Goal: Transaction & Acquisition: Obtain resource

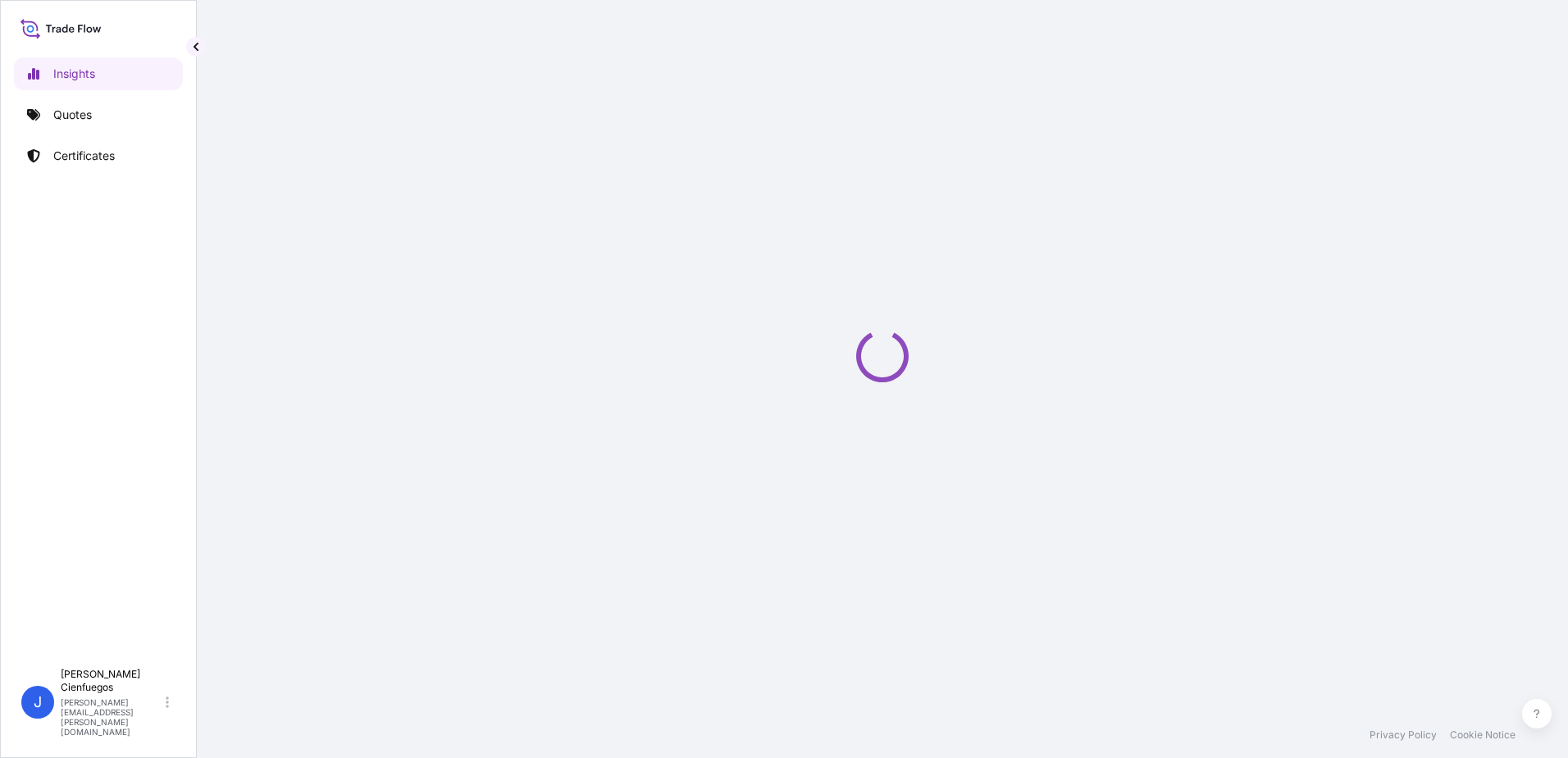
select select "2025"
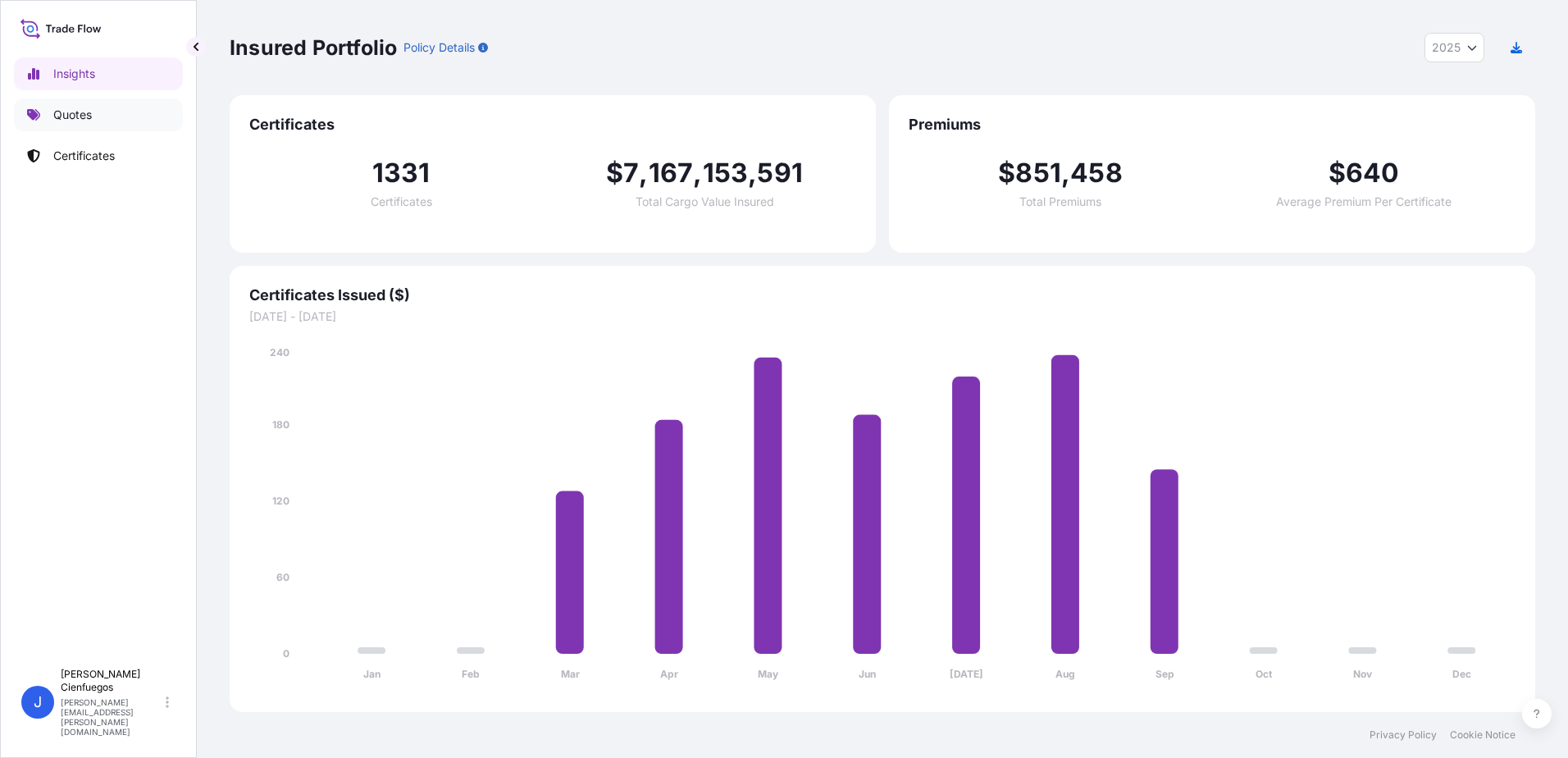
click at [73, 121] on p "Quotes" at bounding box center [73, 114] width 39 height 16
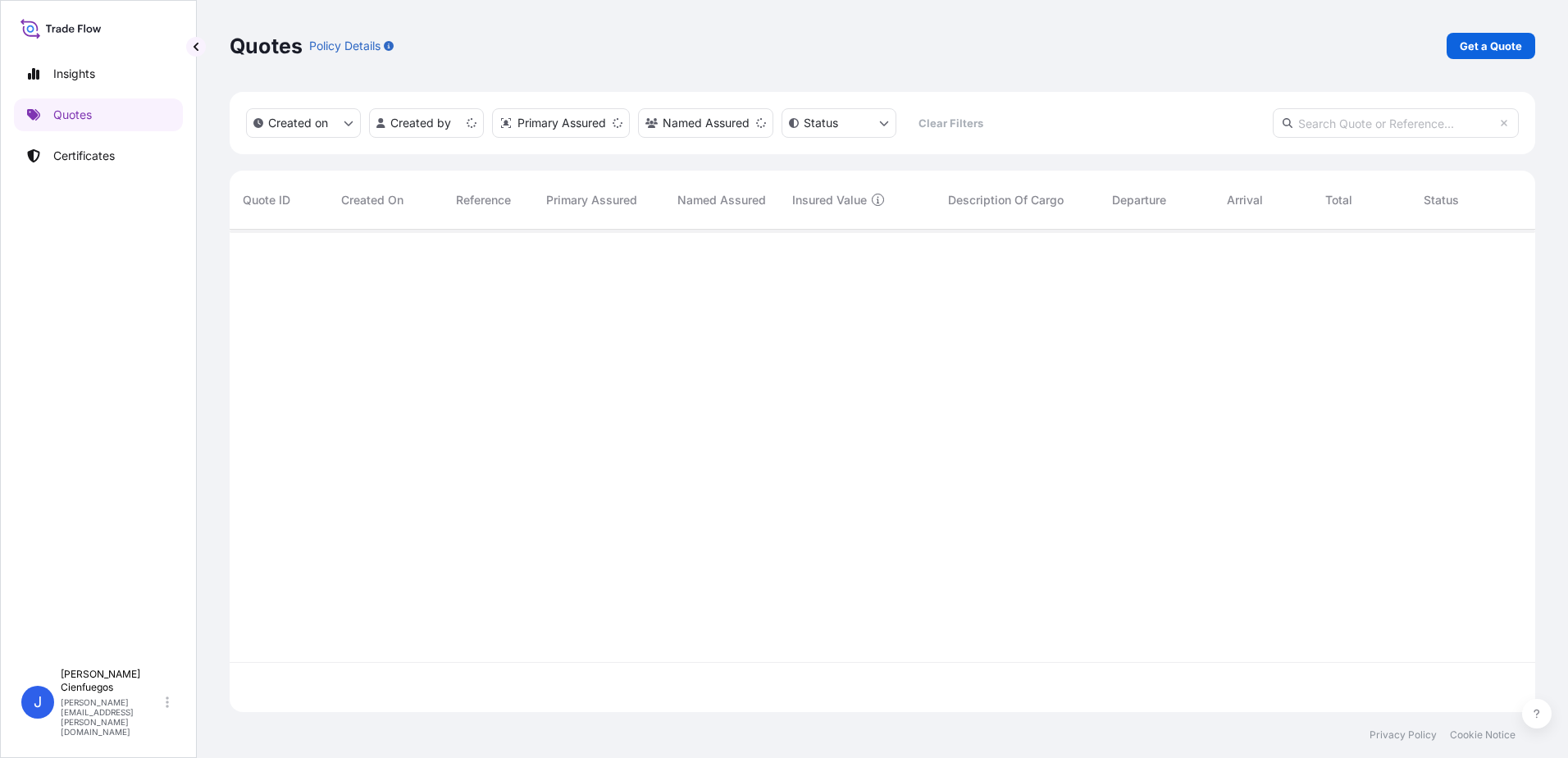
scroll to position [479, 1293]
click at [1501, 41] on p "Get a Quote" at bounding box center [1491, 45] width 62 height 16
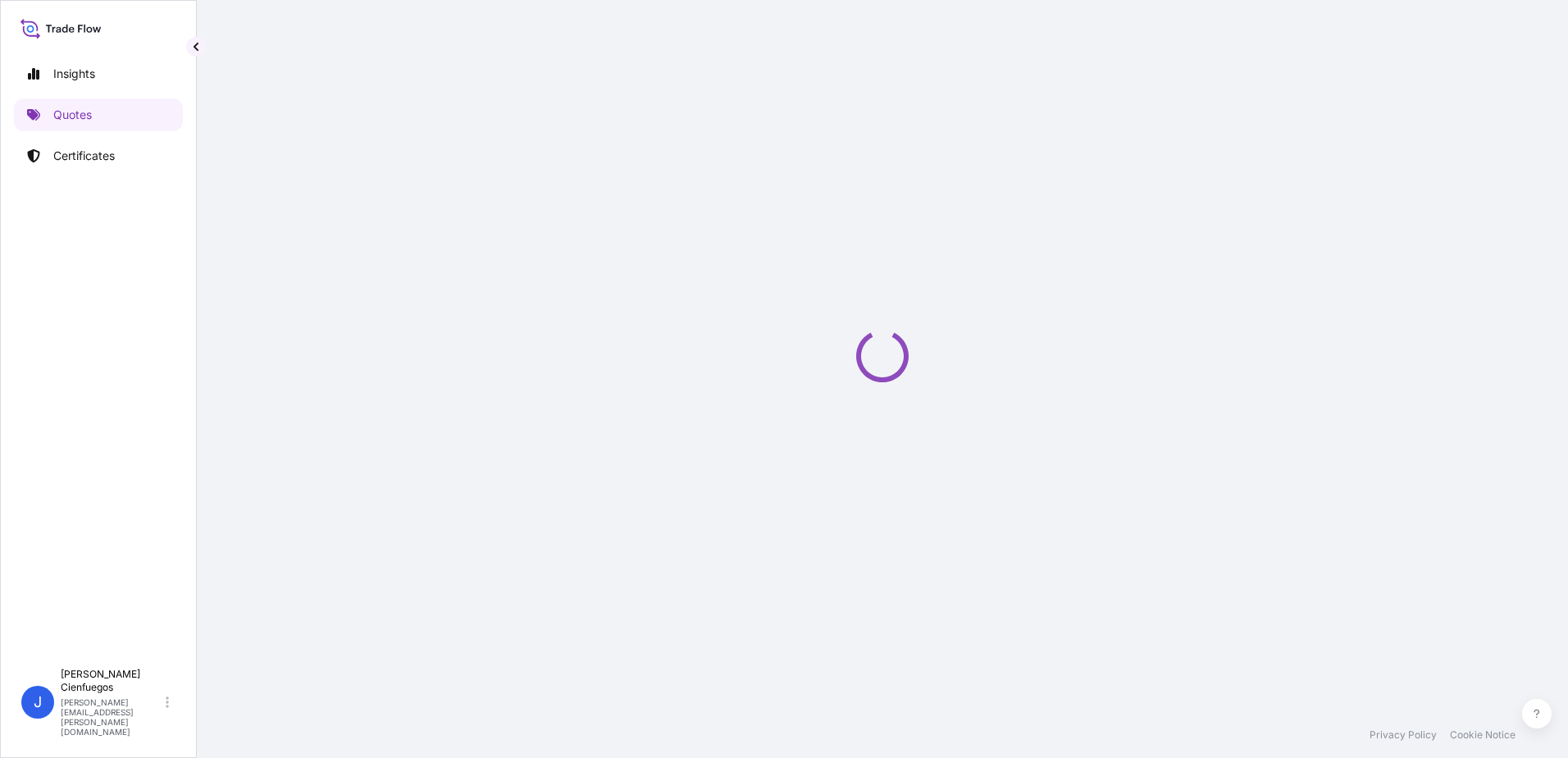
select select "Sea"
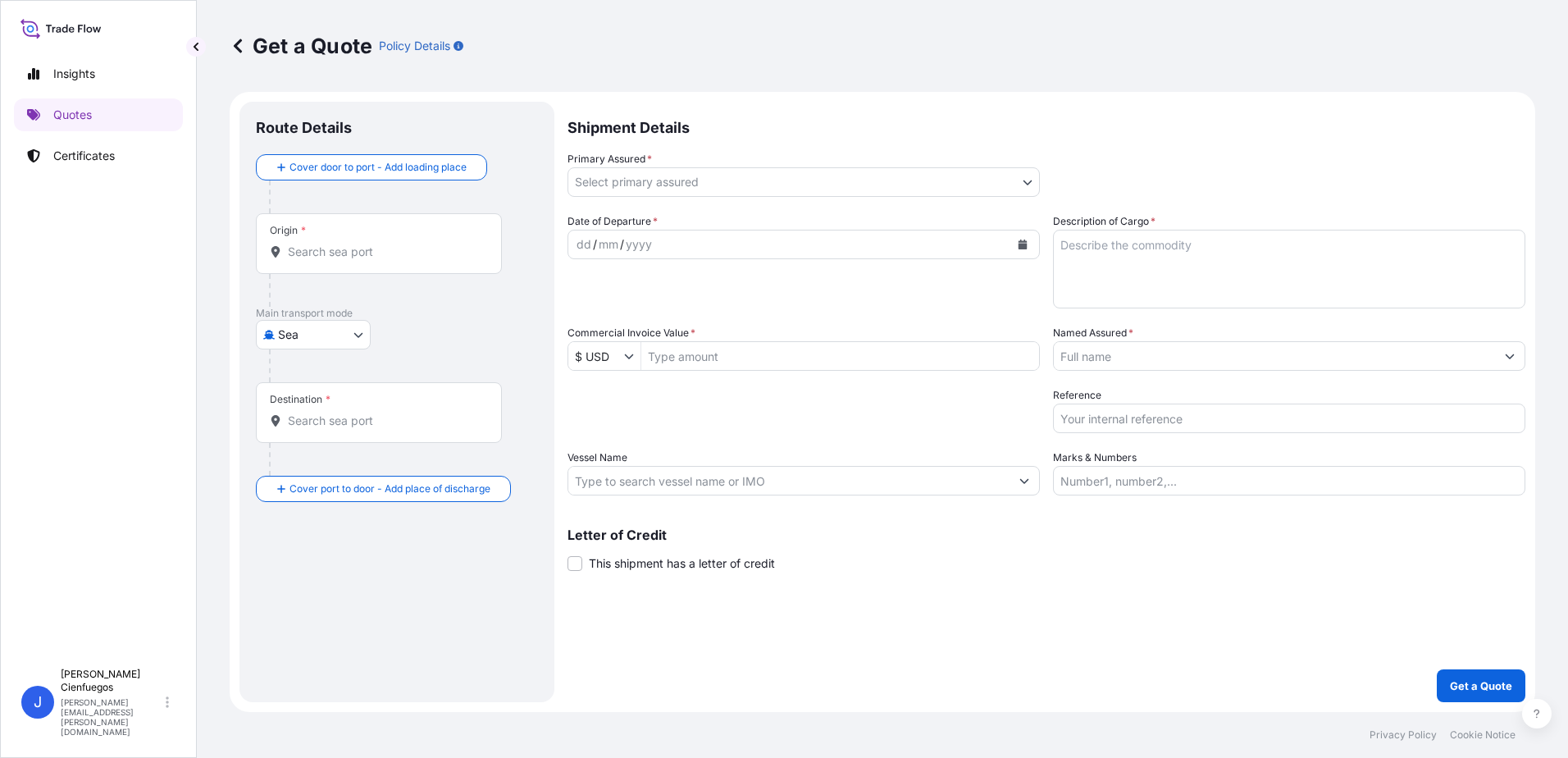
click at [659, 181] on body "Insights Quotes Certificates J [PERSON_NAME] [PERSON_NAME][EMAIL_ADDRESS][PERSO…" at bounding box center [784, 379] width 1568 height 758
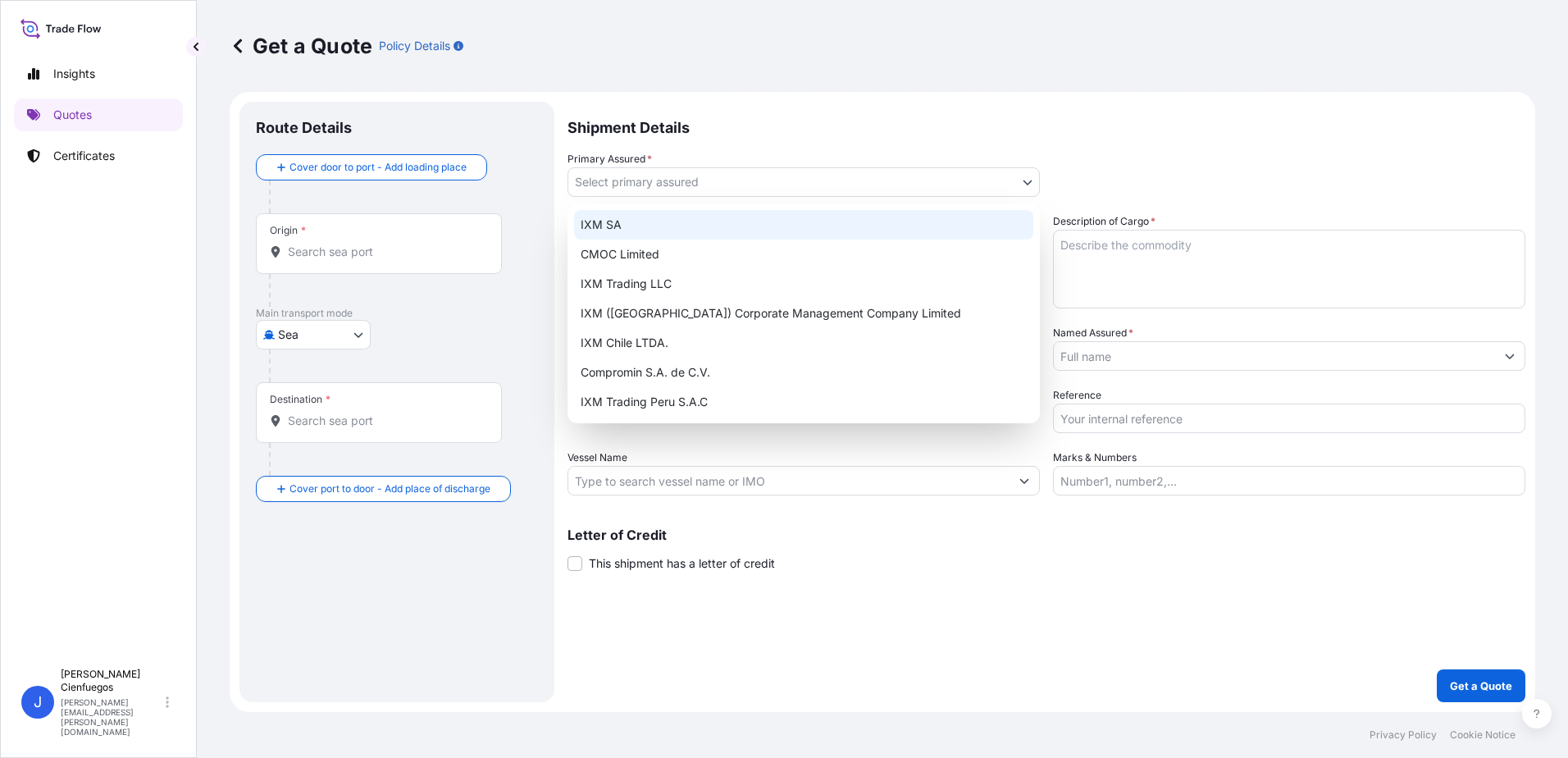
click at [693, 233] on div "IXM SA" at bounding box center [803, 225] width 459 height 30
select select "31846"
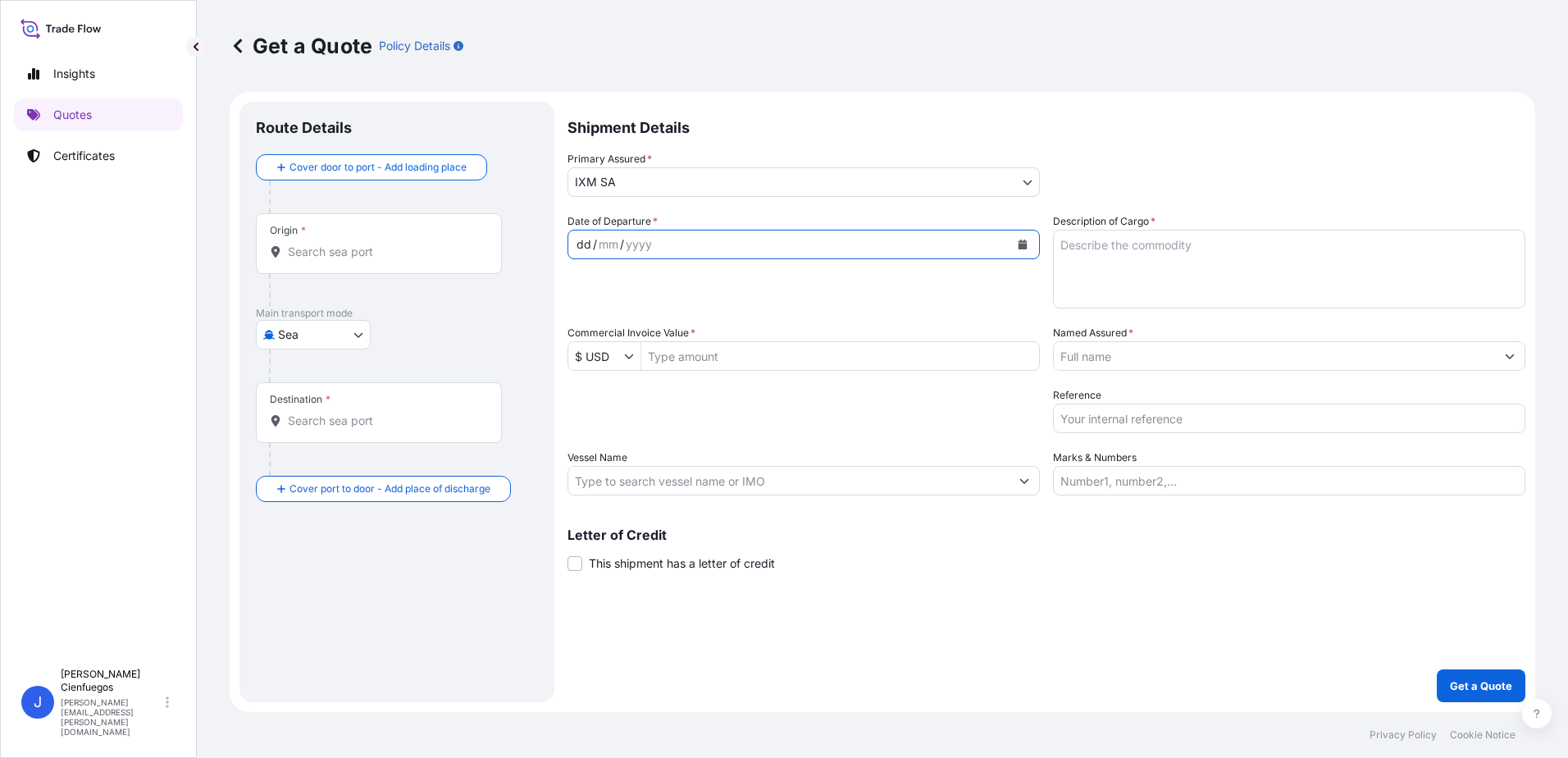
click at [723, 250] on div "dd / mm / yyyy" at bounding box center [789, 244] width 441 height 30
click at [1330, 239] on textarea "Description of Cargo *" at bounding box center [1289, 268] width 472 height 78
click at [1213, 255] on textarea "Description of Cargo *" at bounding box center [1289, 268] width 472 height 78
paste textarea "ZINC INGOTS SHG 99.995% min NCM 7901.11.11"
type textarea "ZINC INGOTS SHG 99.995% min NCM 7901.11.11"
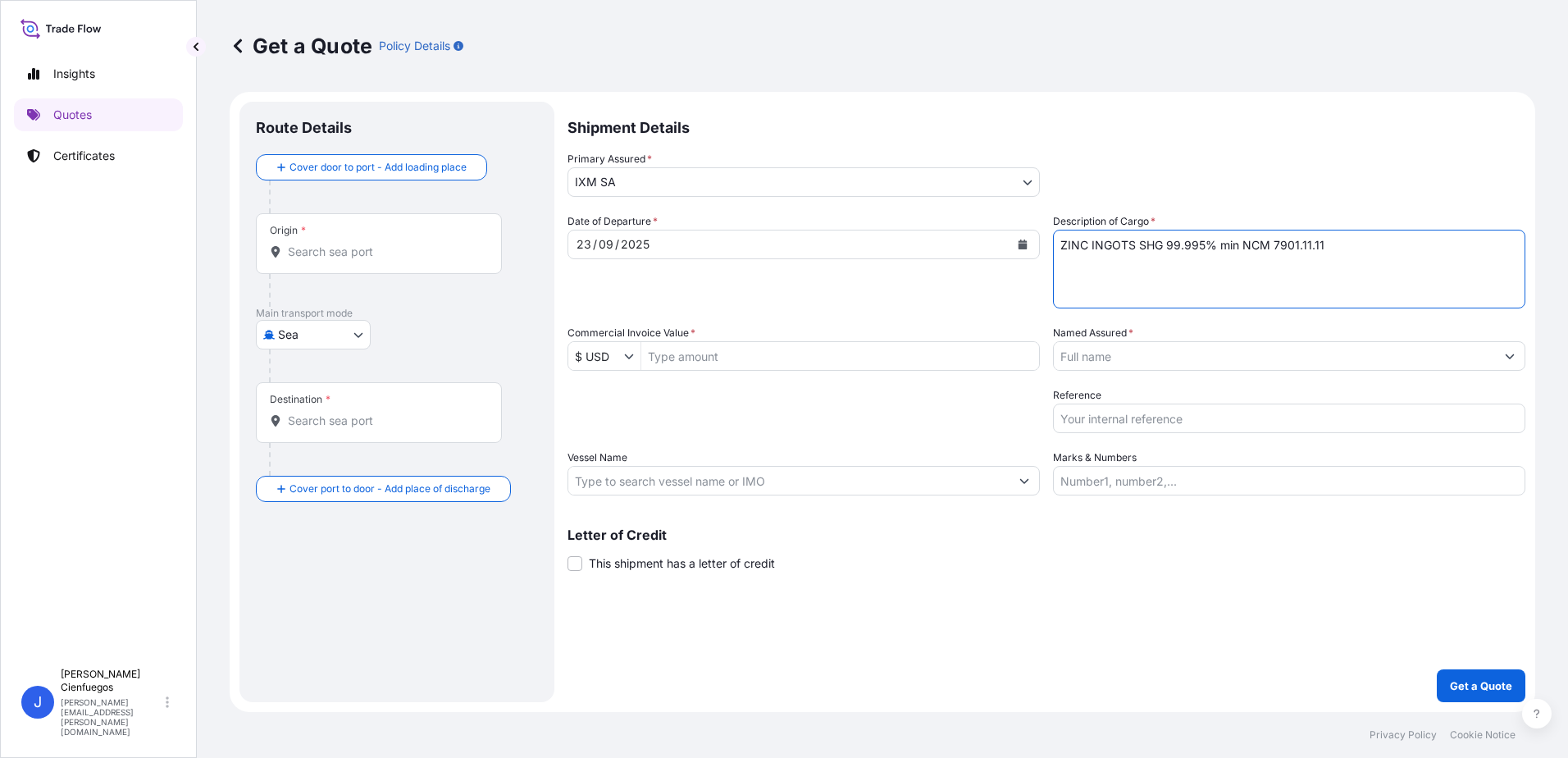
click at [1135, 362] on input "Named Assured *" at bounding box center [1275, 355] width 441 height 30
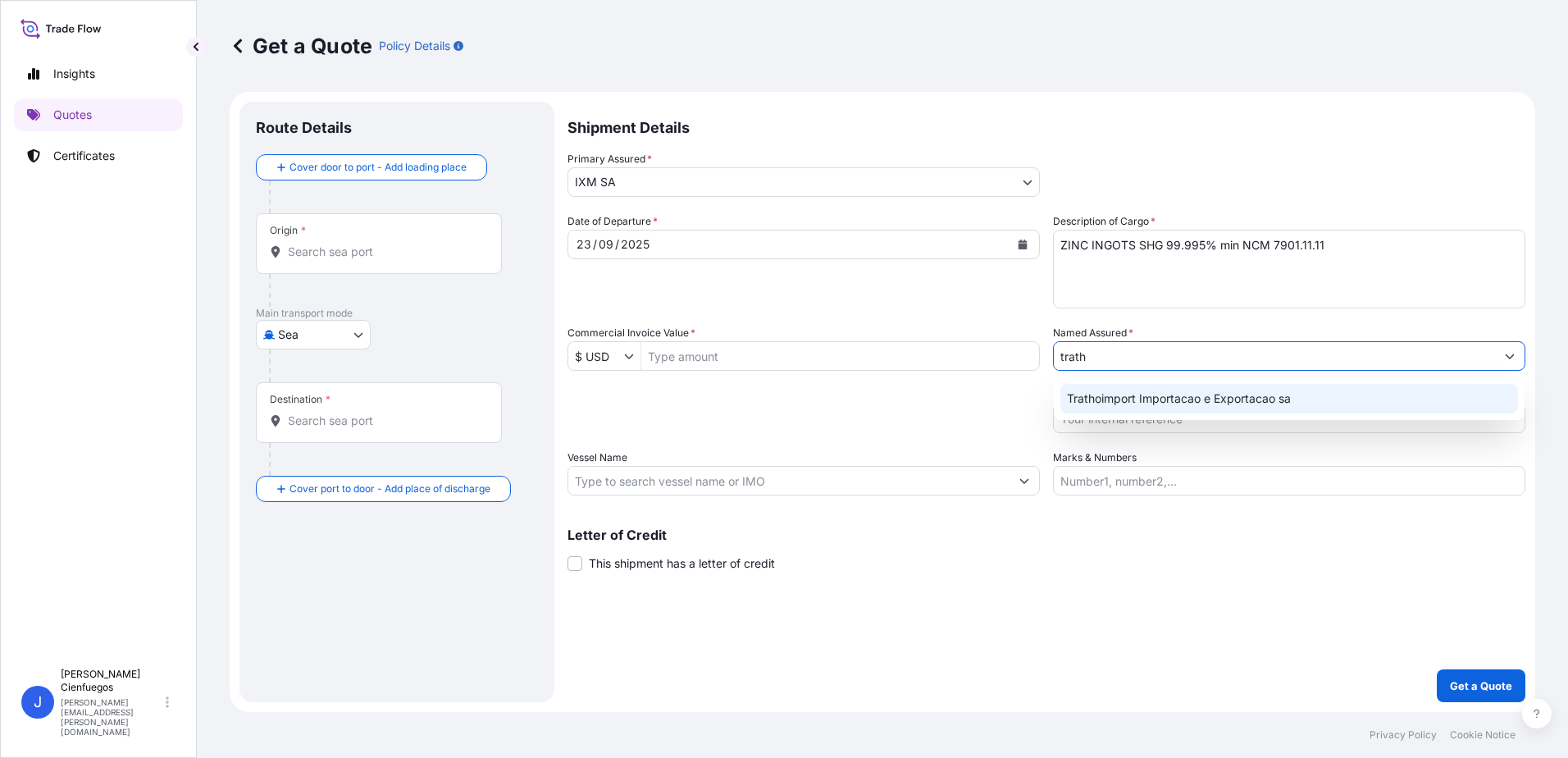
click at [1203, 397] on span "Trathoimport Importacao e Exportacao sa" at bounding box center [1178, 398] width 224 height 16
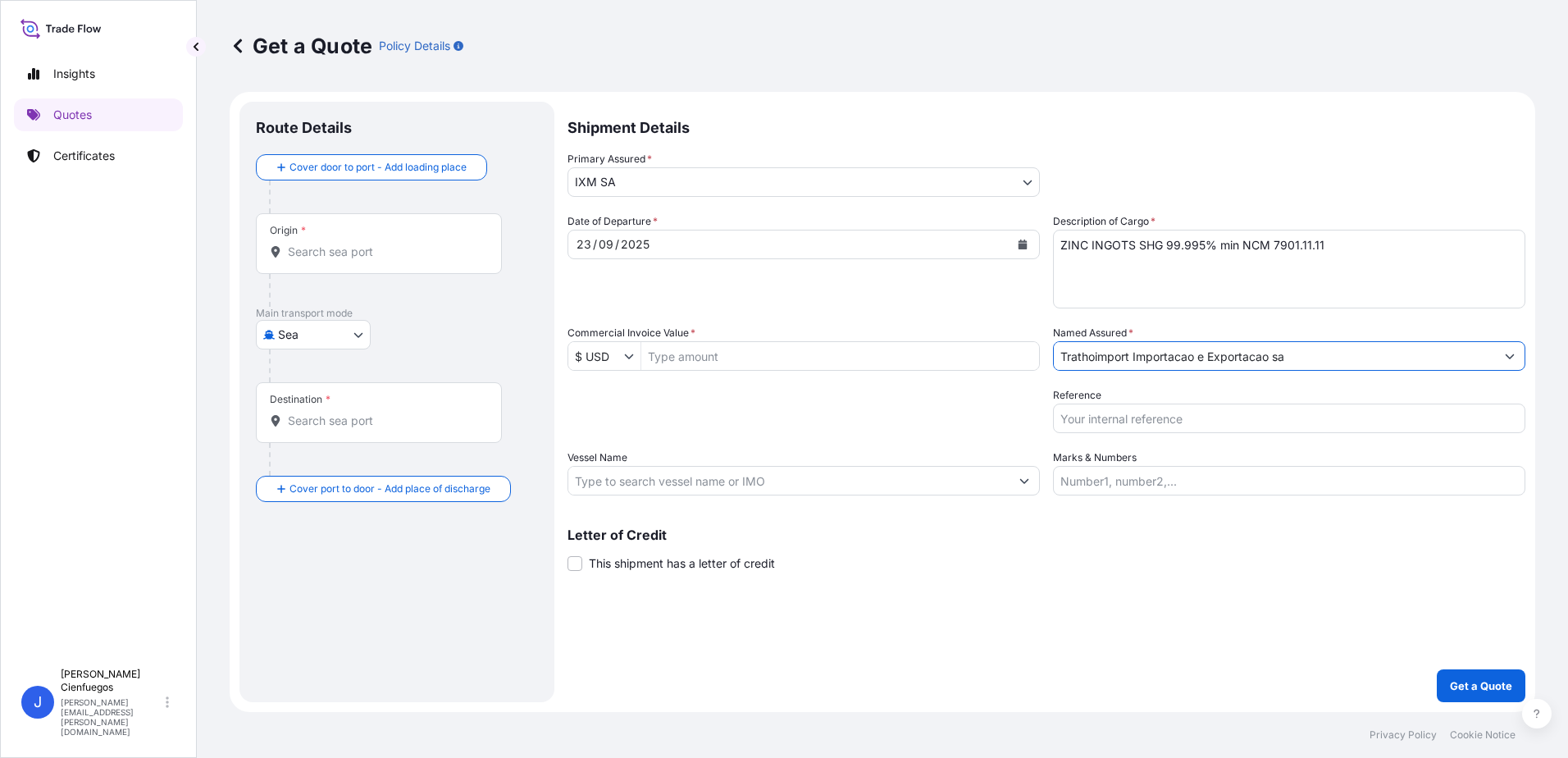
type input "Trathoimport Importacao e Exportacao sa"
click at [712, 354] on input "Commercial Invoice Value *" at bounding box center [840, 355] width 398 height 30
type input "951,385.13"
click at [935, 480] on input "Vessel Name" at bounding box center [789, 480] width 441 height 30
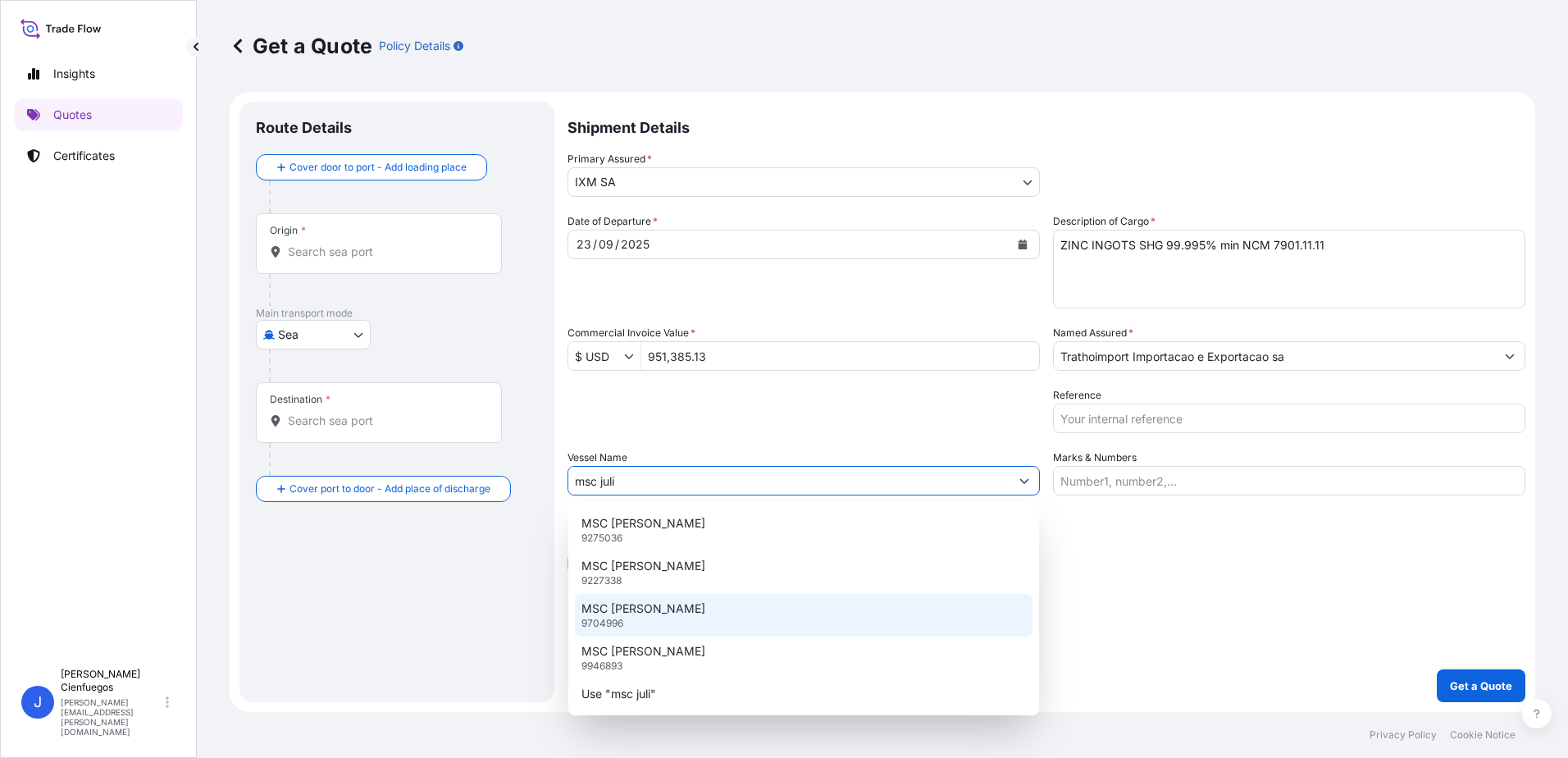
click at [680, 610] on div "MSC [PERSON_NAME] 9704996" at bounding box center [803, 615] width 458 height 43
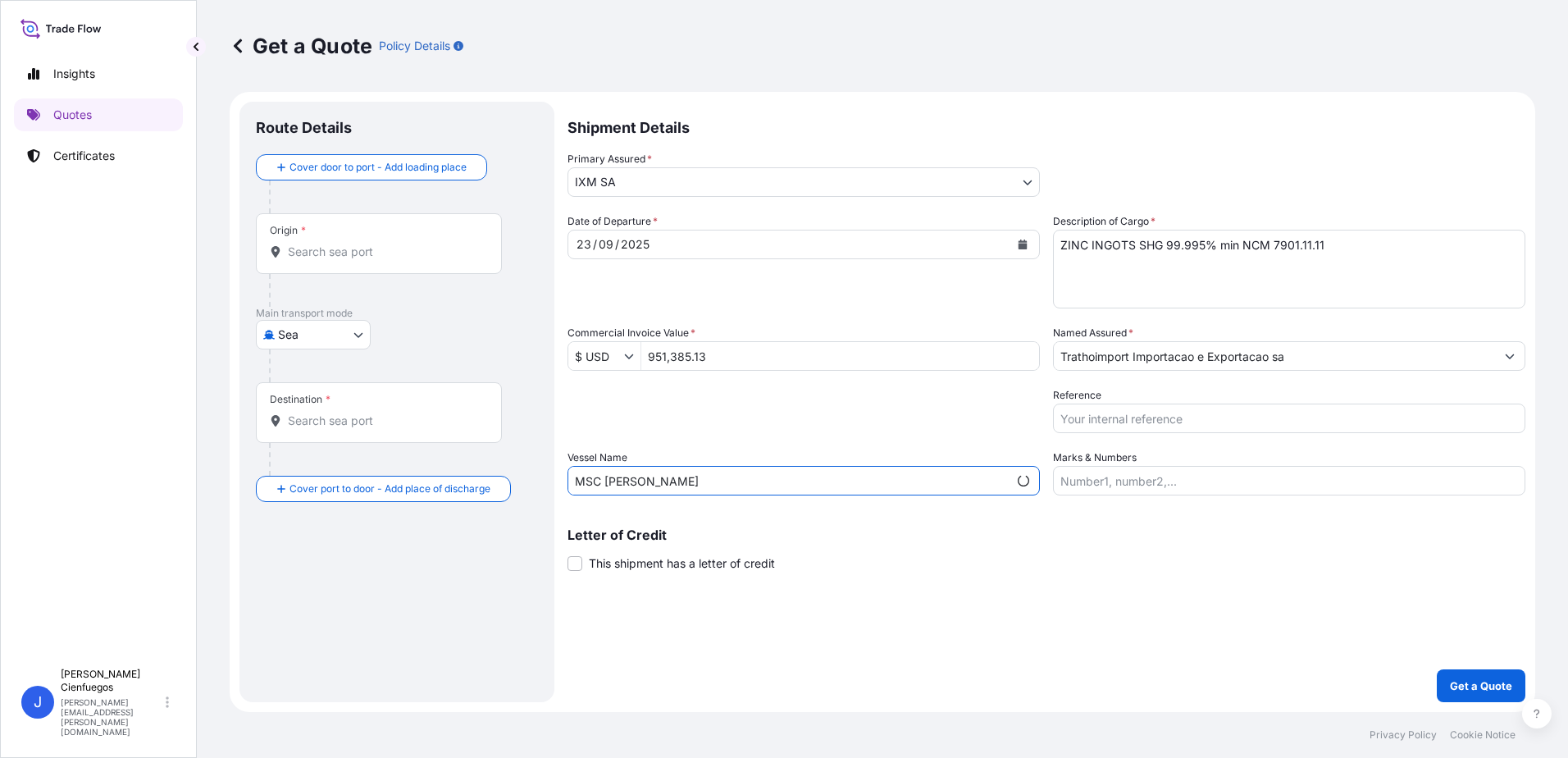
type input "MSC [PERSON_NAME]"
click at [1199, 478] on input "Marks & Numbers" at bounding box center [1289, 480] width 472 height 30
type input "301"
click at [1146, 421] on input "Reference" at bounding box center [1289, 418] width 472 height 30
click at [1121, 410] on input "Reference" at bounding box center [1289, 418] width 472 height 30
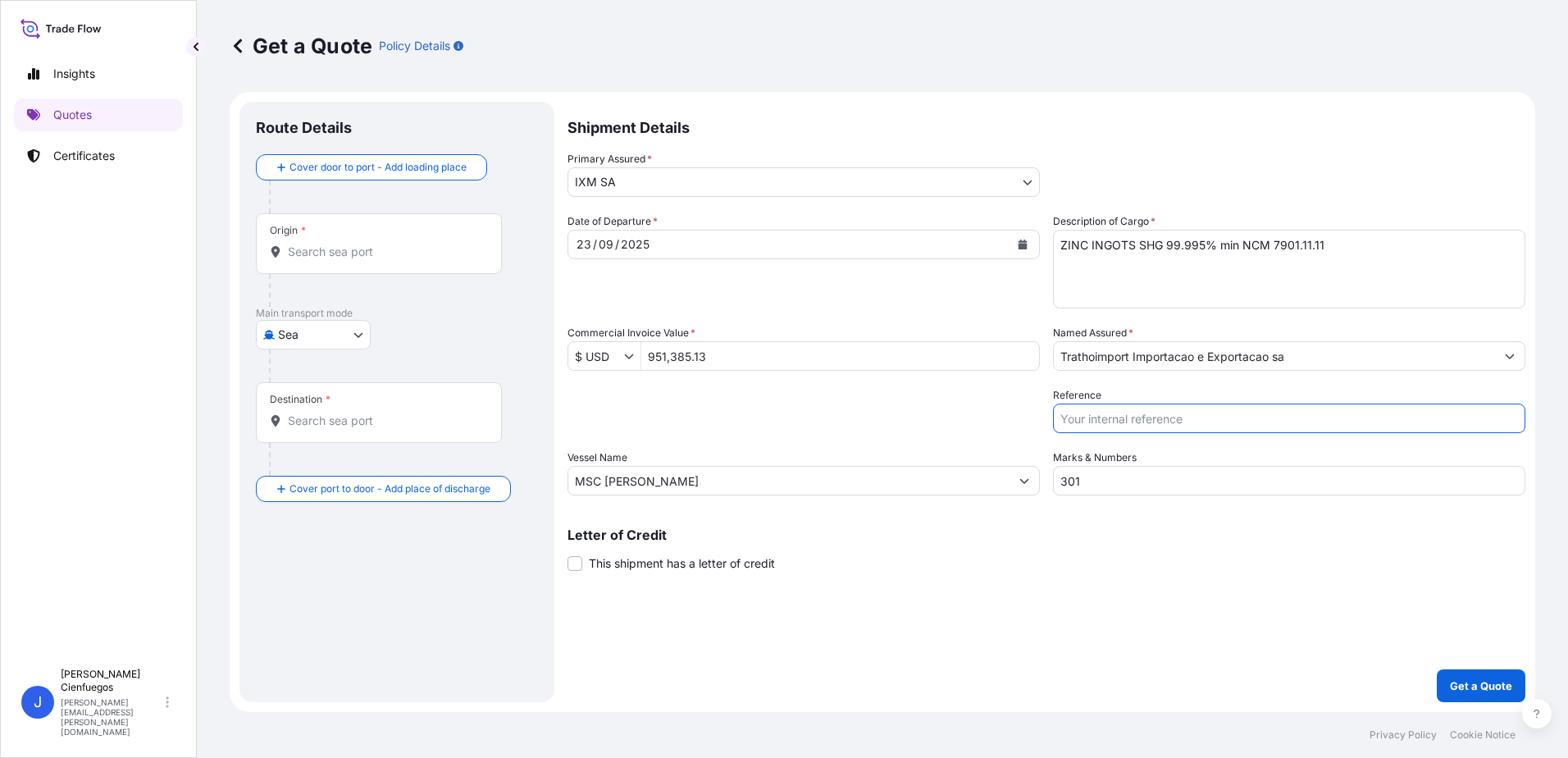
paste input "ZM10666"
click at [1191, 407] on input "ZM10666/" at bounding box center [1289, 418] width 472 height 30
paste input "MEDUUD480569"
type input "ZM10666/MEDUUD480569"
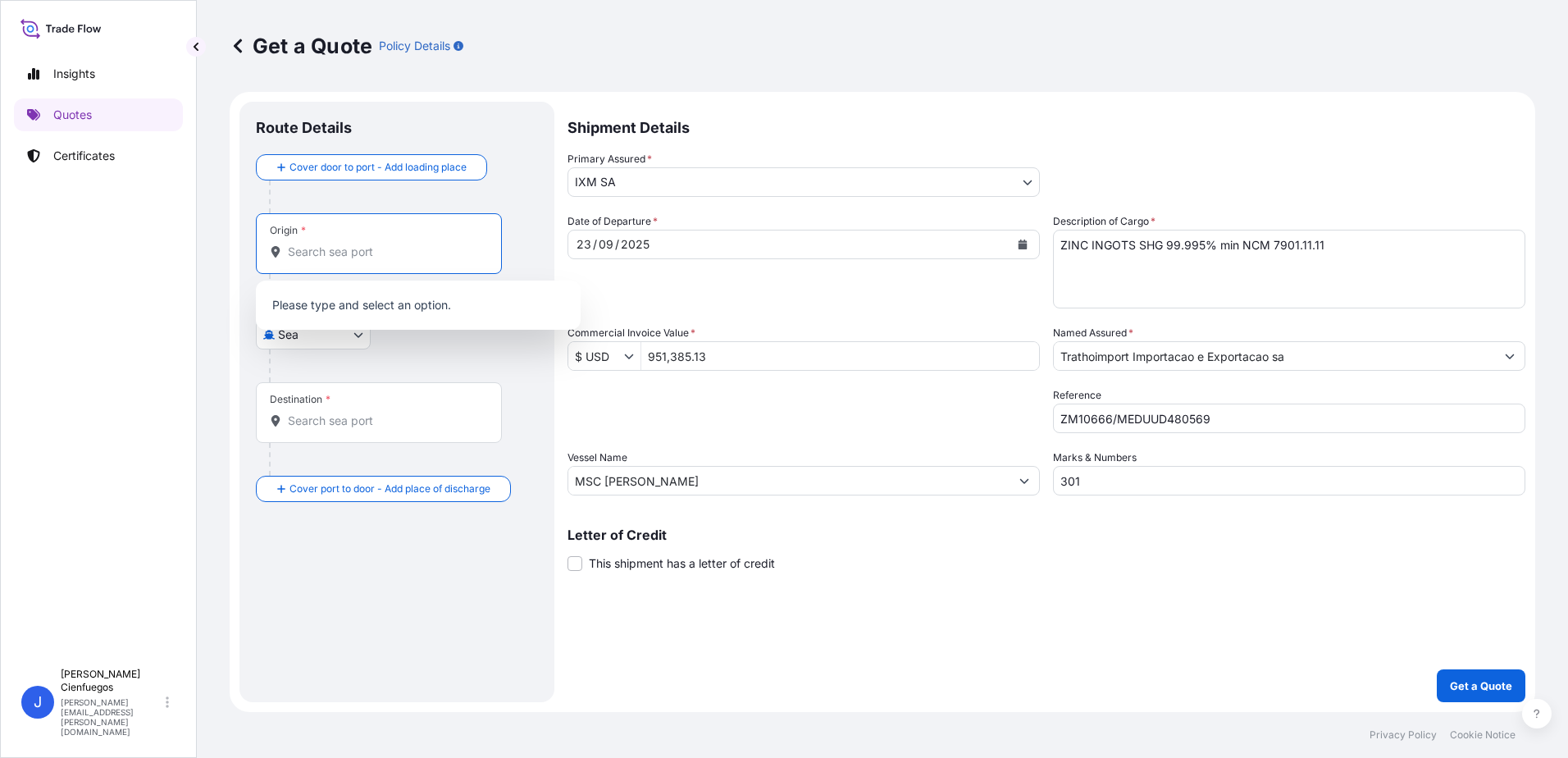
click at [346, 250] on input "Origin *" at bounding box center [384, 252] width 194 height 16
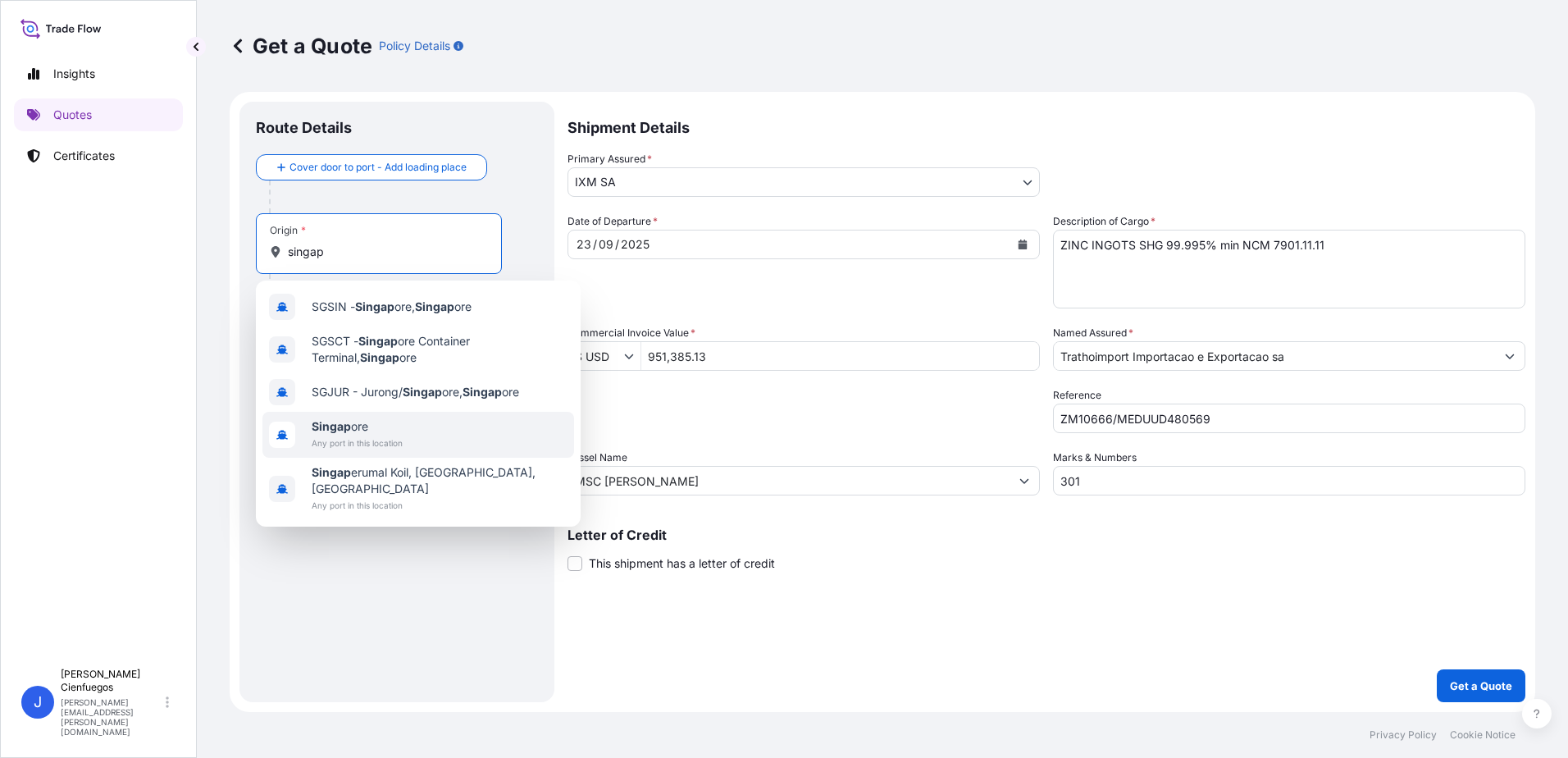
click at [348, 435] on span "Any port in this location" at bounding box center [357, 442] width 91 height 16
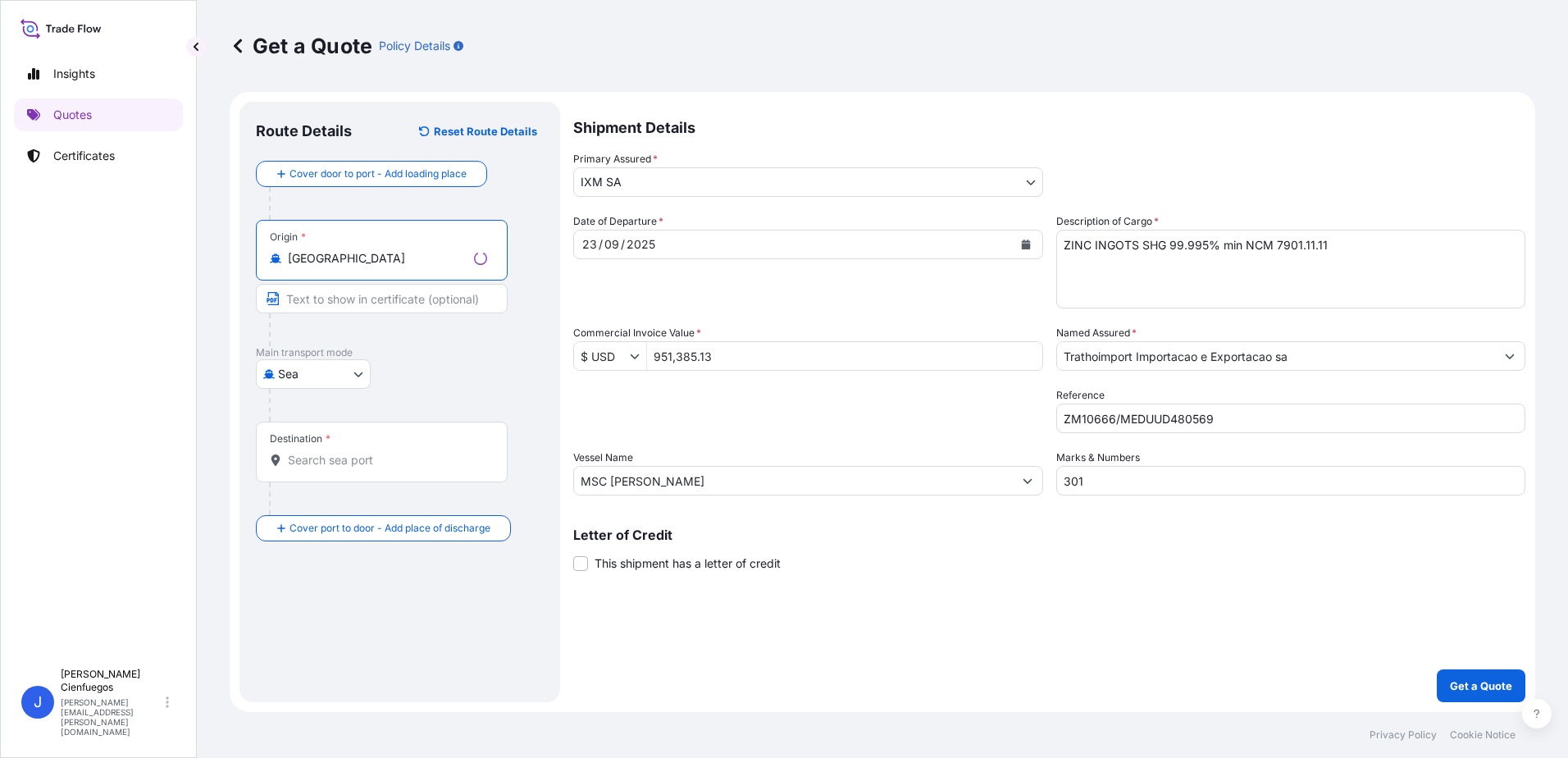
type input "[GEOGRAPHIC_DATA]"
click at [334, 470] on div "Destination *" at bounding box center [381, 451] width 252 height 61
click at [334, 469] on input "Destination *" at bounding box center [387, 460] width 199 height 16
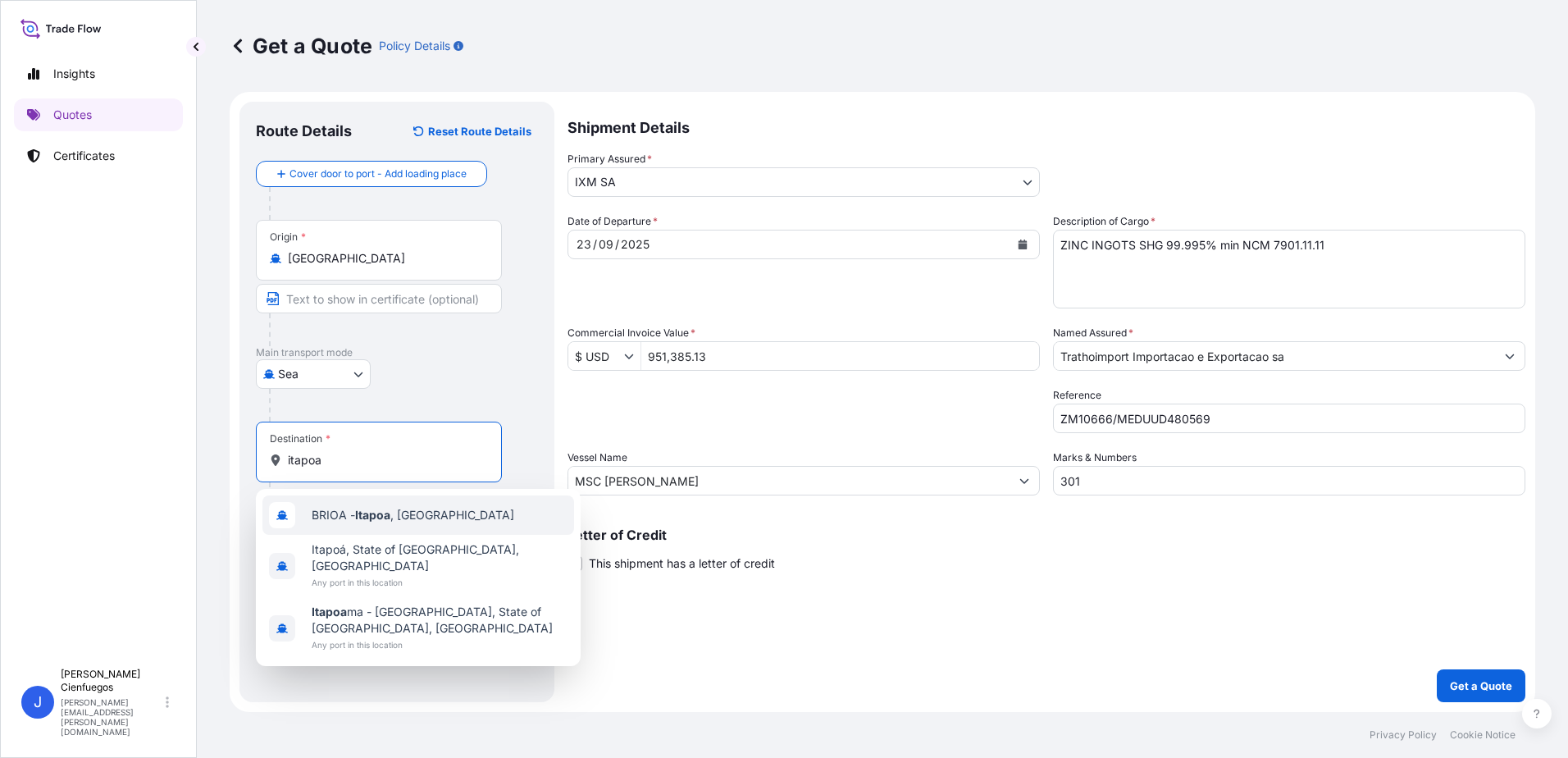
click at [459, 514] on div "BRIOA - Itapoa , [GEOGRAPHIC_DATA]" at bounding box center [418, 515] width 312 height 40
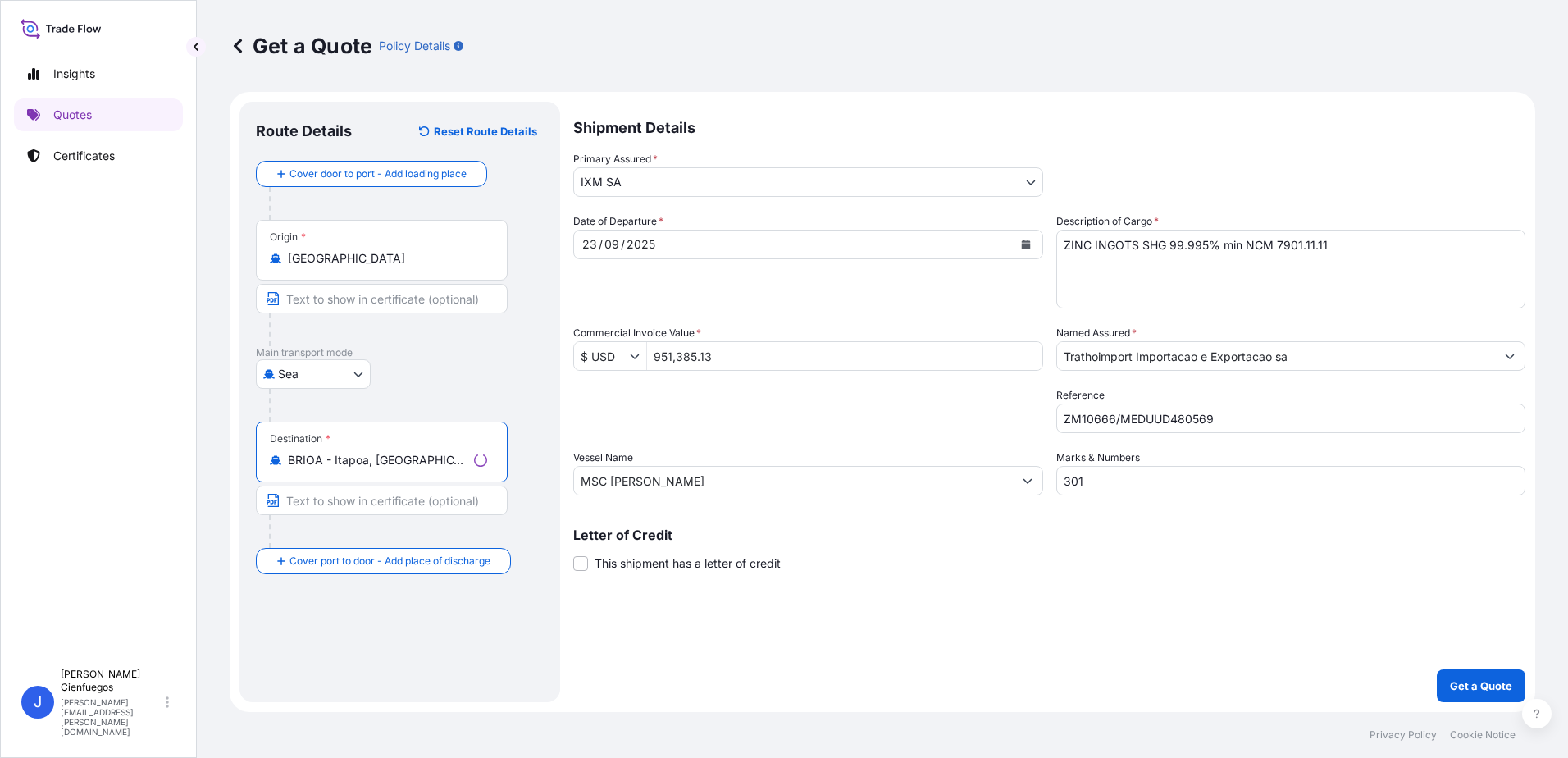
click at [435, 467] on input "BRIOA - Itapoa, [GEOGRAPHIC_DATA]" at bounding box center [377, 460] width 180 height 16
drag, startPoint x: 434, startPoint y: 467, endPoint x: 281, endPoint y: 457, distance: 153.3
click at [281, 457] on div "BRIOA - Itapoa, [GEOGRAPHIC_DATA]" at bounding box center [378, 460] width 218 height 16
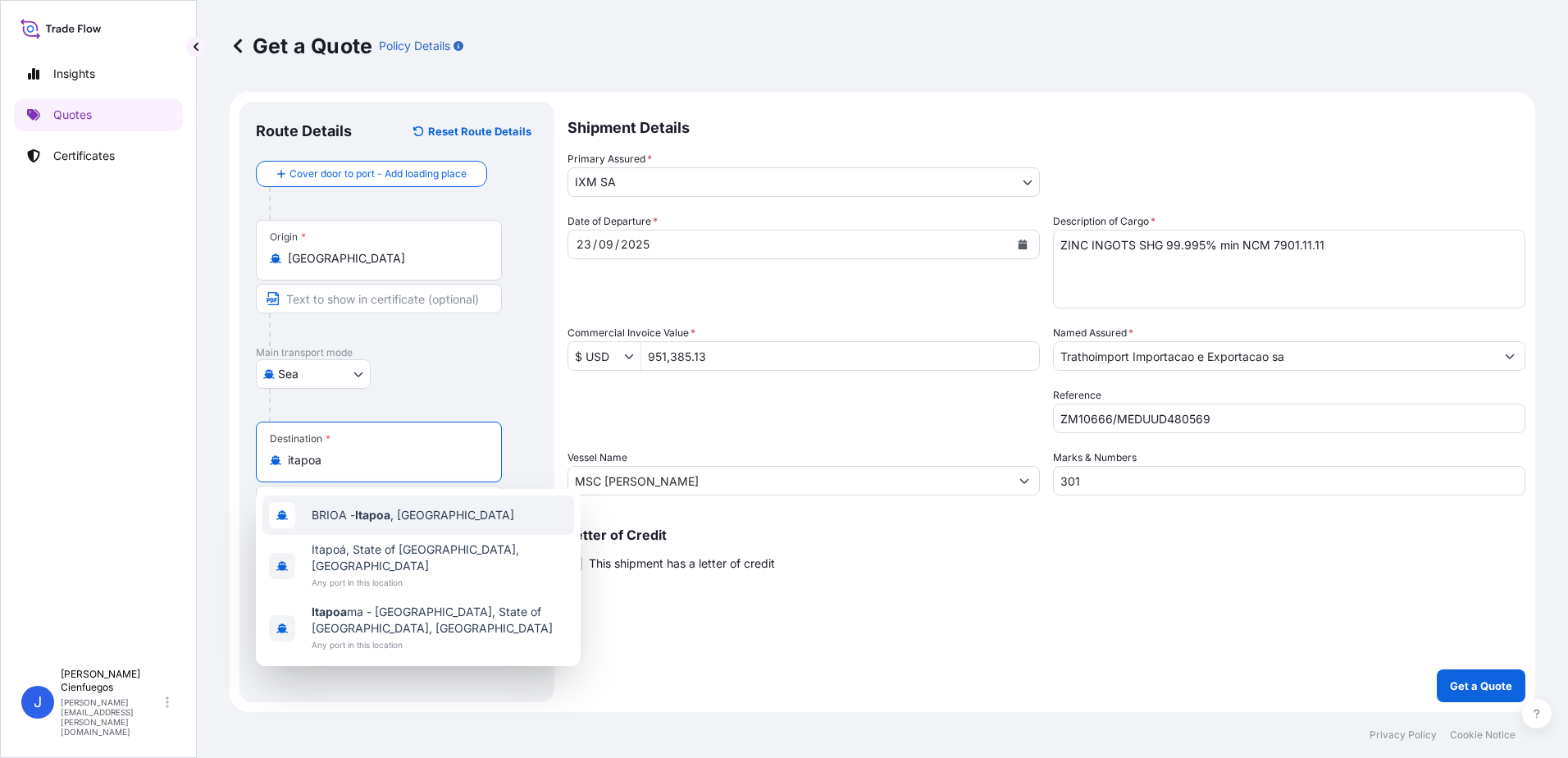
click at [386, 518] on b "Itapoa" at bounding box center [373, 514] width 35 height 14
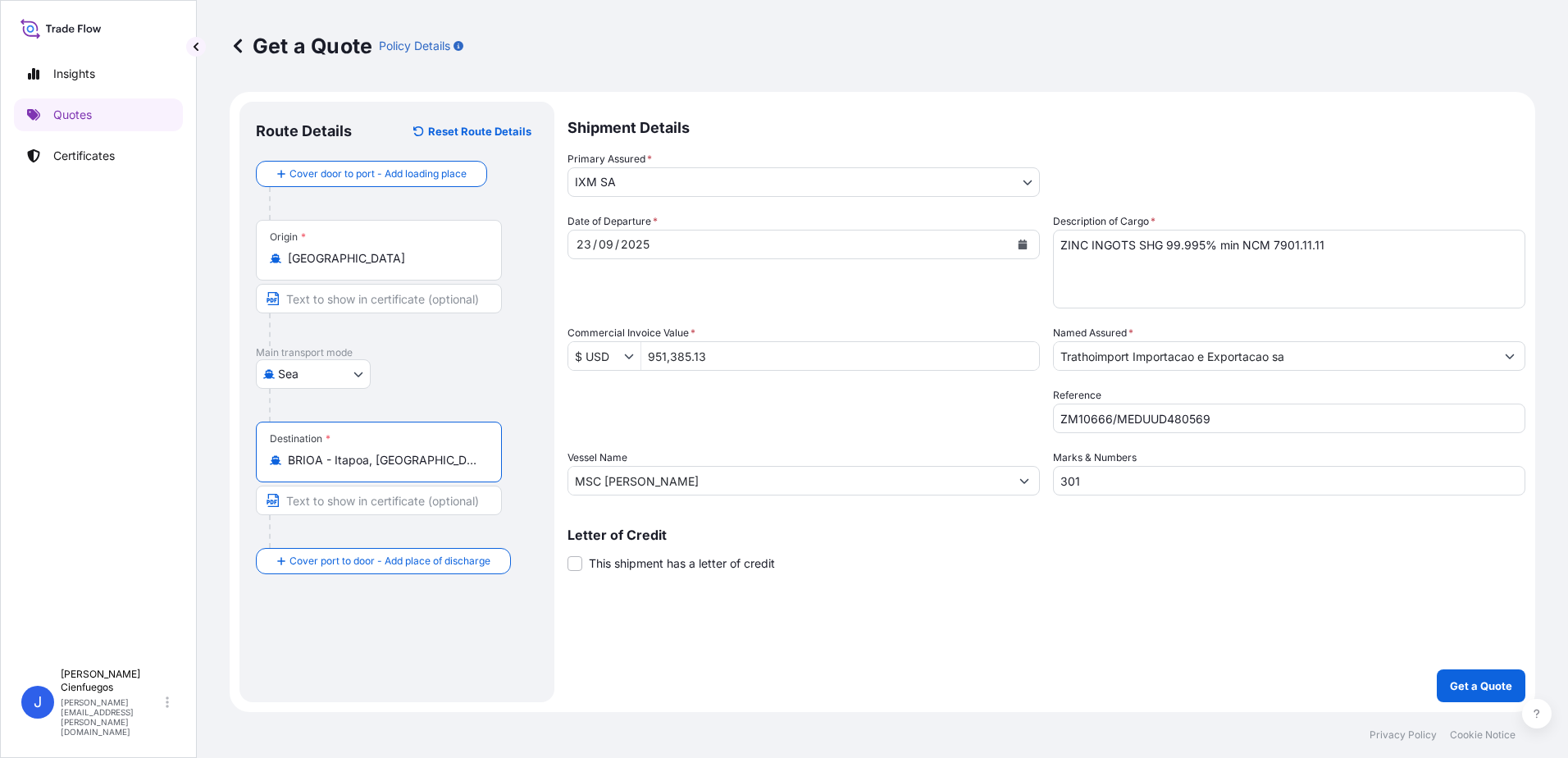
type input "BRIOA - Itapoa, [GEOGRAPHIC_DATA]"
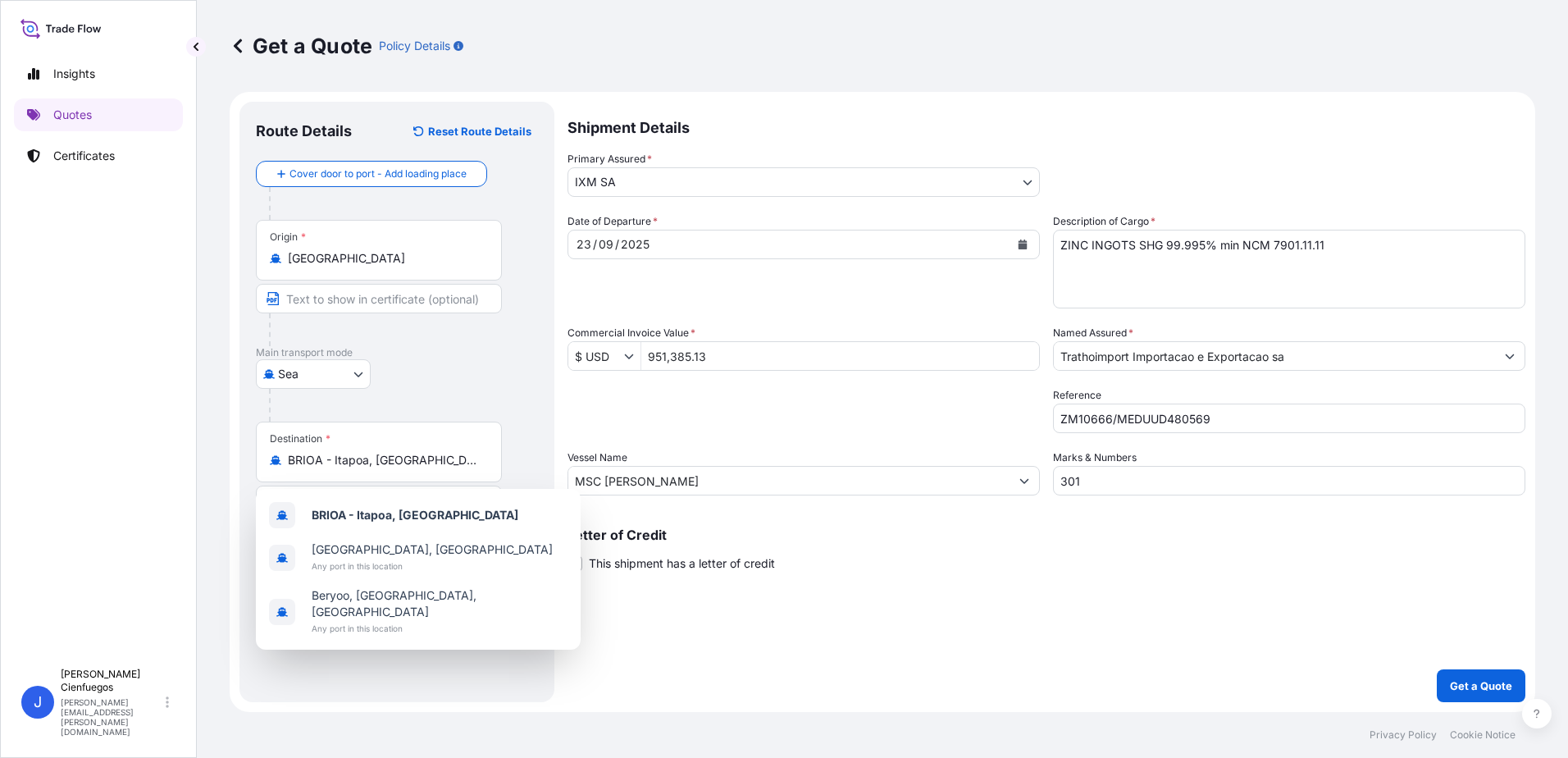
click at [1158, 567] on div "Letter of Credit This shipment has a letter of credit Letter of credit * Letter…" at bounding box center [1046, 550] width 958 height 44
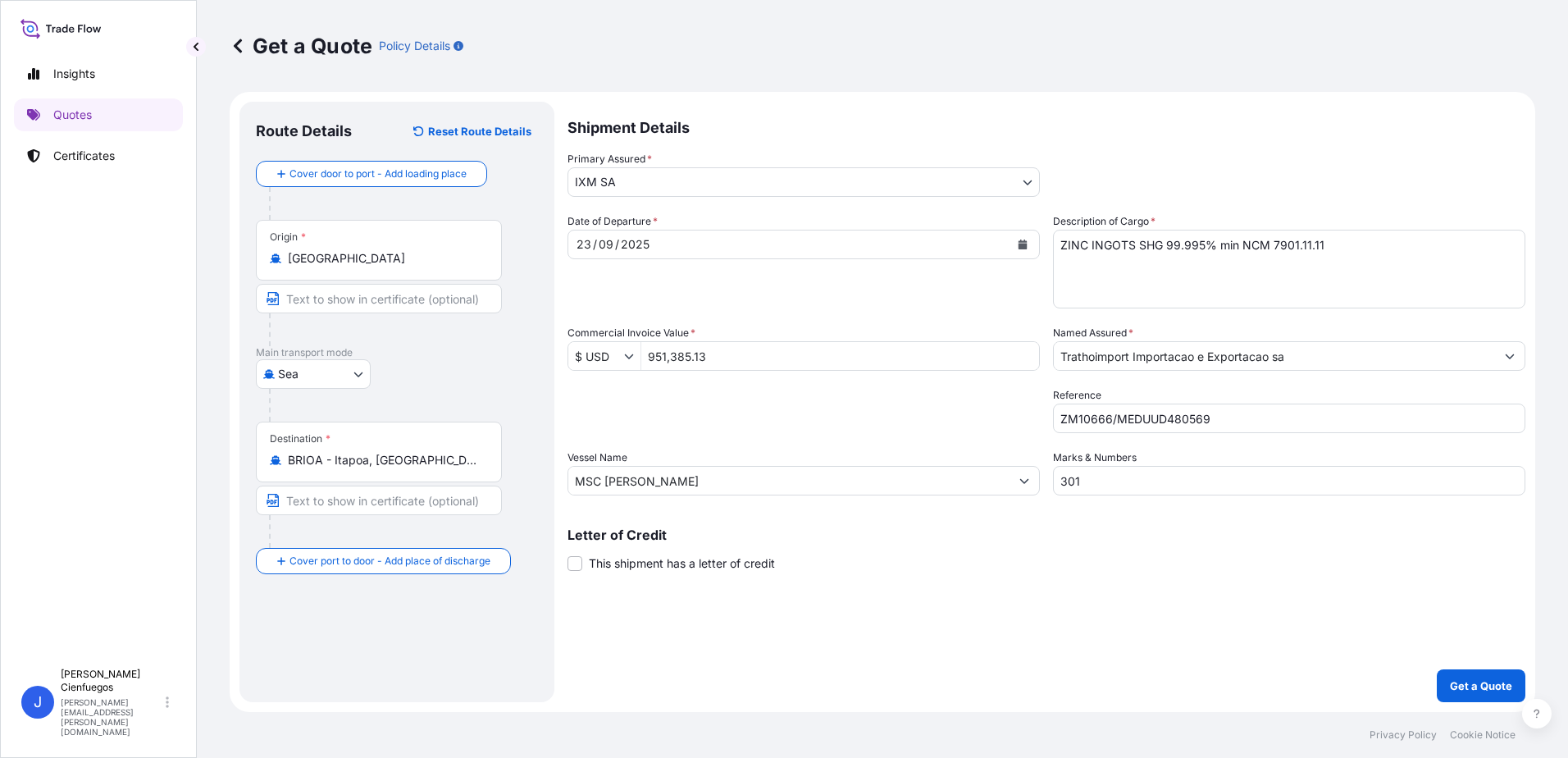
click at [1320, 359] on input "Trathoimport Importacao e Exportacao sa" at bounding box center [1275, 355] width 441 height 30
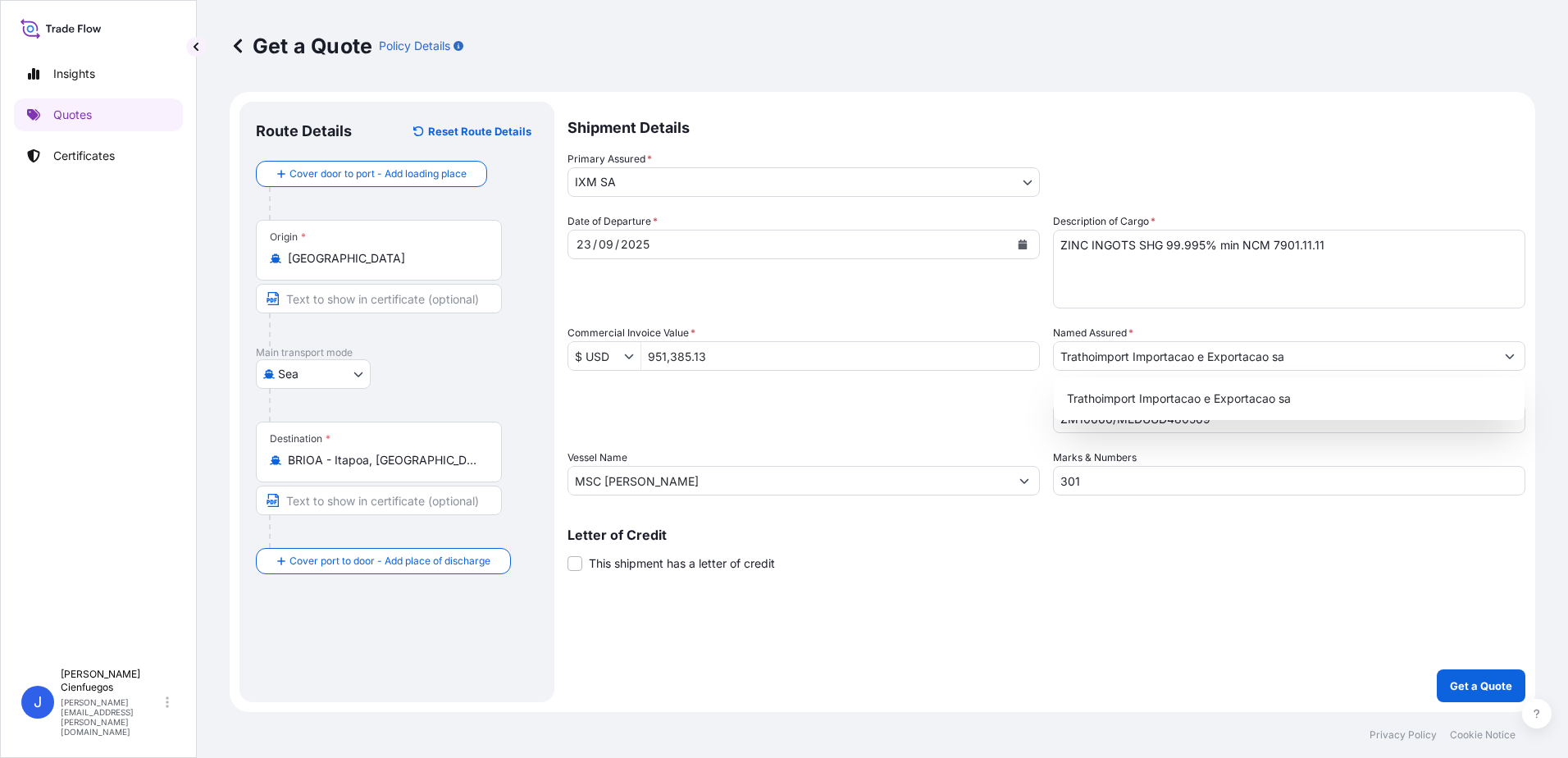
drag, startPoint x: 1256, startPoint y: 627, endPoint x: 1254, endPoint y: 620, distance: 7.3
click at [1256, 626] on div "Shipment Details Primary Assured * IXM SA IXM SA CMOC Limited IXM Trading LLC I…" at bounding box center [1046, 402] width 958 height 600
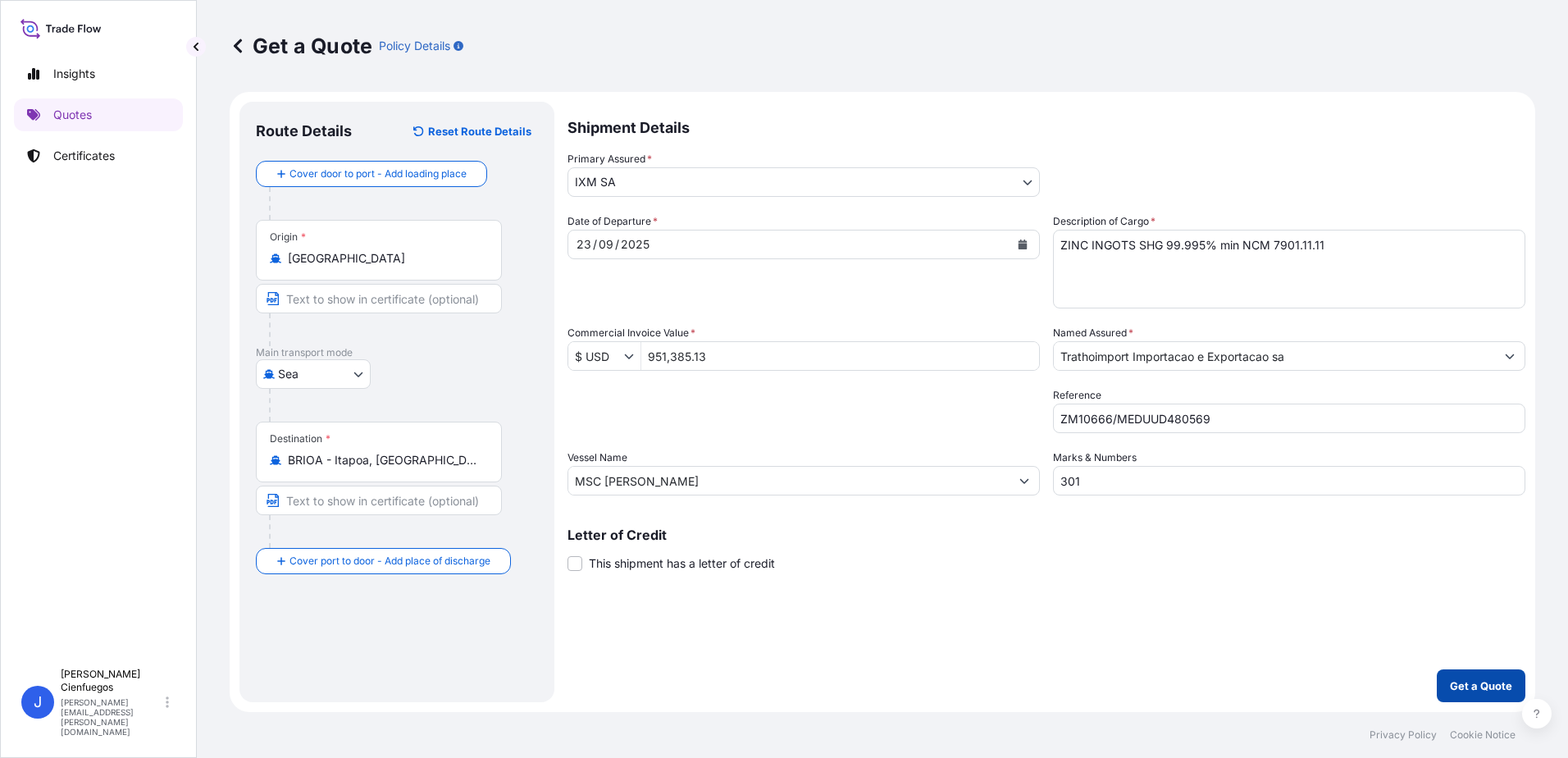
click at [1495, 682] on p "Get a Quote" at bounding box center [1481, 685] width 62 height 16
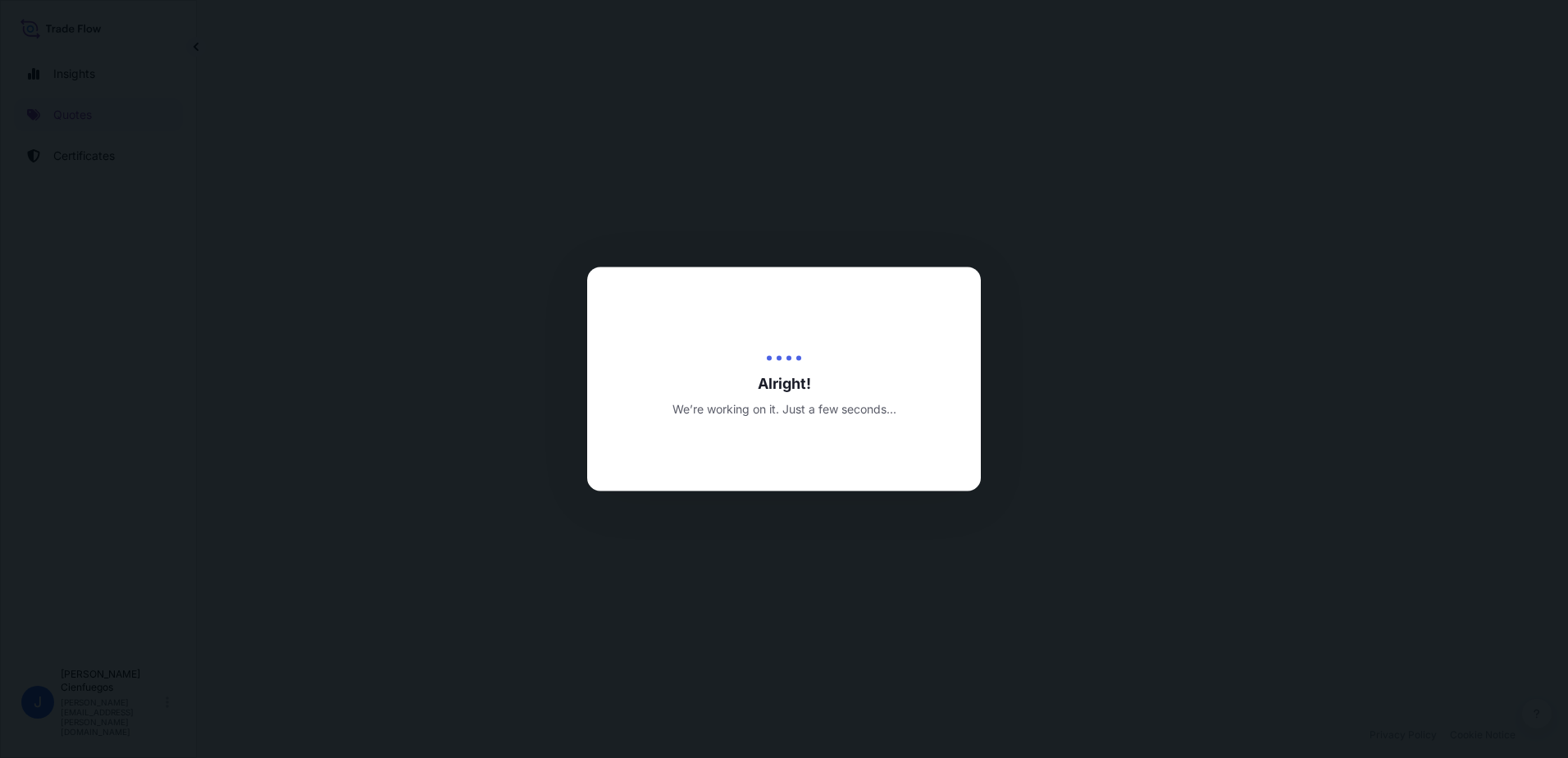
select select "Sea"
select select "31846"
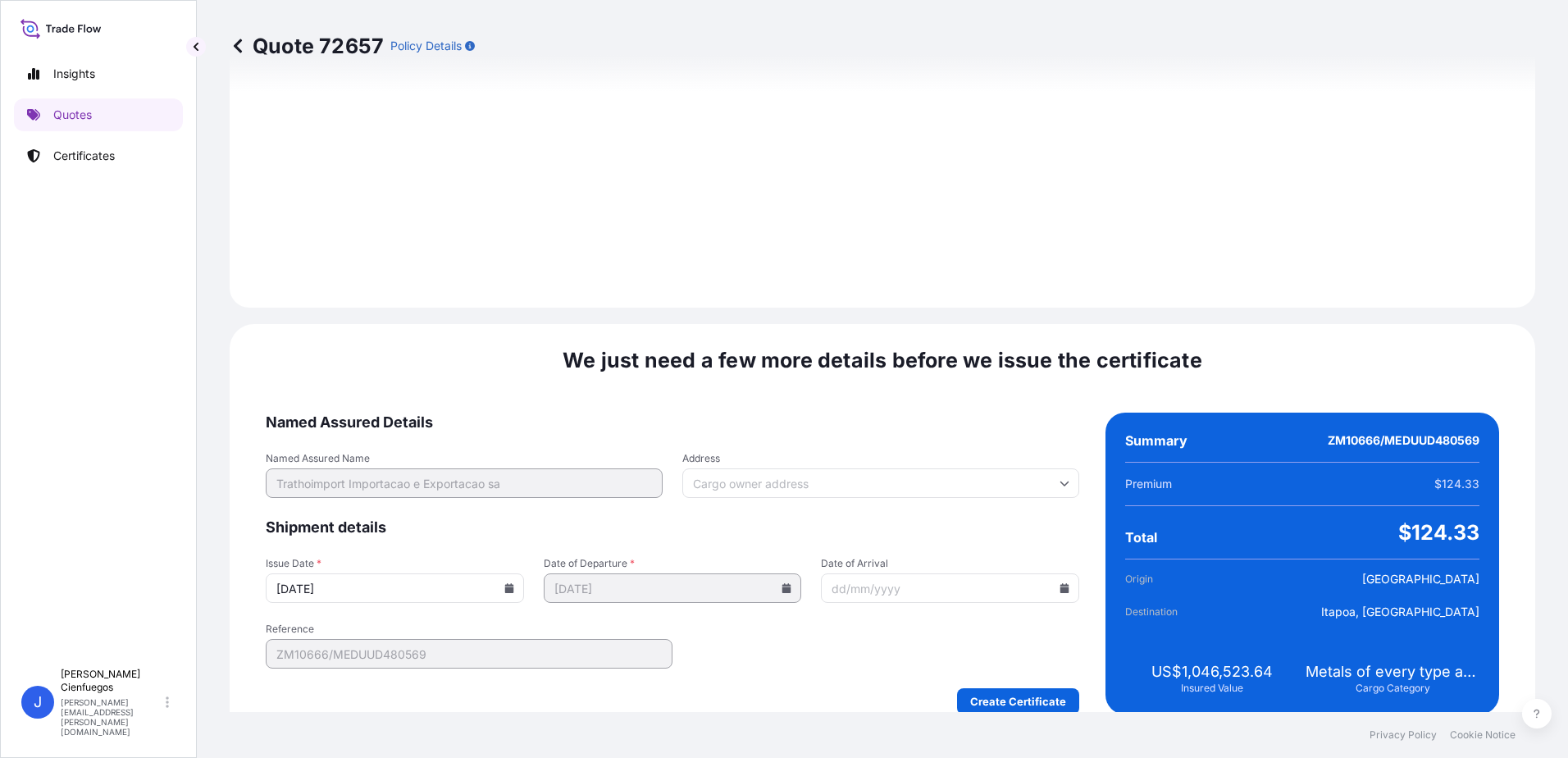
scroll to position [1711, 0]
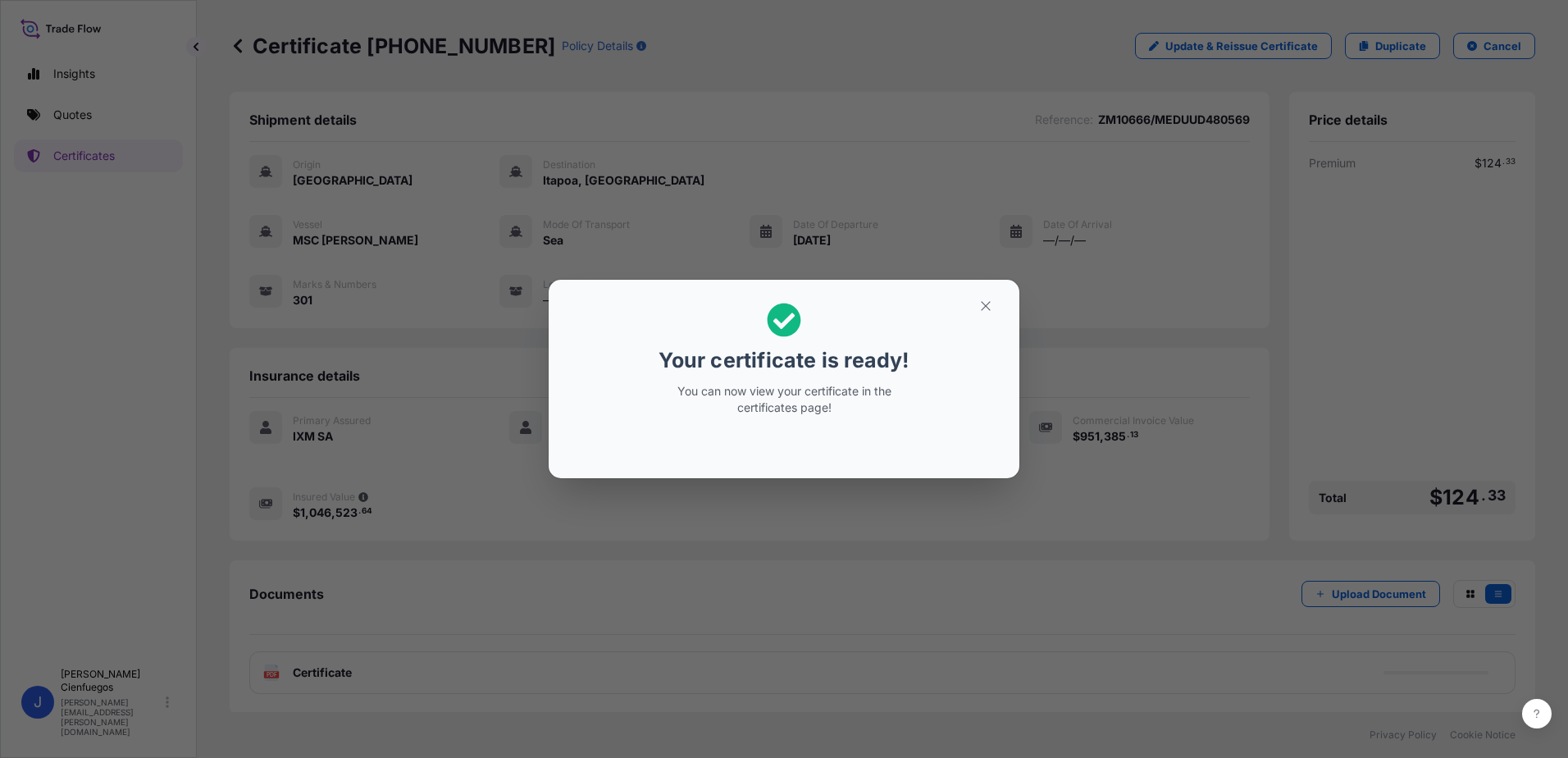
click at [1046, 582] on div "Your certificate is ready! You can now view your certificate in the certificate…" at bounding box center [784, 379] width 1568 height 758
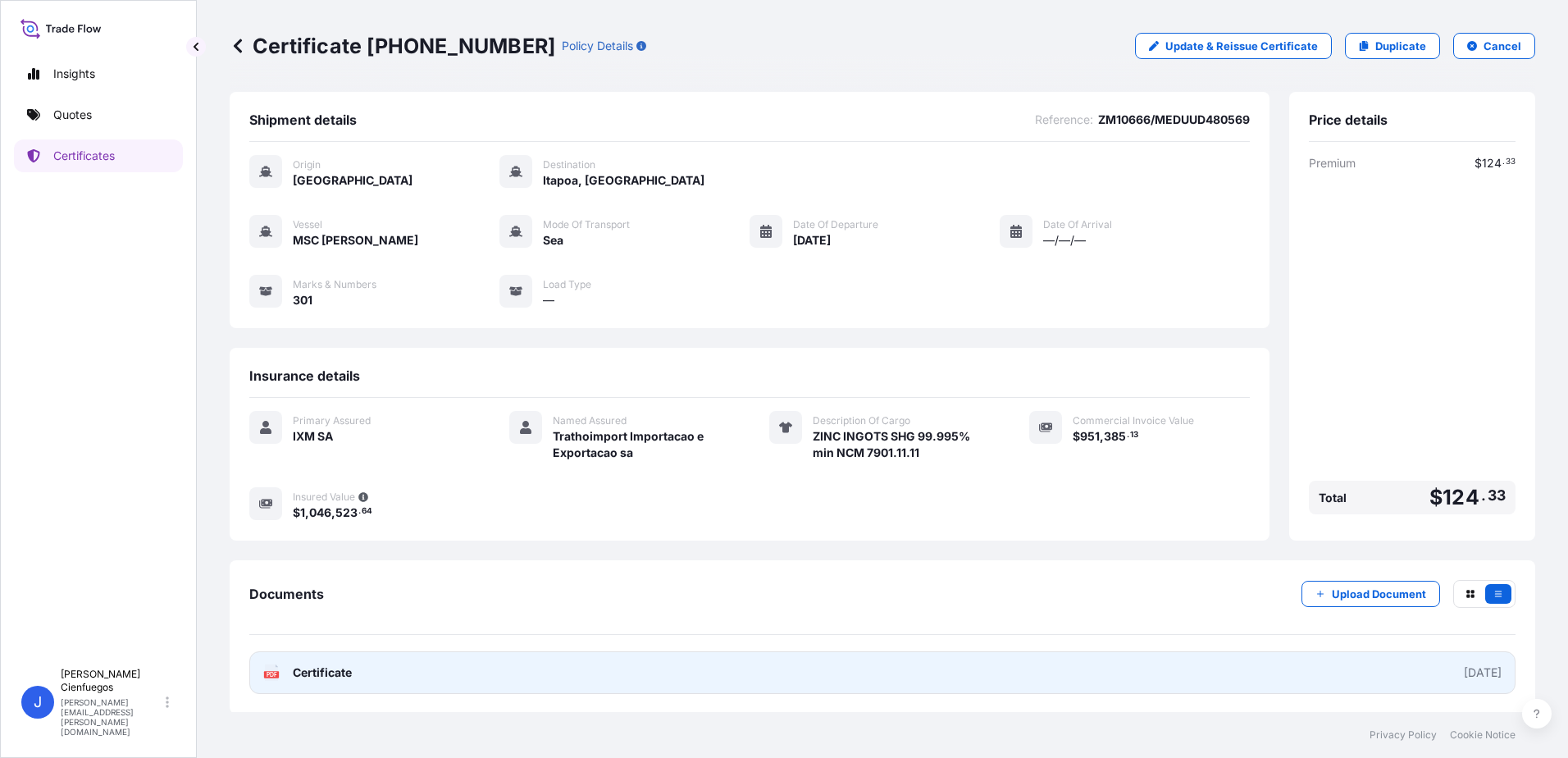
click at [1463, 671] on div "[DATE]" at bounding box center [1482, 672] width 38 height 16
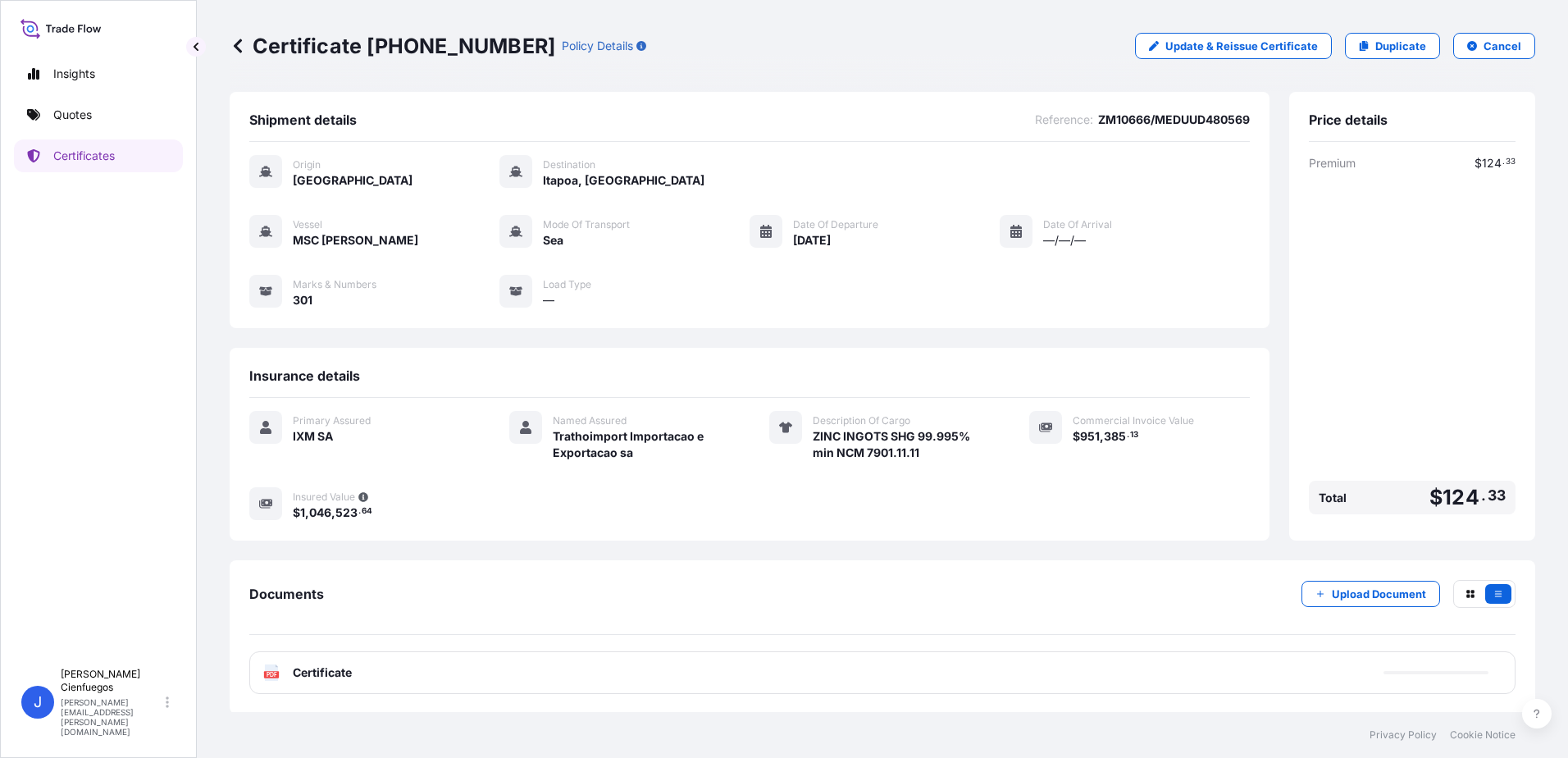
scroll to position [2, 0]
click at [68, 109] on p "Quotes" at bounding box center [73, 114] width 39 height 16
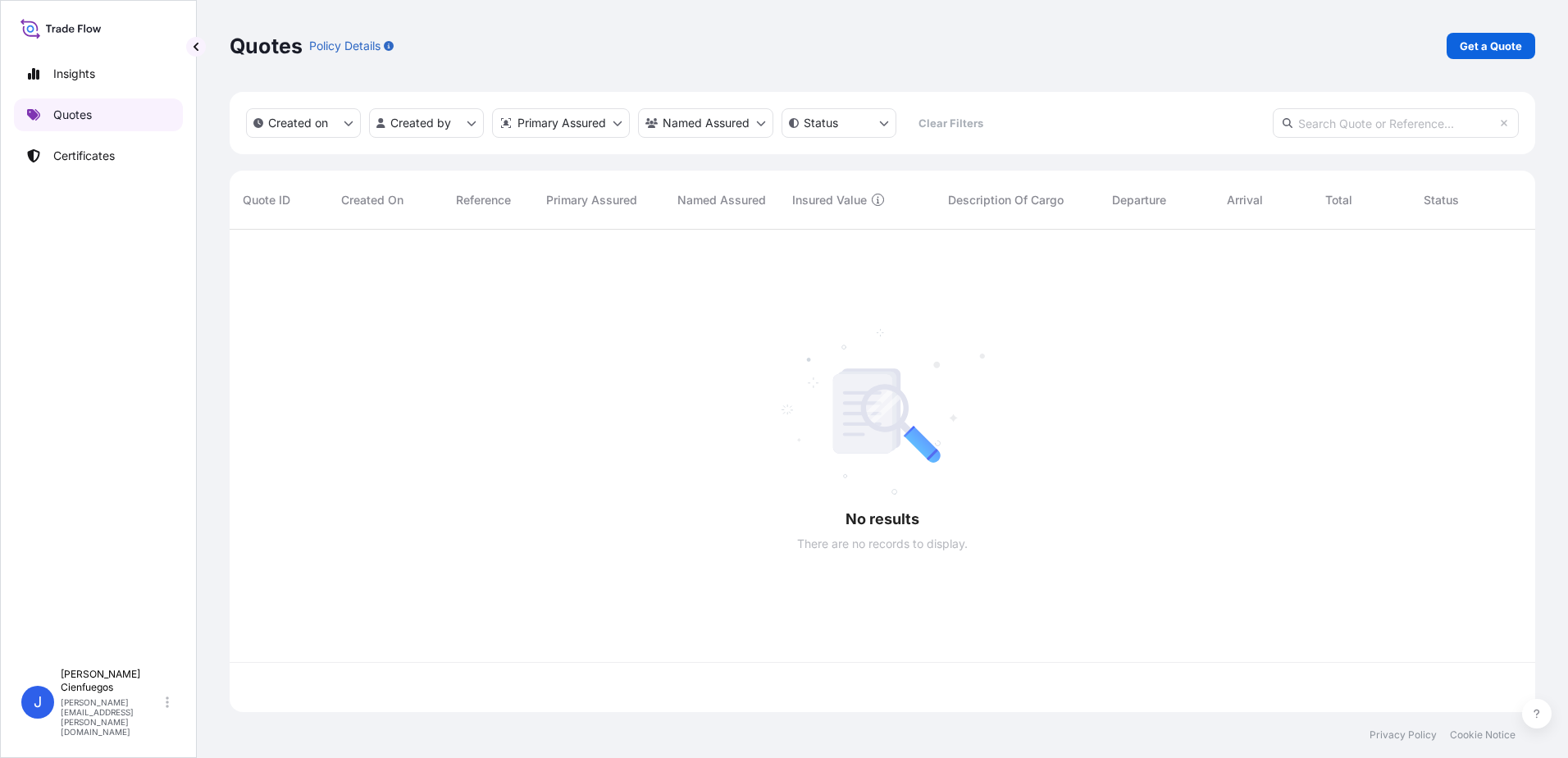
scroll to position [479, 1293]
click at [1481, 50] on p "Get a Quote" at bounding box center [1491, 45] width 62 height 16
select select "Sea"
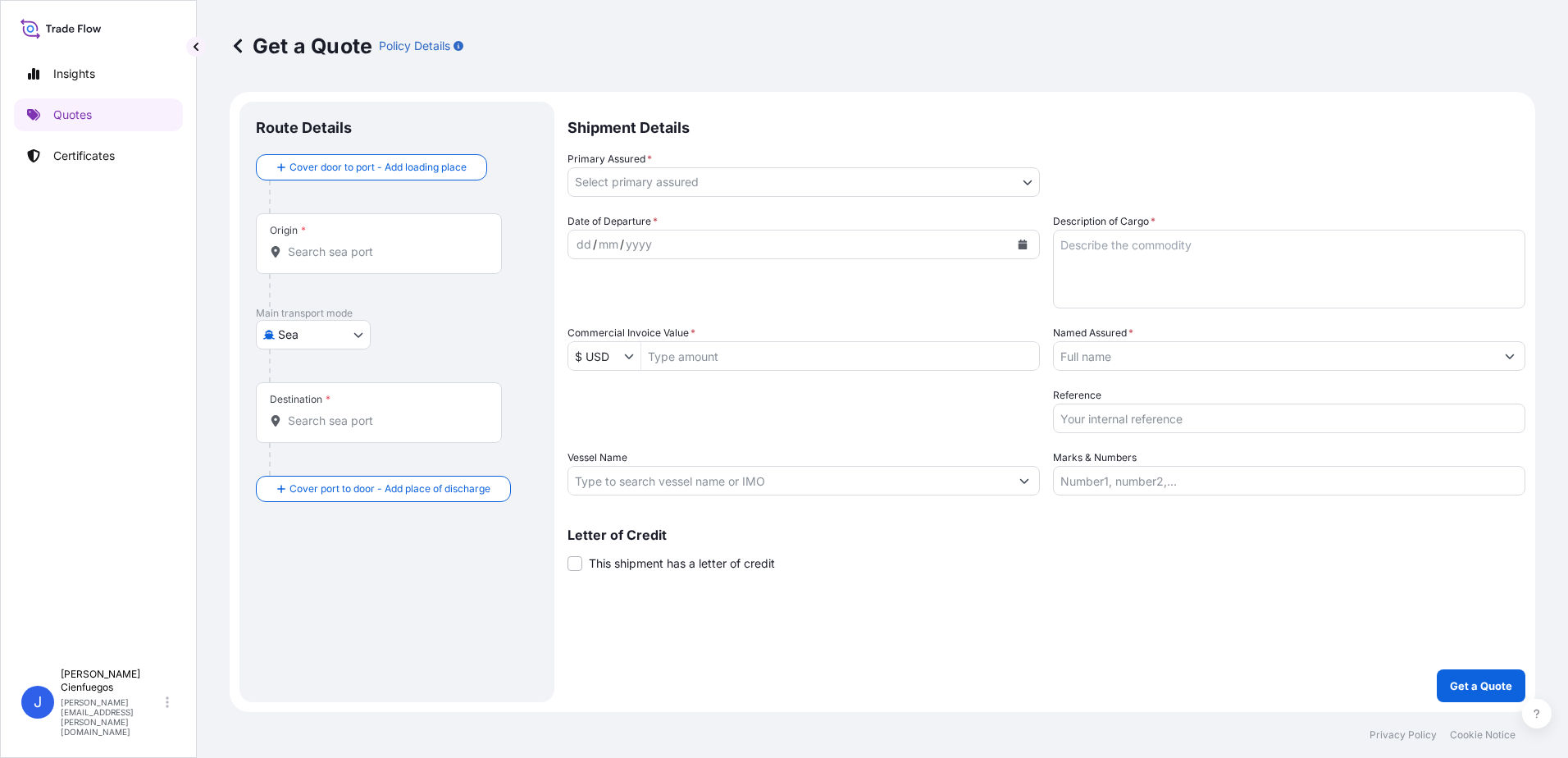
click at [676, 176] on body "Insights Quotes Certificates J [PERSON_NAME] [PERSON_NAME][EMAIL_ADDRESS][PERSO…" at bounding box center [784, 379] width 1568 height 758
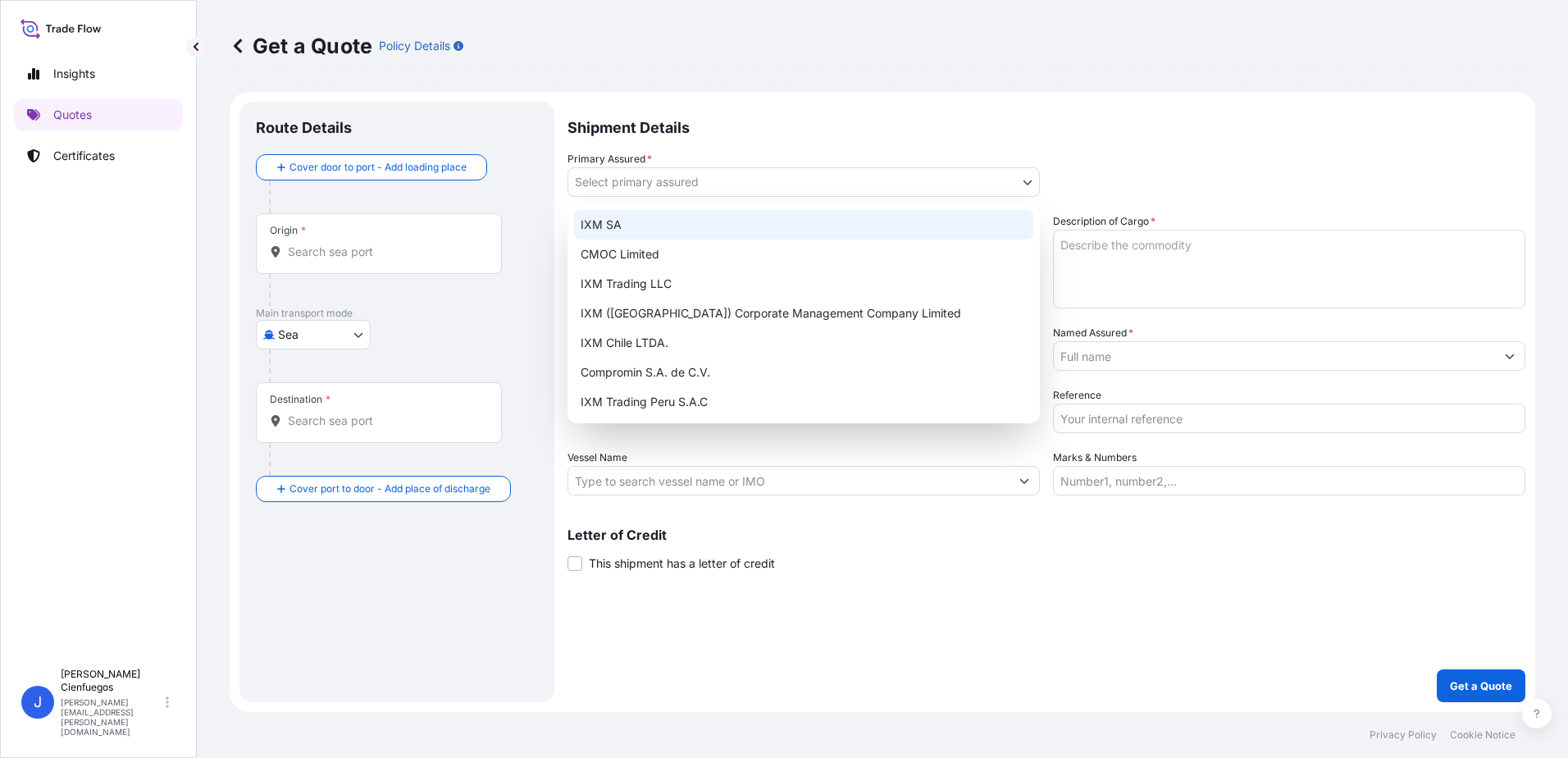
click at [688, 219] on div "IXM SA" at bounding box center [803, 225] width 459 height 30
select select "31846"
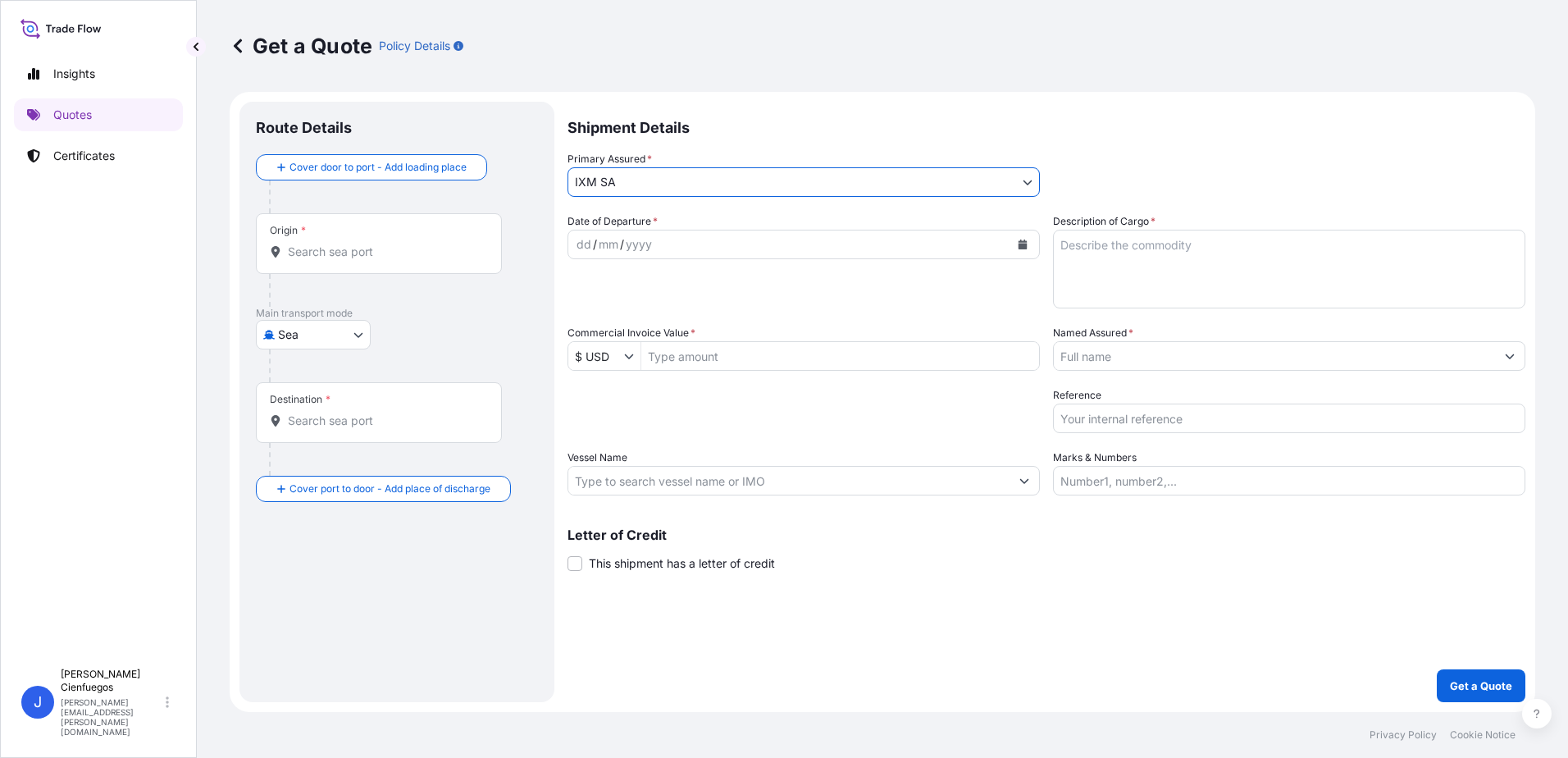
click at [1124, 268] on textarea "Description of Cargo *" at bounding box center [1289, 268] width 472 height 78
paste textarea "ZINC INGOTS SHG 99.995% min NCM 7901.11.11"
type textarea "ZINC INGOTS SHG 99.995% min NCM 7901.11.11"
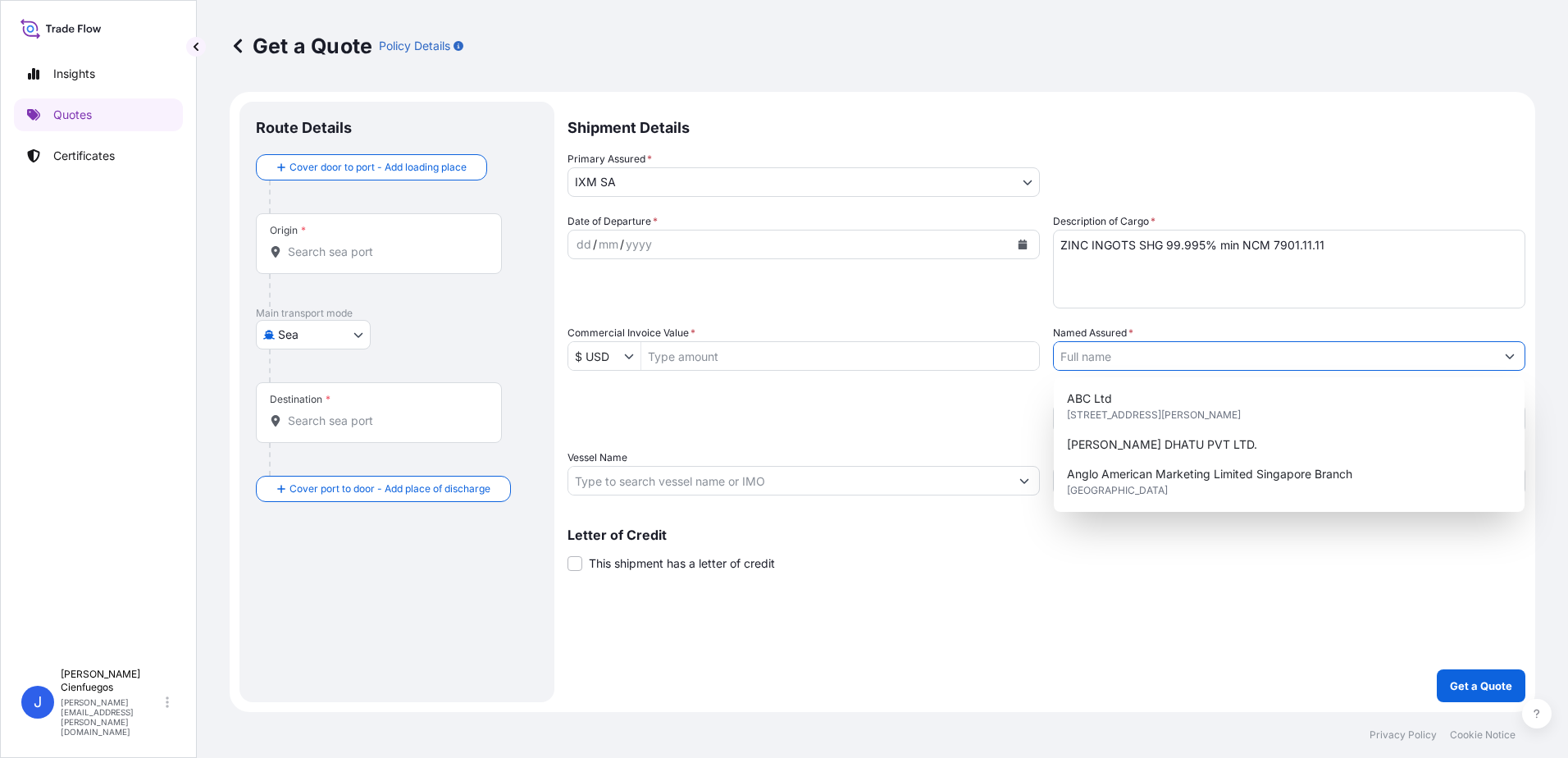
click at [1160, 355] on input "Named Assured *" at bounding box center [1275, 355] width 441 height 30
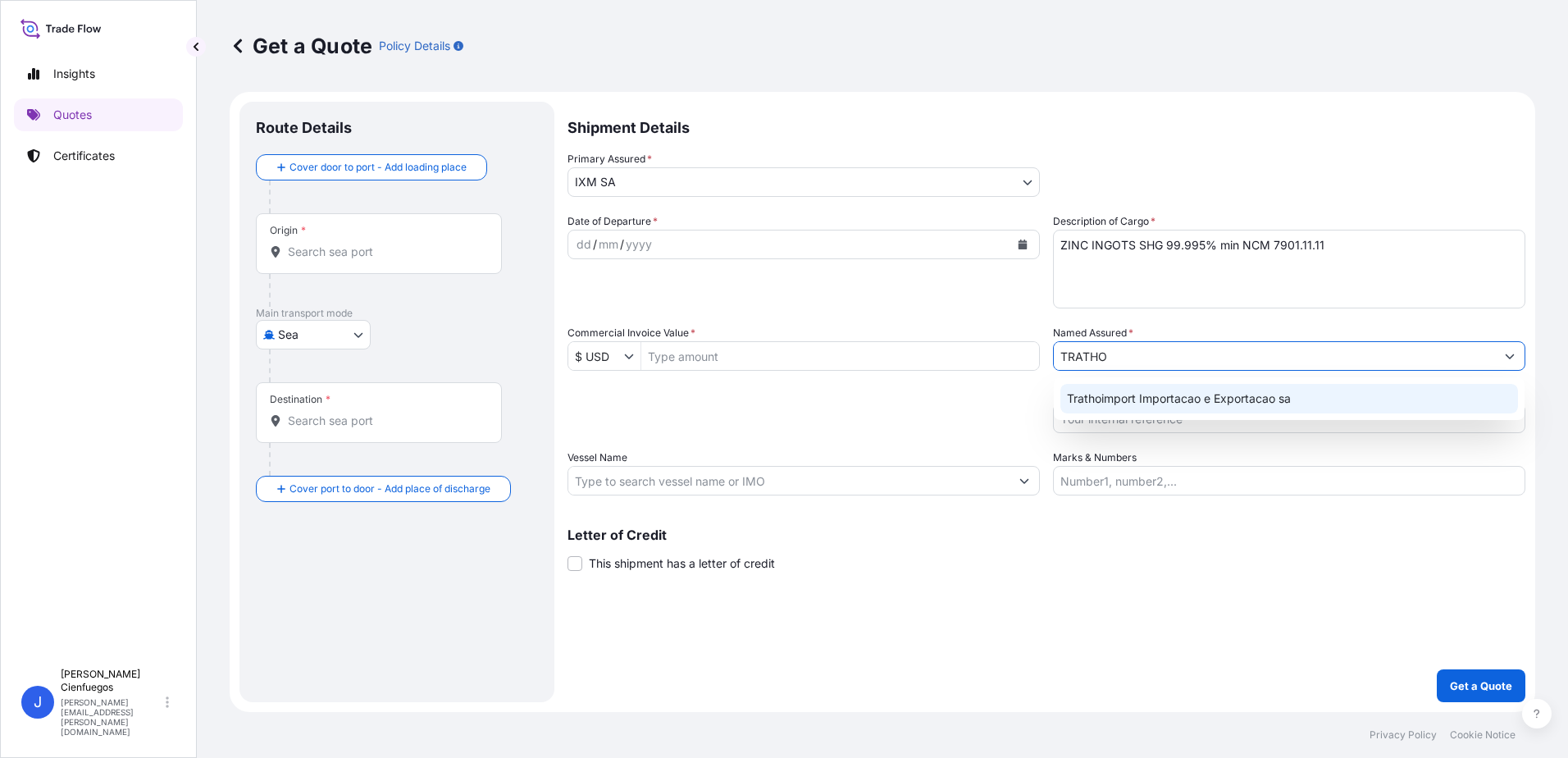
click at [1189, 404] on span "Trathoimport Importacao e Exportacao sa" at bounding box center [1178, 398] width 224 height 16
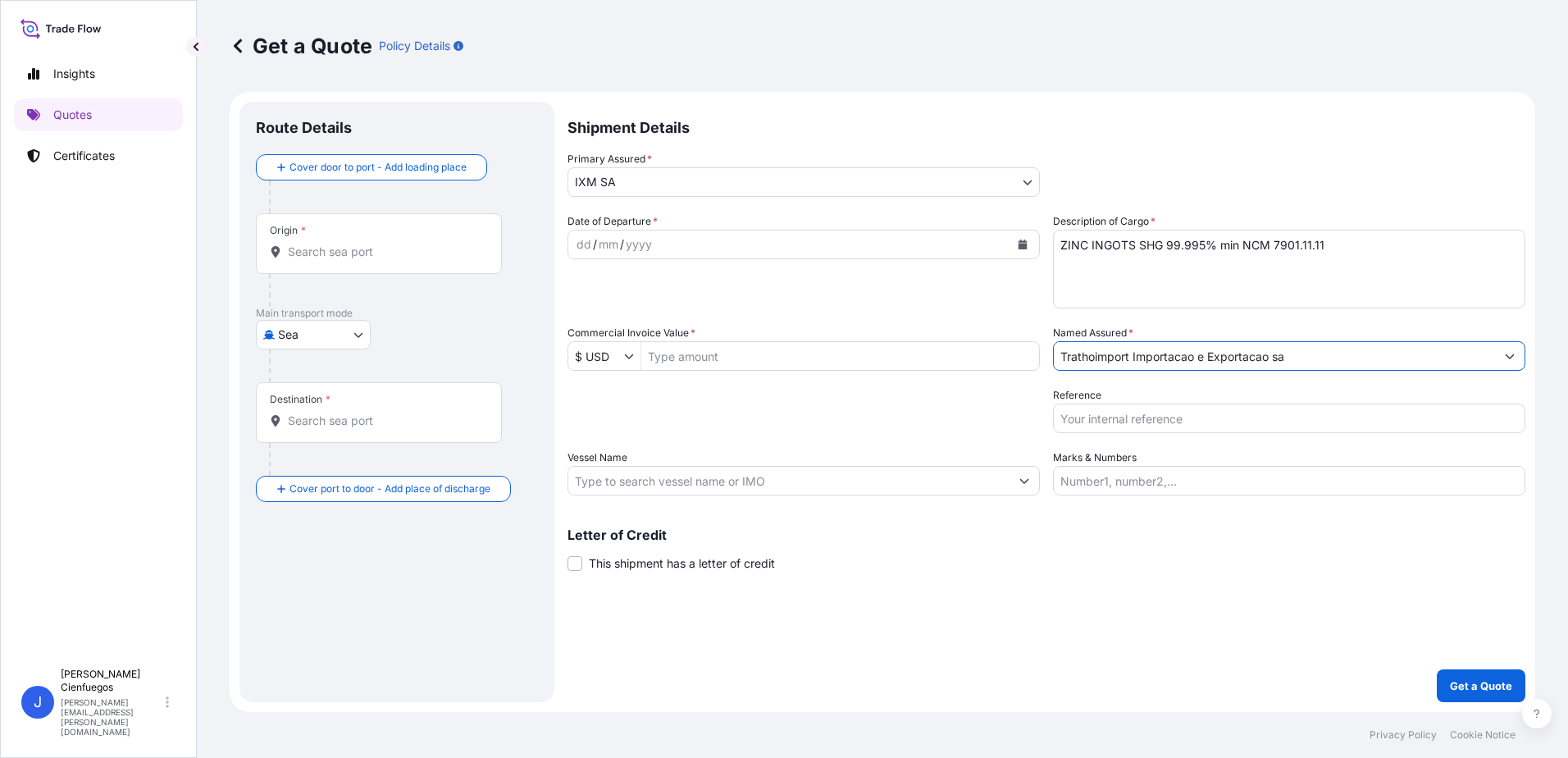
type input "Trathoimport Importacao e Exportacao sa"
click at [1028, 243] on button "Calendar" at bounding box center [1022, 244] width 26 height 26
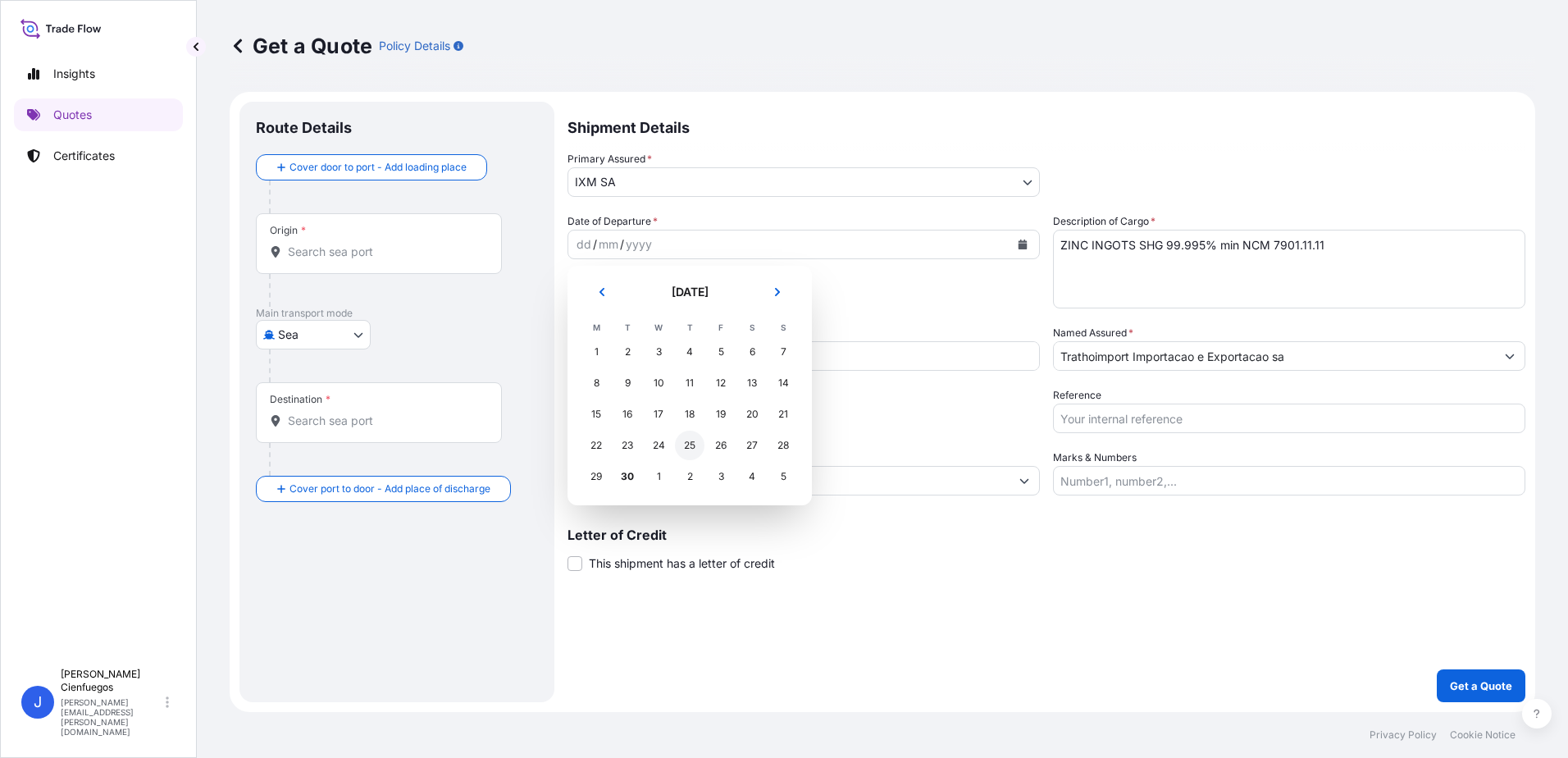
click at [689, 443] on div "25" at bounding box center [689, 445] width 30 height 30
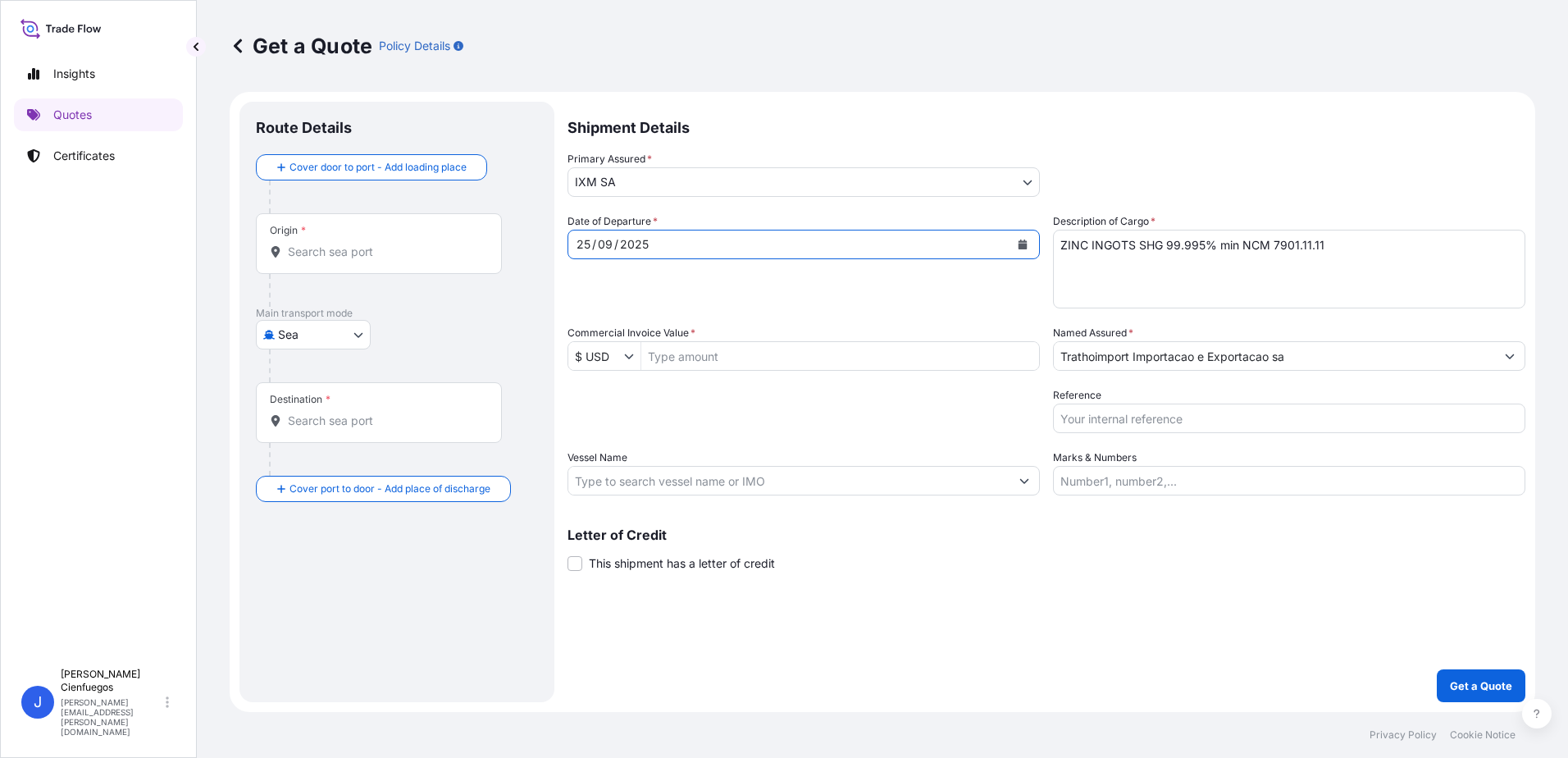
click at [743, 362] on input "Commercial Invoice Value *" at bounding box center [840, 355] width 398 height 30
click at [686, 351] on input "Commercial Invoice Value *" at bounding box center [840, 355] width 398 height 30
click at [802, 350] on input "Commercial Invoice Value *" at bounding box center [840, 355] width 398 height 30
type input "959,026.06"
click at [743, 475] on input "Vessel Name" at bounding box center [789, 480] width 441 height 30
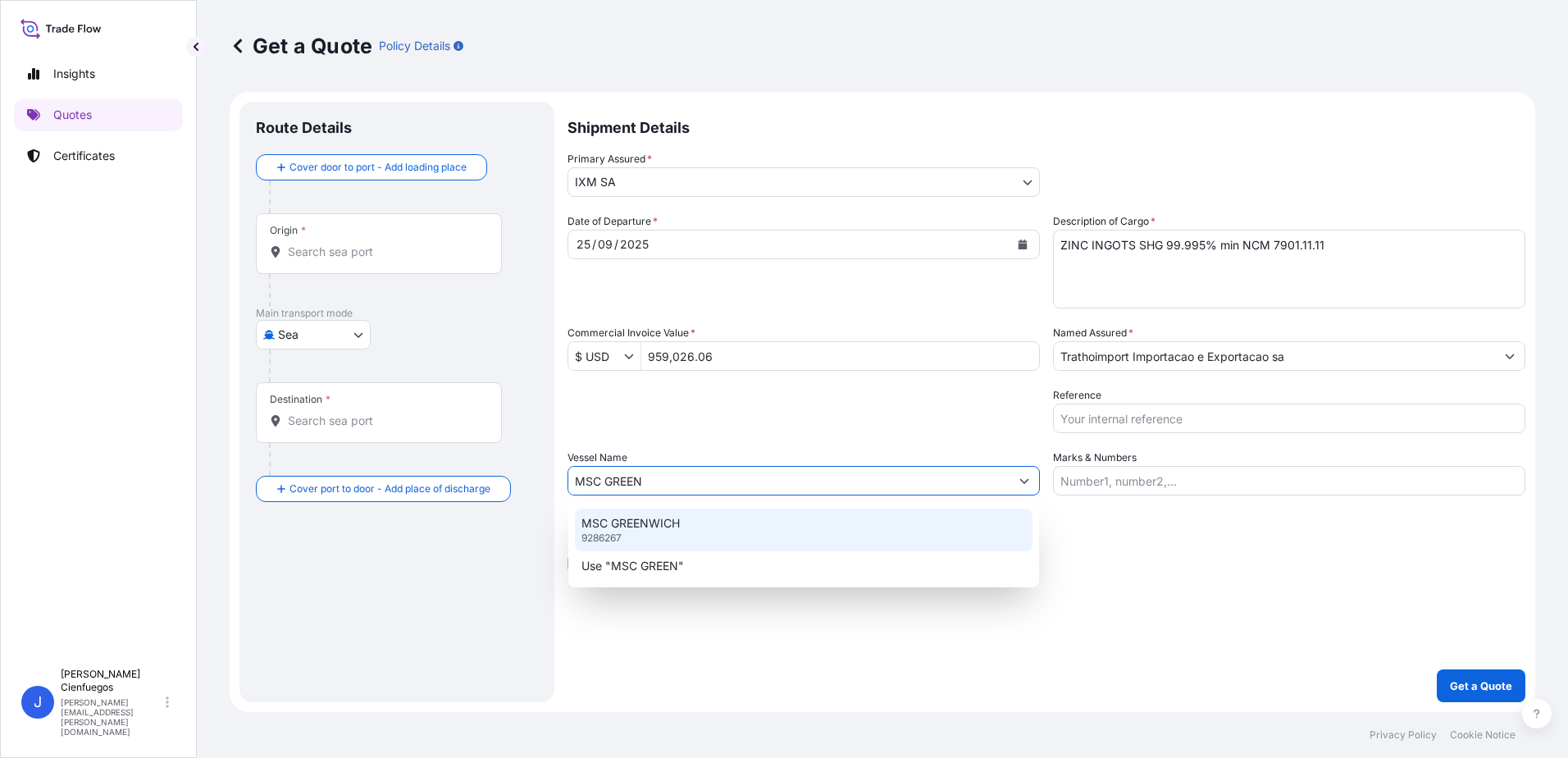
click at [743, 513] on div "MSC GREENWICH 9286267" at bounding box center [803, 530] width 458 height 43
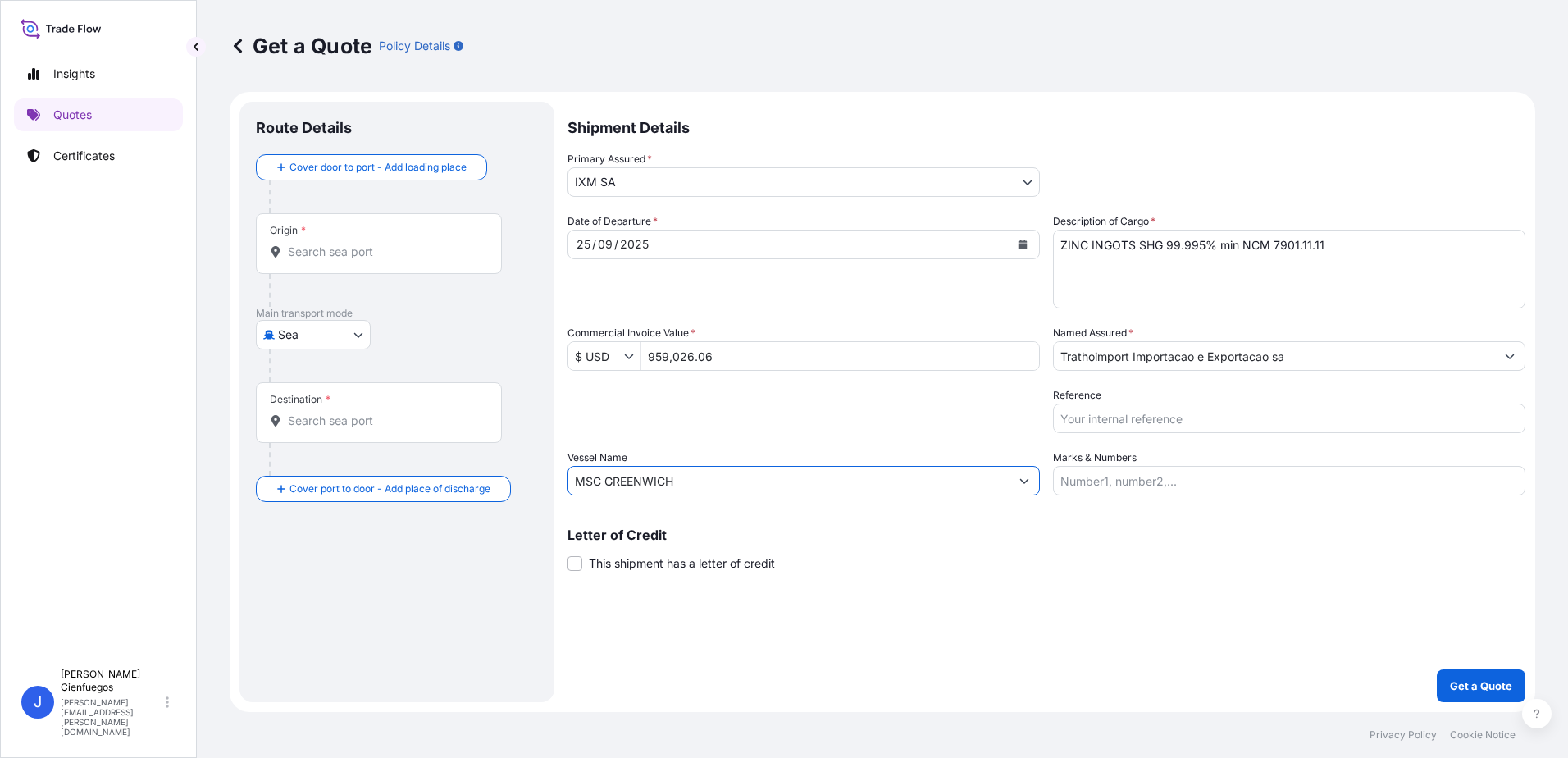
type input "MSC GREENWICH"
click at [317, 238] on div "Origin *" at bounding box center [378, 243] width 246 height 61
click at [317, 244] on input "Origin *" at bounding box center [384, 252] width 194 height 16
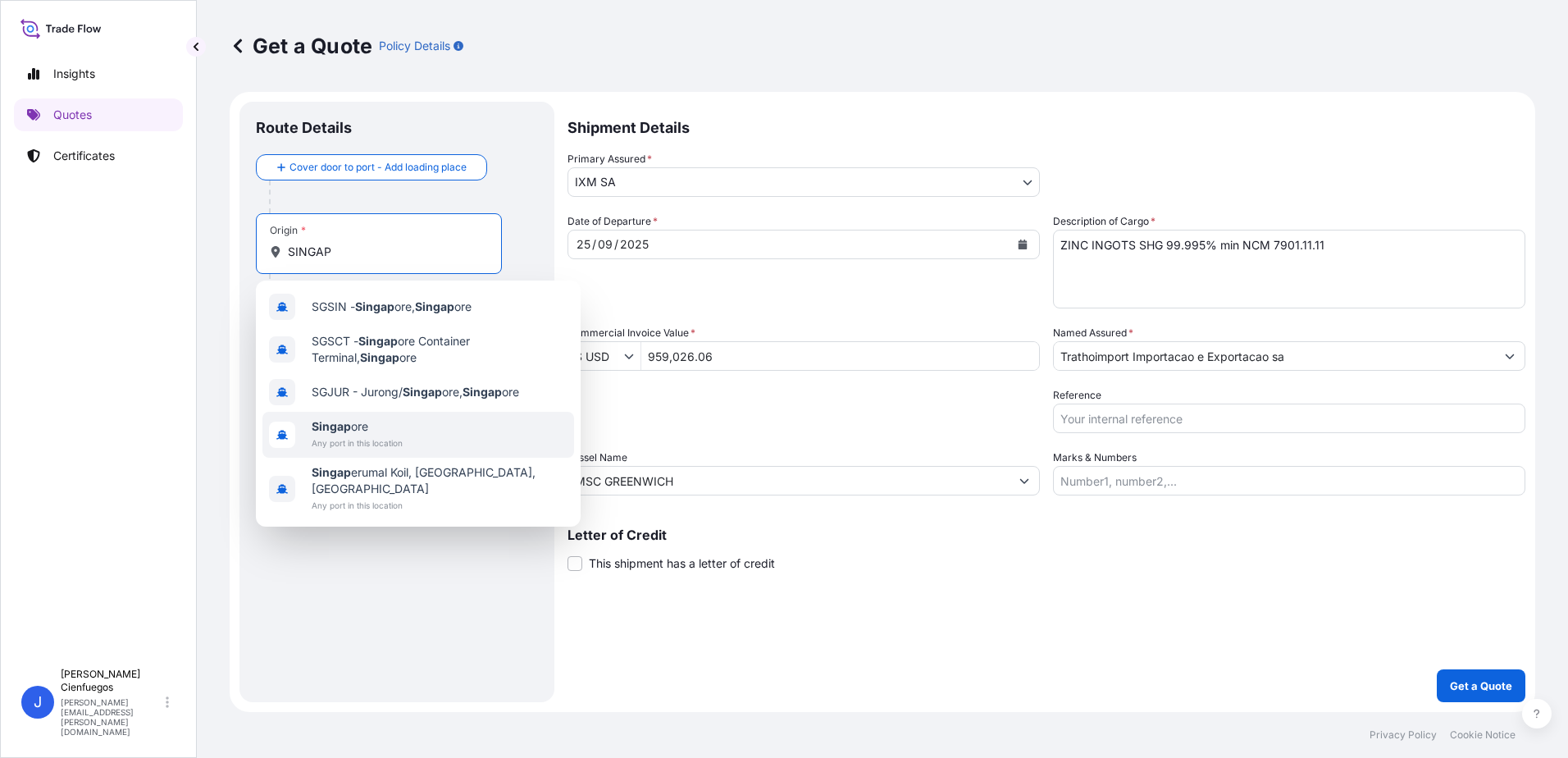
click at [415, 431] on div "Singap ore Any port in this location" at bounding box center [418, 434] width 312 height 45
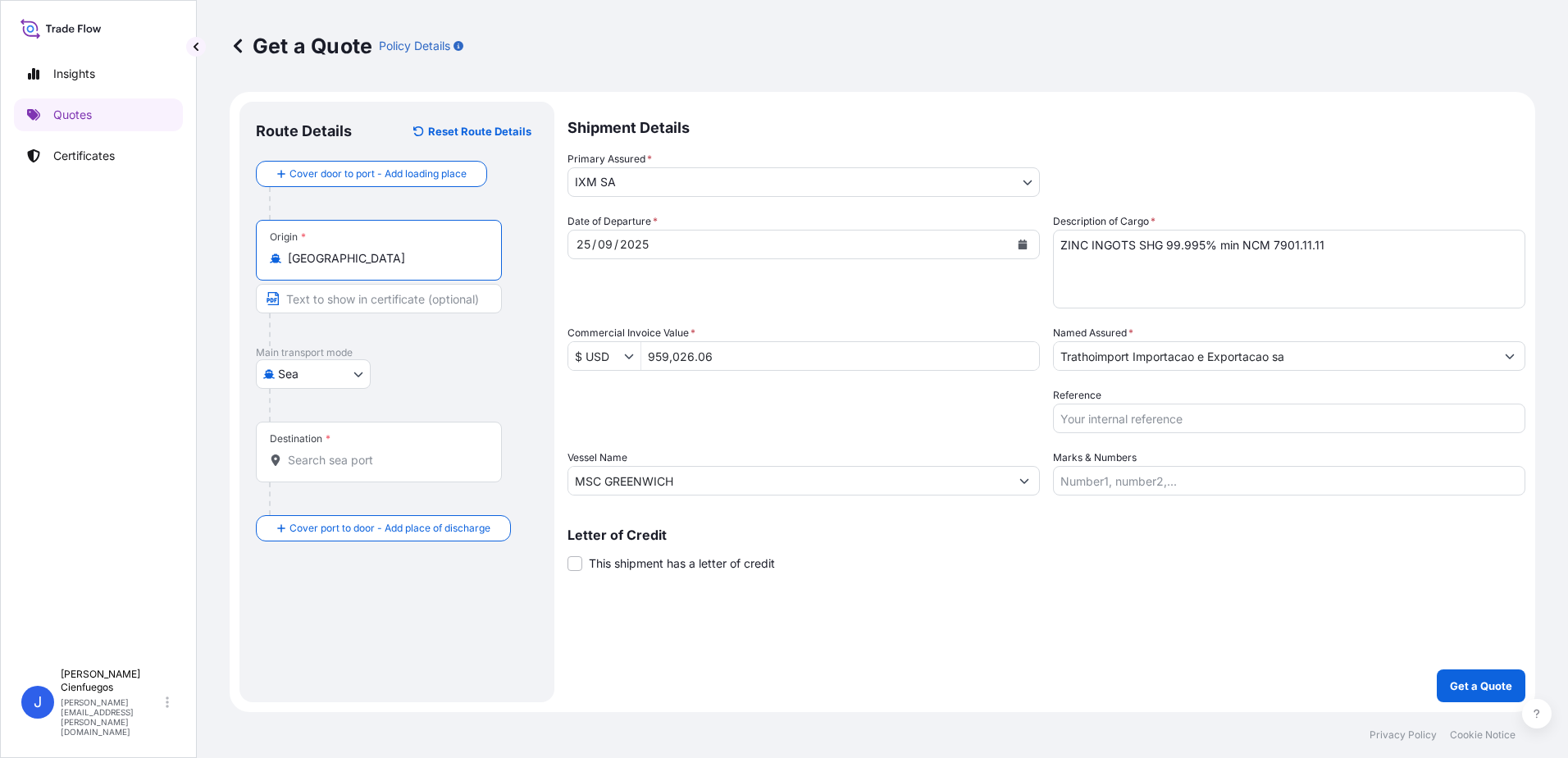
type input "[GEOGRAPHIC_DATA]"
click at [354, 450] on div "Destination *" at bounding box center [381, 451] width 252 height 61
click at [354, 452] on input "Destination *" at bounding box center [387, 460] width 199 height 16
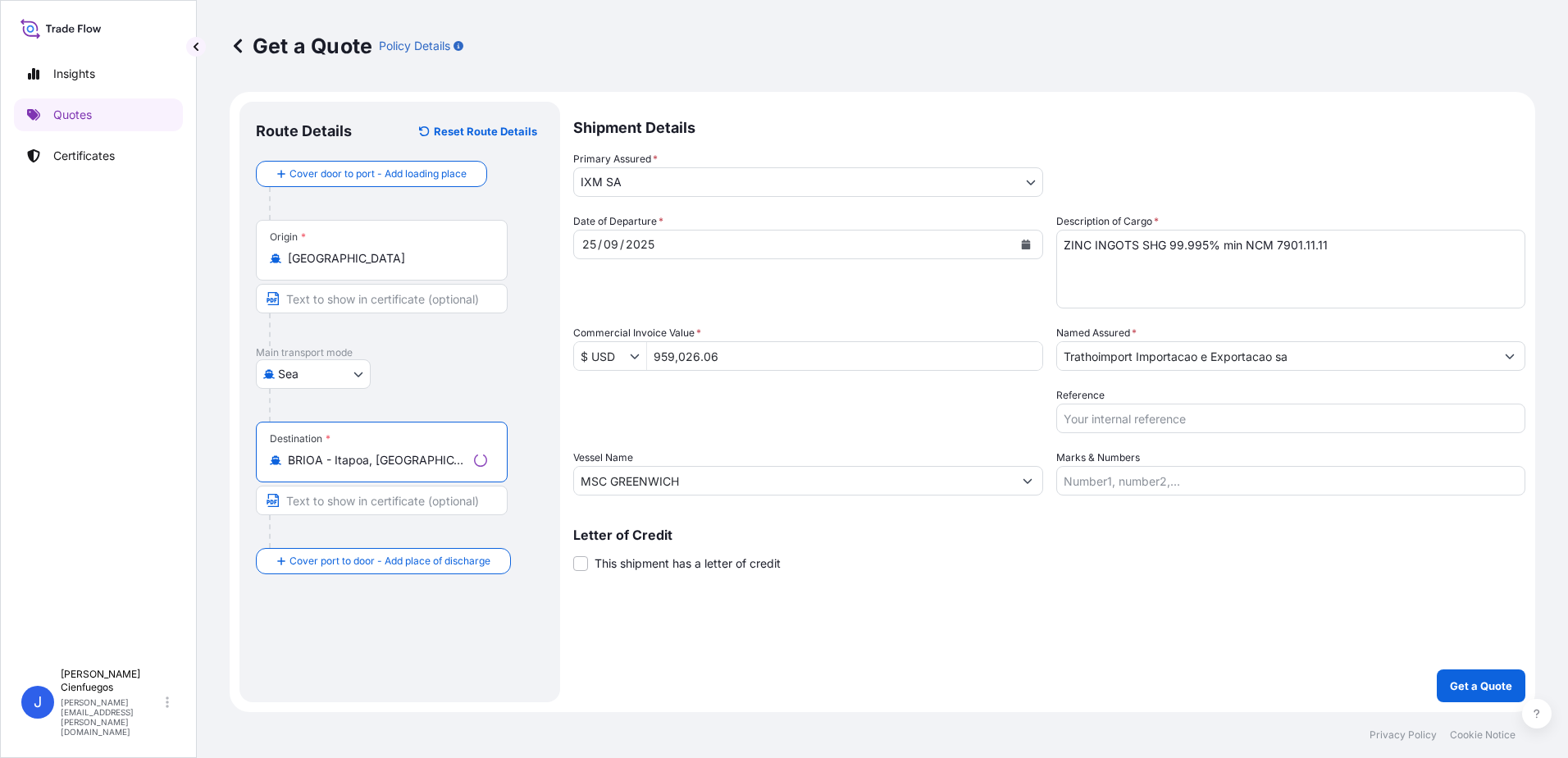
type input "BRIOA - Itapoa, [GEOGRAPHIC_DATA]"
click at [1114, 486] on input "Marks & Numbers" at bounding box center [1290, 480] width 469 height 30
type input "300"
click at [1114, 406] on input "Reference" at bounding box center [1289, 418] width 472 height 30
click at [1138, 419] on input "Reference" at bounding box center [1289, 418] width 472 height 30
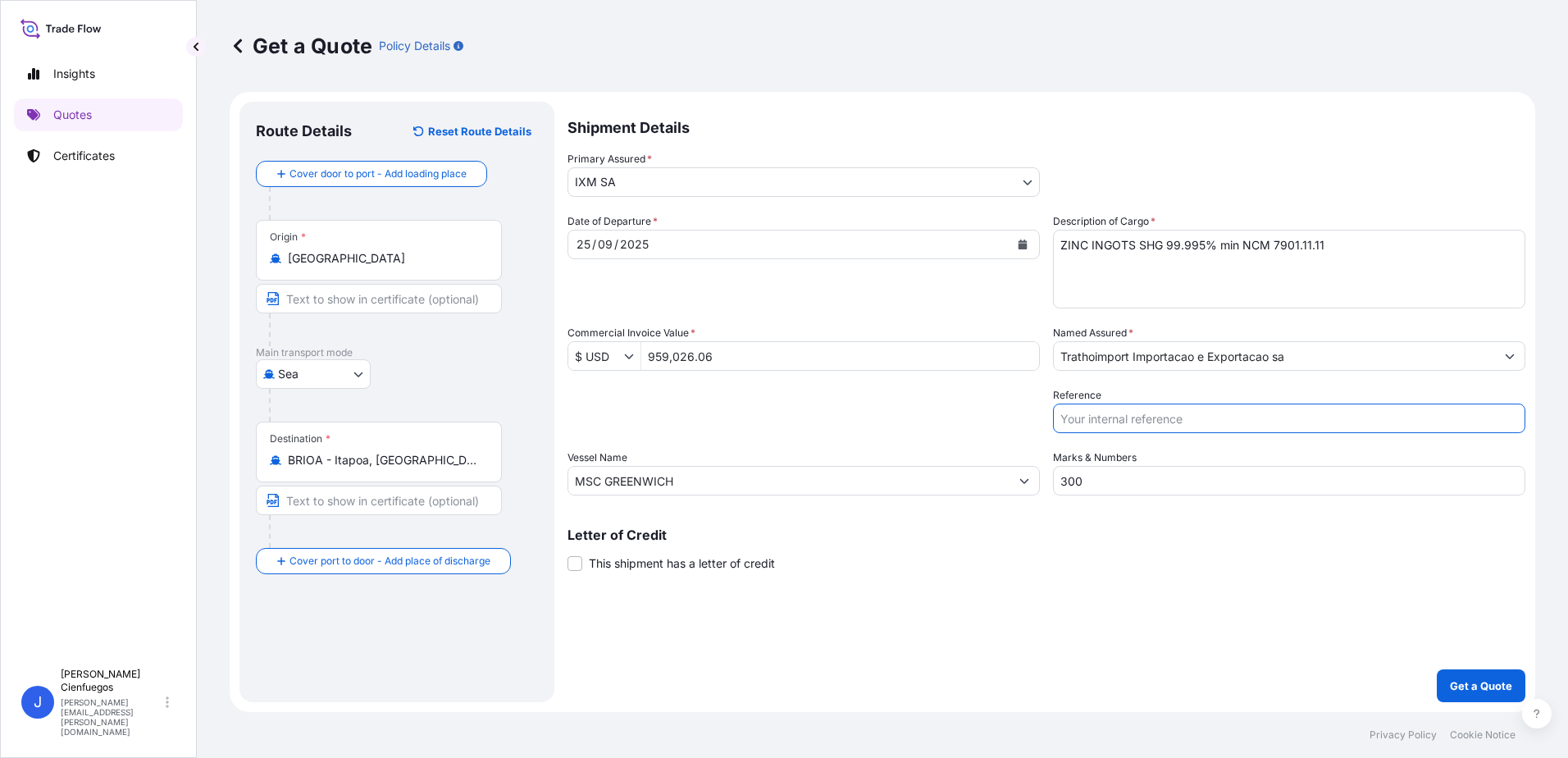
paste input "MEDUUD481310"
click at [1056, 413] on input "MEDUUD481310" at bounding box center [1289, 418] width 472 height 30
click at [1057, 420] on input "/MEDUUD481310" at bounding box center [1289, 418] width 472 height 30
paste input "ZM10666A"
type input "ZM10666A/MEDUUD481310"
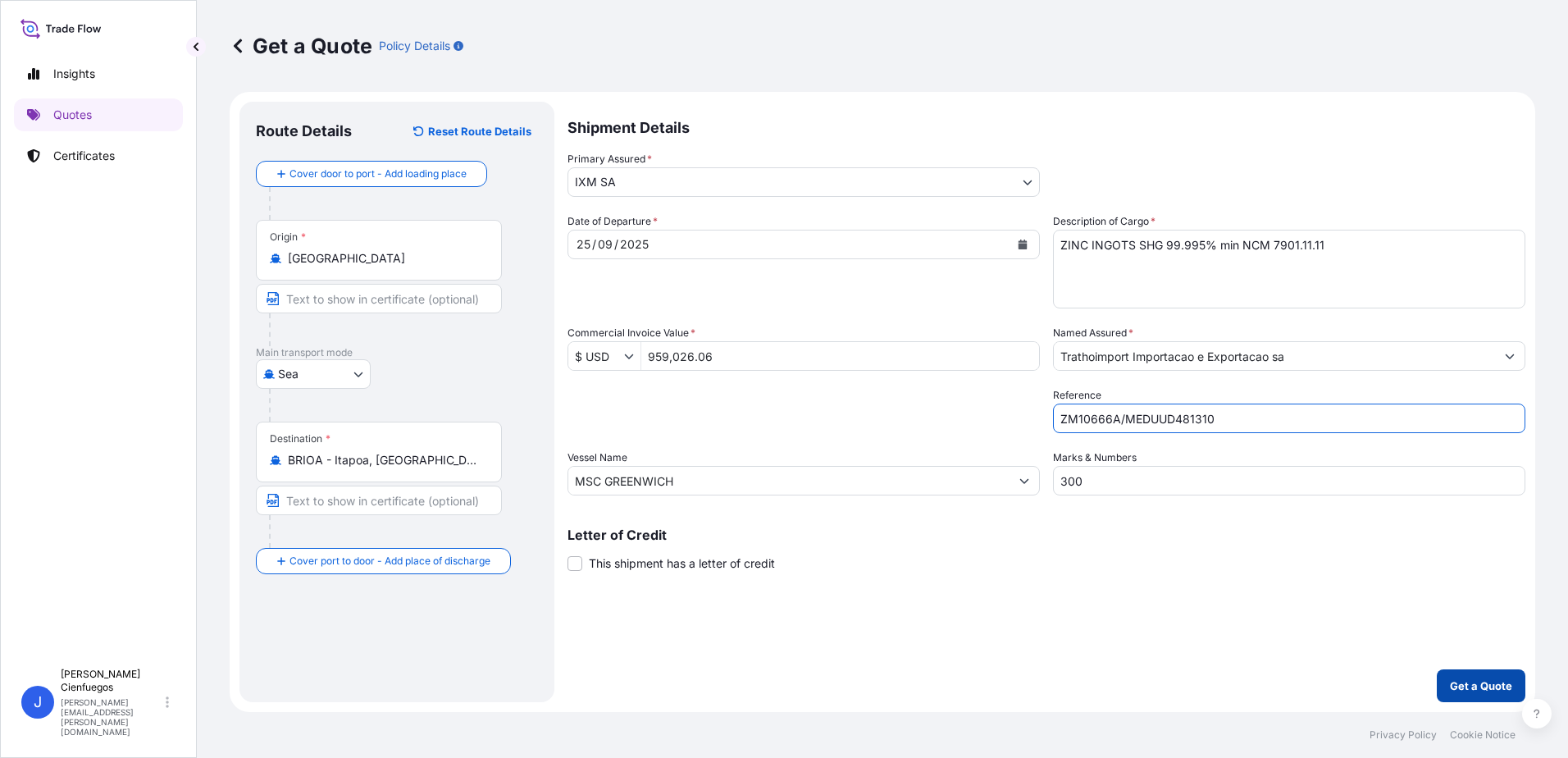
click at [1471, 685] on p "Get a Quote" at bounding box center [1481, 685] width 62 height 16
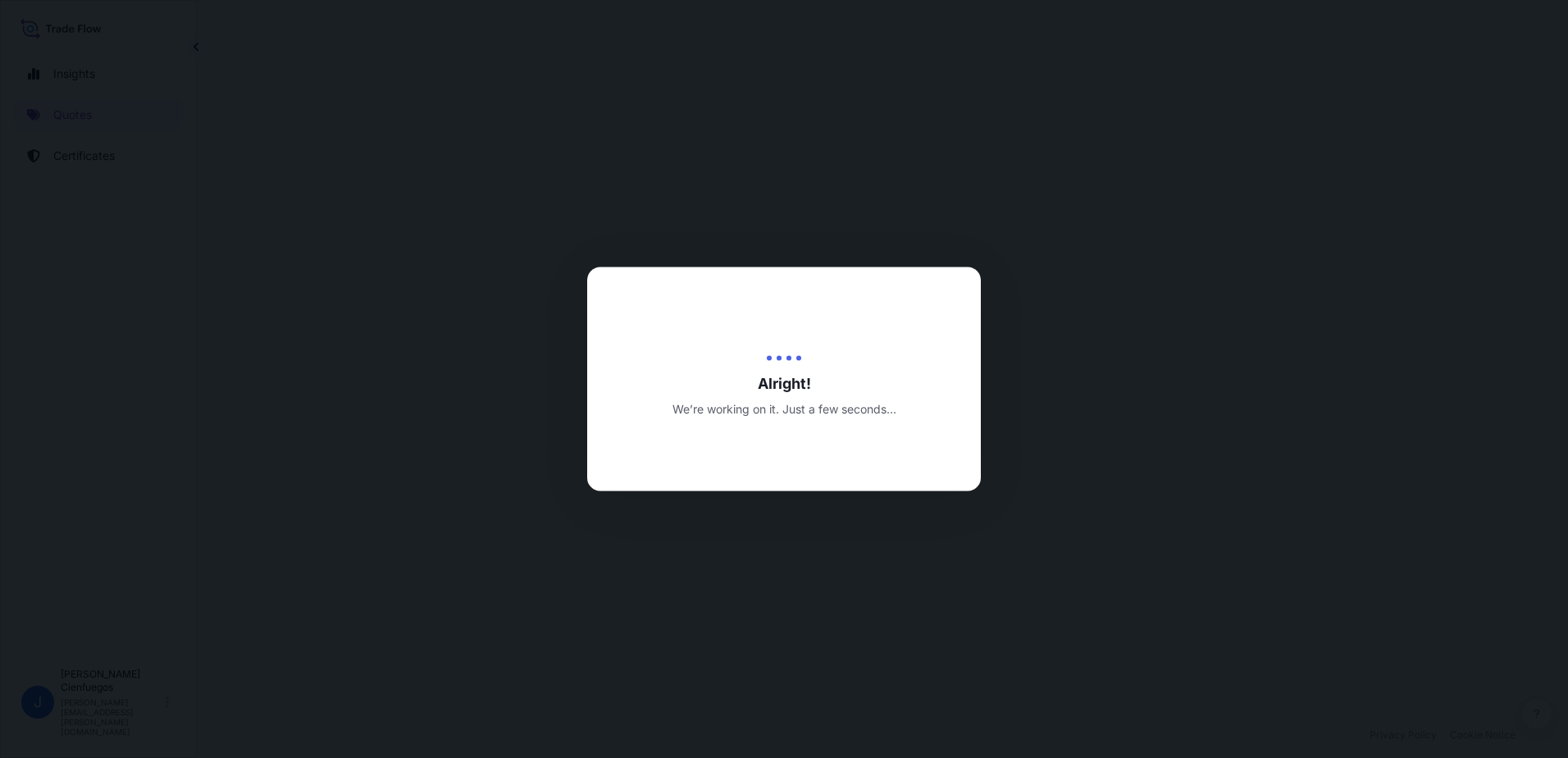
select select "Sea"
select select "31846"
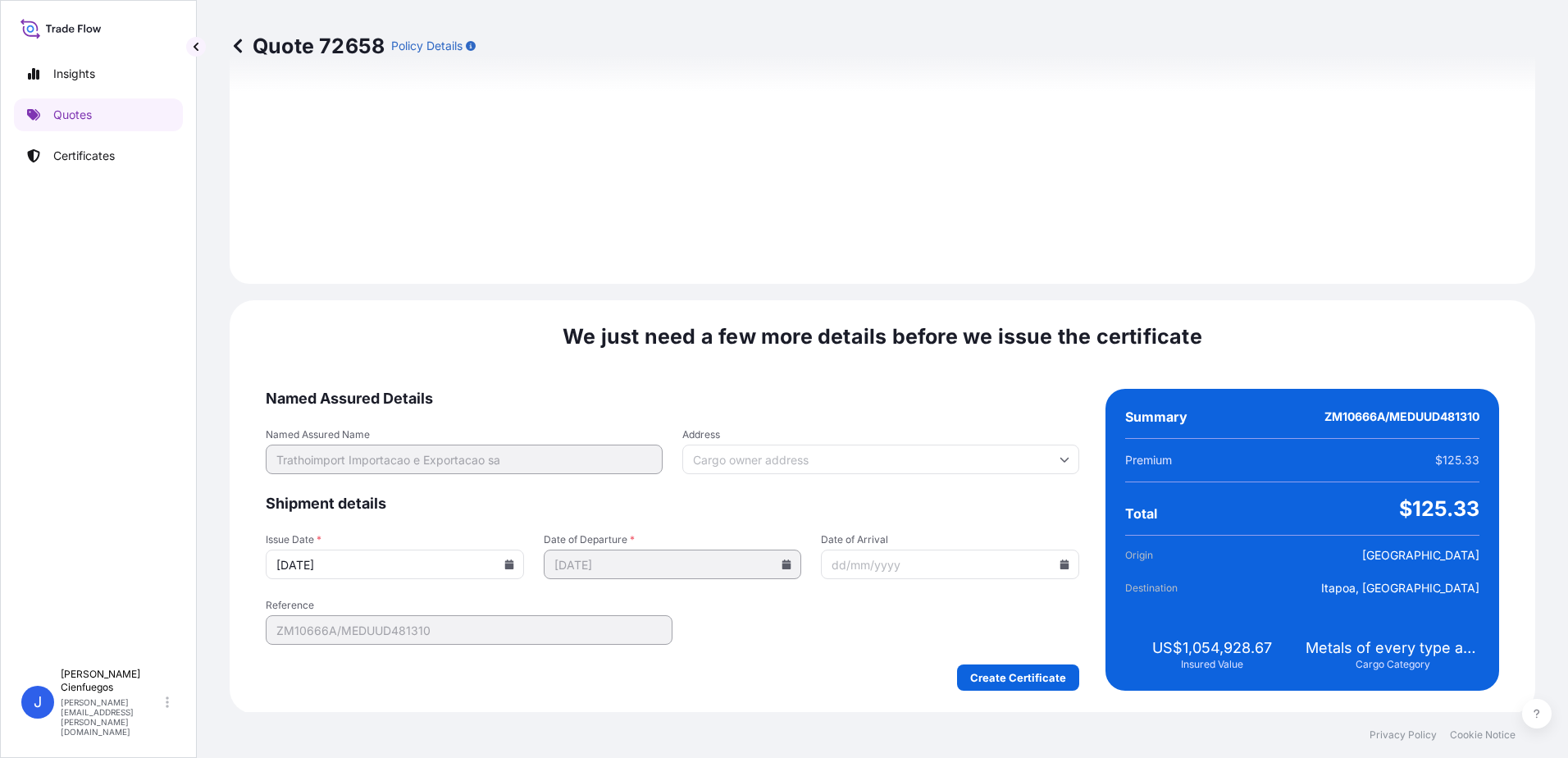
scroll to position [1711, 0]
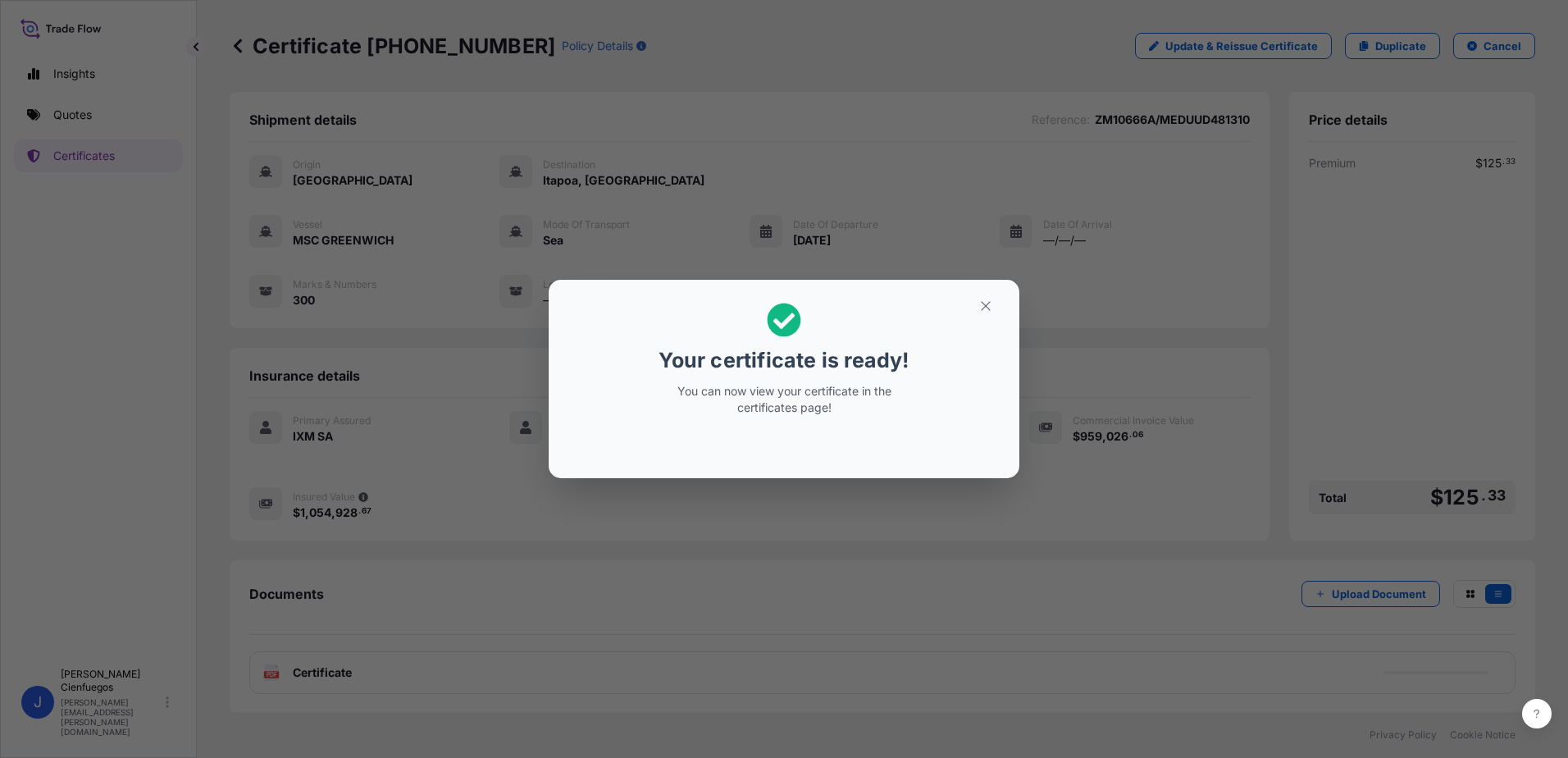
click at [994, 313] on button "button" at bounding box center [985, 305] width 41 height 26
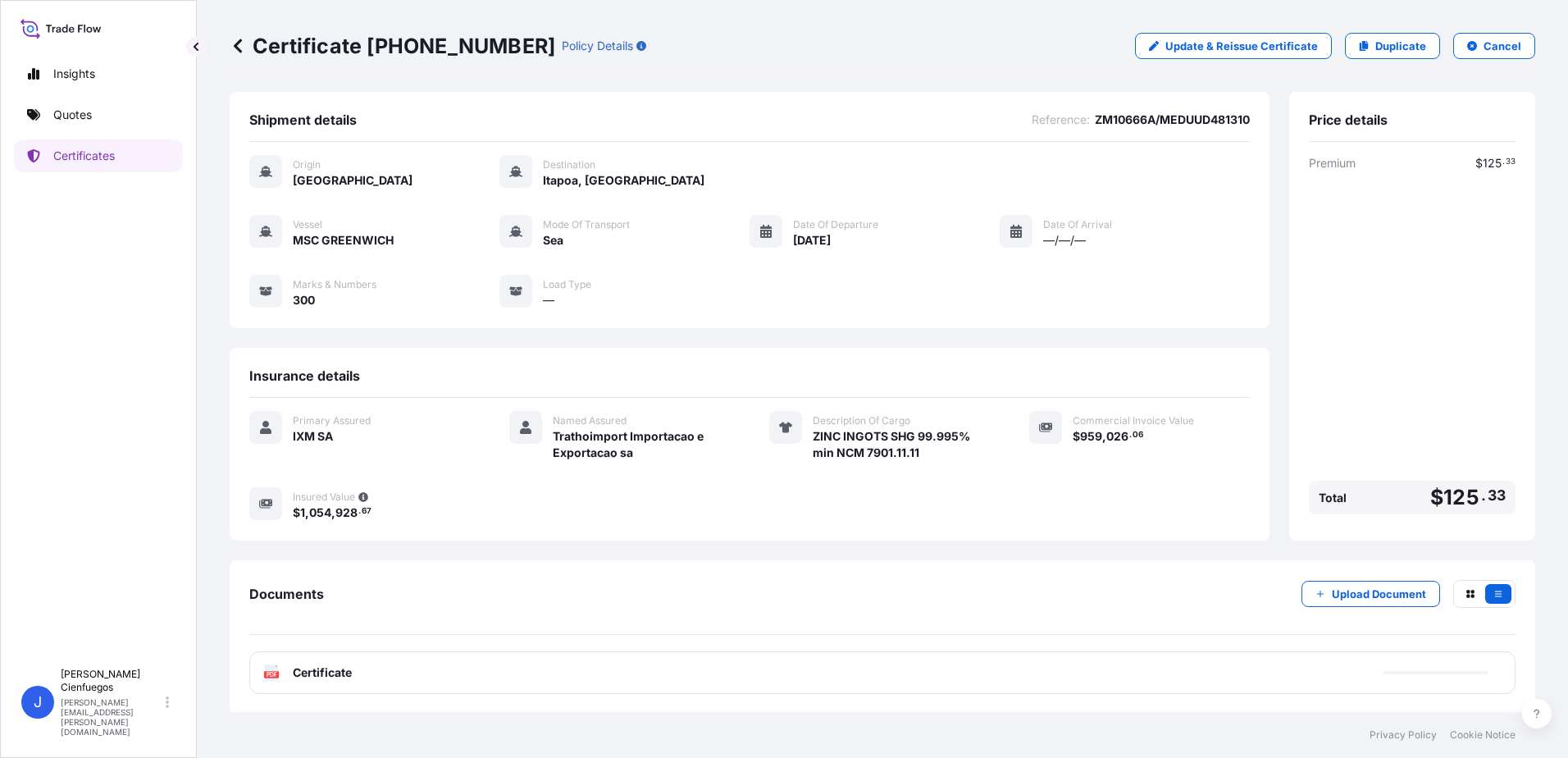
click at [1129, 588] on div "Documents Upload Document" at bounding box center [883, 607] width 1266 height 55
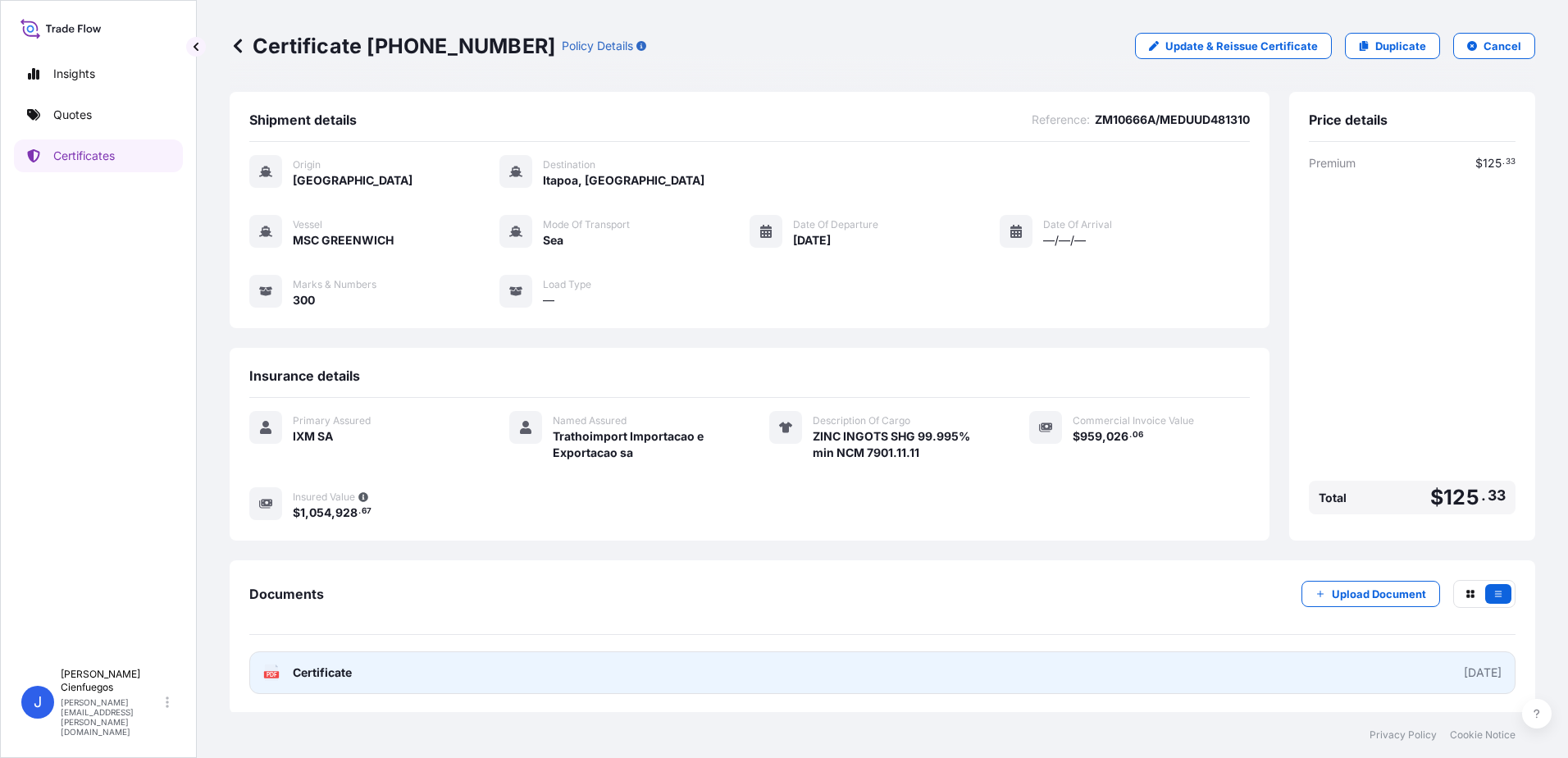
click at [1406, 681] on link "PDF Certificate [DATE]" at bounding box center [883, 673] width 1266 height 43
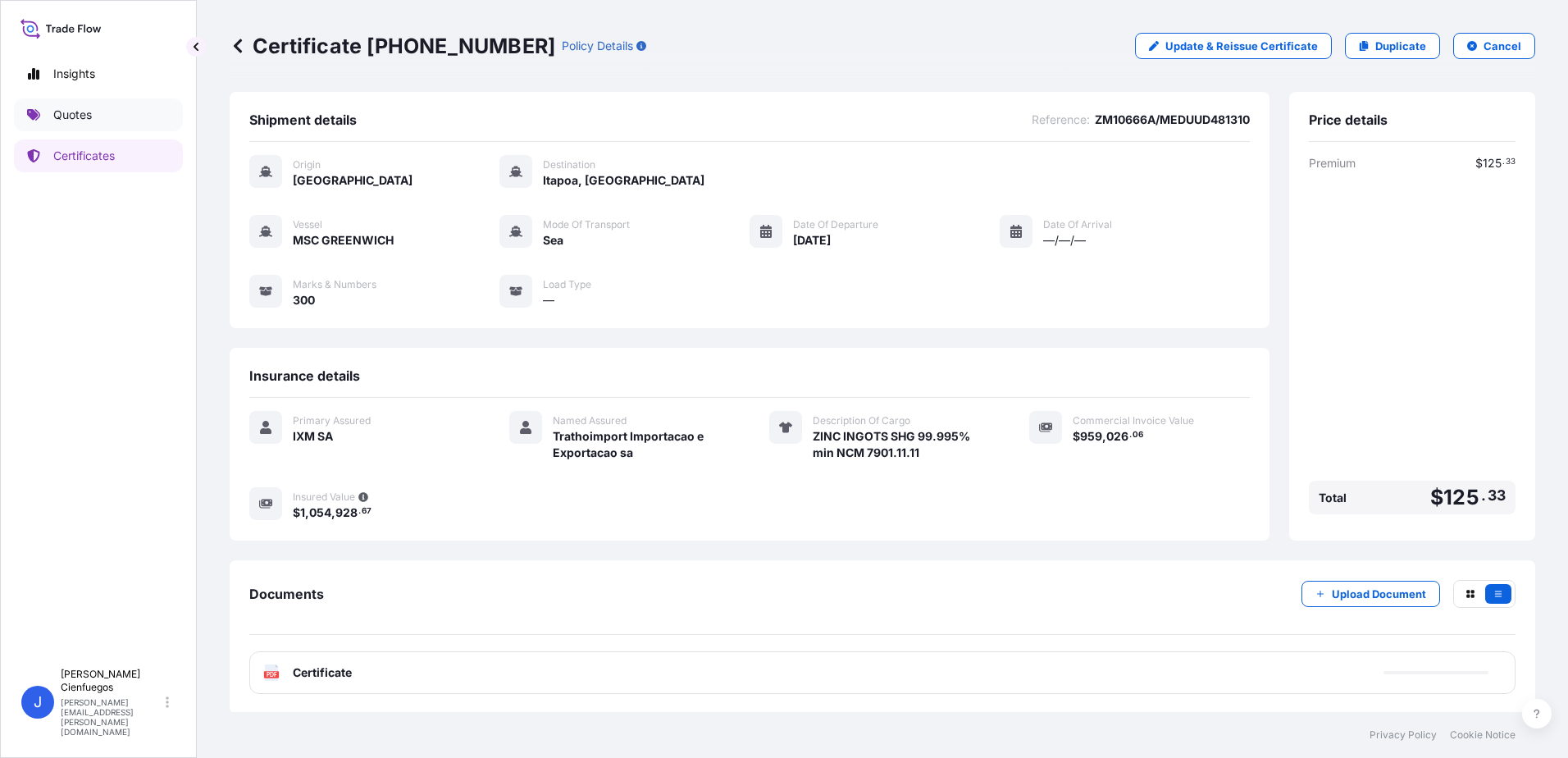
click at [91, 109] on p "Quotes" at bounding box center [73, 114] width 39 height 16
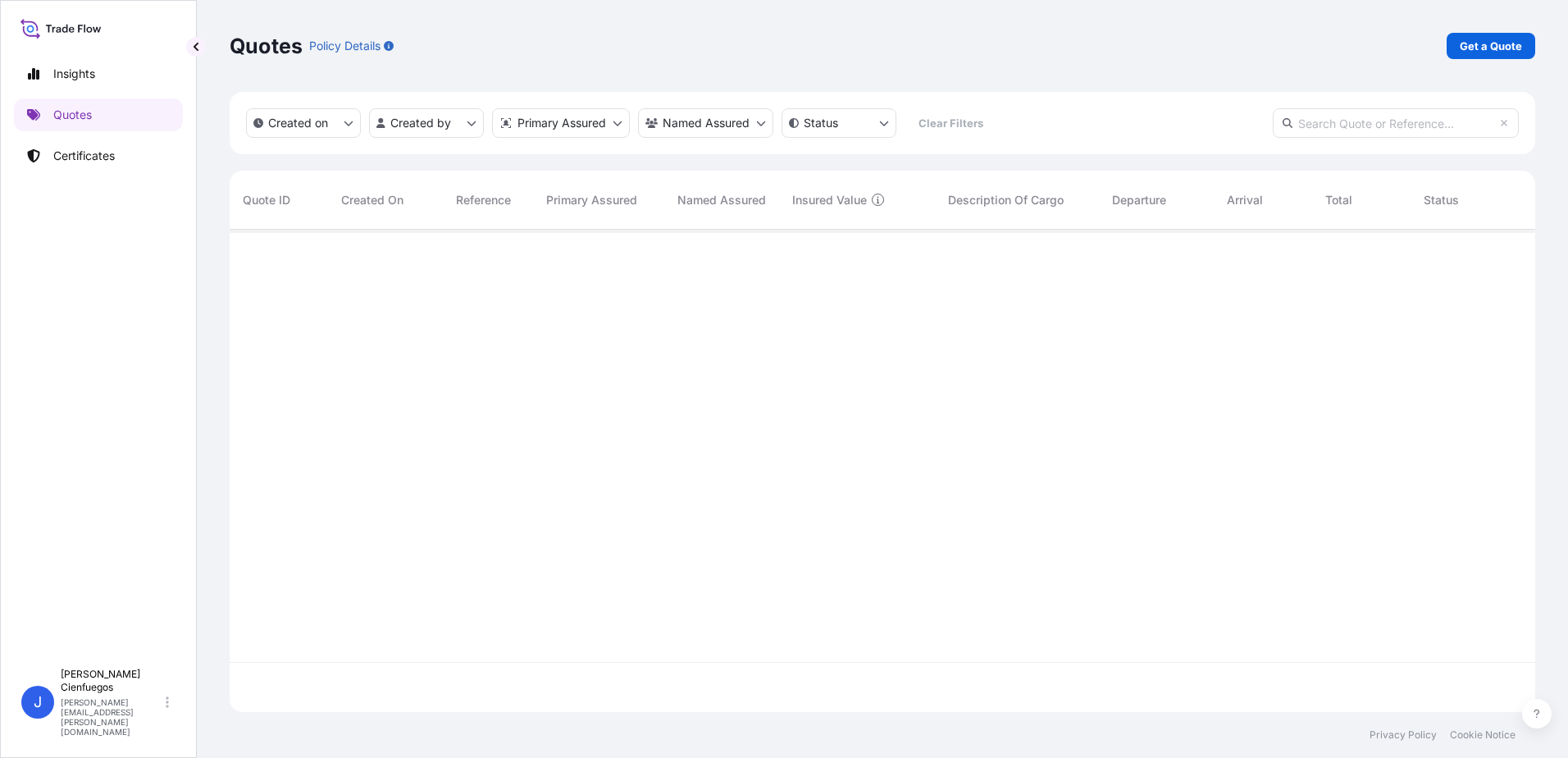
scroll to position [479, 1293]
click at [51, 158] on link "Certificates" at bounding box center [98, 156] width 169 height 33
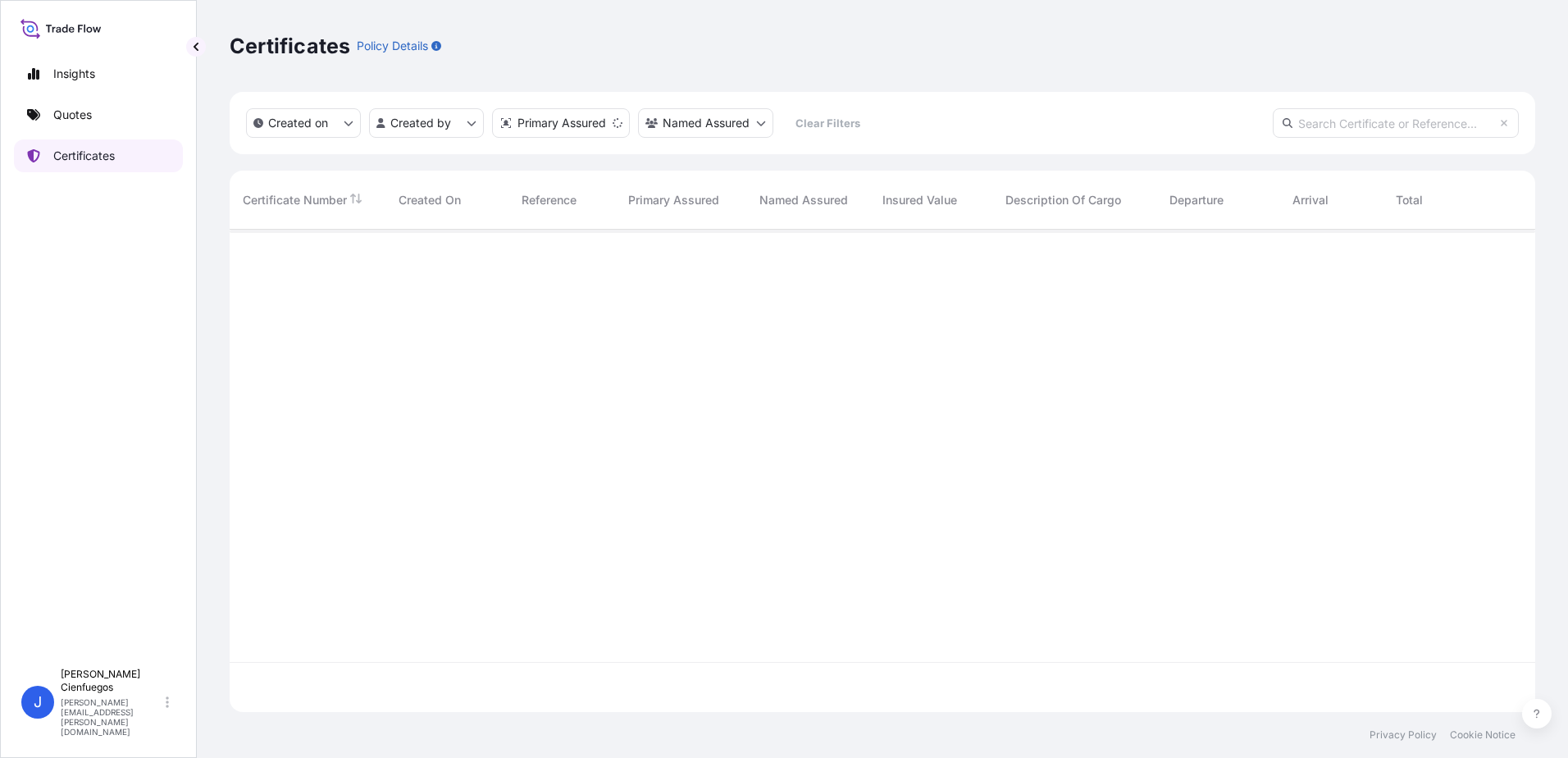
scroll to position [479, 1293]
click at [433, 129] on html "Insights Quotes Certificates J [PERSON_NAME] [PERSON_NAME][EMAIL_ADDRESS][PERSO…" at bounding box center [784, 379] width 1568 height 758
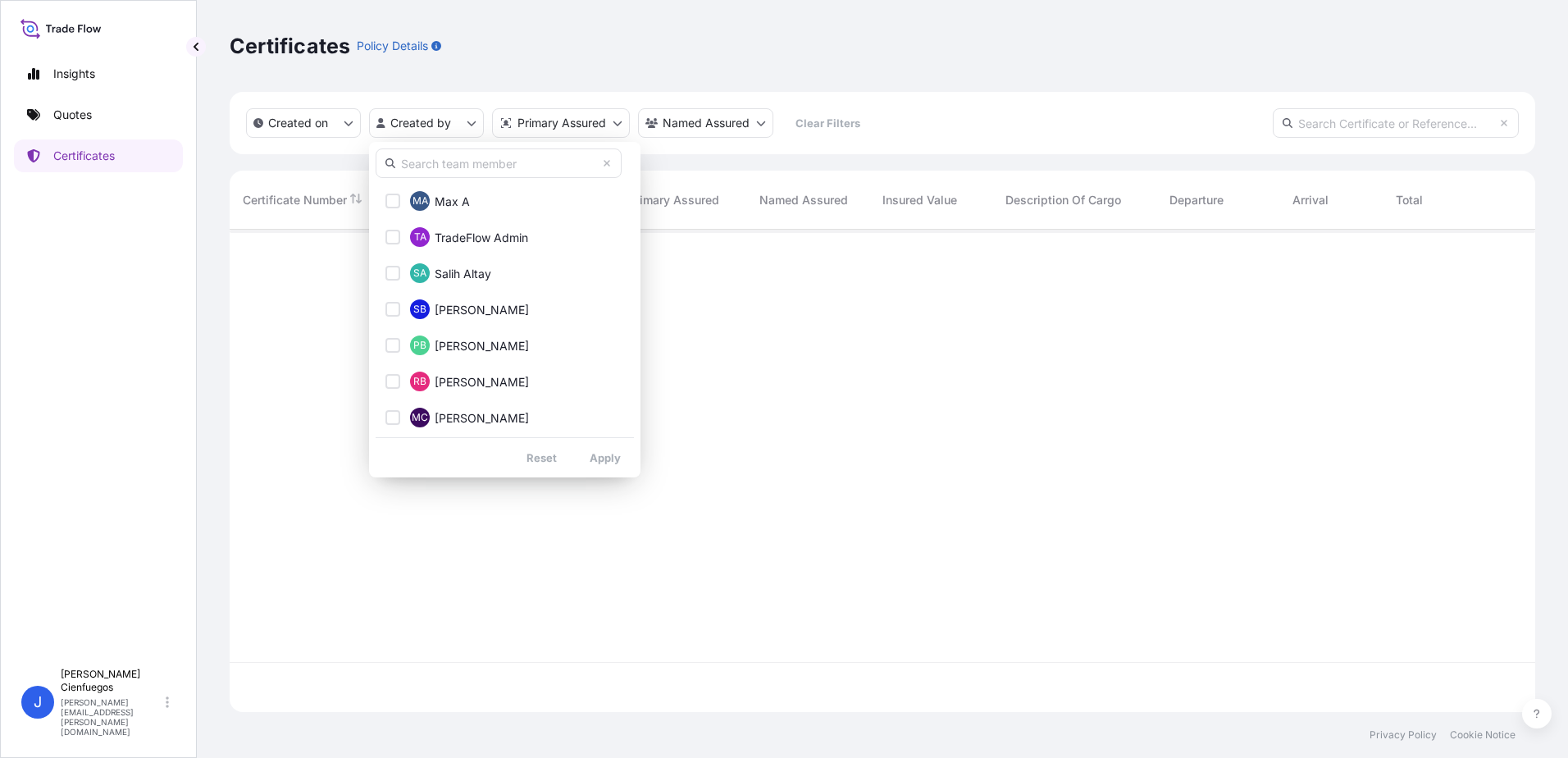
click at [463, 172] on input "text" at bounding box center [498, 163] width 246 height 30
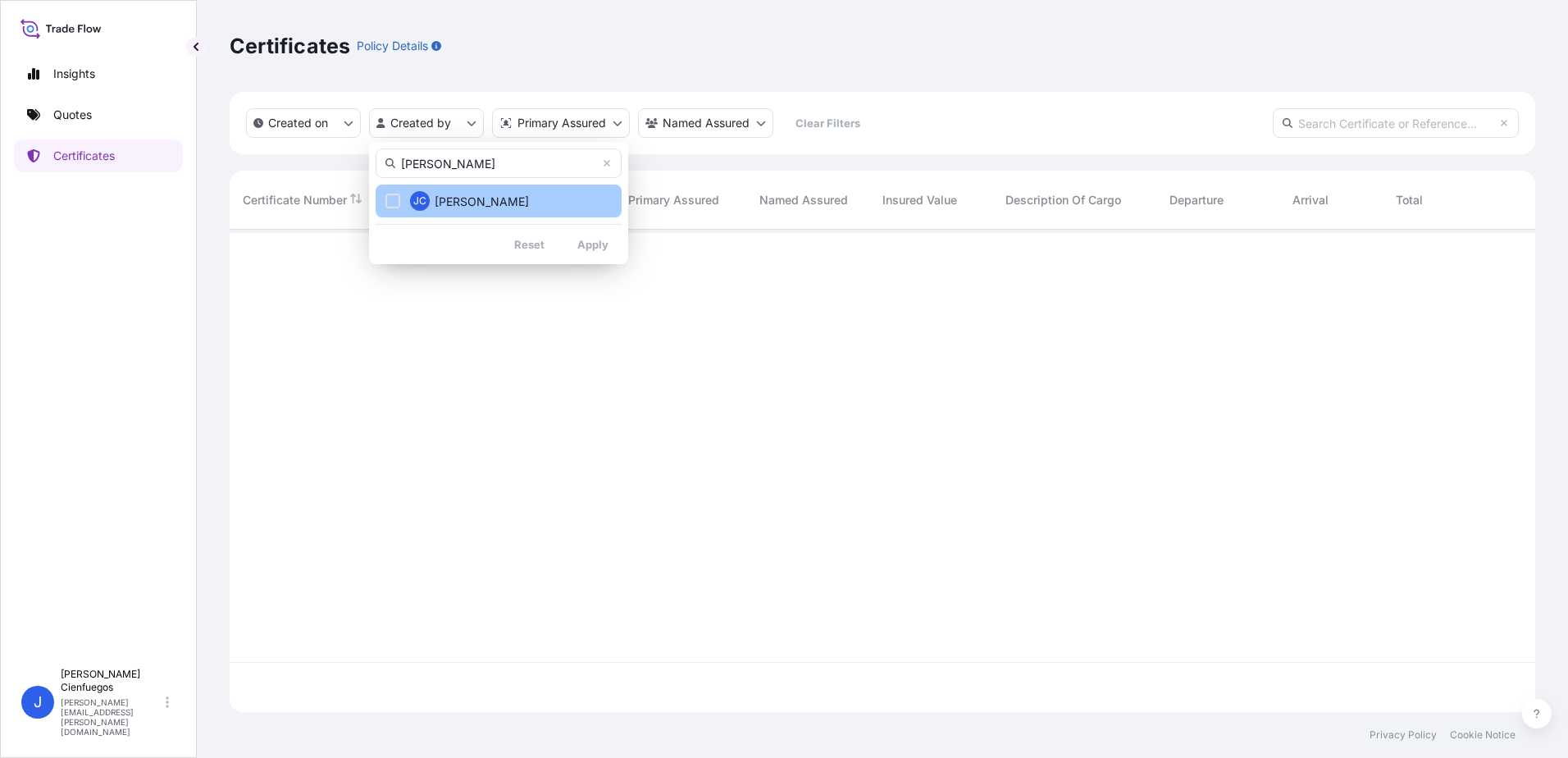
type input "[PERSON_NAME]"
click at [510, 196] on span "[PERSON_NAME]" at bounding box center [481, 201] width 94 height 16
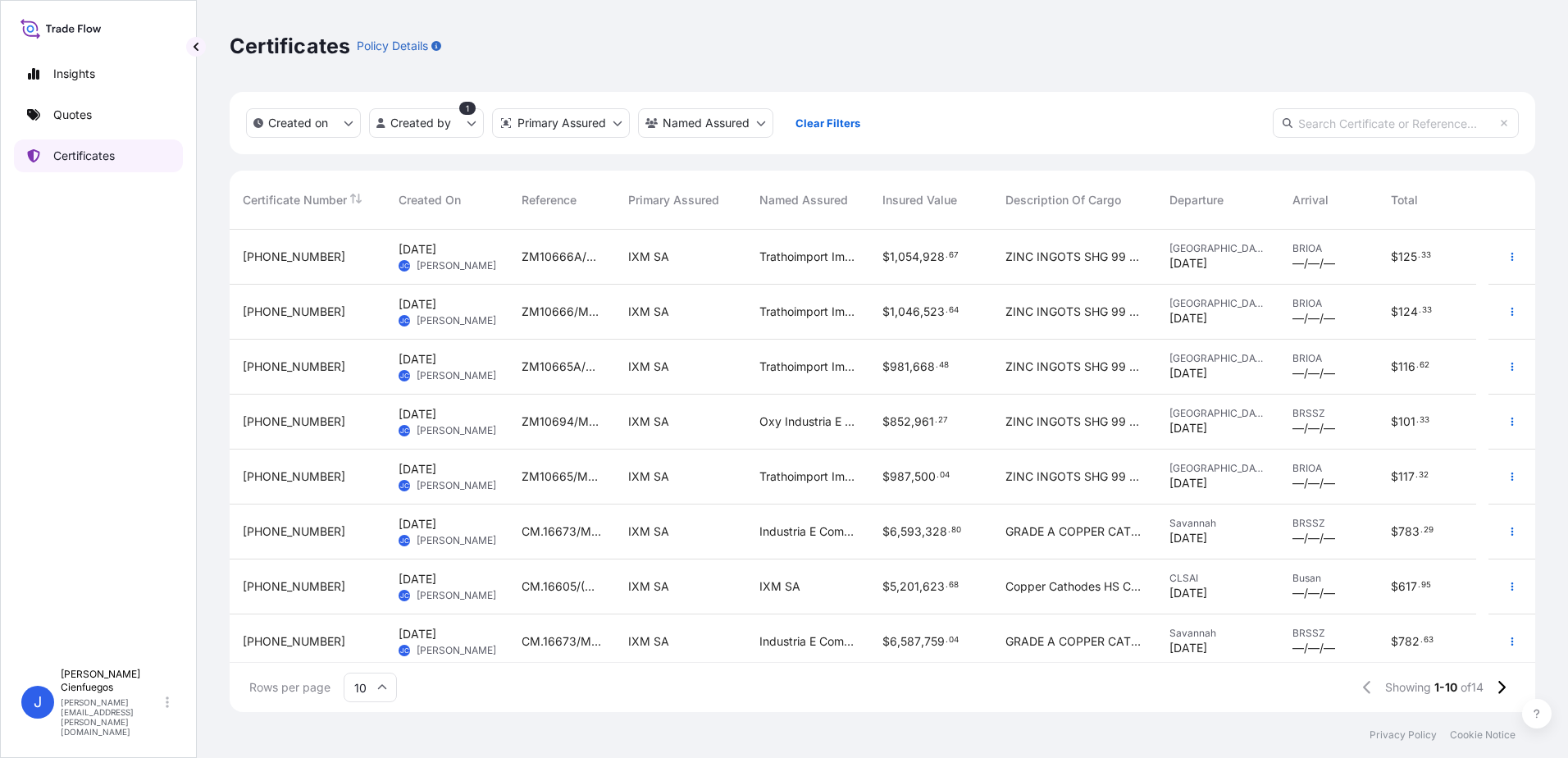
click at [129, 126] on link "Quotes" at bounding box center [98, 115] width 169 height 33
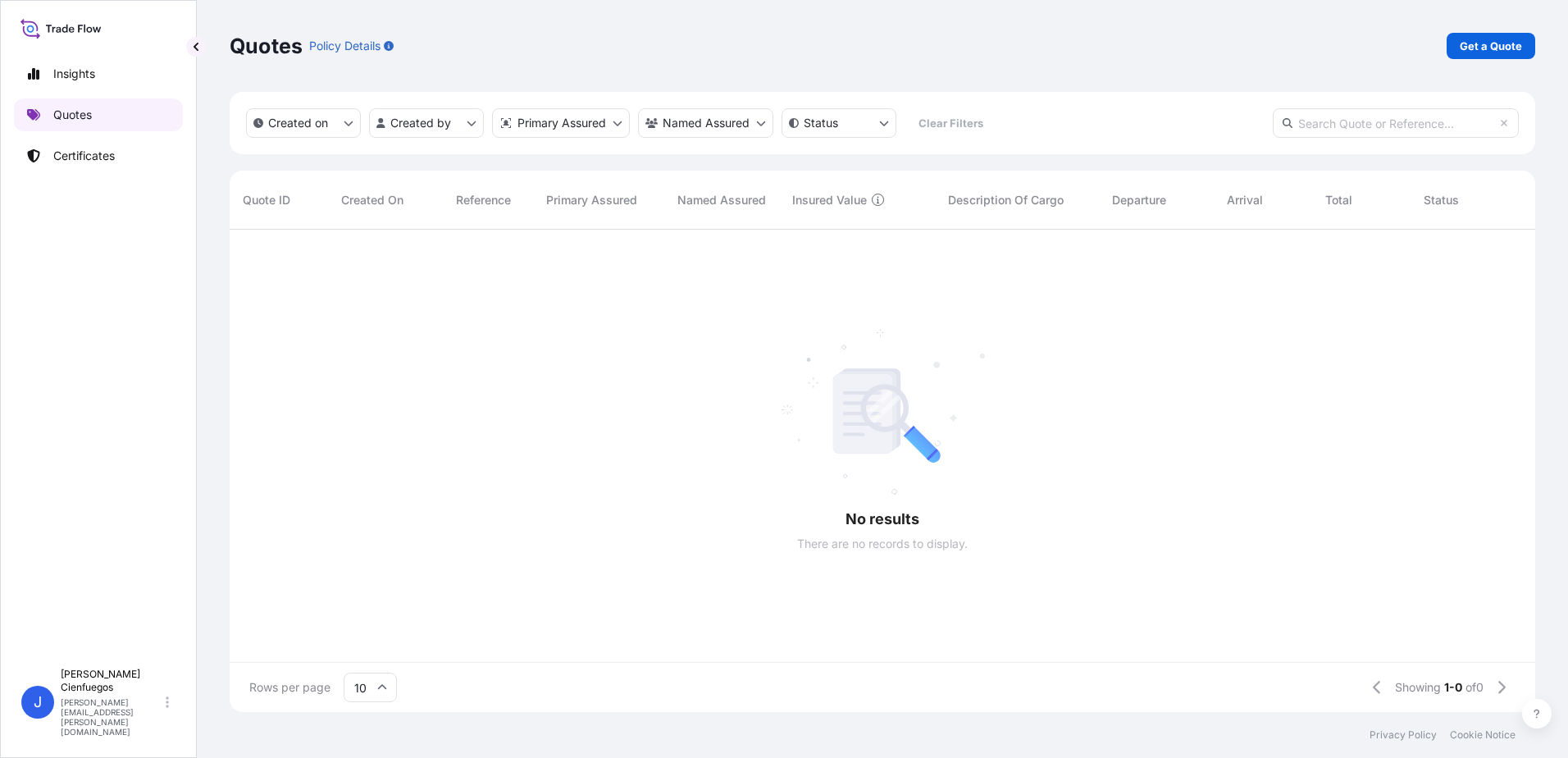
scroll to position [479, 1293]
click at [1517, 36] on link "Get a Quote" at bounding box center [1492, 45] width 89 height 26
select select "Sea"
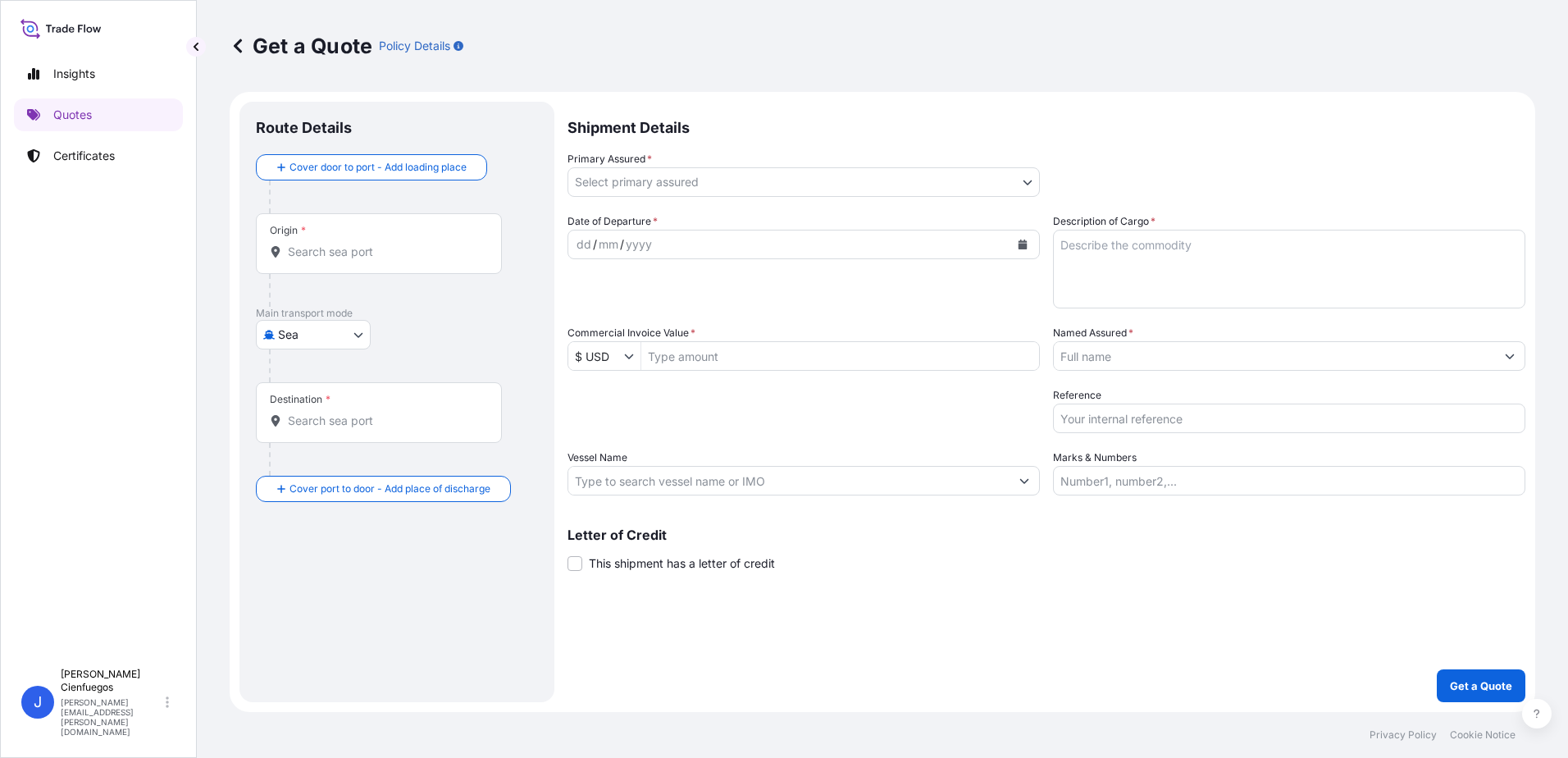
click at [618, 186] on body "Insights Quotes Certificates J [PERSON_NAME] [PERSON_NAME][EMAIL_ADDRESS][PERSO…" at bounding box center [784, 379] width 1568 height 758
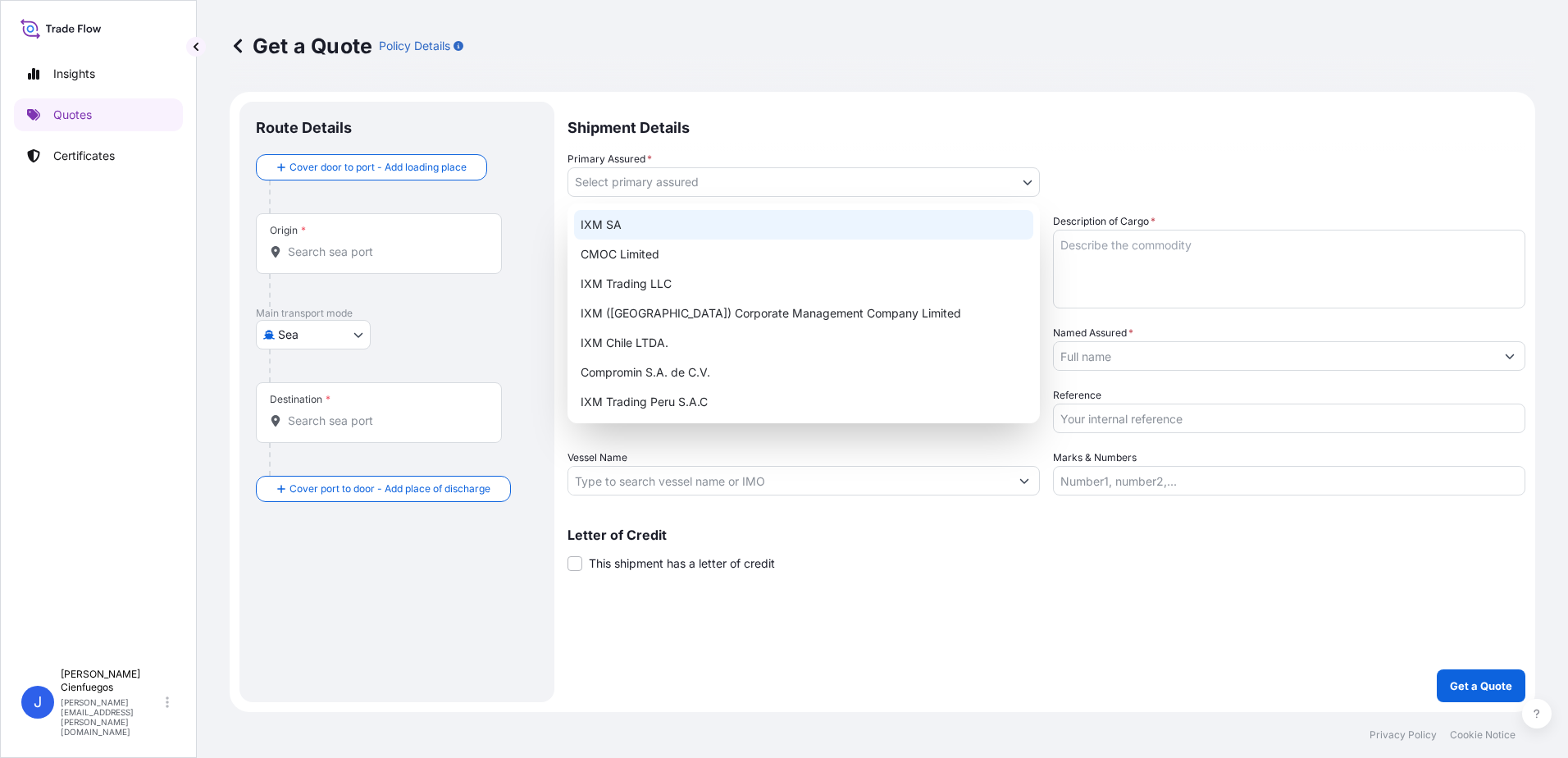
click at [657, 222] on div "IXM SA" at bounding box center [803, 225] width 459 height 30
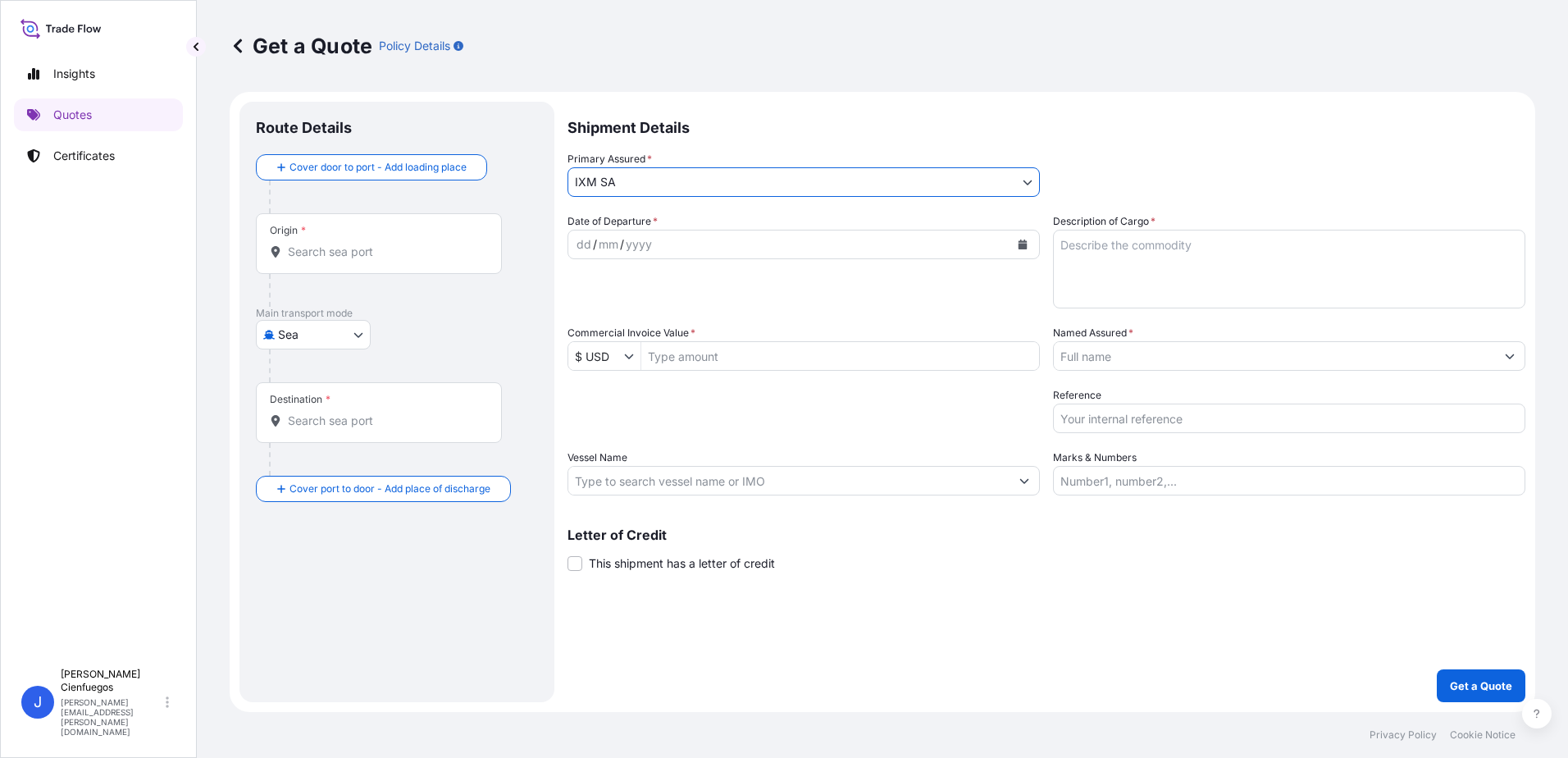
click at [1101, 280] on textarea "Description of Cargo *" at bounding box center [1289, 268] width 472 height 78
paste textarea "ZINC INGOTS SHG 99.995% min NCM 7901.11.11"
type textarea "ZINC INGOTS SHG 99.995% min NCM 7901.11.11"
click at [770, 354] on input "Commercial Invoice Value *" at bounding box center [840, 355] width 398 height 30
click at [699, 252] on div "dd / mm / yyyy" at bounding box center [789, 244] width 441 height 30
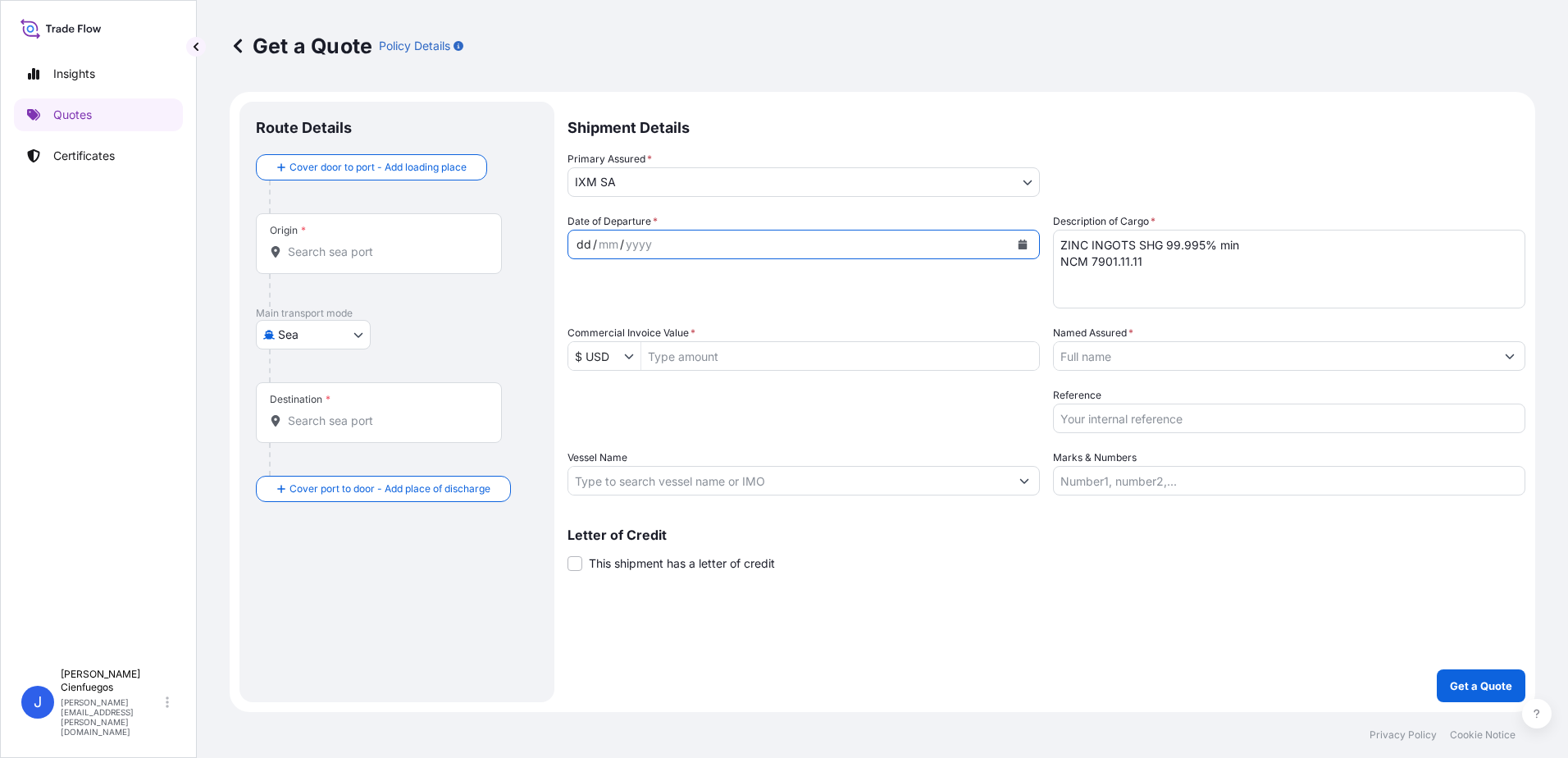
click at [1017, 241] on button "Calendar" at bounding box center [1022, 244] width 26 height 26
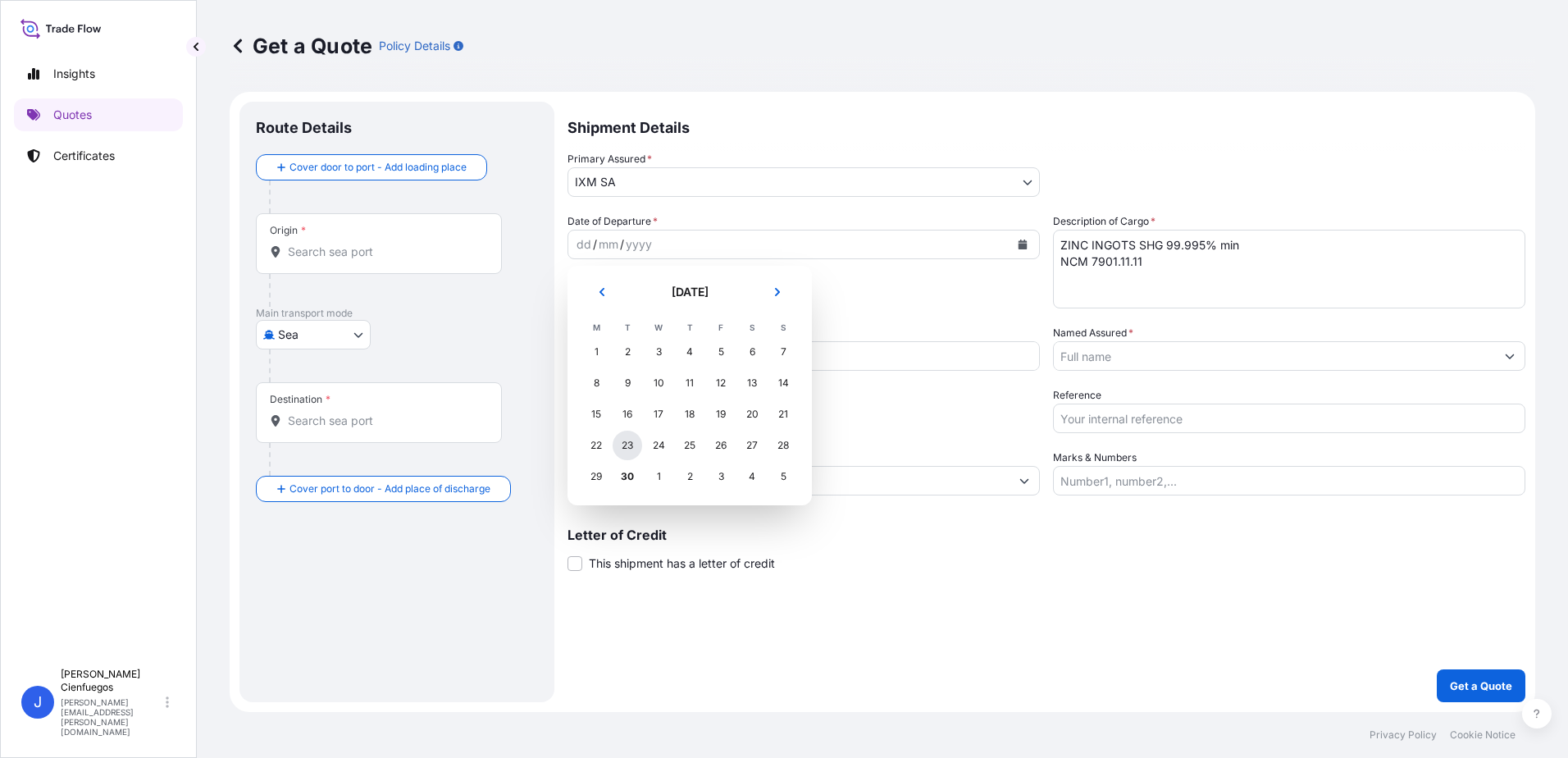
click at [631, 443] on div "23" at bounding box center [627, 445] width 30 height 30
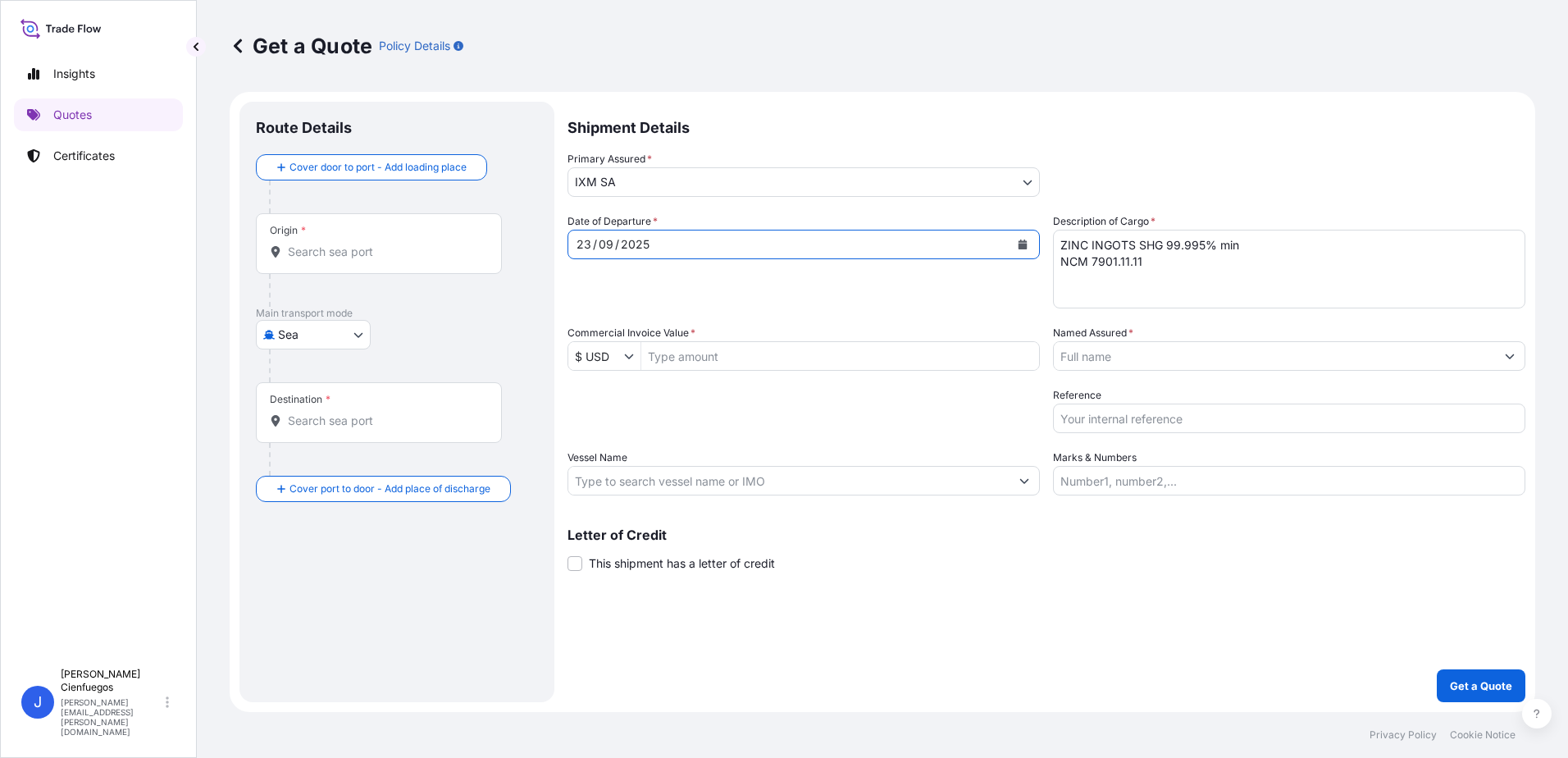
click at [786, 362] on input "Commercial Invoice Value *" at bounding box center [840, 355] width 398 height 30
type input "787,382.55"
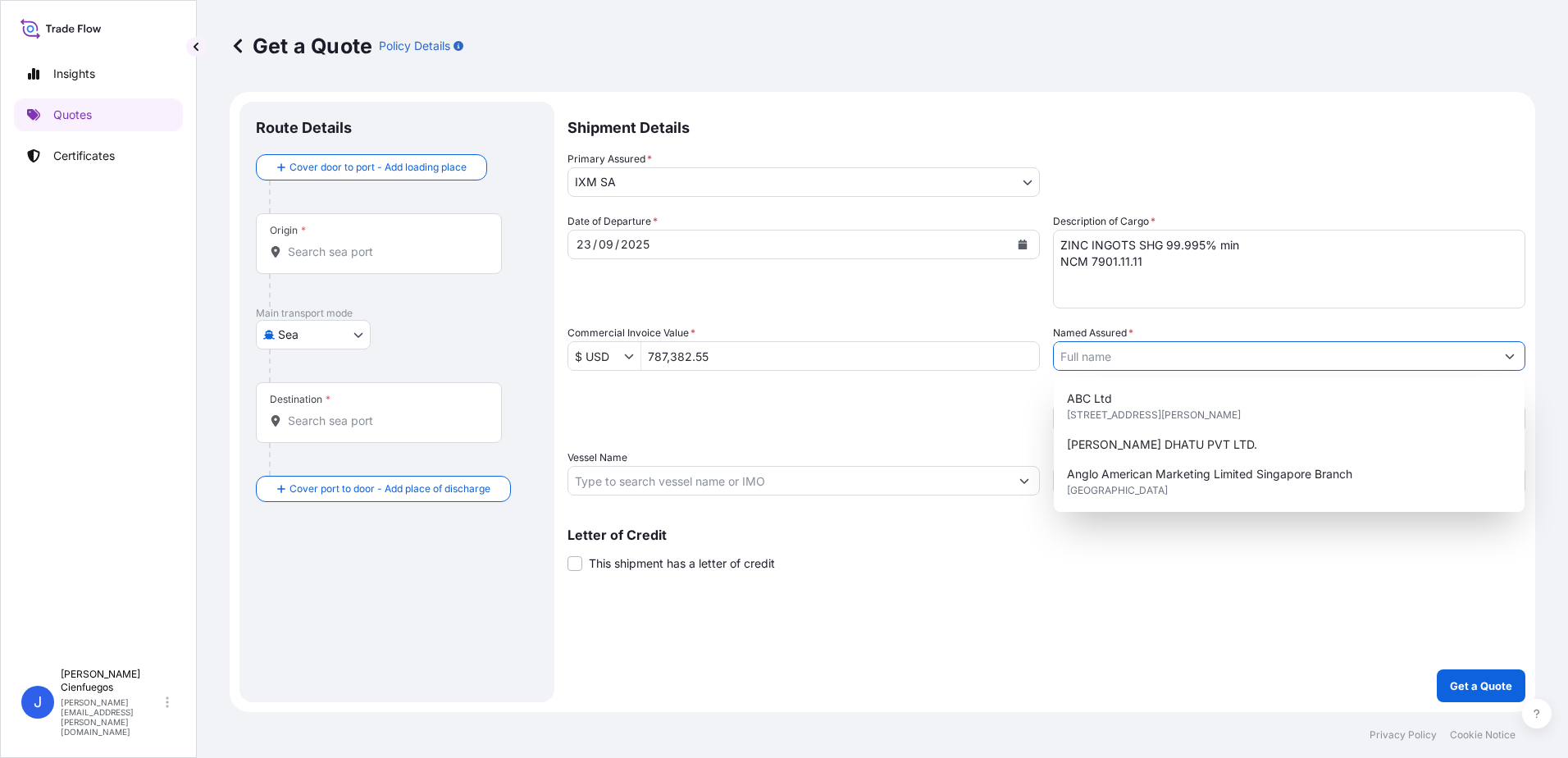
click at [1087, 357] on input "Named Assured *" at bounding box center [1275, 355] width 441 height 30
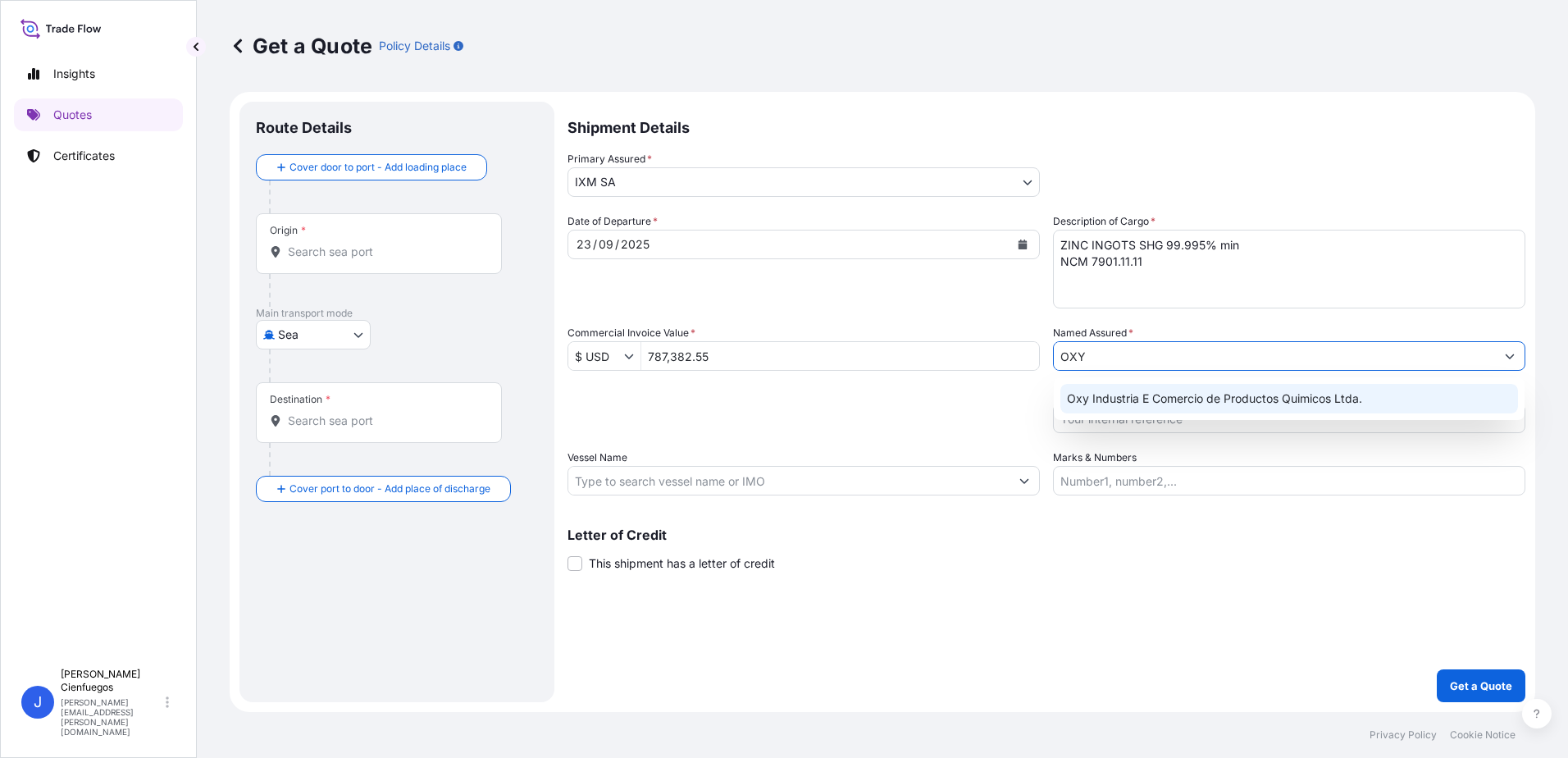
click at [1157, 404] on span "Oxy Industria E Comercio de Productos Quimicos Ltda." at bounding box center [1214, 398] width 295 height 16
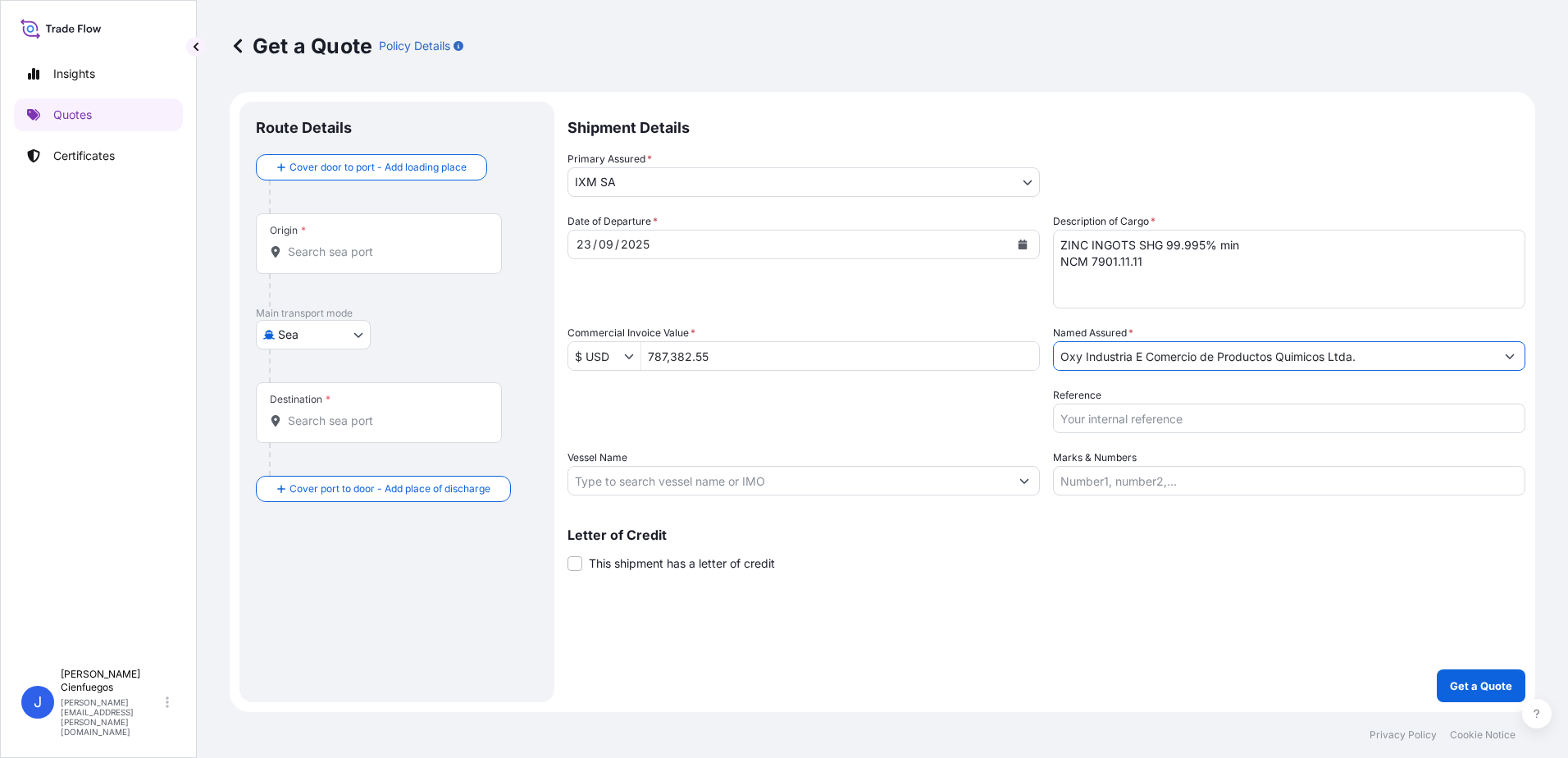
type input "Oxy Industria E Comercio de Productos Quimicos Ltda."
click at [1125, 416] on input "Reference" at bounding box center [1289, 418] width 472 height 30
paste input "ZM10695"
paste input "MEDUUD480551"
type input "ZM10695/MEDUUD480551"
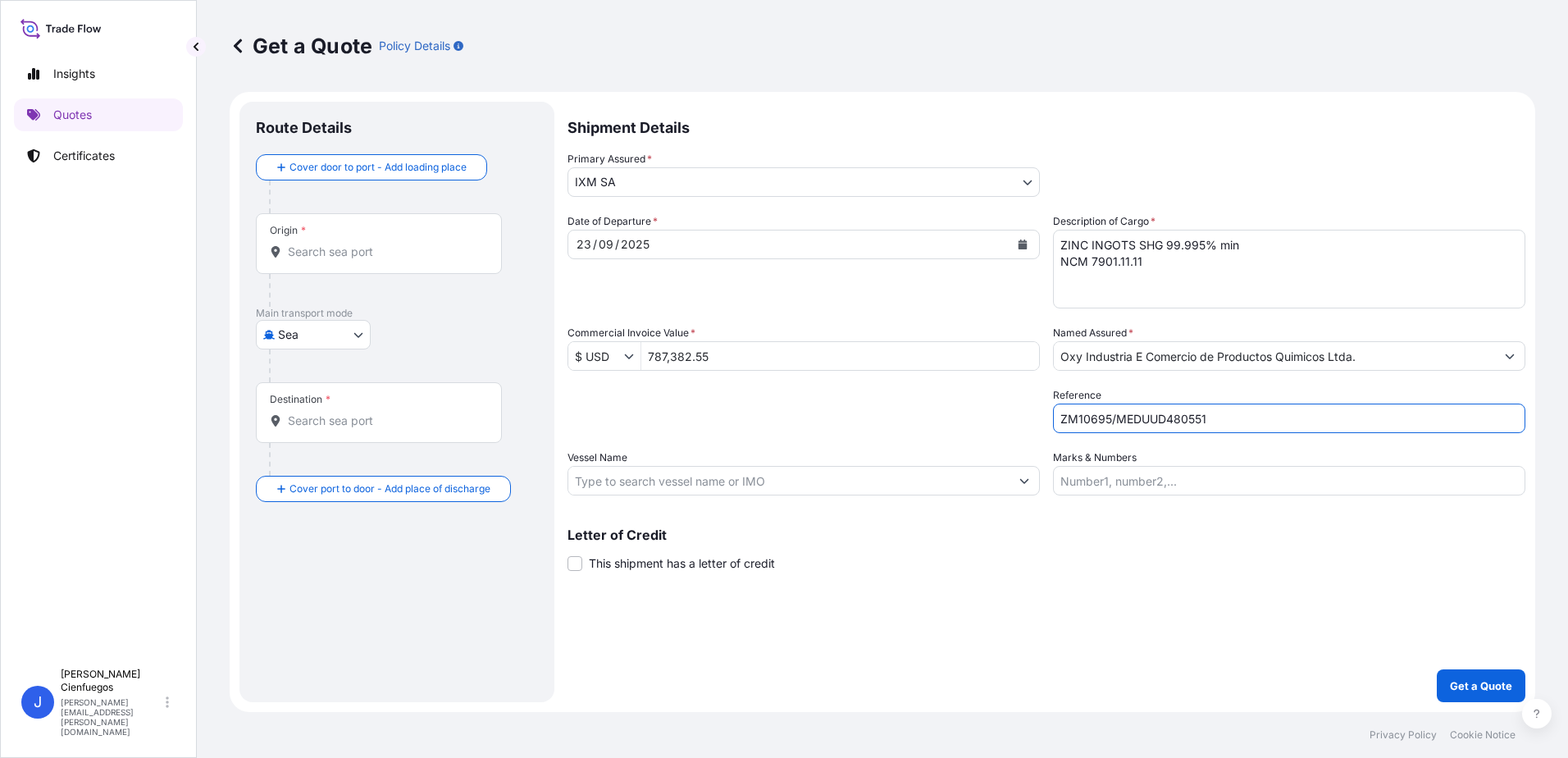
click at [784, 480] on input "Vessel Name" at bounding box center [789, 480] width 441 height 30
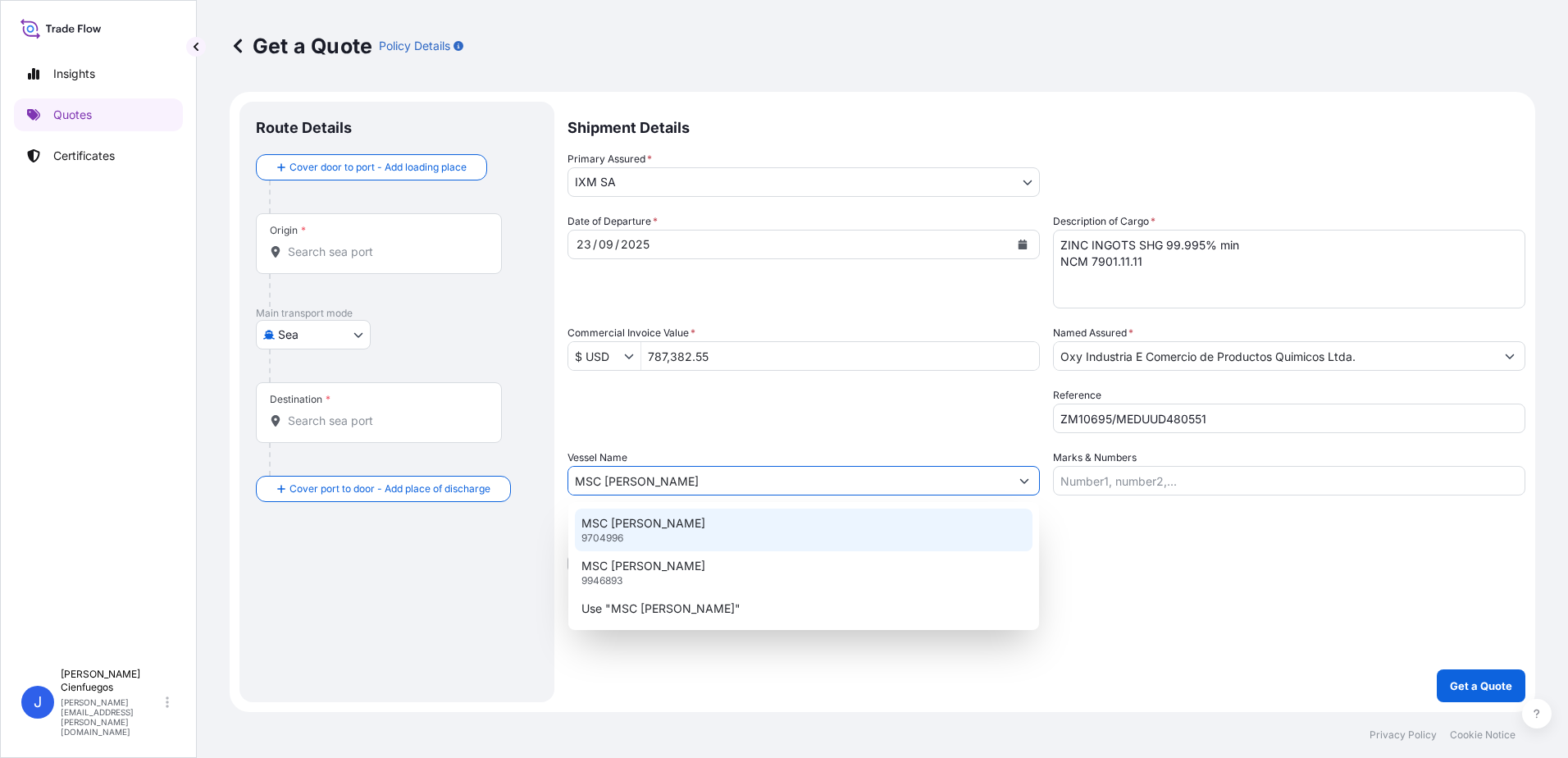
click at [678, 520] on div "MSC [PERSON_NAME] 9704996" at bounding box center [803, 530] width 458 height 43
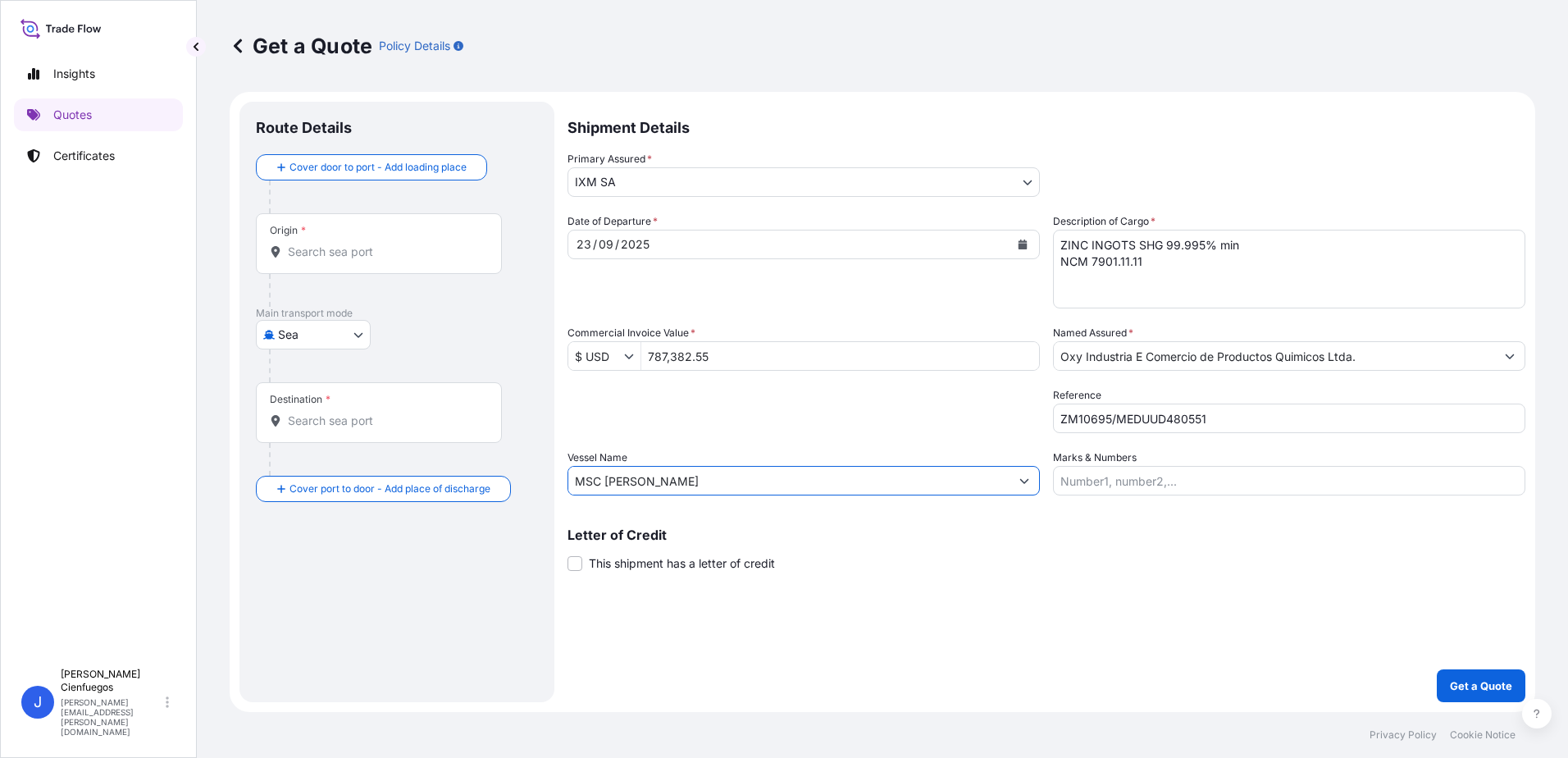
type input "MSC [PERSON_NAME]"
click at [1103, 482] on input "Marks & Numbers" at bounding box center [1289, 480] width 472 height 30
type input "251"
click at [394, 260] on div "Origin *" at bounding box center [378, 243] width 246 height 61
click at [394, 260] on input "Origin *" at bounding box center [384, 252] width 194 height 16
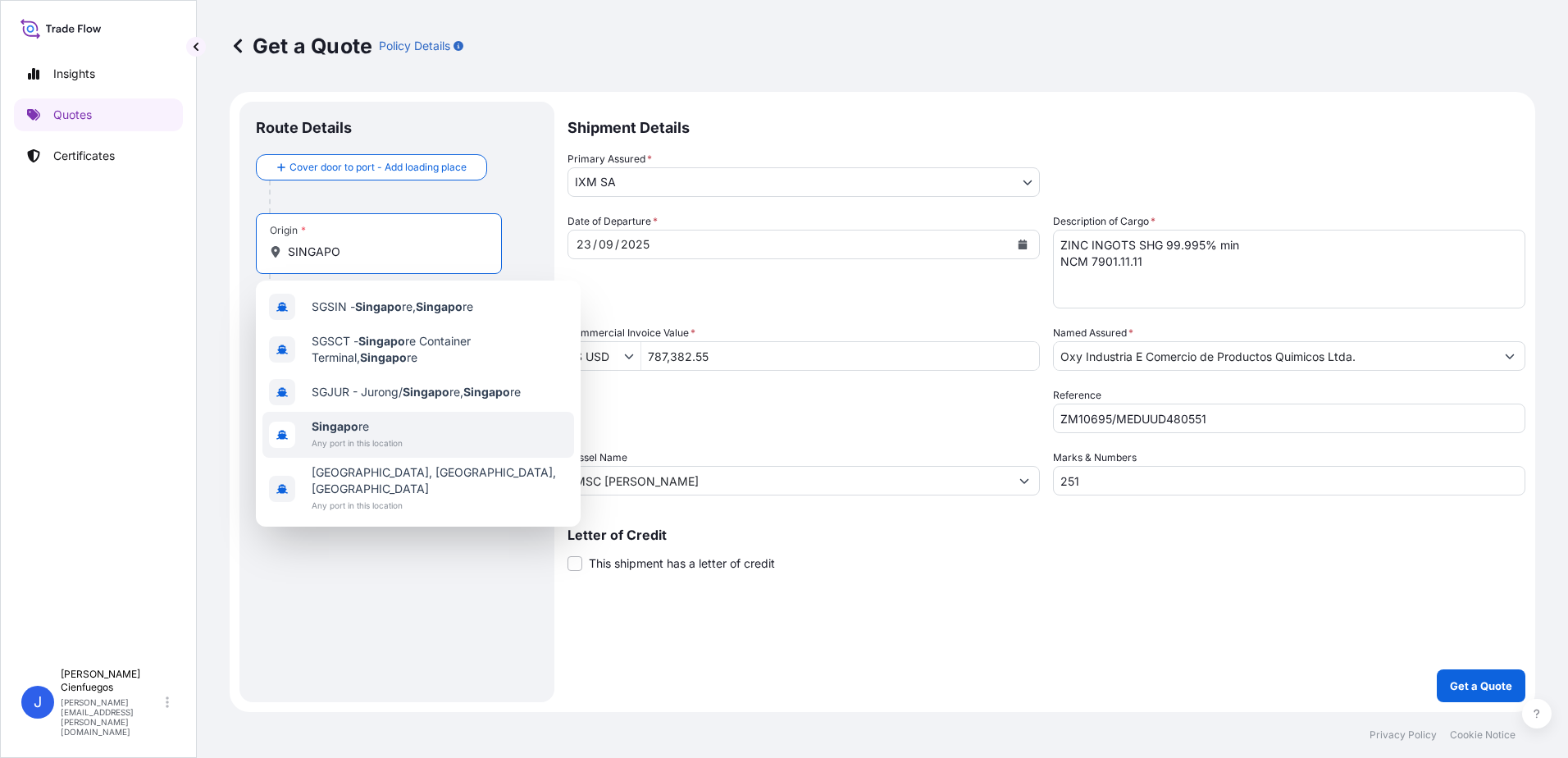
click at [412, 436] on div "[GEOGRAPHIC_DATA] re Any port in this location" at bounding box center [418, 434] width 312 height 45
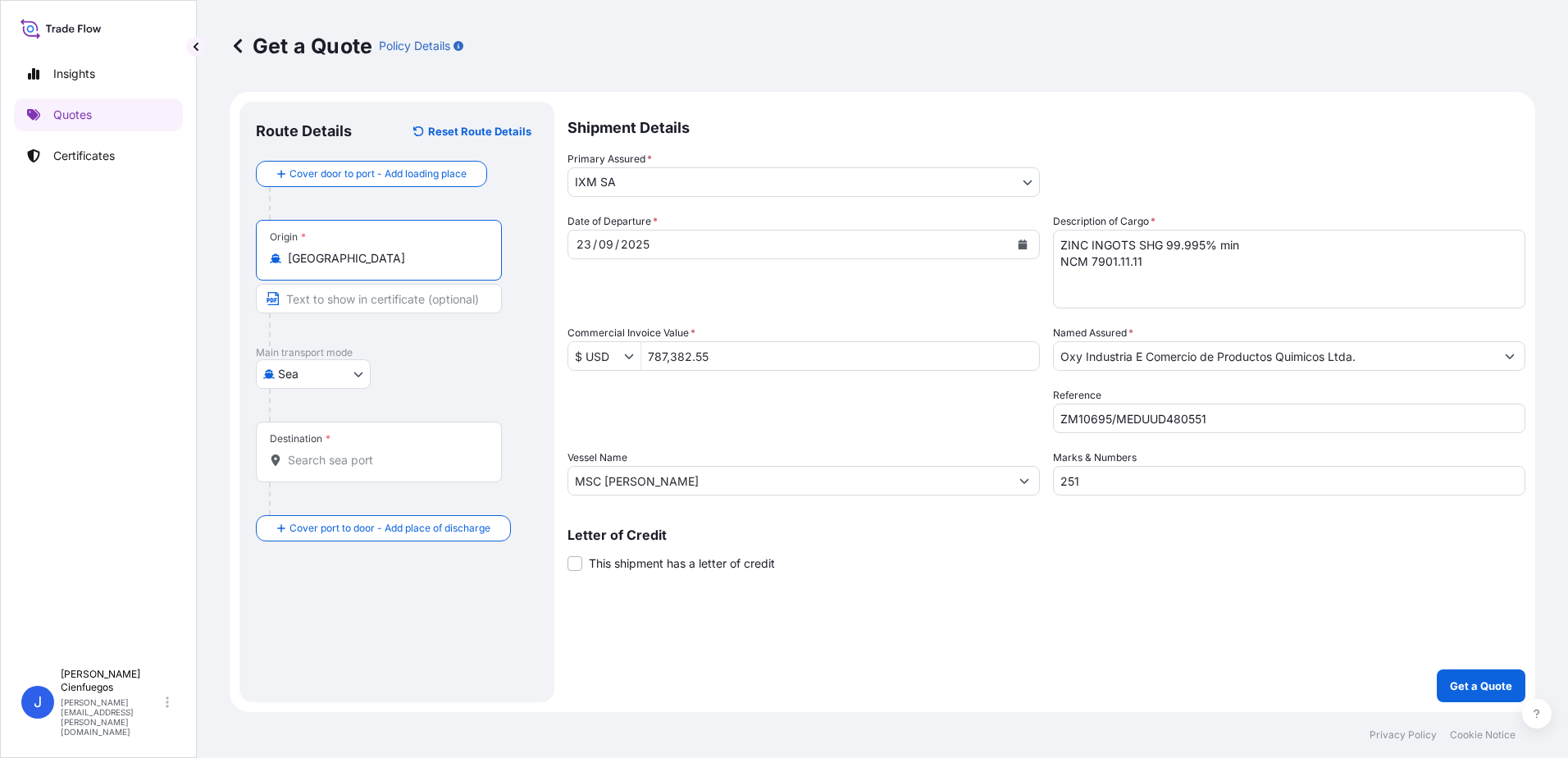
type input "[GEOGRAPHIC_DATA]"
click at [353, 461] on input "Destination *" at bounding box center [384, 460] width 194 height 16
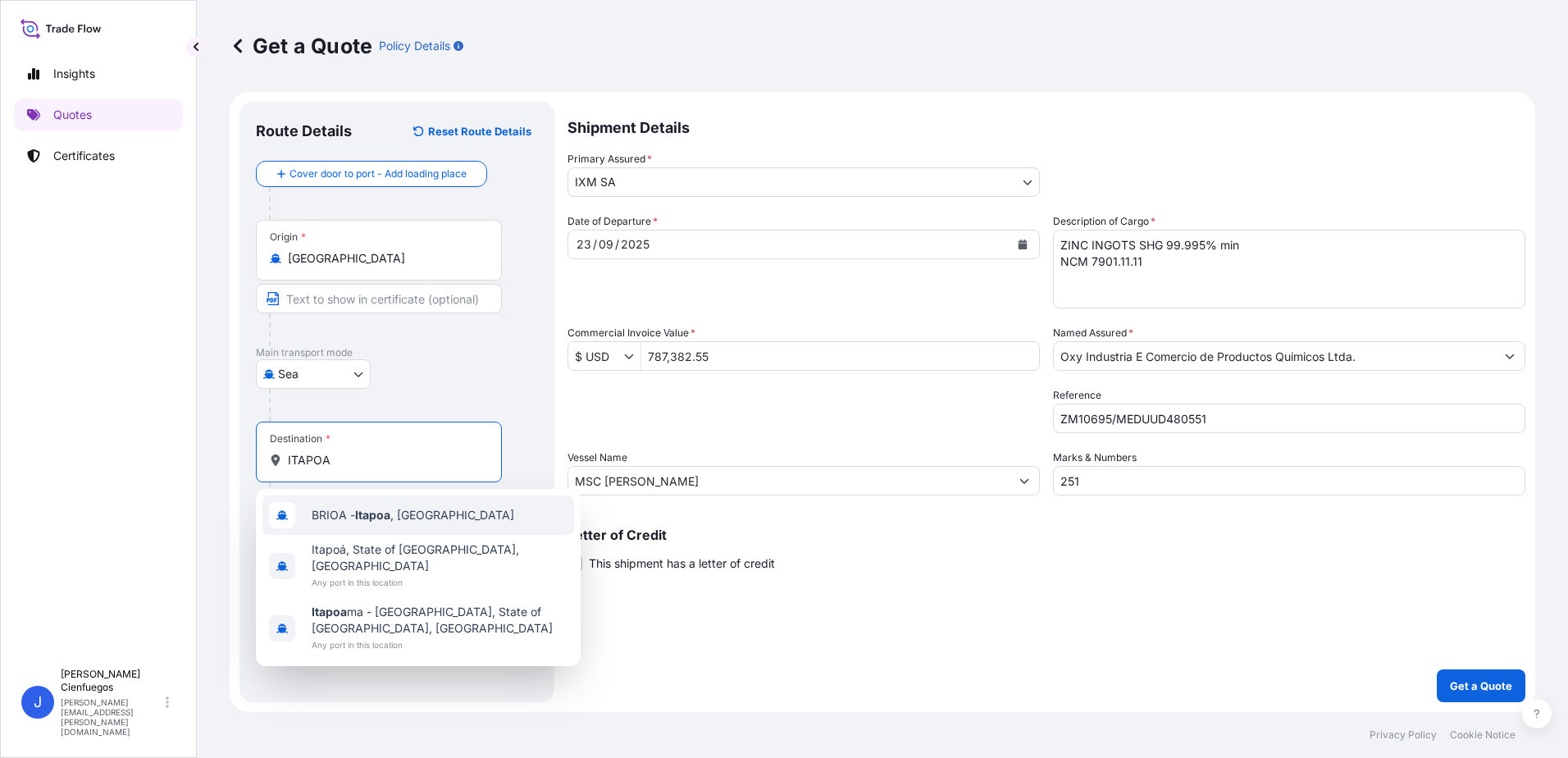
click at [328, 518] on span "BRIOA - Itapoa , [GEOGRAPHIC_DATA]" at bounding box center [412, 515] width 202 height 16
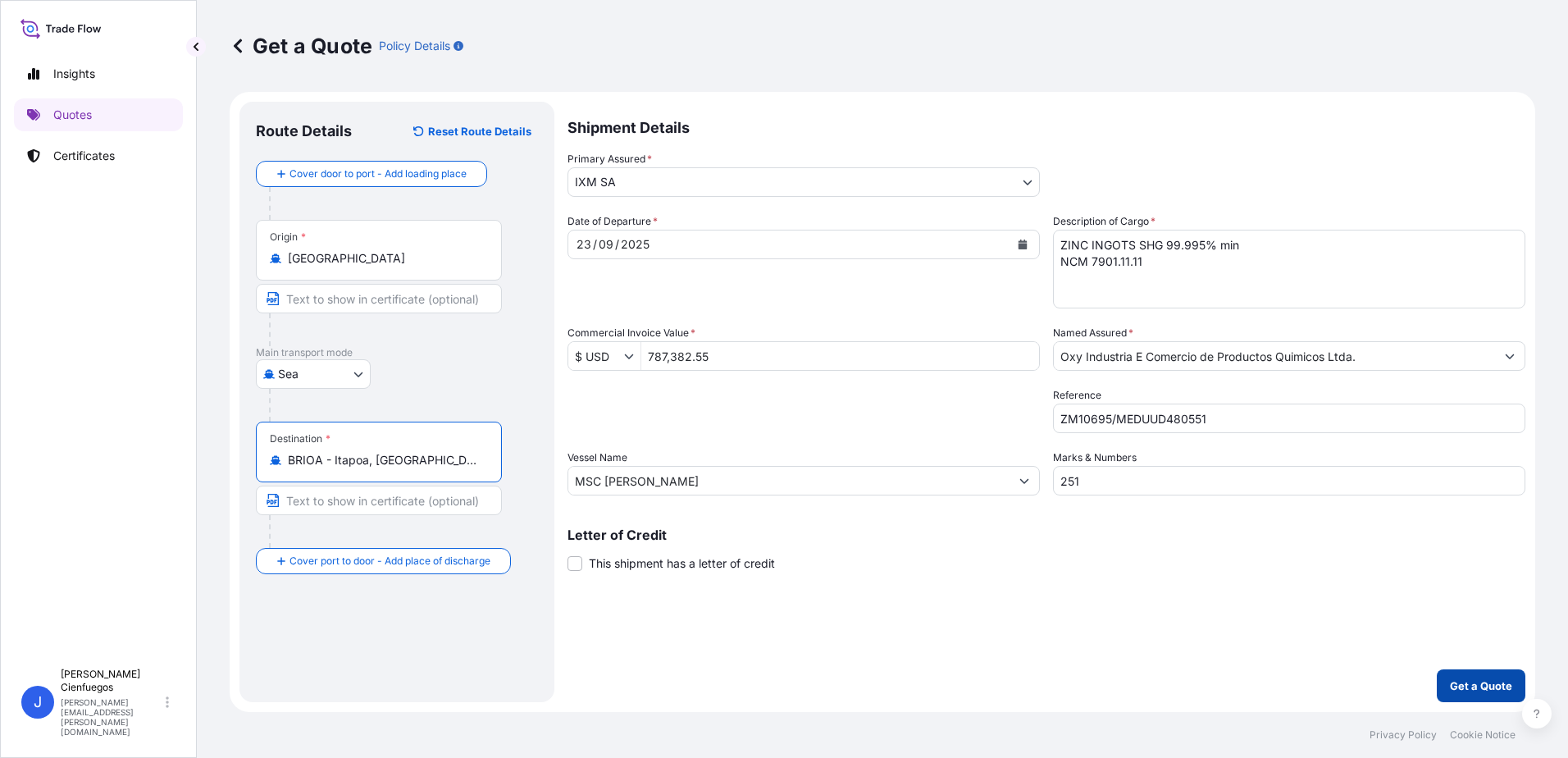
type input "BRIOA - Itapoa, [GEOGRAPHIC_DATA]"
click at [1485, 689] on p "Get a Quote" at bounding box center [1481, 685] width 62 height 16
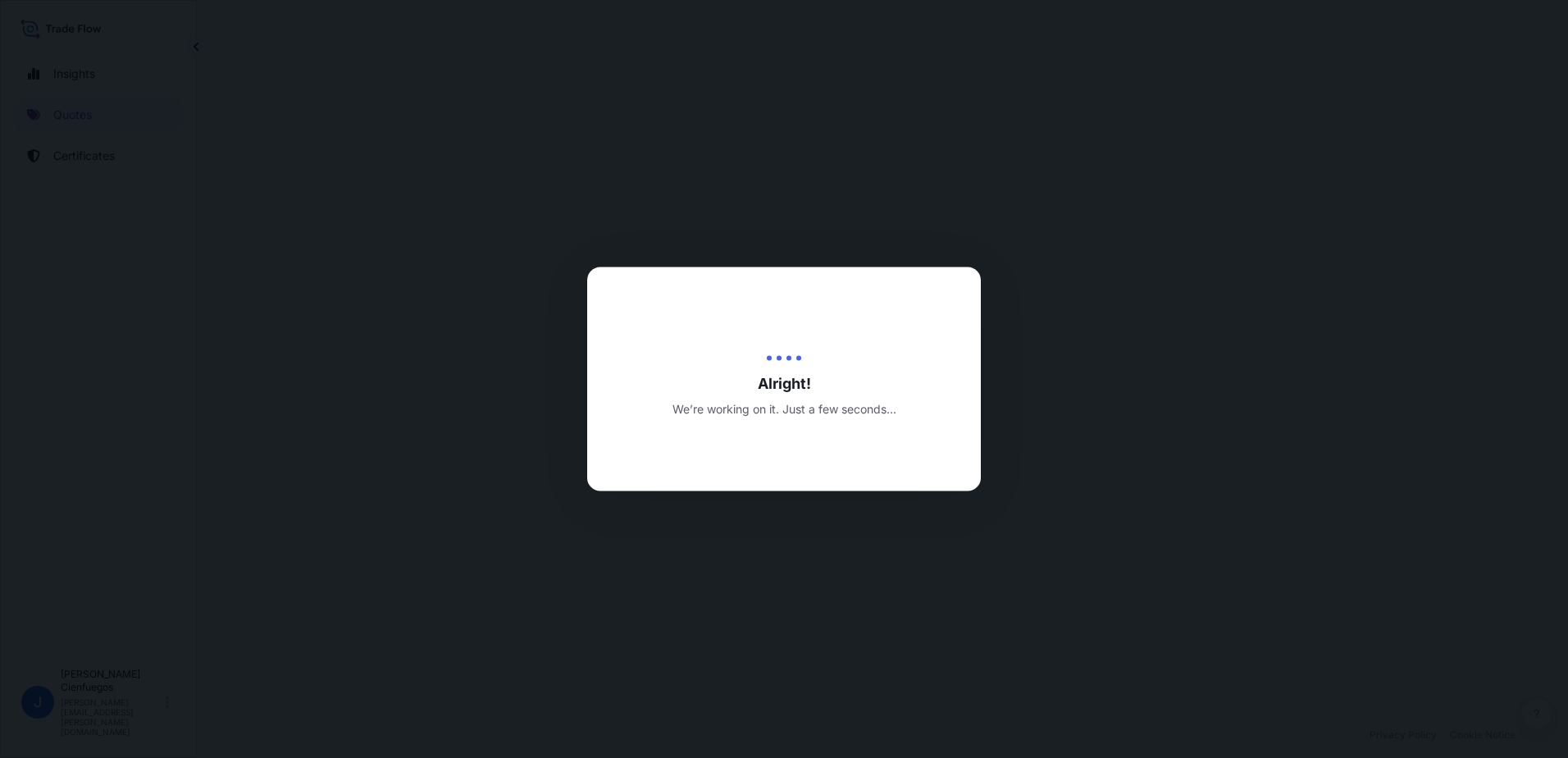
select select "Sea"
select select "31846"
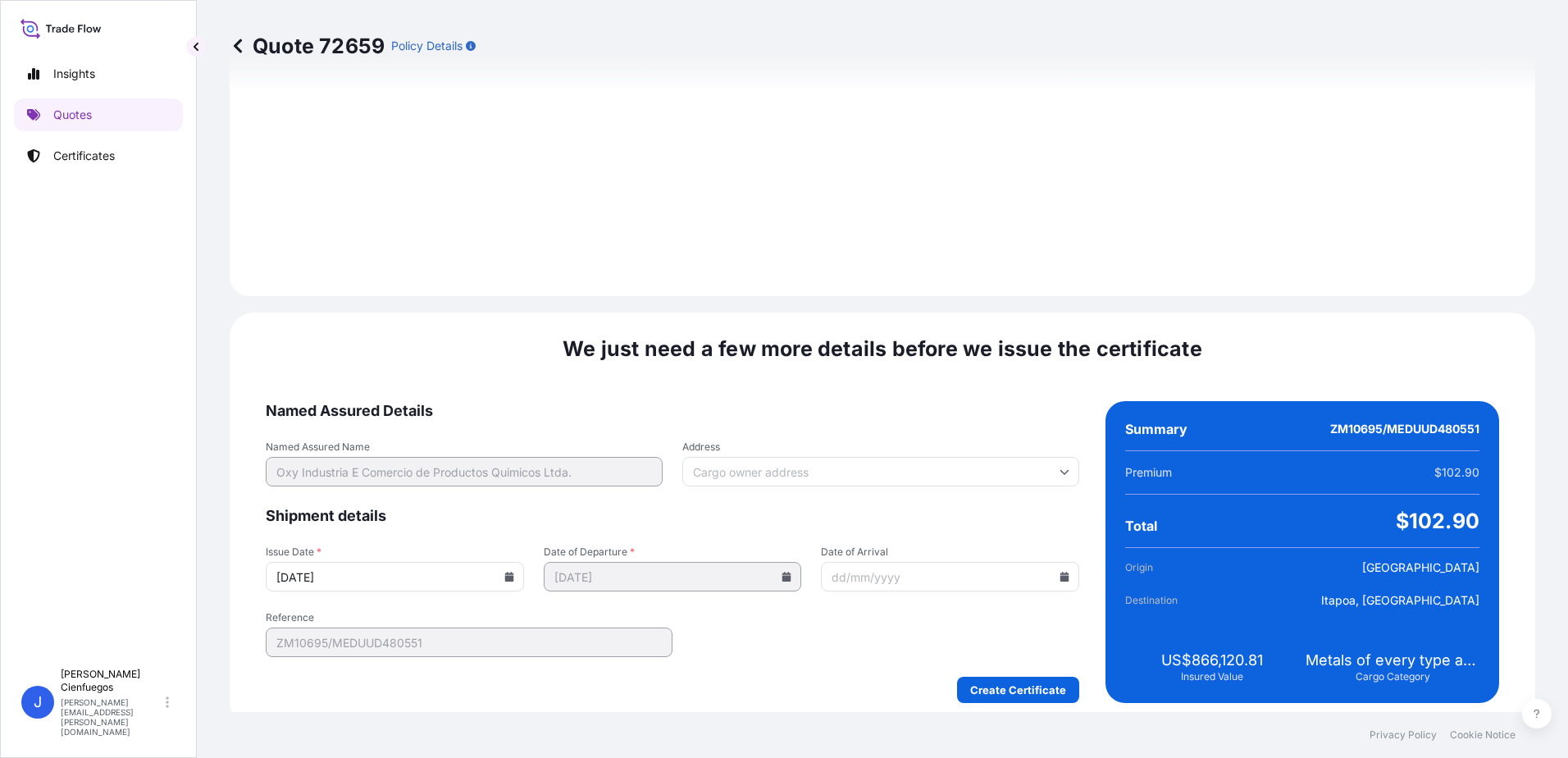
scroll to position [1711, 0]
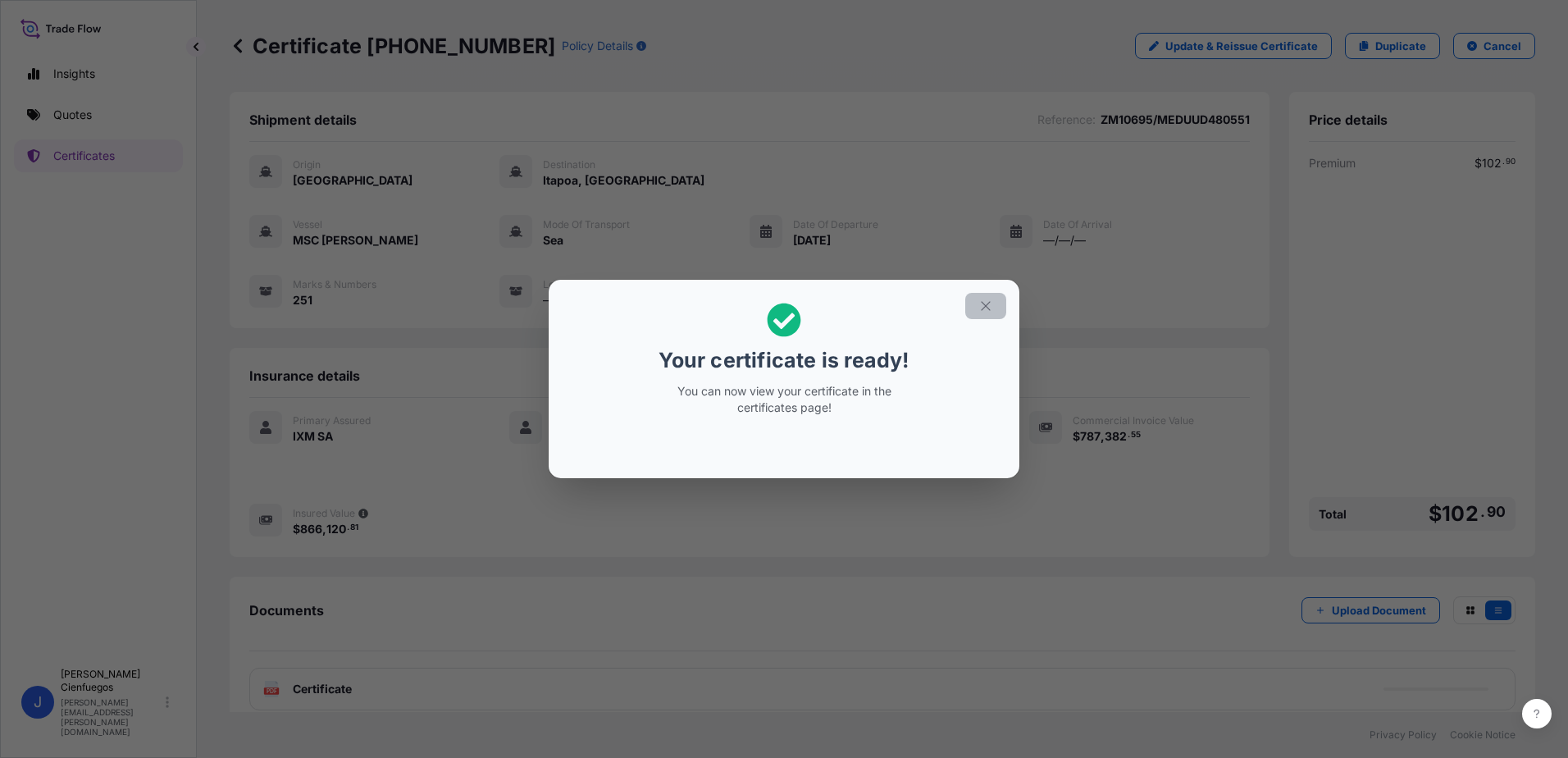
click at [985, 310] on icon "button" at bounding box center [985, 305] width 15 height 15
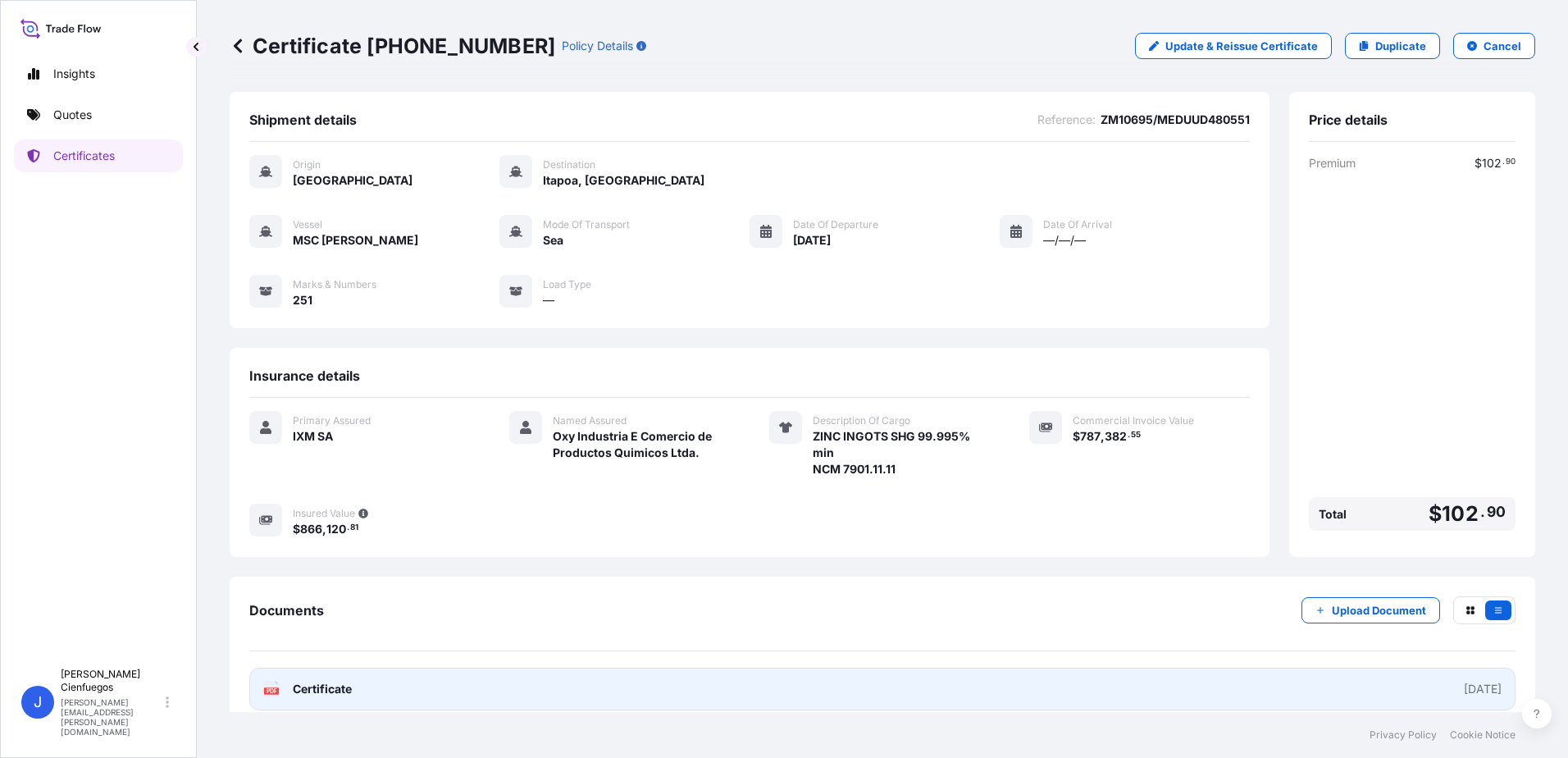
click at [1463, 690] on div "[DATE]" at bounding box center [1482, 688] width 38 height 16
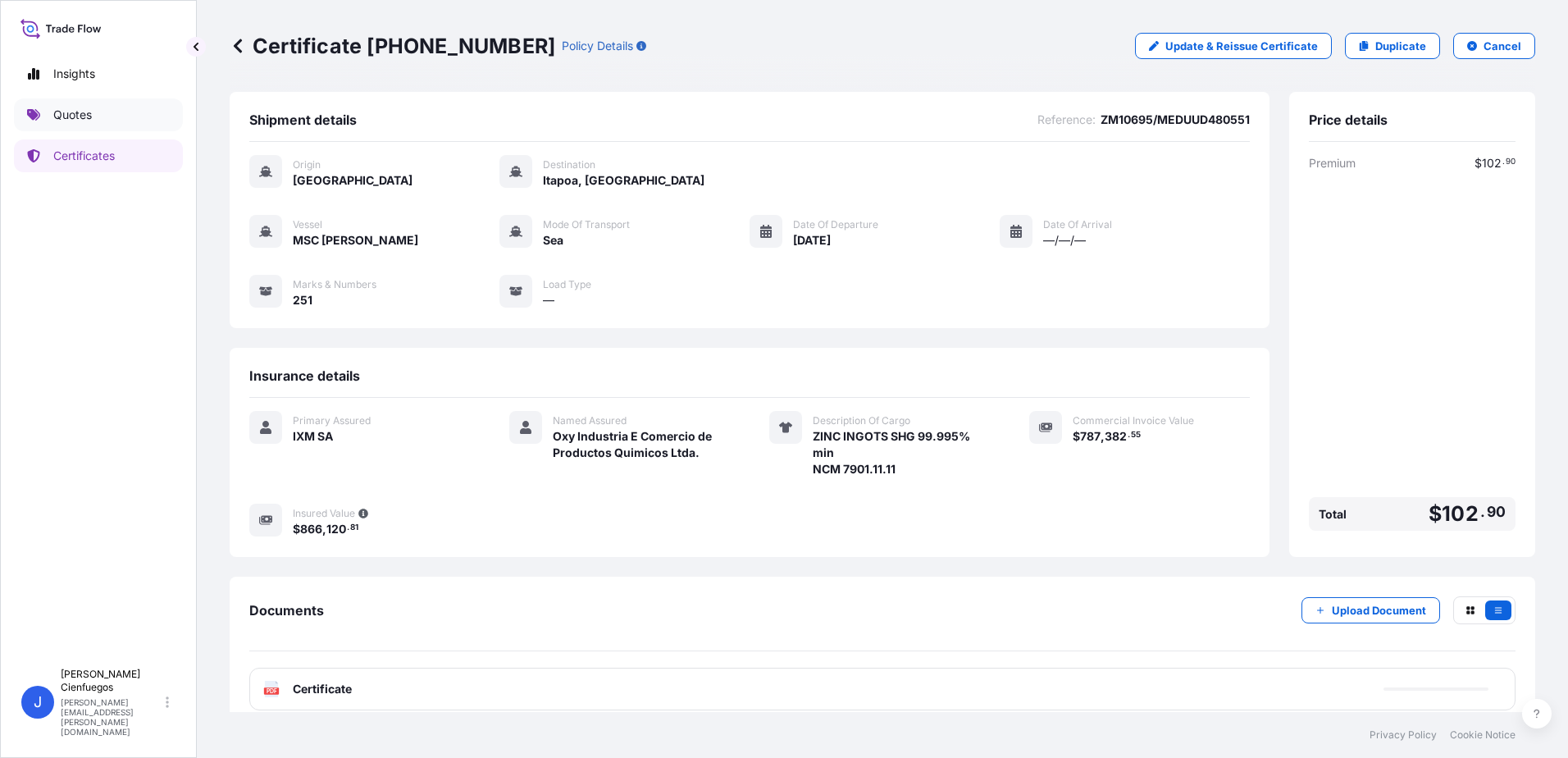
click at [128, 105] on link "Quotes" at bounding box center [98, 115] width 169 height 33
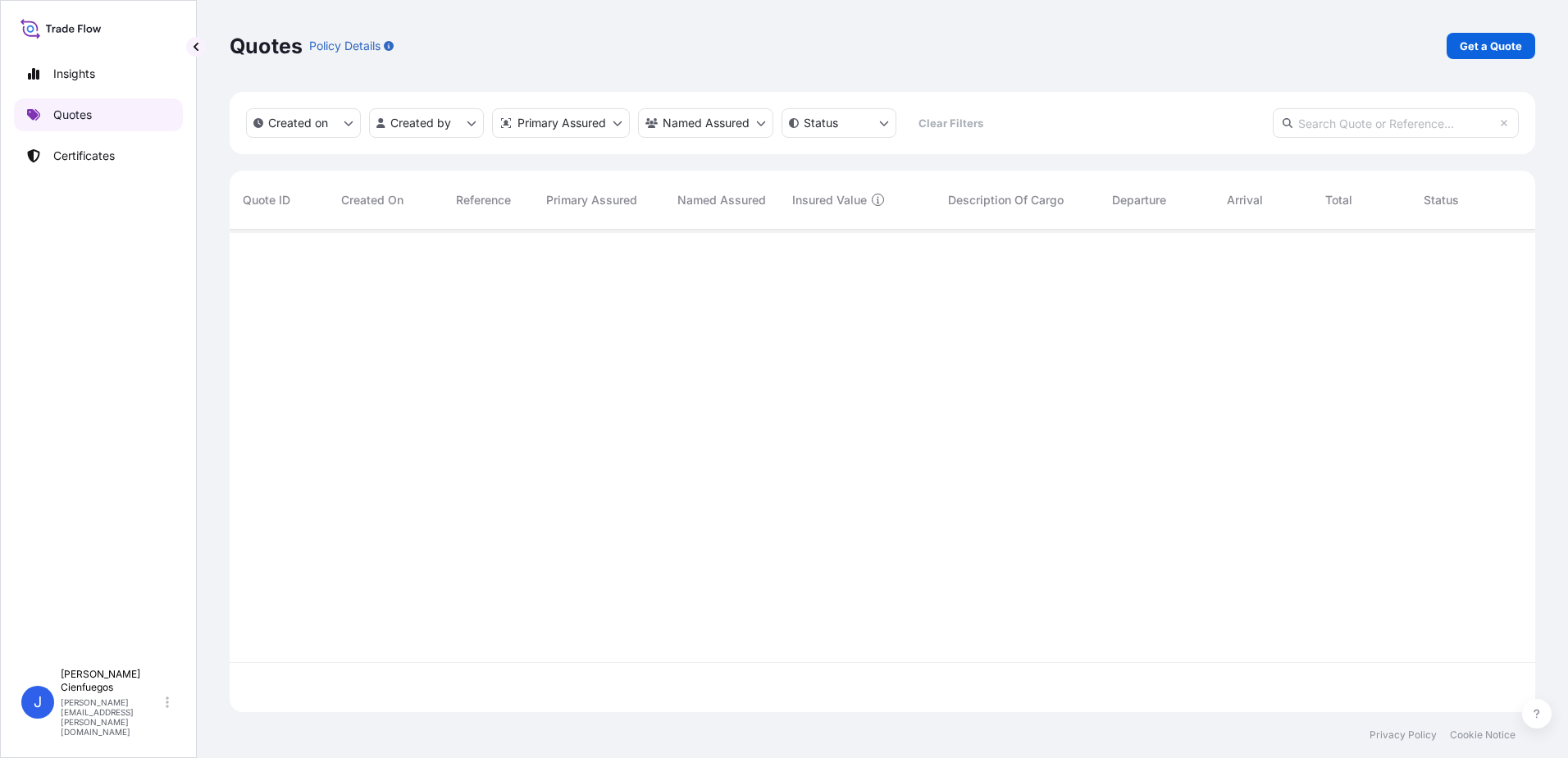
scroll to position [479, 1293]
click at [1507, 54] on link "Get a Quote" at bounding box center [1492, 45] width 89 height 26
select select "Sea"
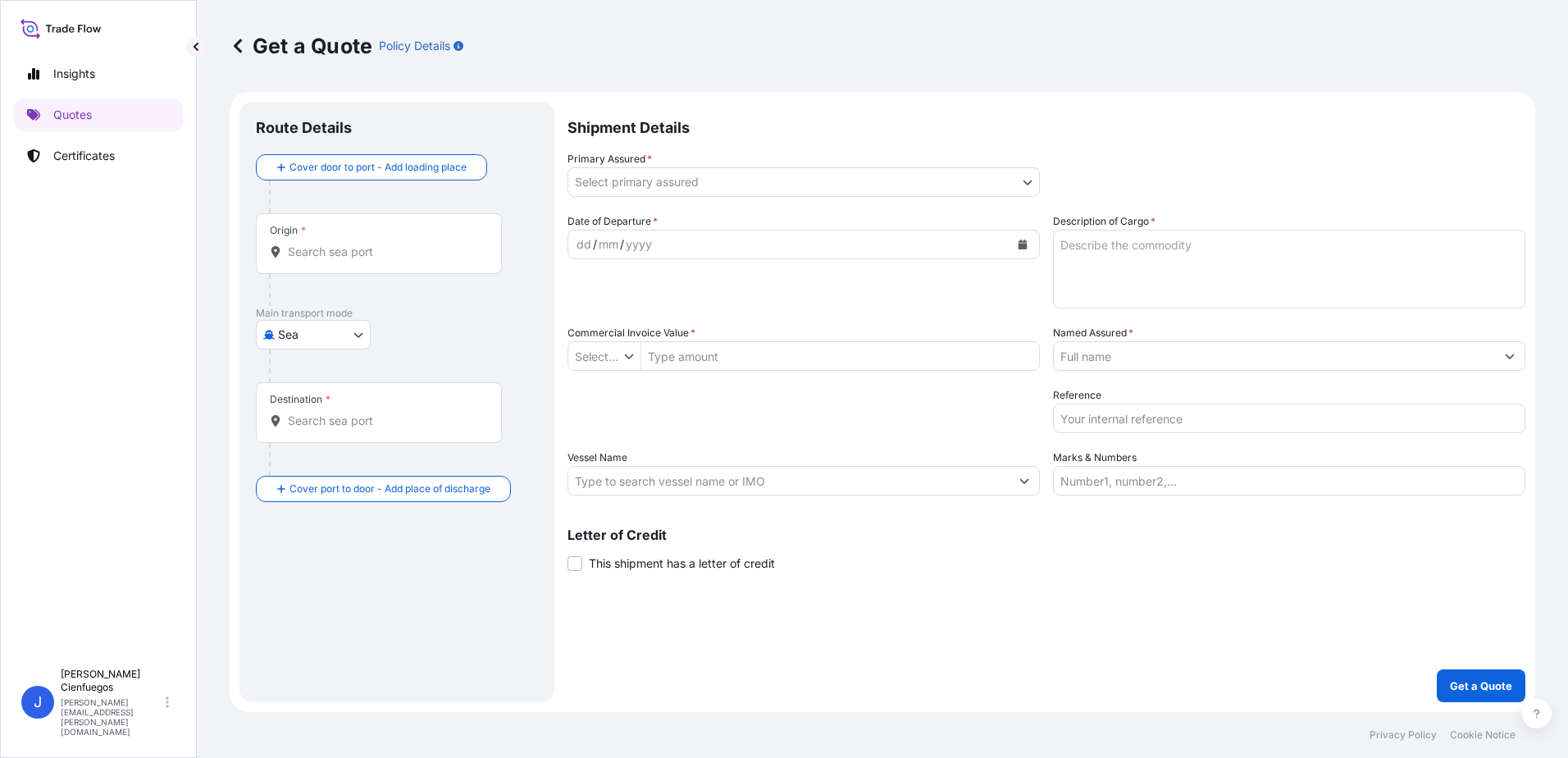
type input "$ USD"
click at [802, 168] on body "Insights Quotes Certificates J [PERSON_NAME] [PERSON_NAME][EMAIL_ADDRESS][PERSO…" at bounding box center [784, 379] width 1568 height 758
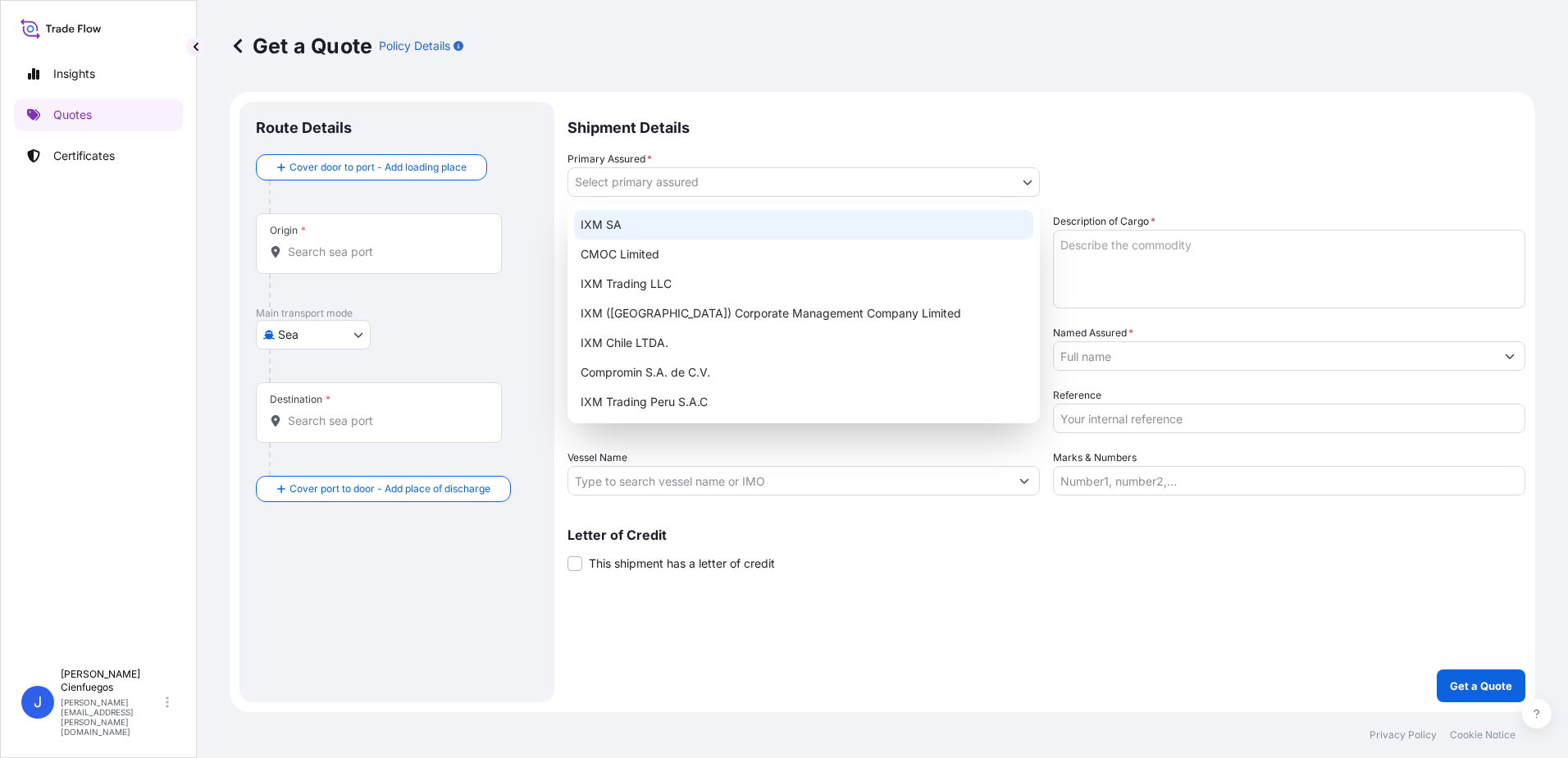
click at [669, 228] on div "IXM SA" at bounding box center [803, 225] width 459 height 30
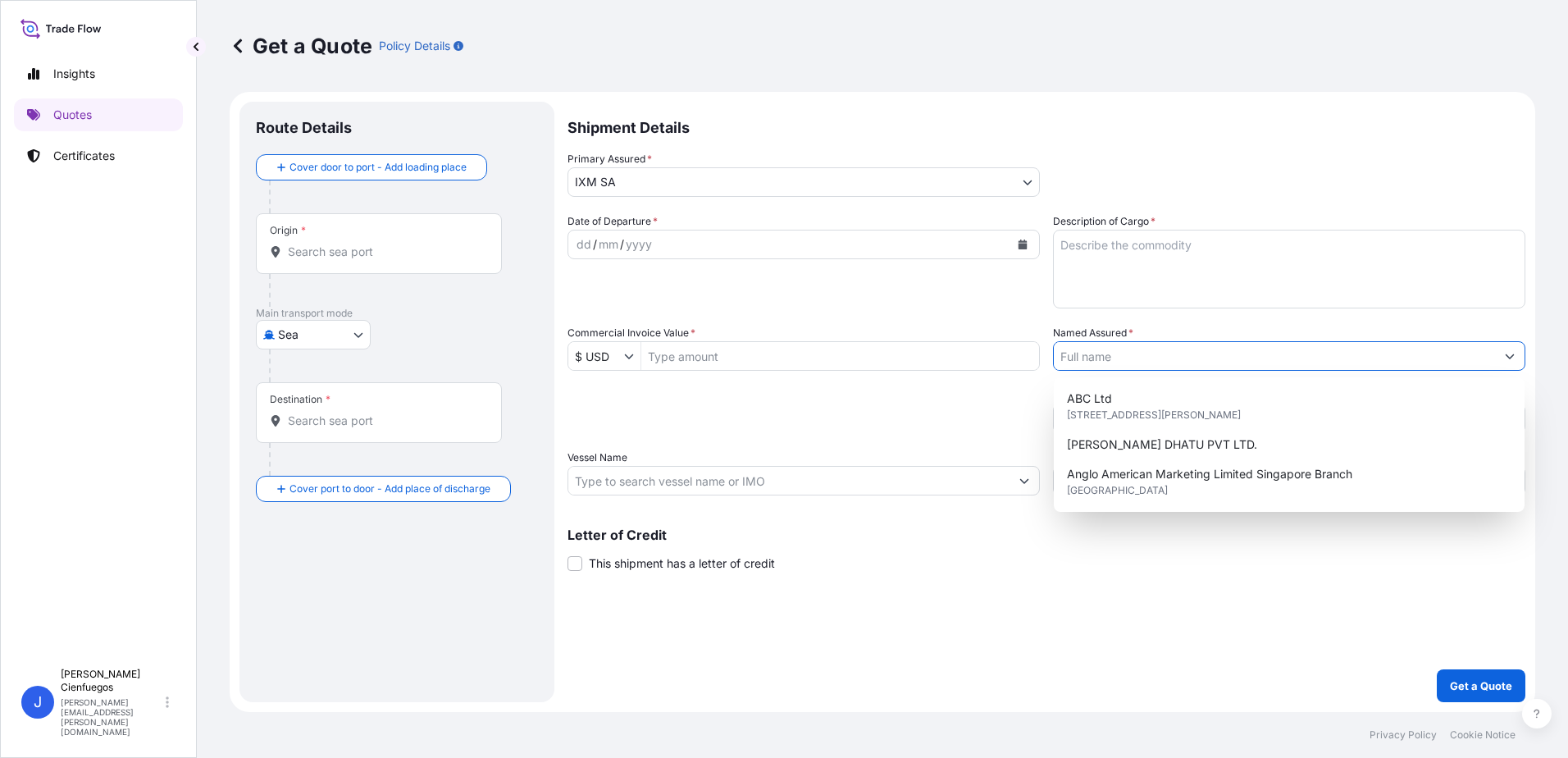
click at [1113, 351] on input "Named Assured *" at bounding box center [1275, 355] width 441 height 30
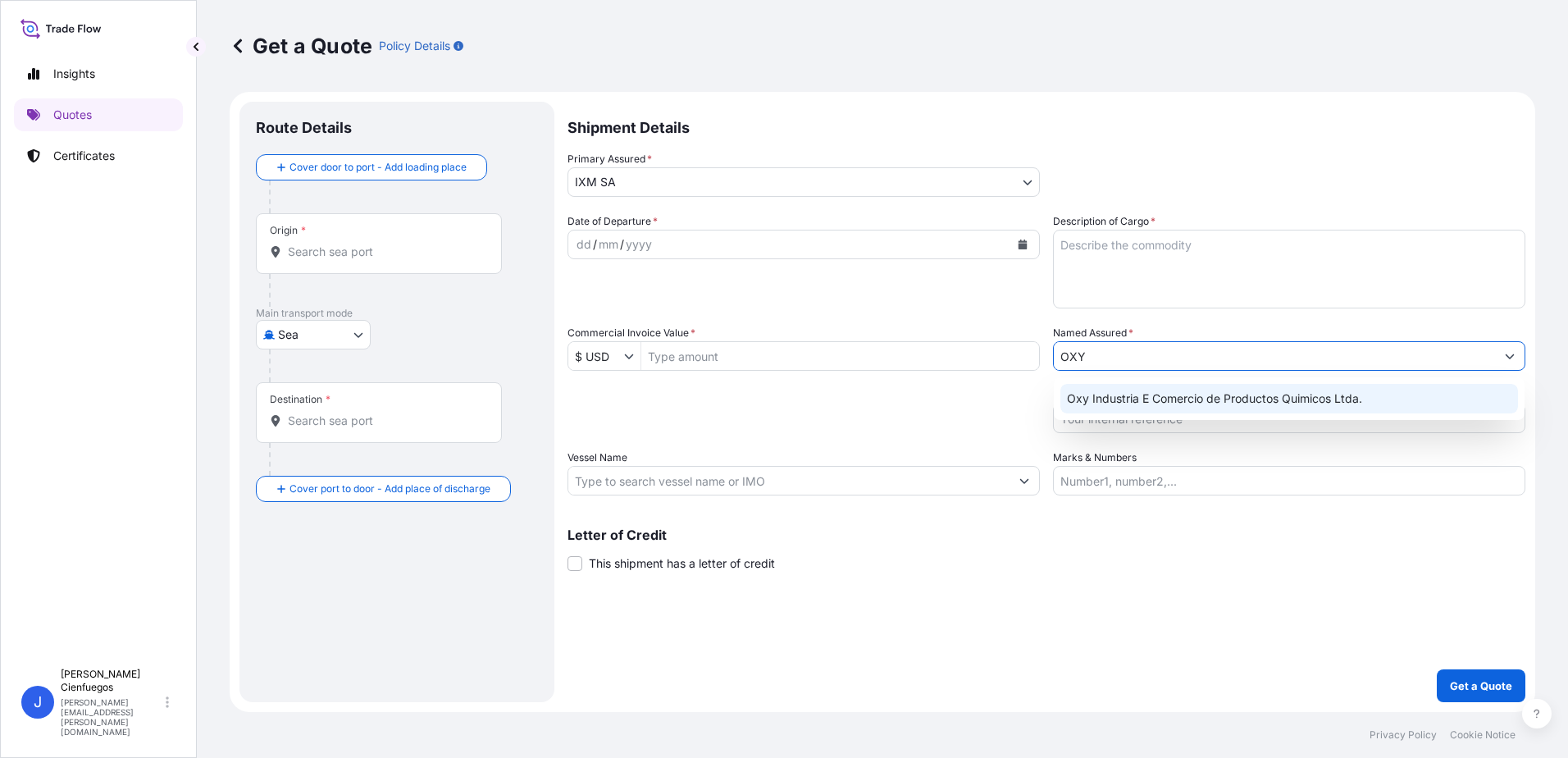
click at [1138, 400] on span "Oxy Industria E Comercio de Productos Quimicos Ltda." at bounding box center [1214, 398] width 295 height 16
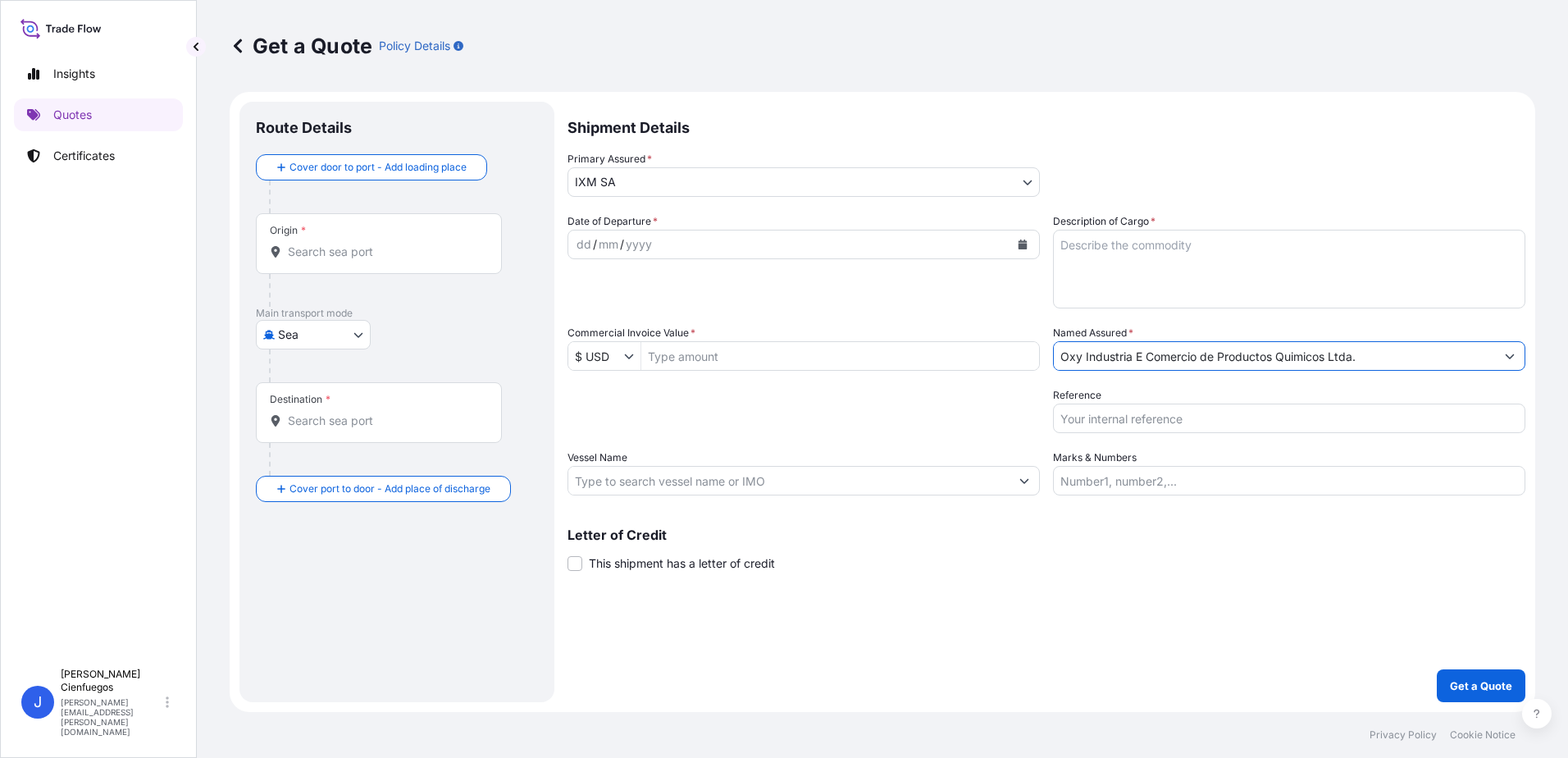
type input "Oxy Industria E Comercio de Productos Quimicos Ltda."
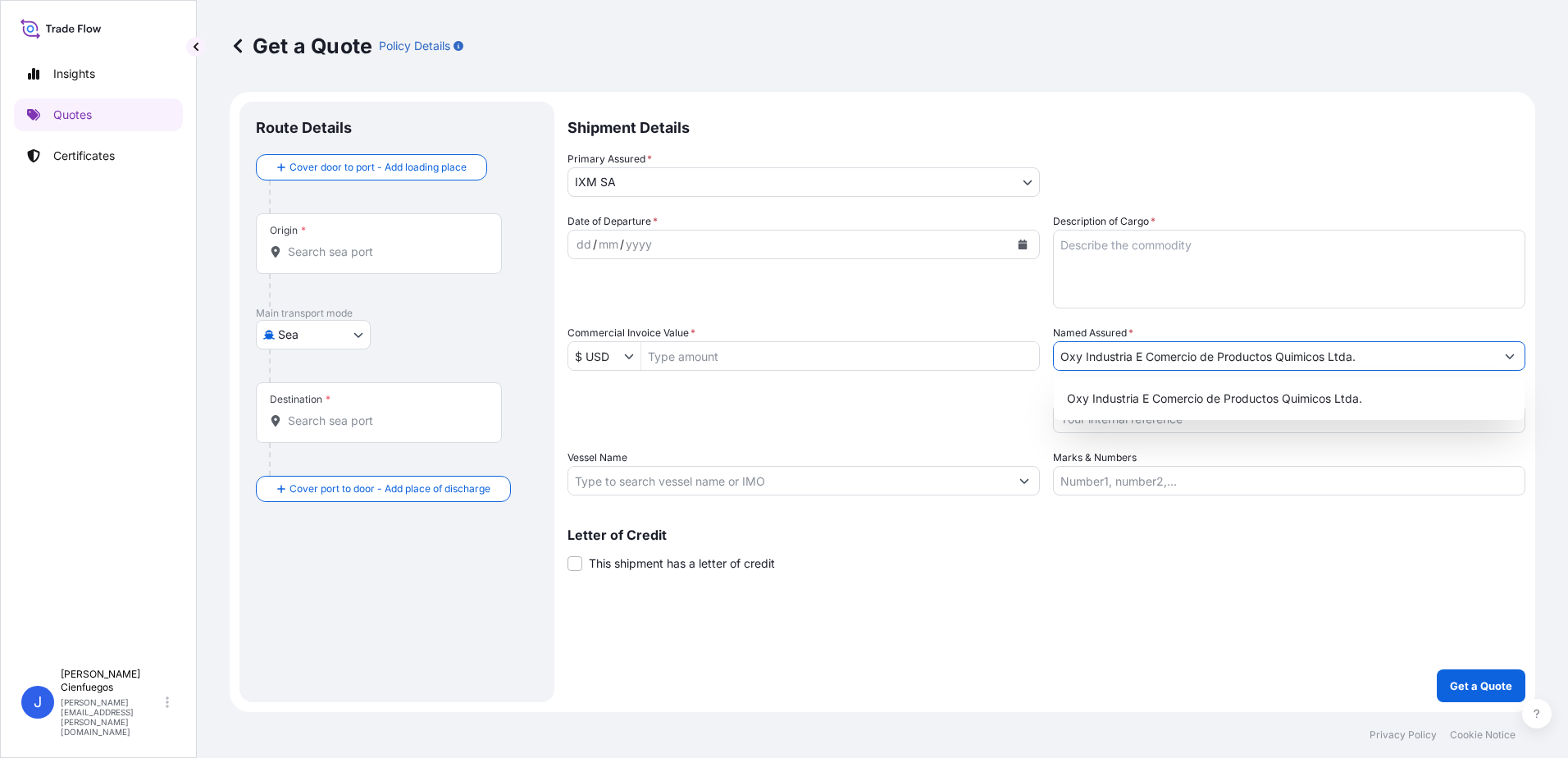
click at [1098, 278] on textarea "Description of Cargo *" at bounding box center [1289, 268] width 472 height 78
paste textarea "ZINC INGOTS SHG 99.995% min NCM 7901.11.11"
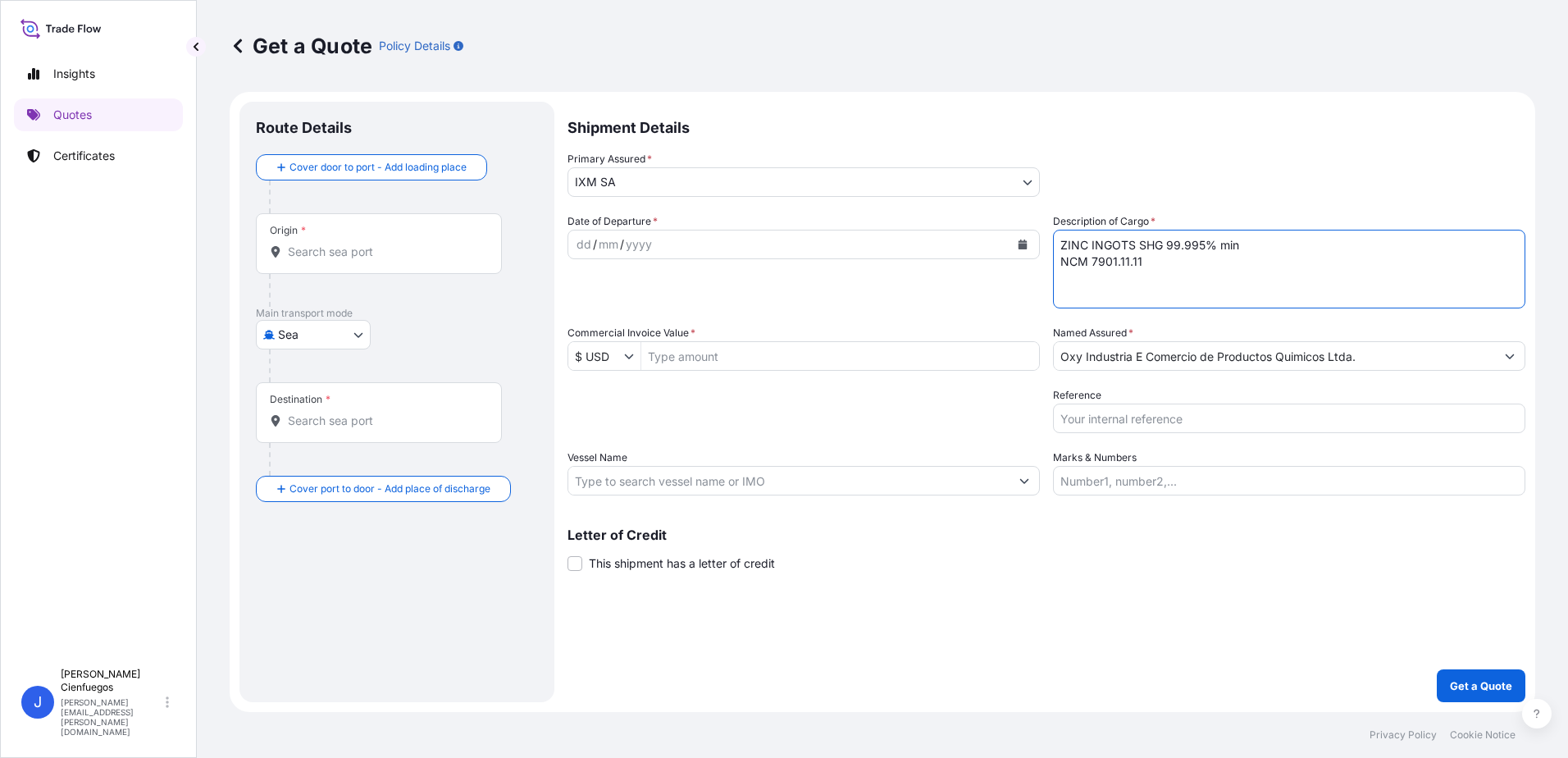
type textarea "ZINC INGOTS SHG 99.995% min NCM 7901.11.11"
click at [695, 359] on input "Commercial Invoice Value *" at bounding box center [840, 355] width 398 height 30
click at [1025, 248] on icon "Calendar" at bounding box center [1022, 244] width 9 height 10
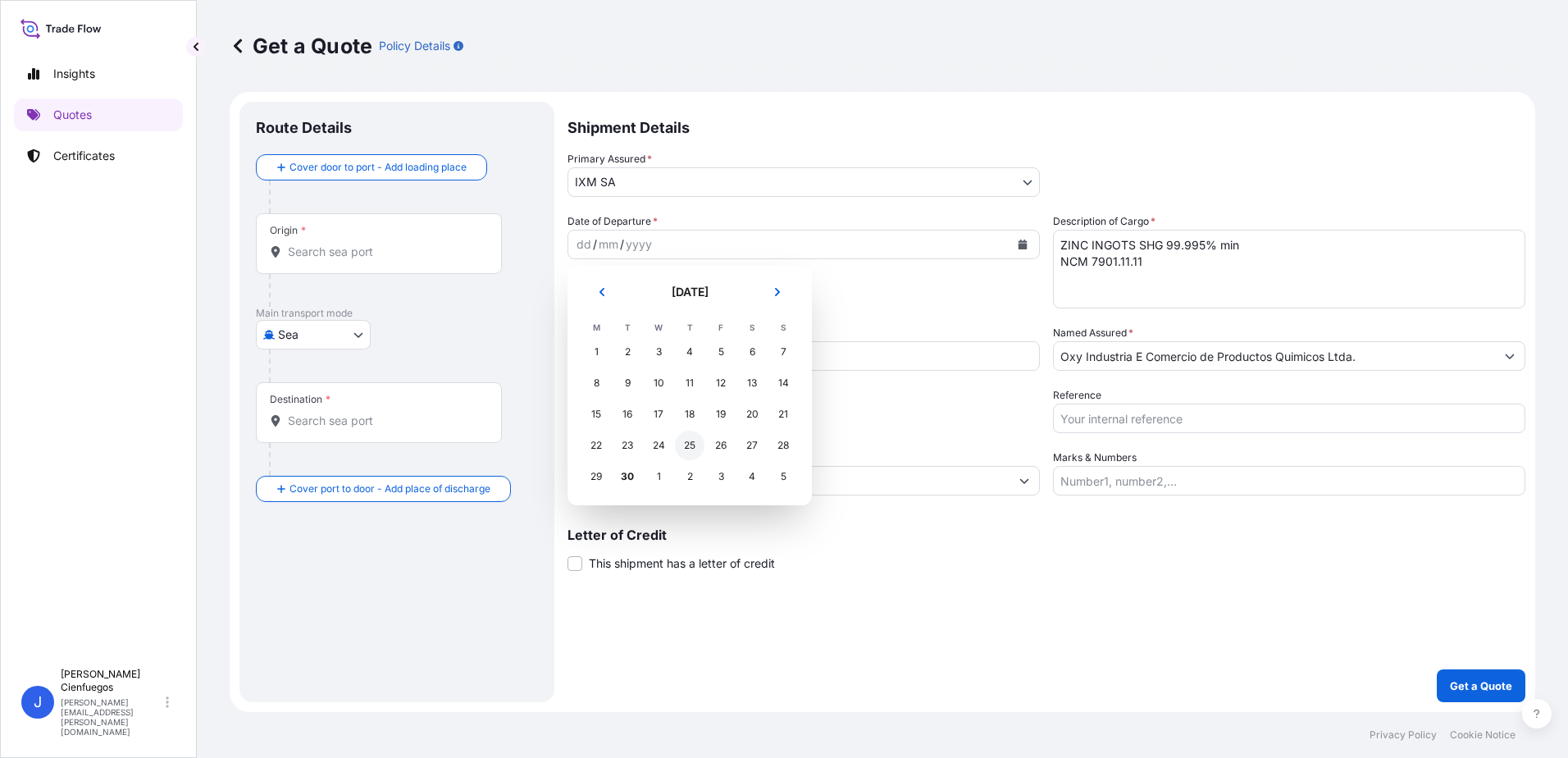
click at [688, 448] on div "25" at bounding box center [689, 445] width 30 height 30
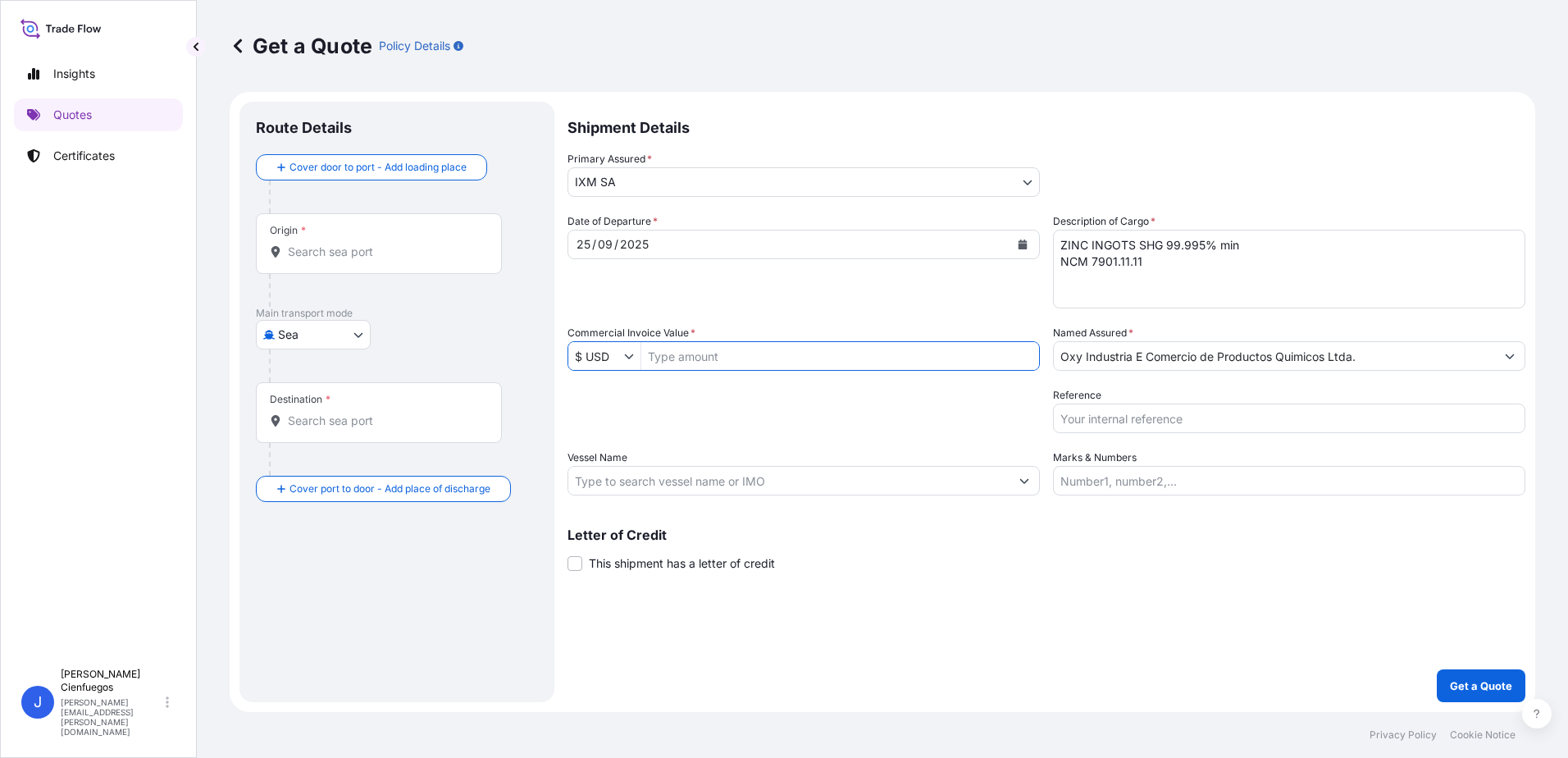
click at [727, 357] on input "Commercial Invoice Value *" at bounding box center [840, 355] width 398 height 30
click at [824, 347] on input "Commercial Invoice Value *" at bounding box center [840, 355] width 398 height 30
type input "803,604.48"
click at [1121, 417] on input "Reference" at bounding box center [1289, 418] width 472 height 30
paste input "ZM10696"
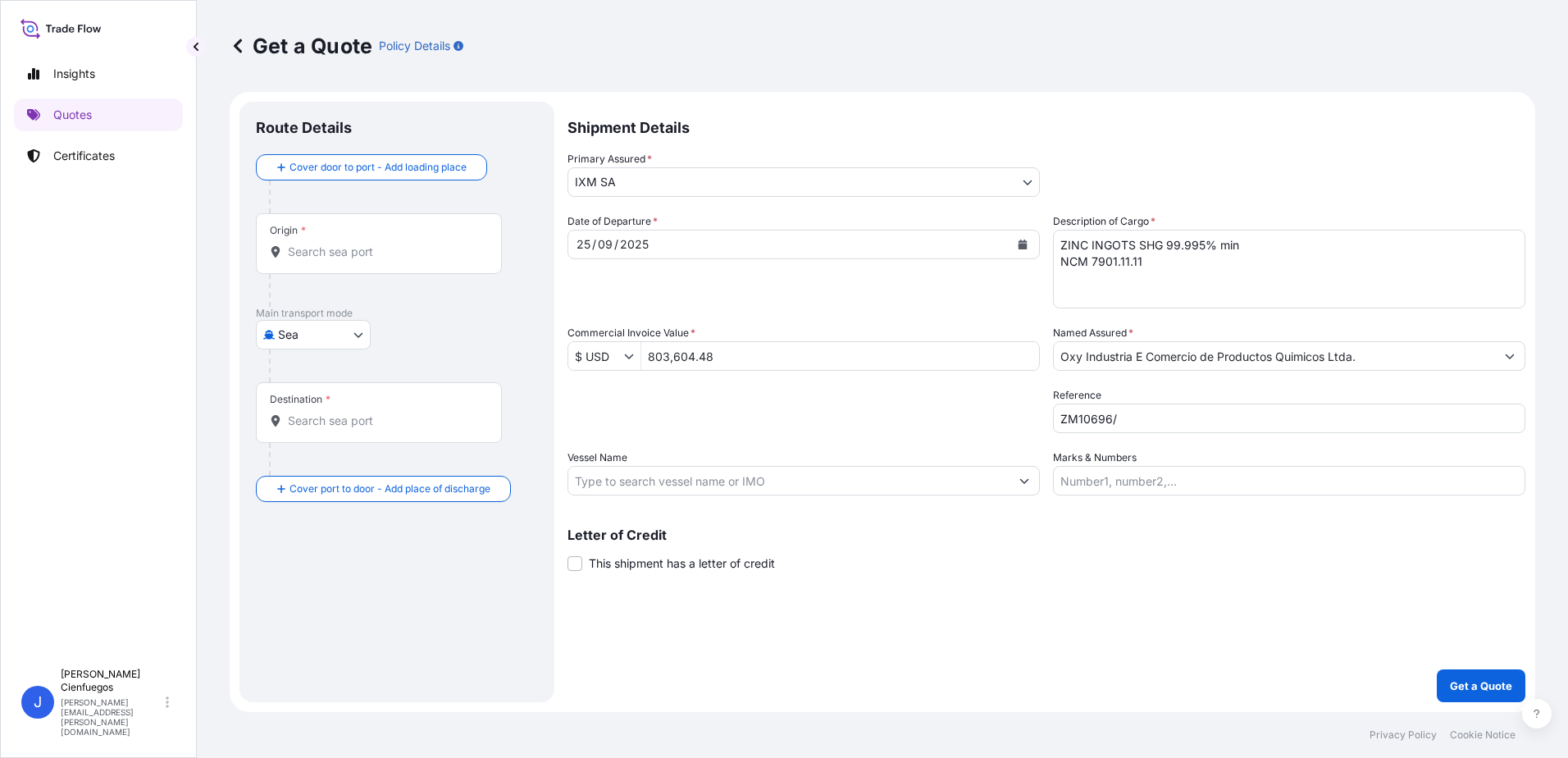
paste input "MEDUUD481328"
type input "ZM10696/MEDUUD481328"
click at [1105, 465] on label "Marks & Numbers" at bounding box center [1095, 457] width 83 height 16
click at [1105, 466] on input "Marks & Numbers" at bounding box center [1289, 480] width 472 height 30
click at [1092, 485] on input "Marks & Numbers" at bounding box center [1289, 480] width 472 height 30
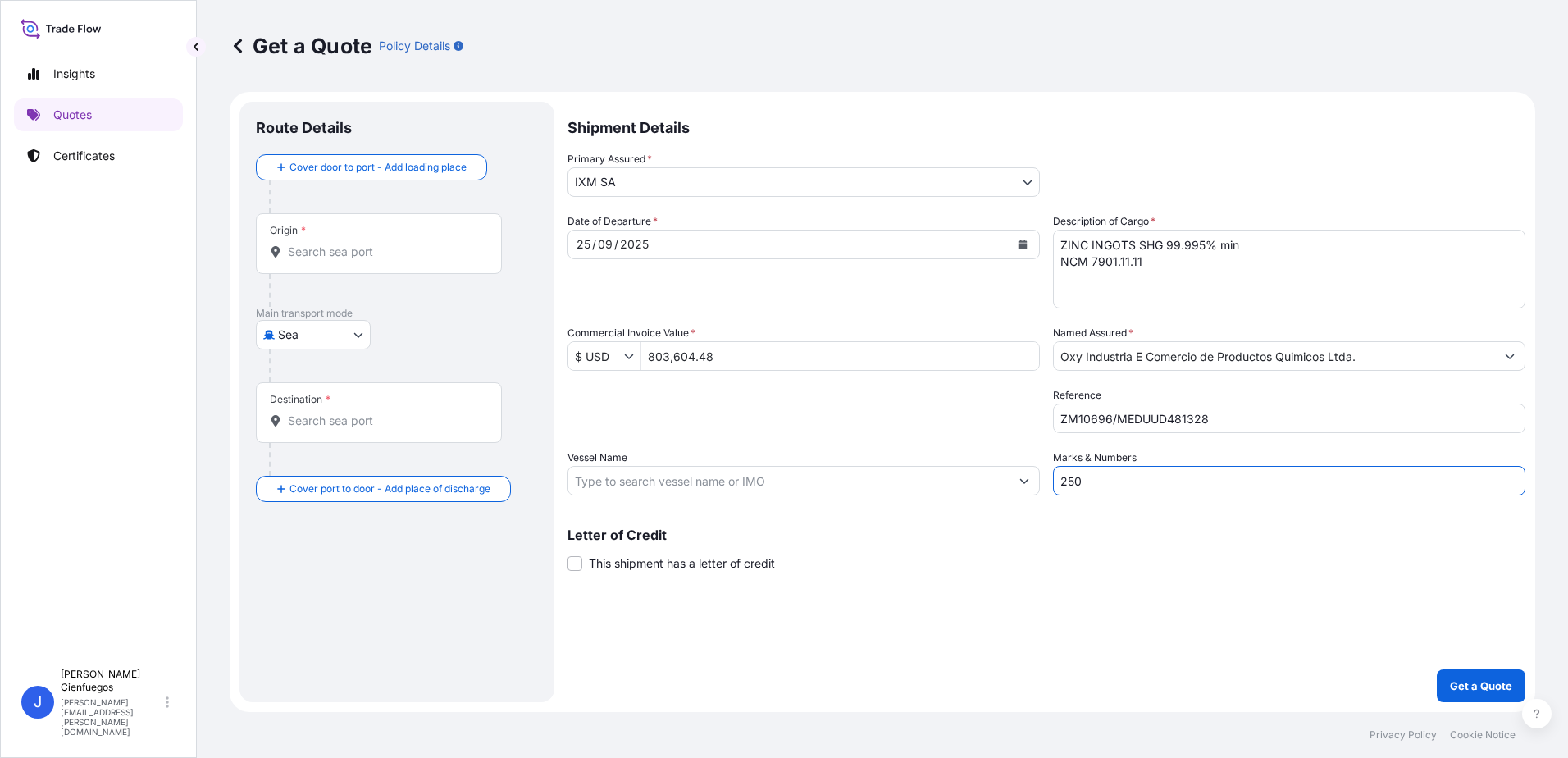
type input "250"
click at [828, 472] on input "Vessel Name" at bounding box center [789, 480] width 441 height 30
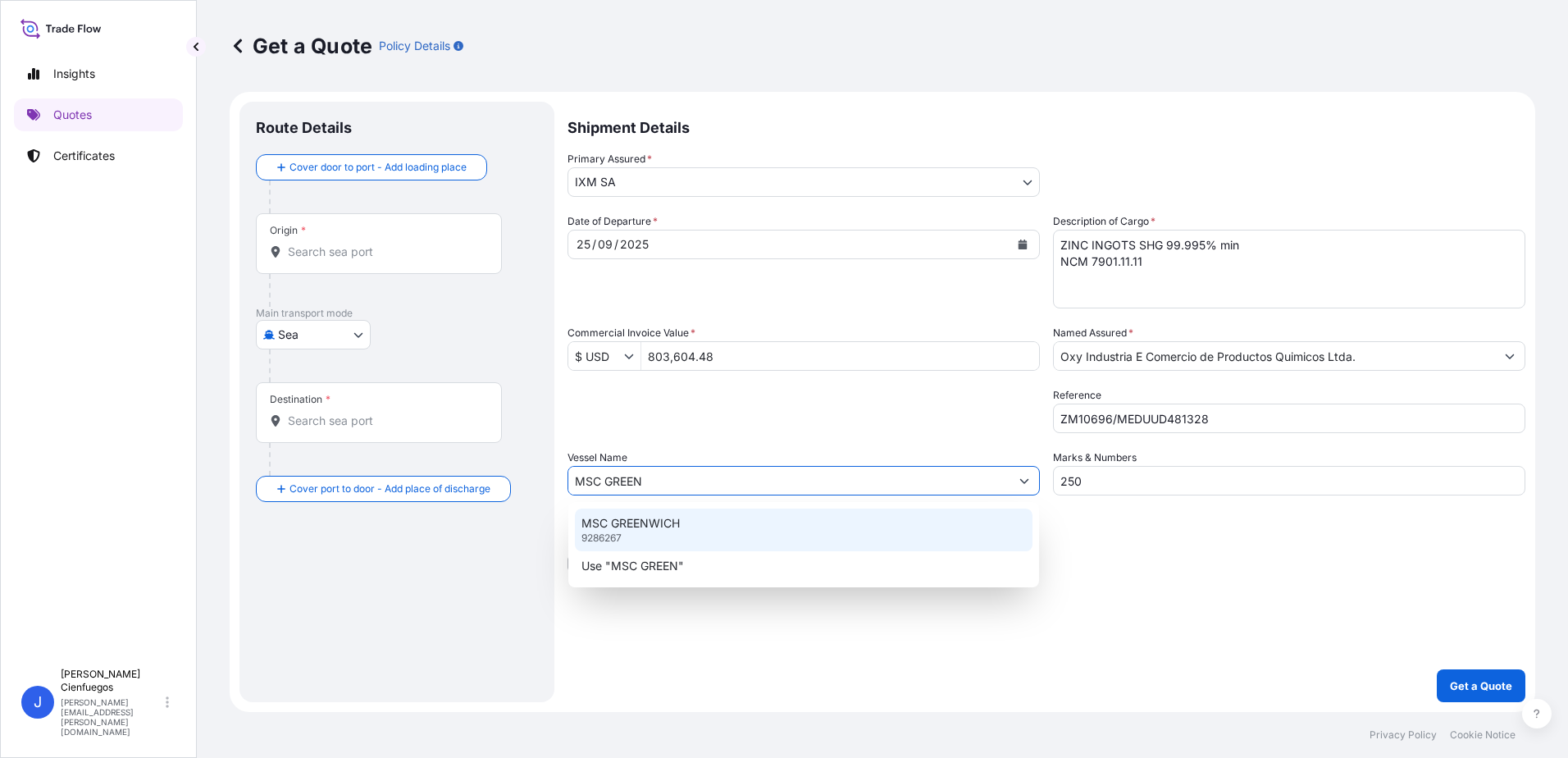
click at [680, 531] on div "MSC GREENWICH 9286267" at bounding box center [803, 530] width 458 height 43
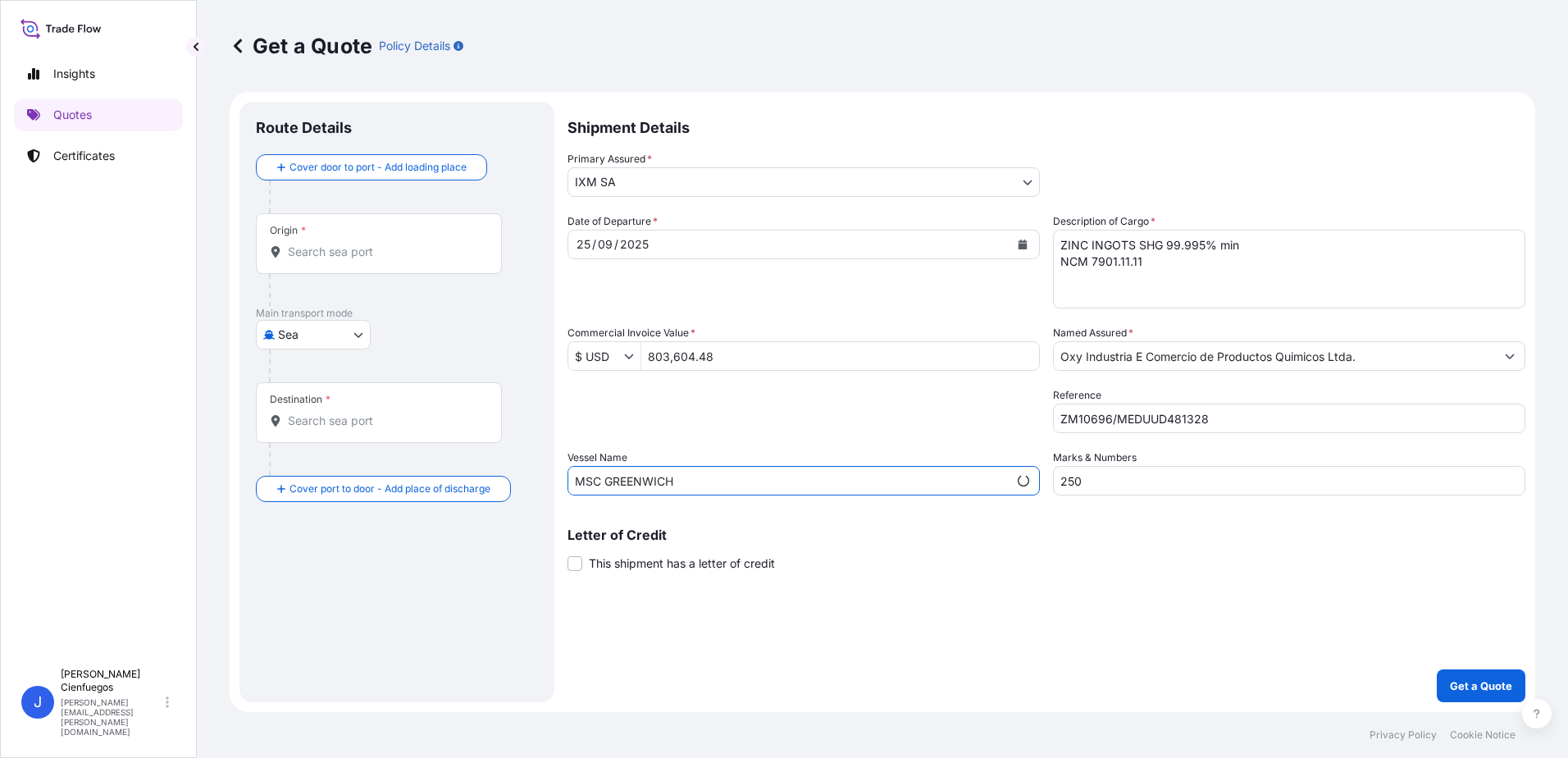
type input "MSC GREENWICH"
click at [359, 250] on input "Origin *" at bounding box center [384, 252] width 194 height 16
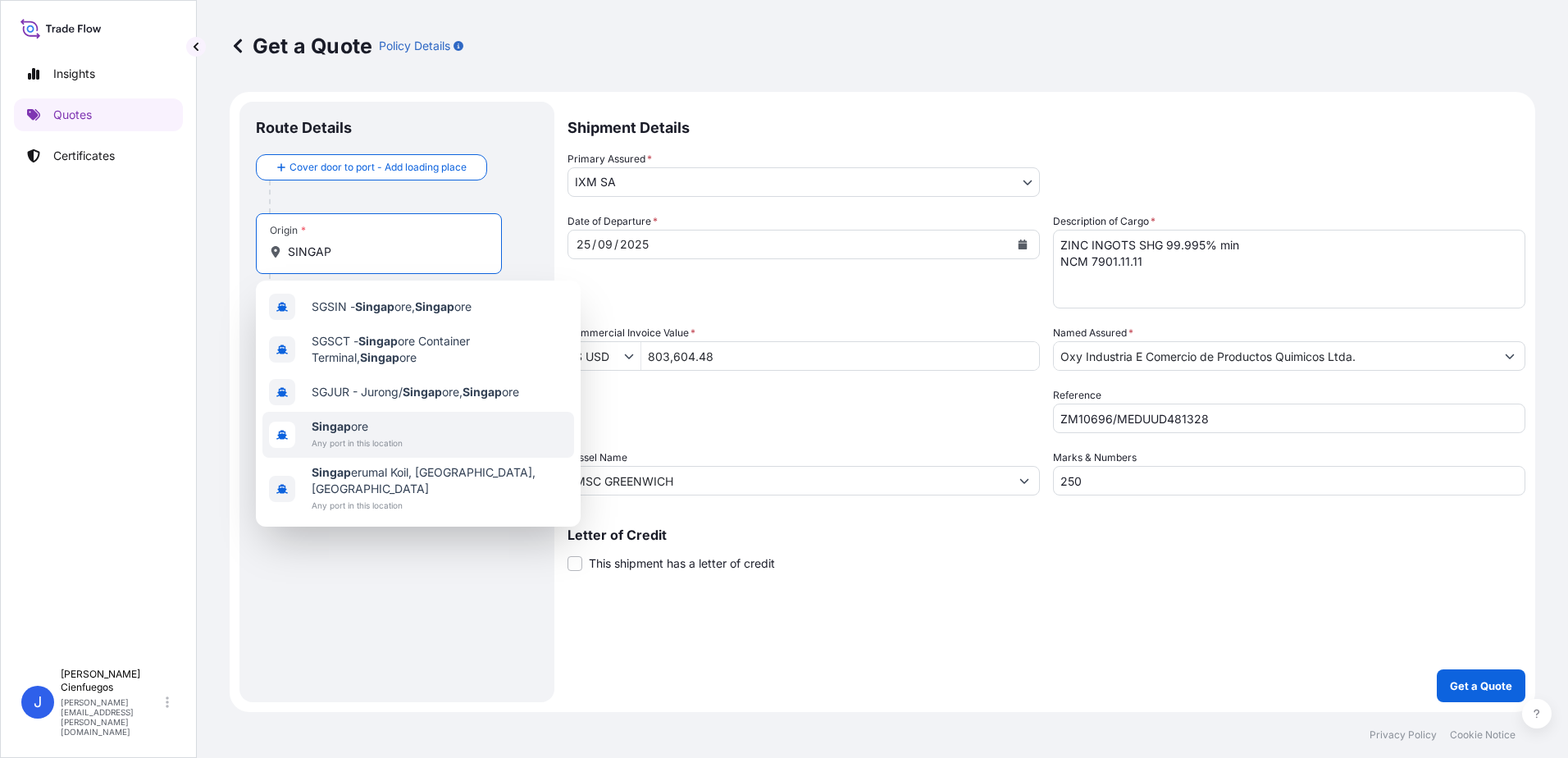
click at [361, 435] on span "Any port in this location" at bounding box center [357, 442] width 91 height 16
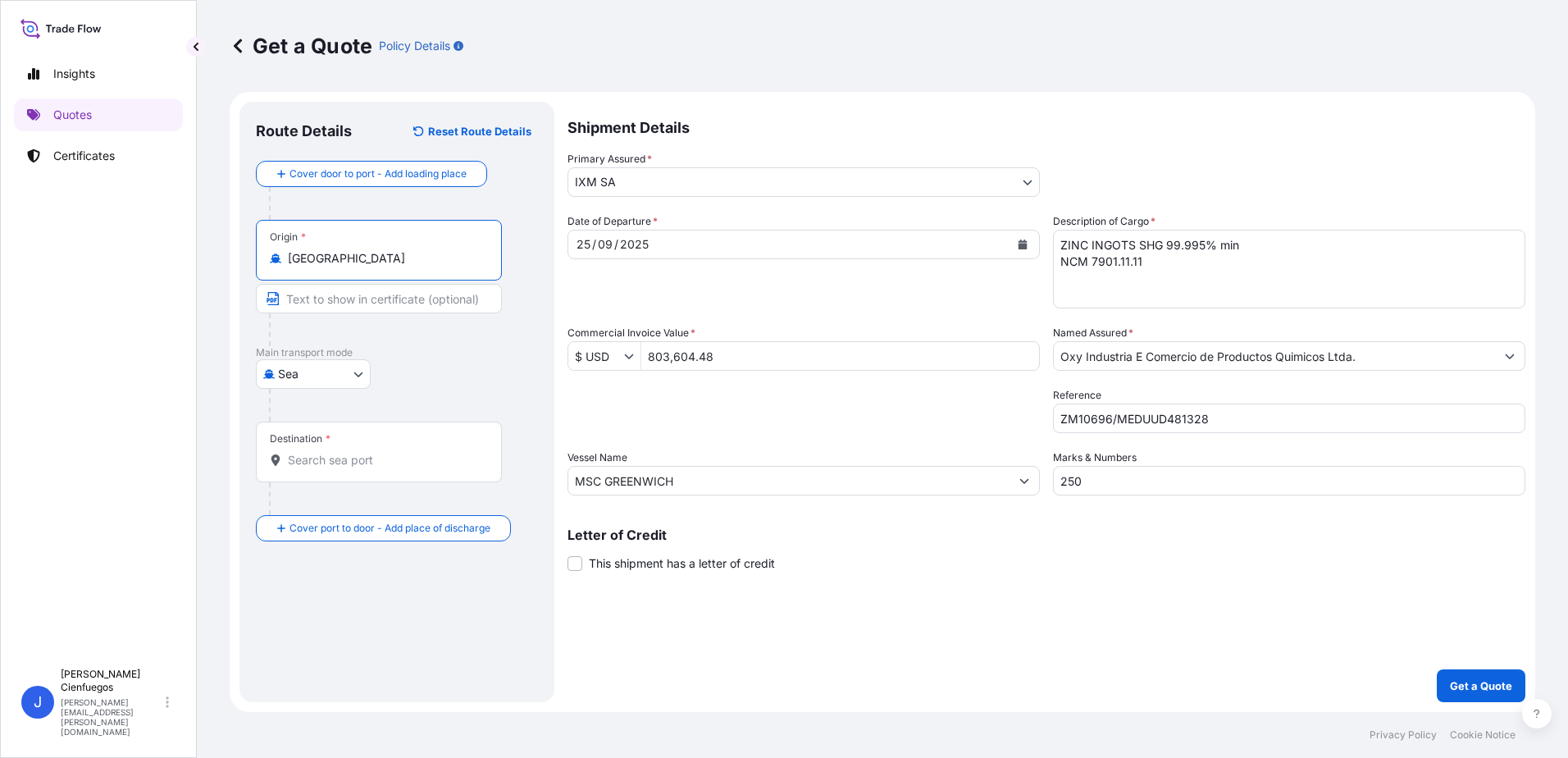
type input "[GEOGRAPHIC_DATA]"
click at [323, 455] on input "Destination *" at bounding box center [384, 460] width 194 height 16
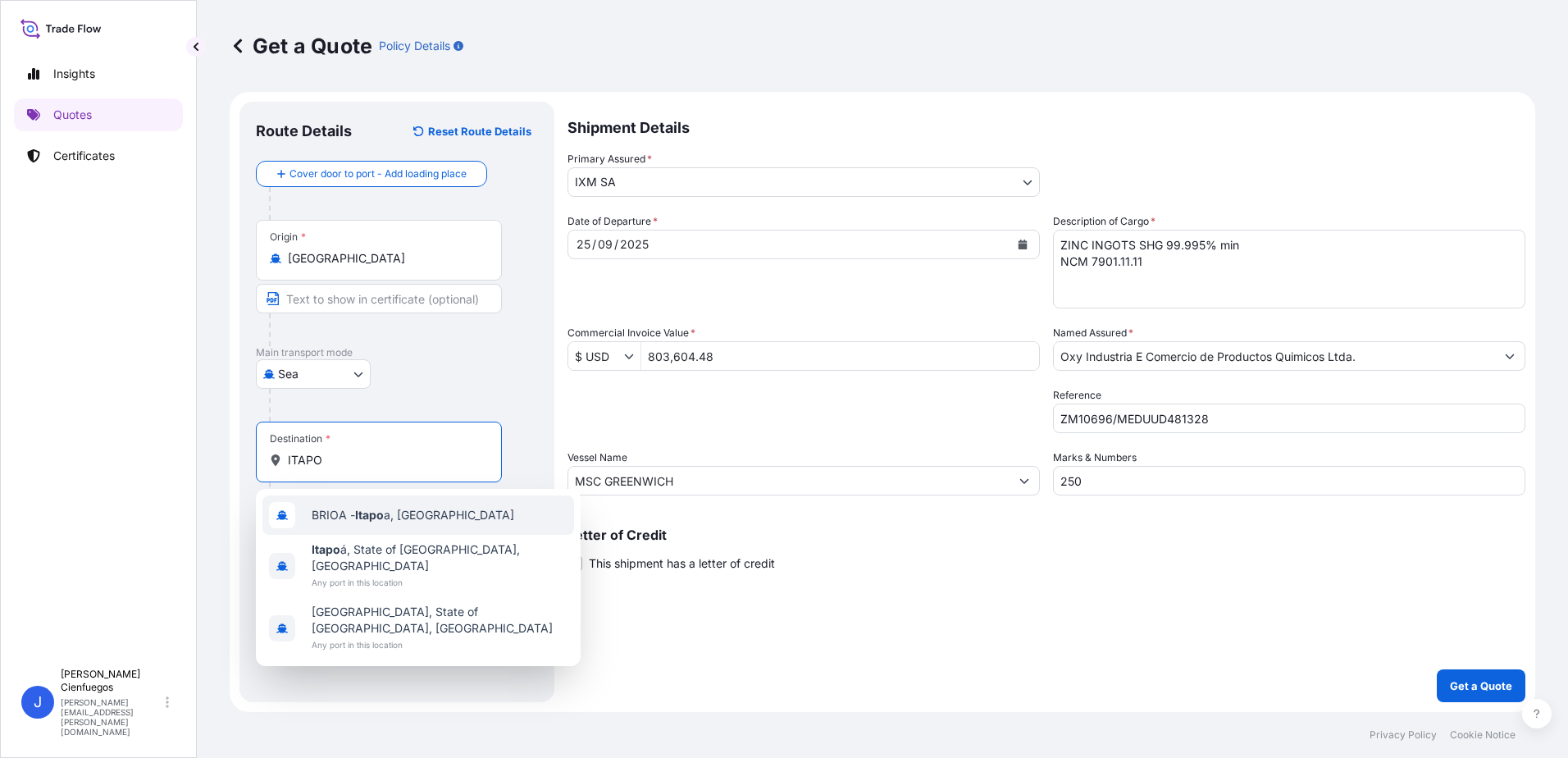
click at [352, 524] on div "BRIOA - Itapo a, [GEOGRAPHIC_DATA]" at bounding box center [418, 515] width 312 height 40
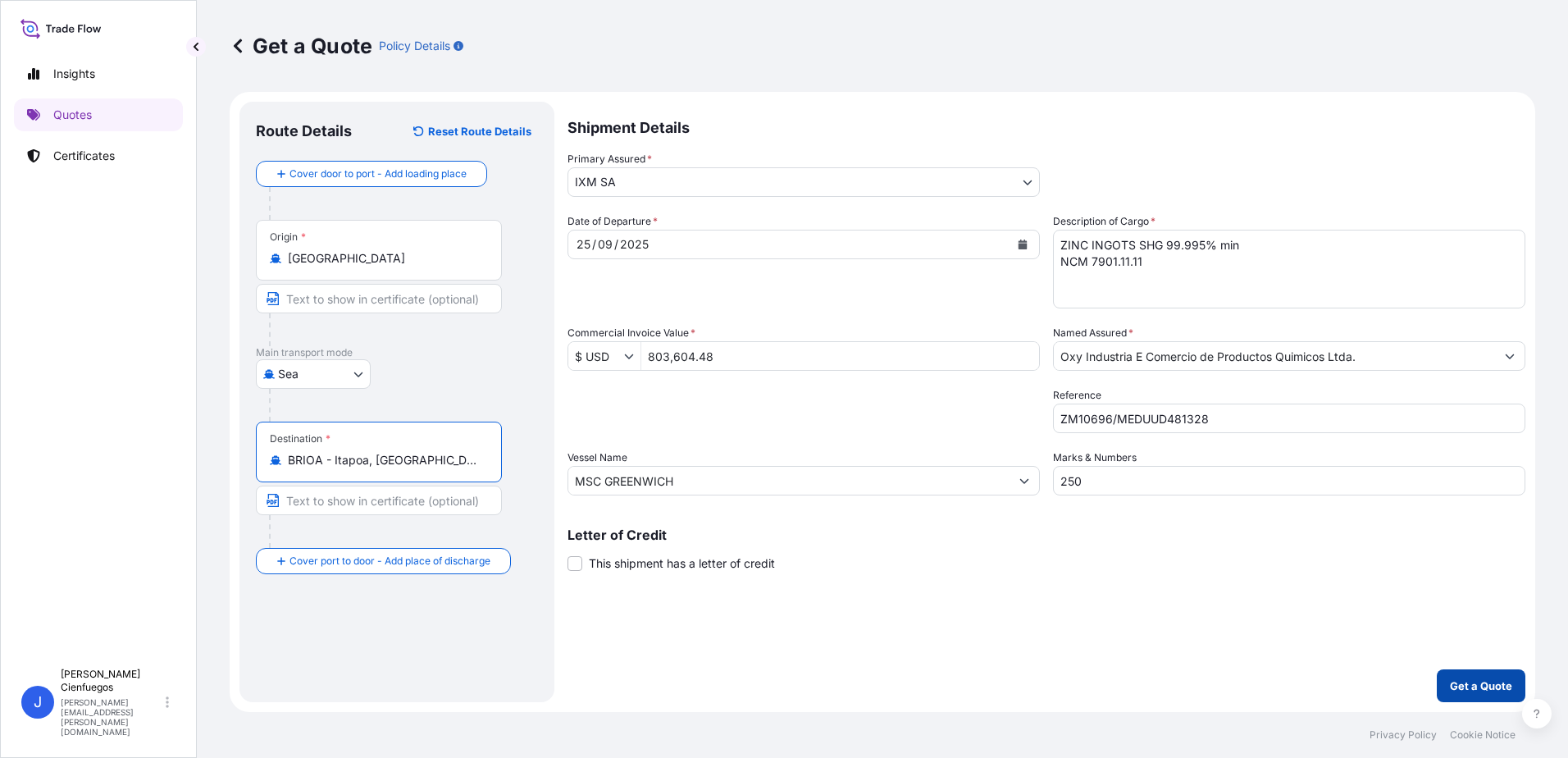
type input "BRIOA - Itapoa, [GEOGRAPHIC_DATA]"
click at [1471, 687] on p "Get a Quote" at bounding box center [1481, 685] width 62 height 16
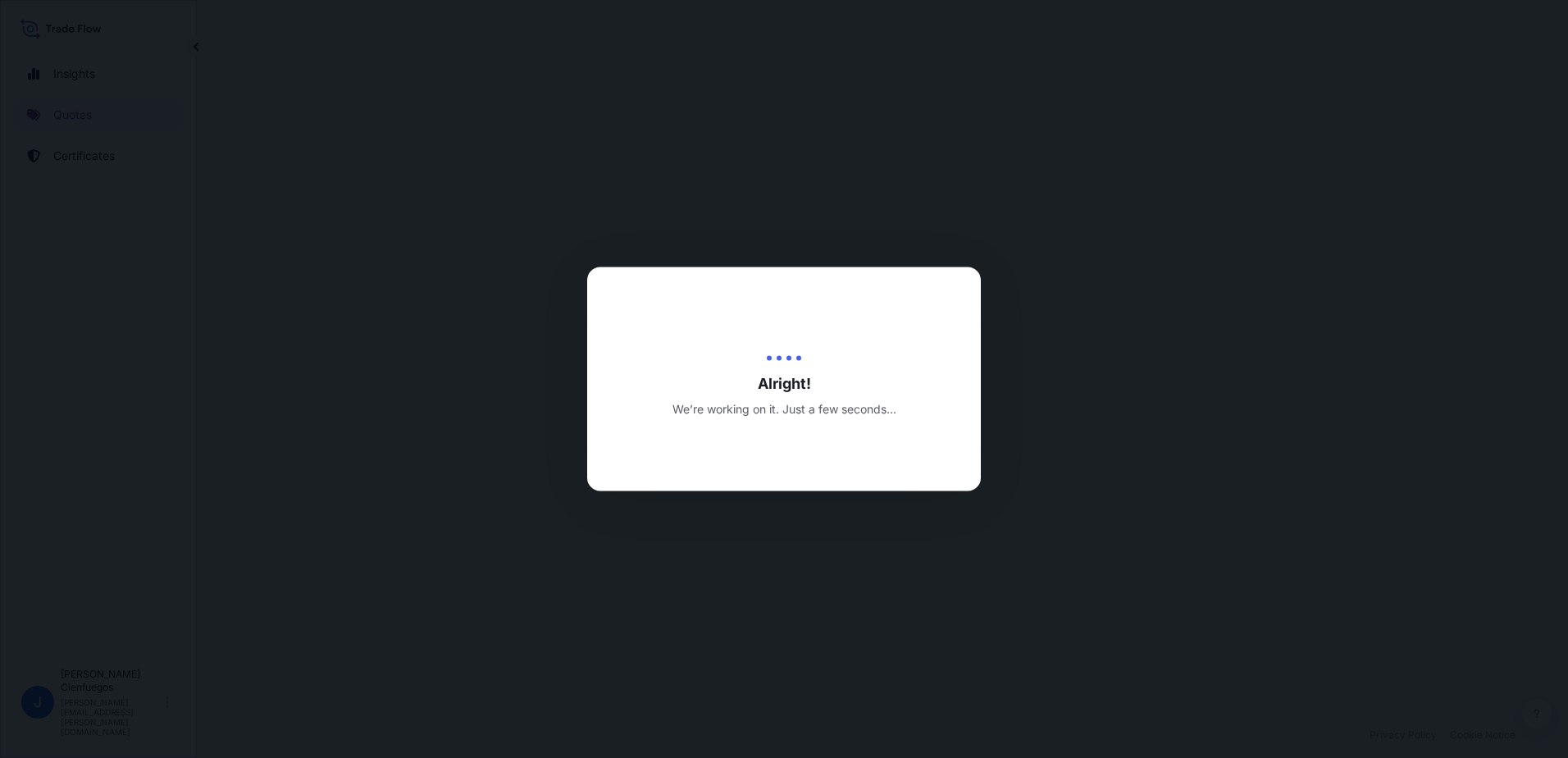
select select "Sea"
select select "31846"
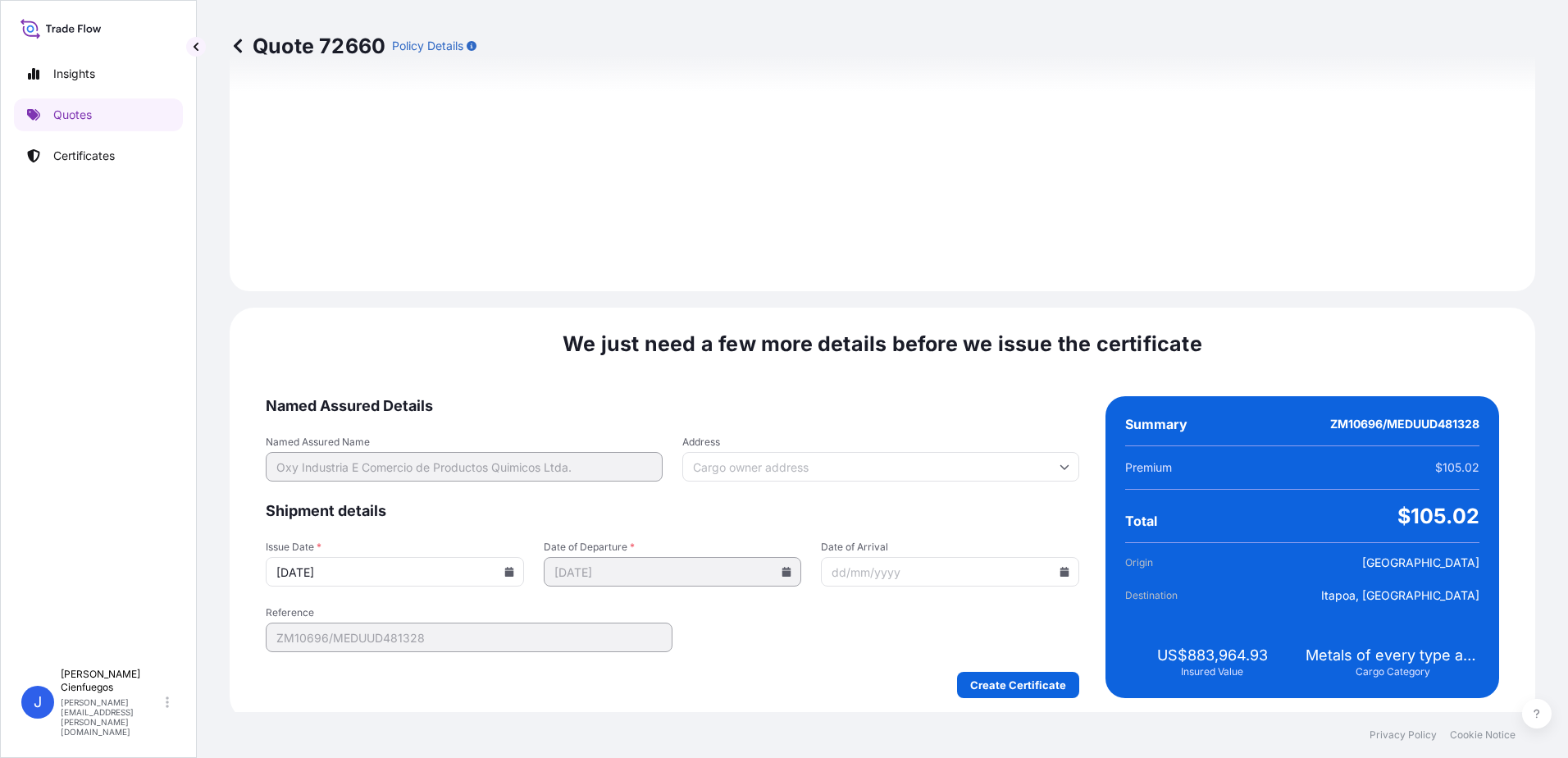
scroll to position [1711, 0]
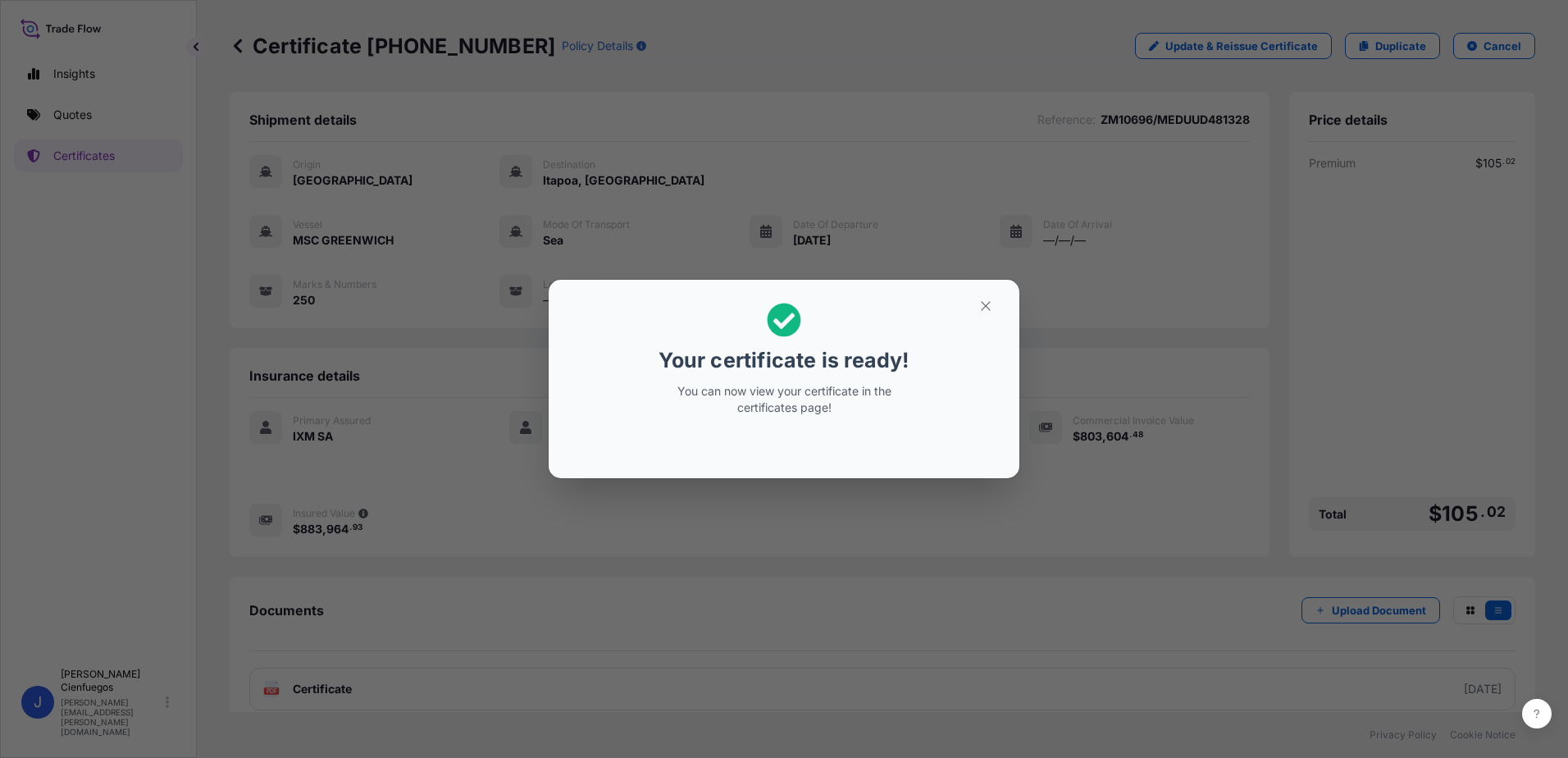
click at [1297, 660] on div "Your certificate is ready! You can now view your certificate in the certificate…" at bounding box center [784, 379] width 1568 height 758
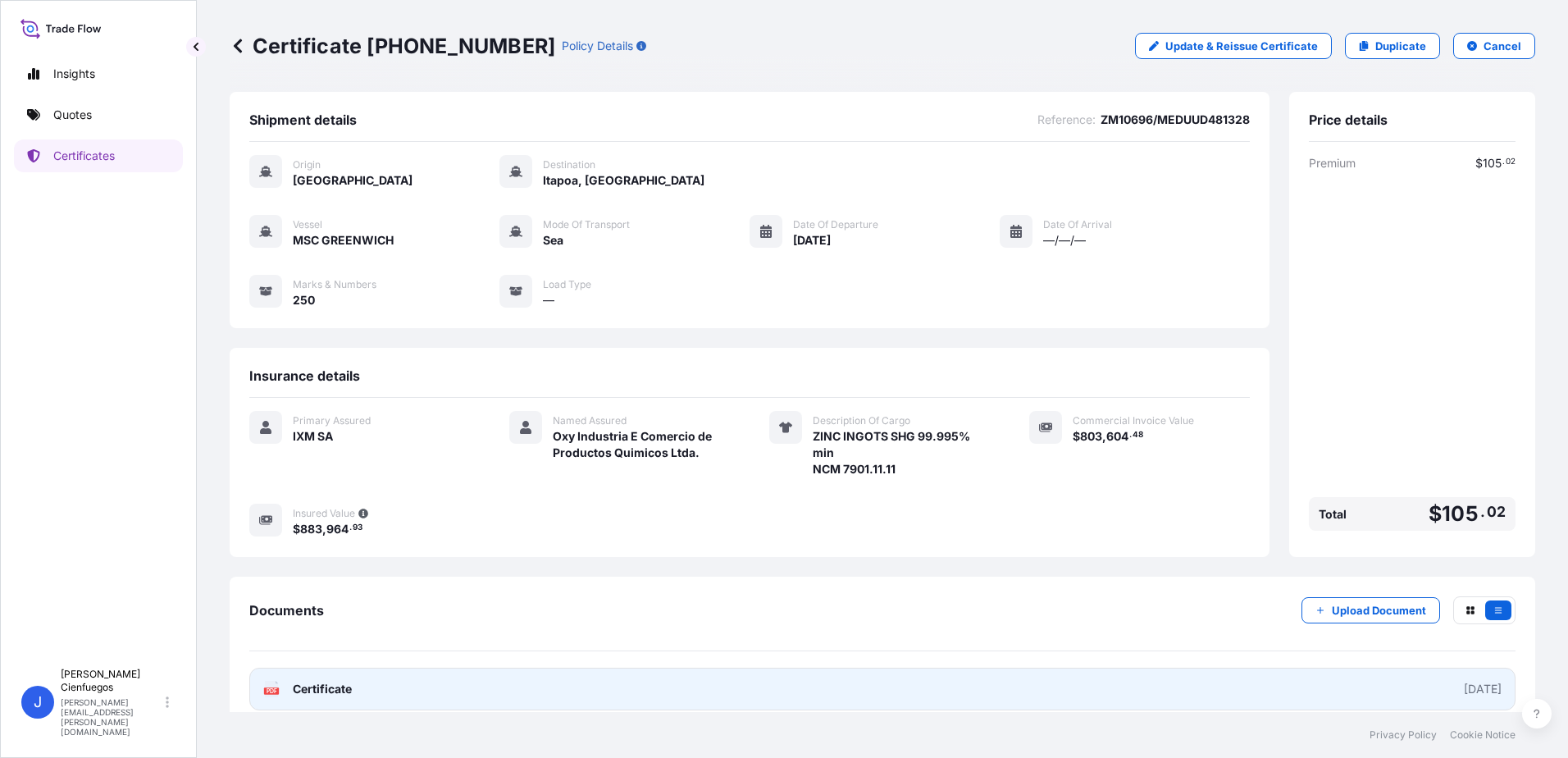
click at [1236, 682] on link "PDF Certificate [DATE]" at bounding box center [883, 689] width 1266 height 43
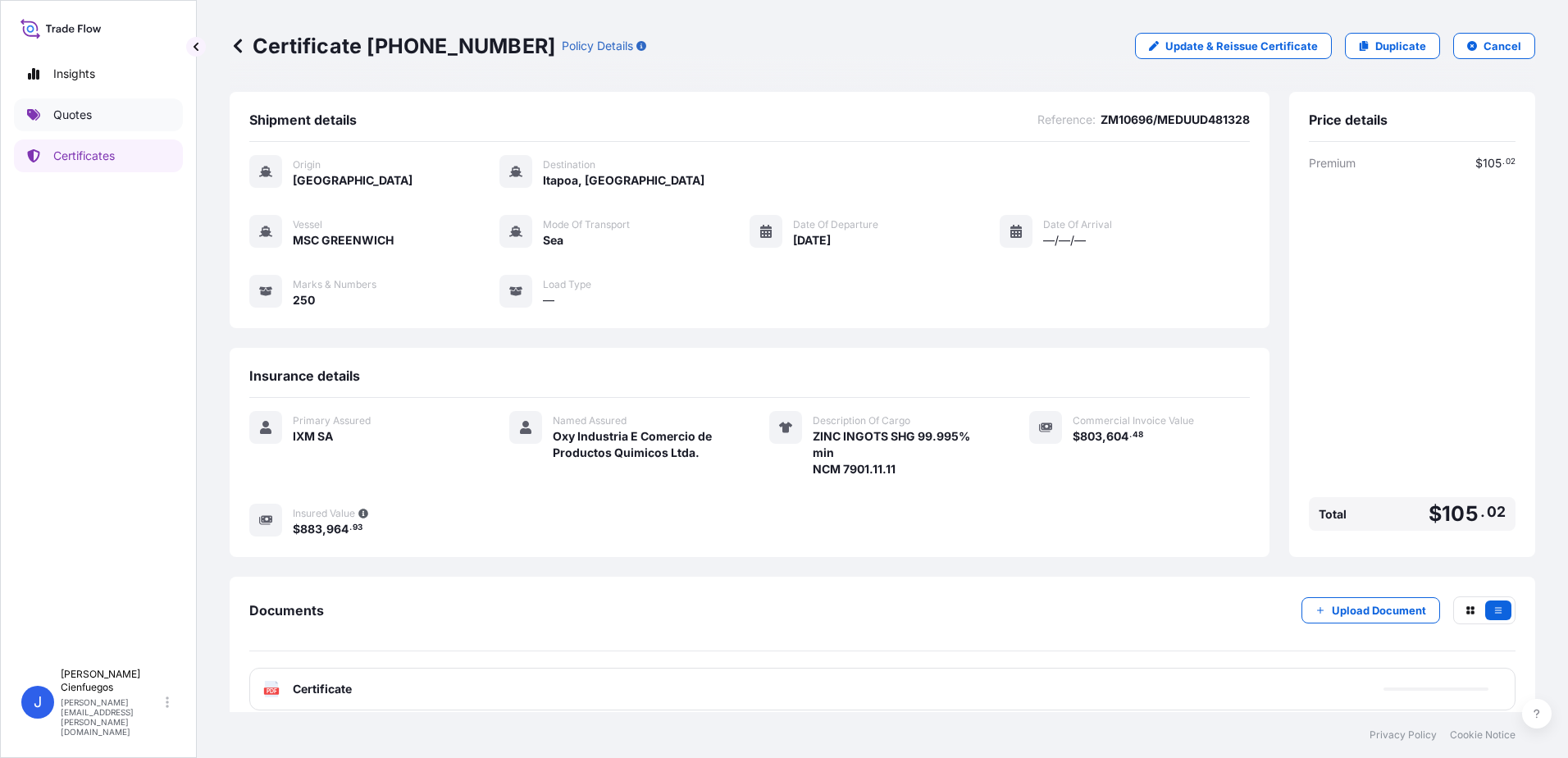
click at [77, 107] on p "Quotes" at bounding box center [73, 114] width 39 height 16
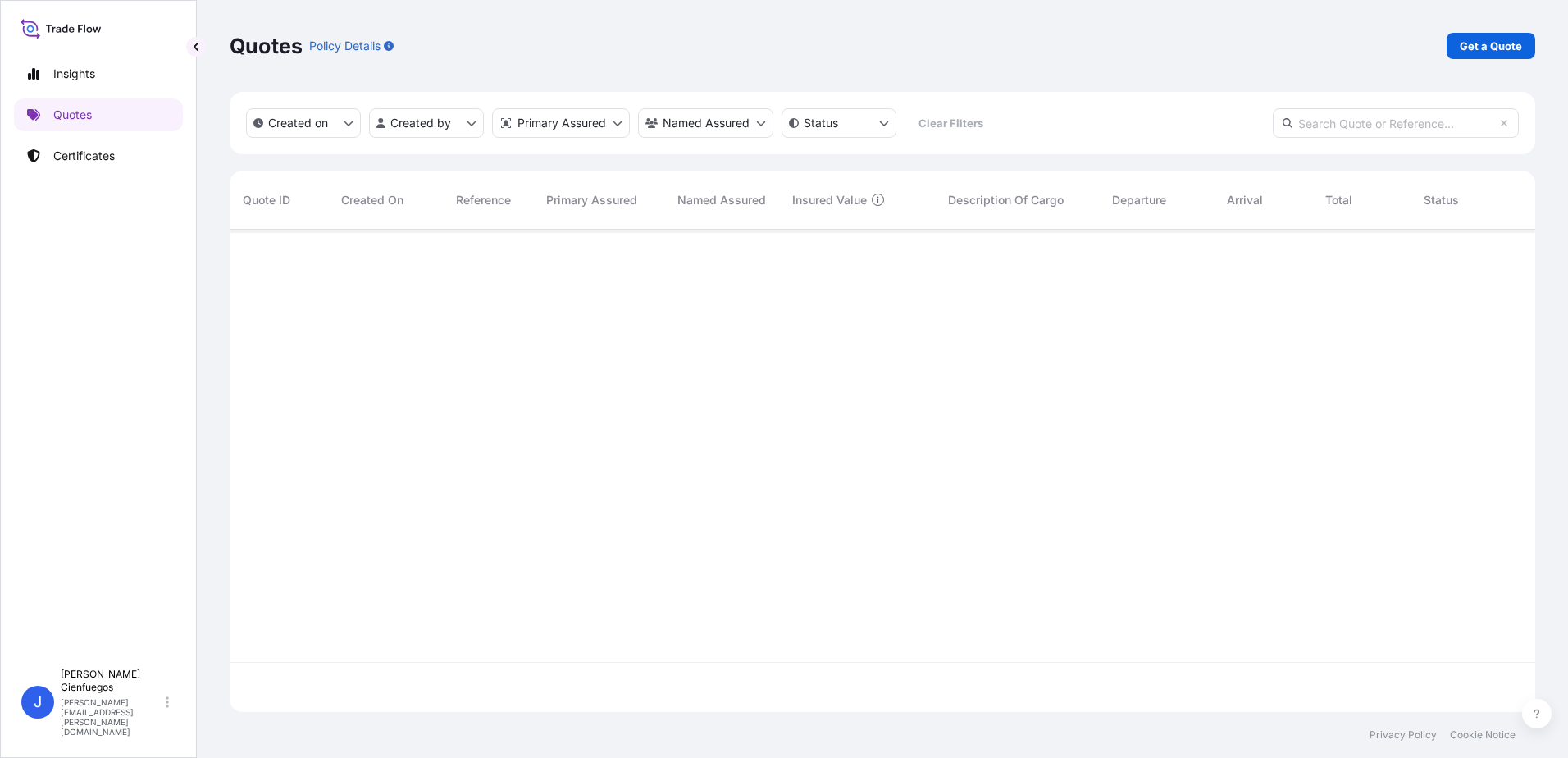
scroll to position [479, 1293]
click at [1484, 47] on p "Get a Quote" at bounding box center [1491, 45] width 62 height 16
select select "Sea"
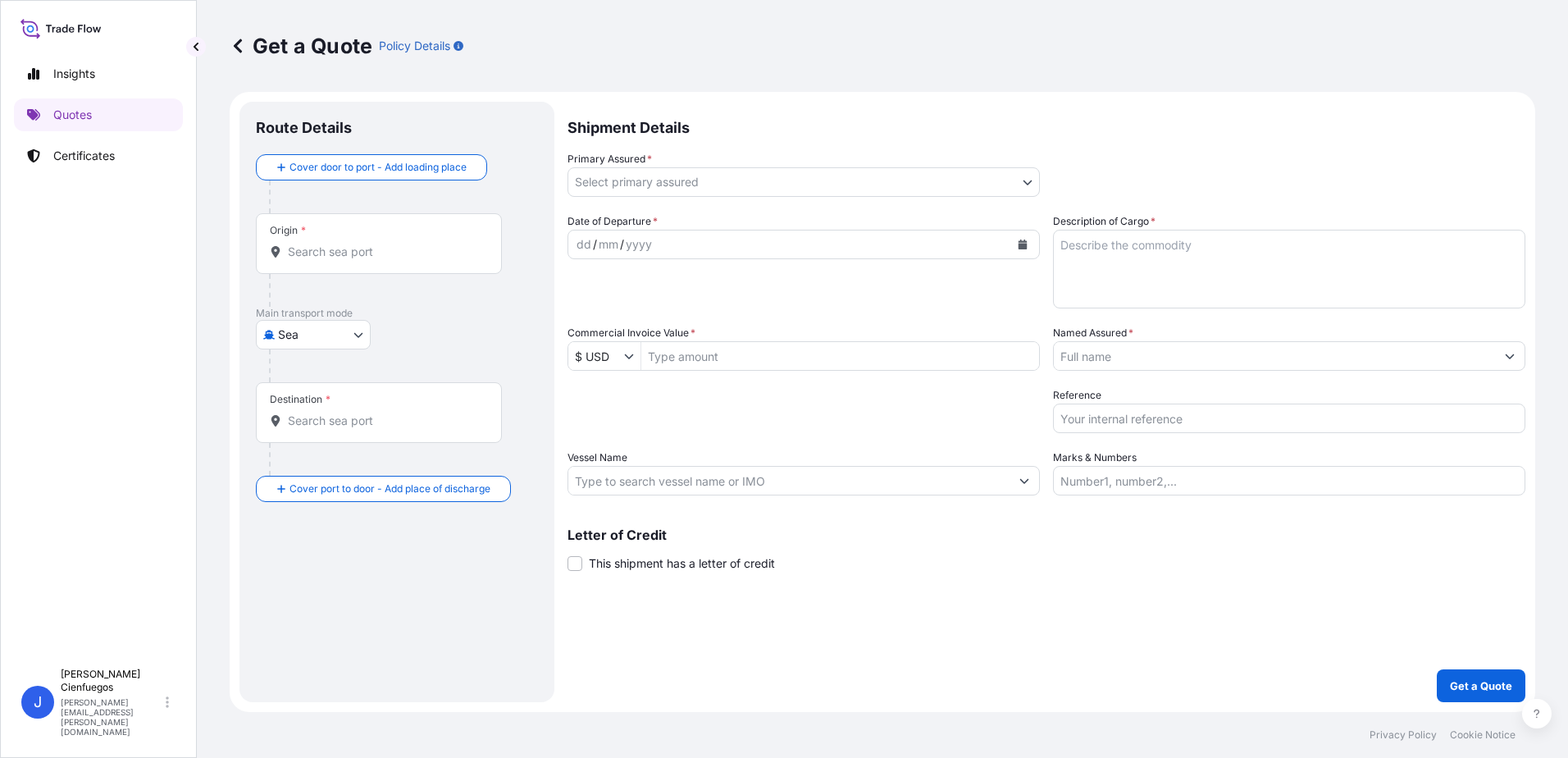
click at [327, 249] on input "Origin *" at bounding box center [384, 252] width 194 height 16
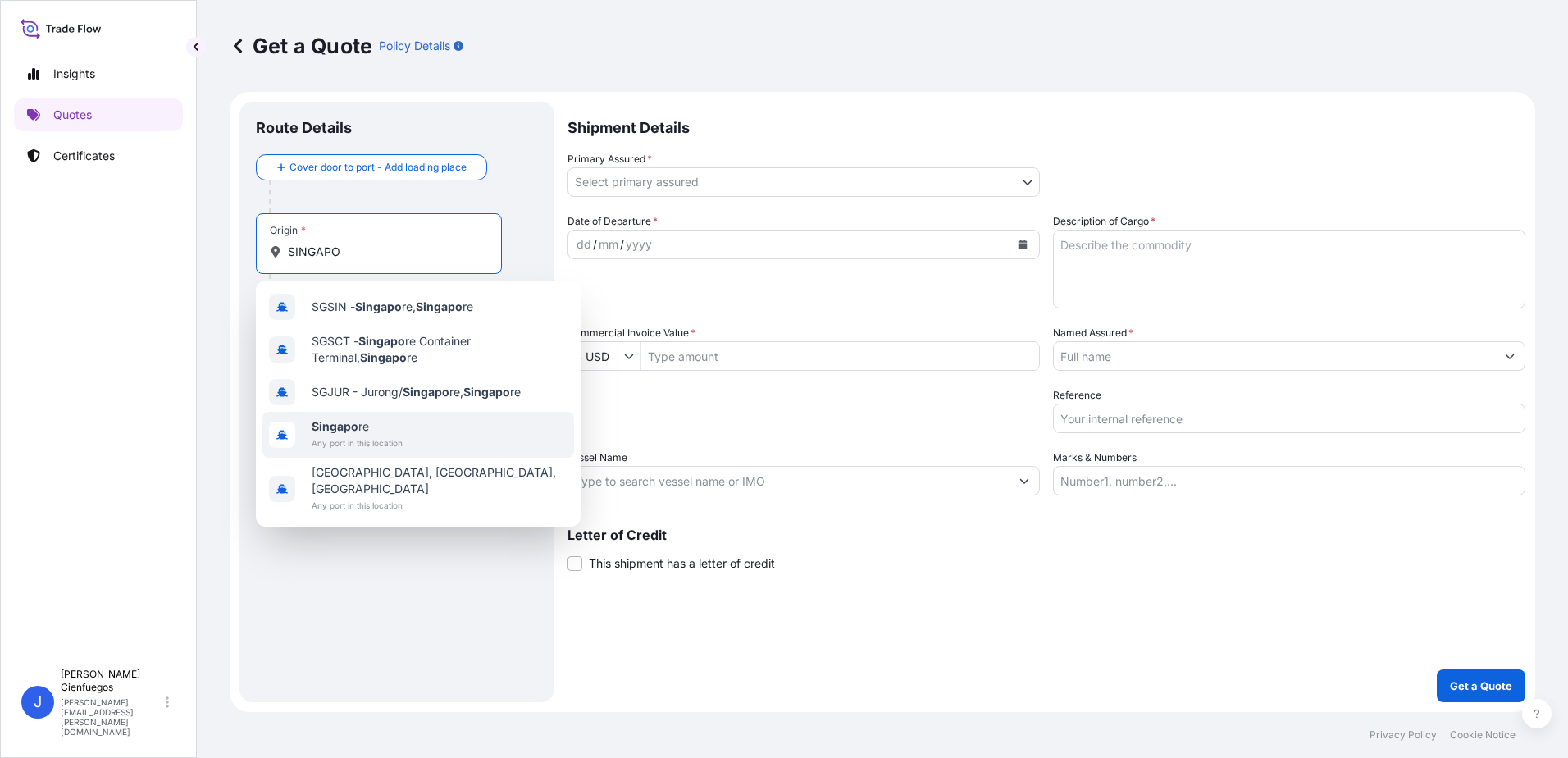
click at [408, 423] on div "[GEOGRAPHIC_DATA] re Any port in this location" at bounding box center [418, 434] width 312 height 45
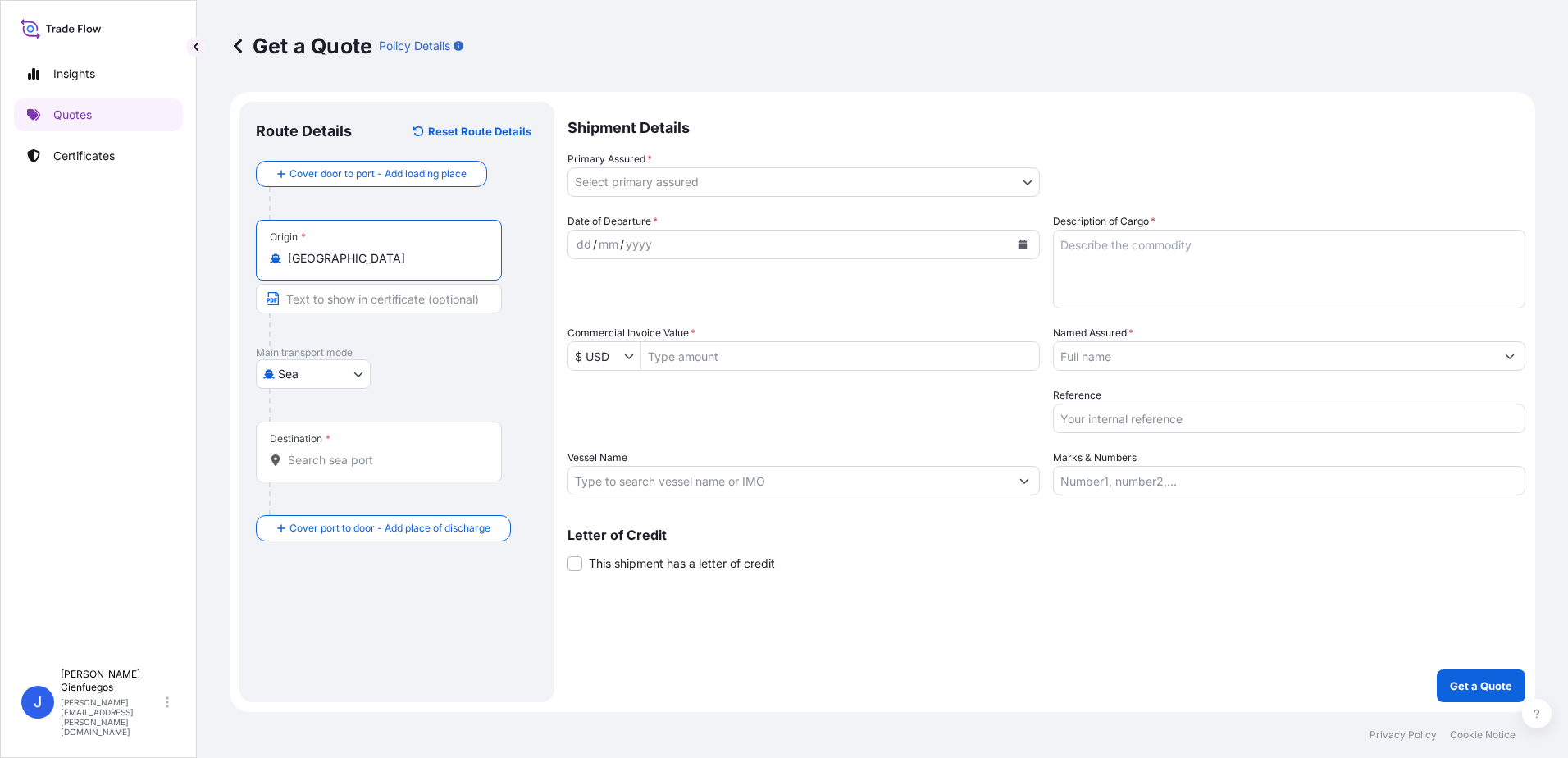
type input "[GEOGRAPHIC_DATA]"
click at [361, 447] on div "Destination *" at bounding box center [381, 451] width 252 height 61
click at [361, 452] on input "Destination *" at bounding box center [387, 460] width 199 height 16
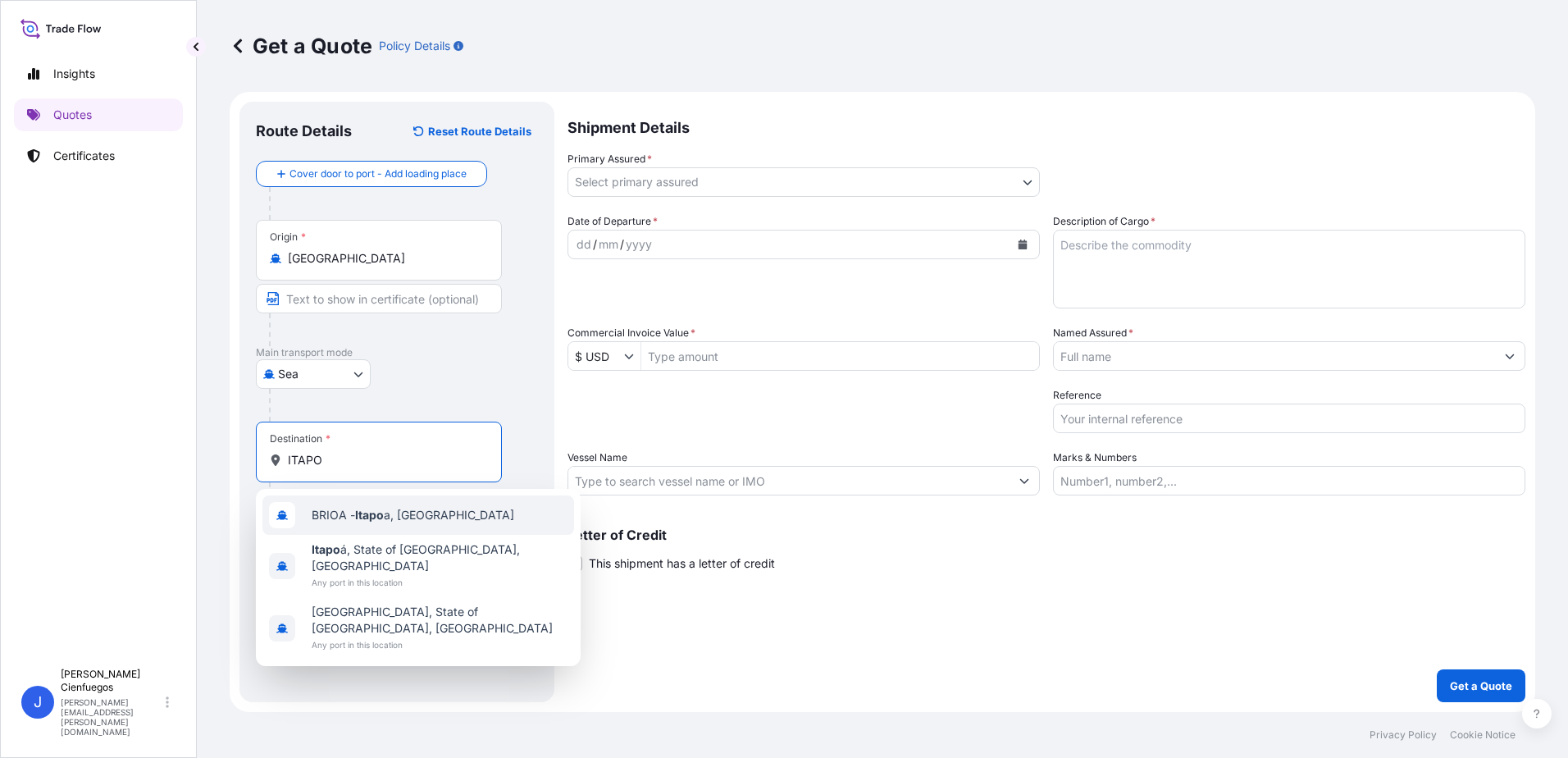
click at [392, 529] on div "BRIOA - Itapo a, [GEOGRAPHIC_DATA]" at bounding box center [418, 515] width 312 height 40
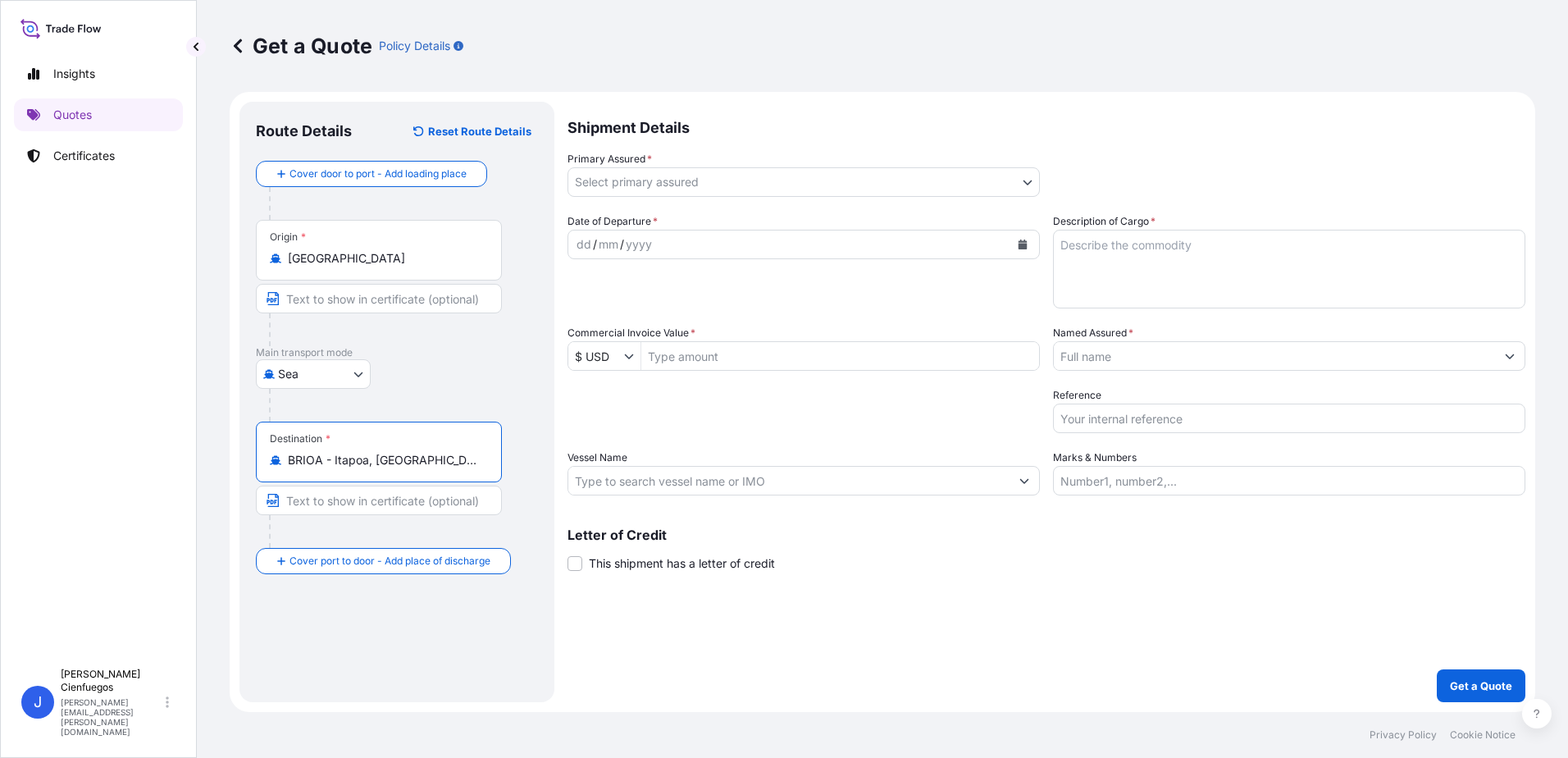
type input "BRIOA - Itapoa, [GEOGRAPHIC_DATA]"
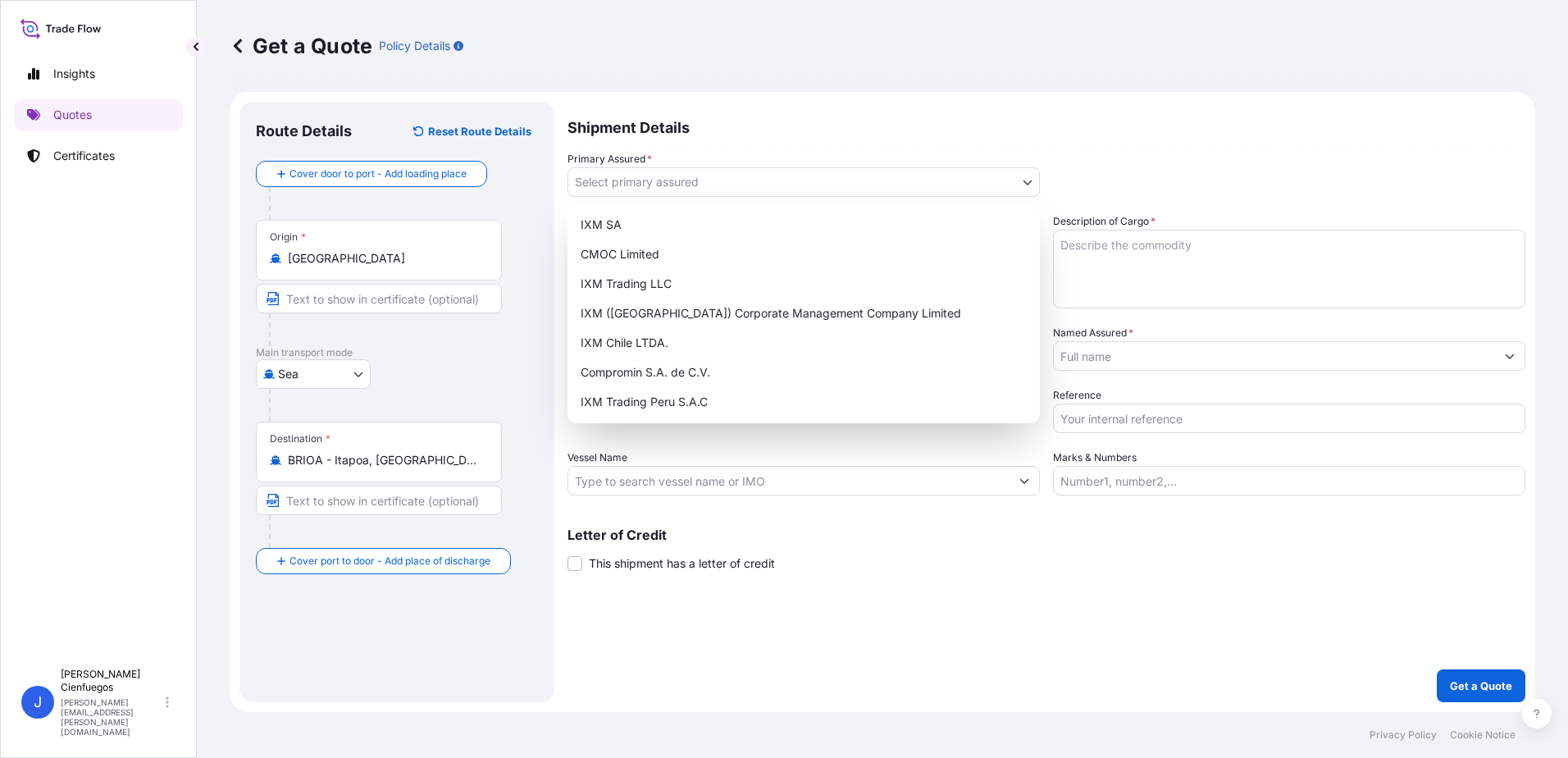
click at [694, 181] on body "3 options available. Insights Quotes Certificates J [PERSON_NAME] [PERSON_NAME]…" at bounding box center [784, 379] width 1568 height 758
click at [708, 216] on div "IXM SA" at bounding box center [803, 225] width 459 height 30
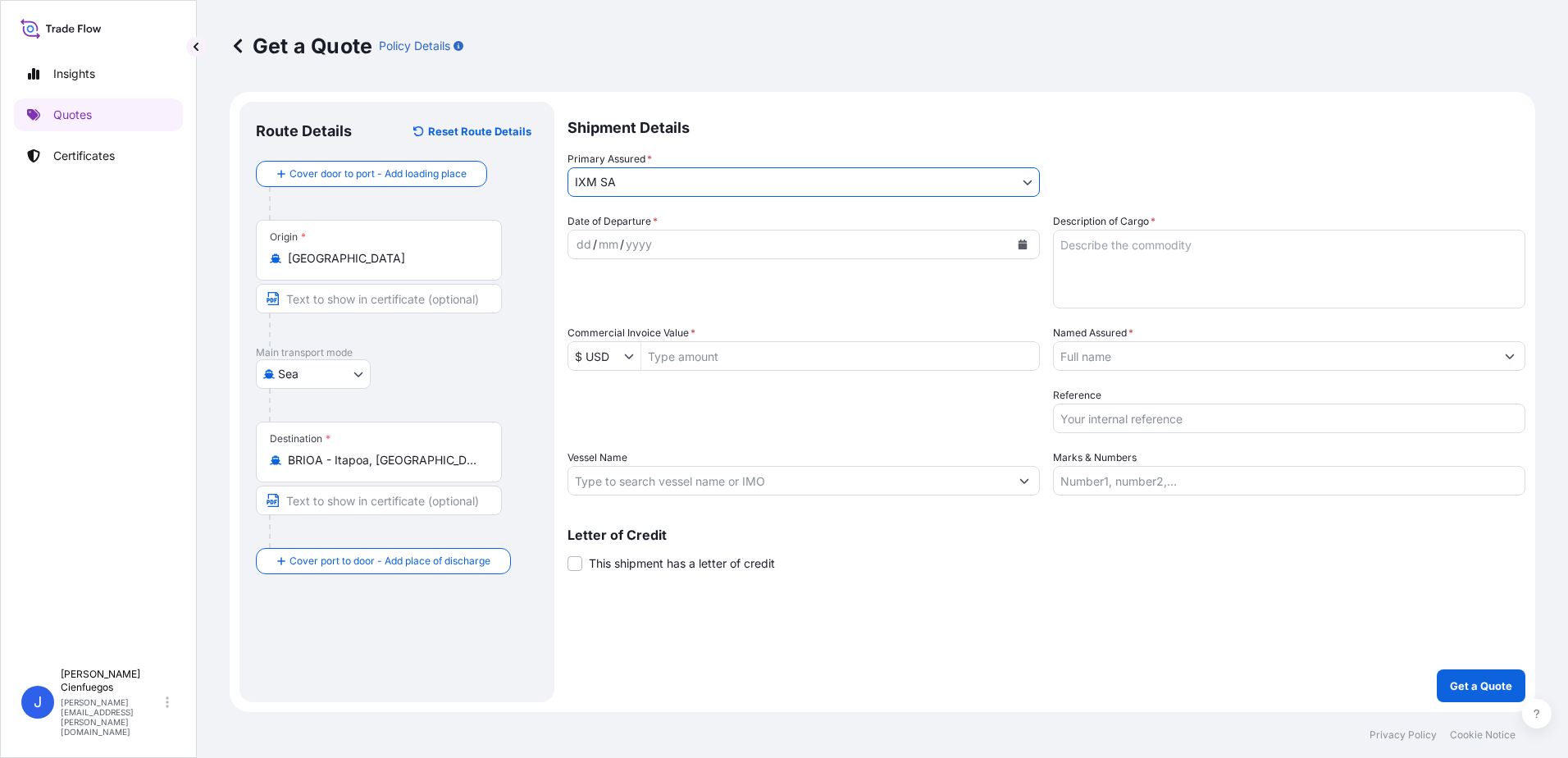
click at [1150, 346] on input "Named Assured *" at bounding box center [1275, 355] width 441 height 30
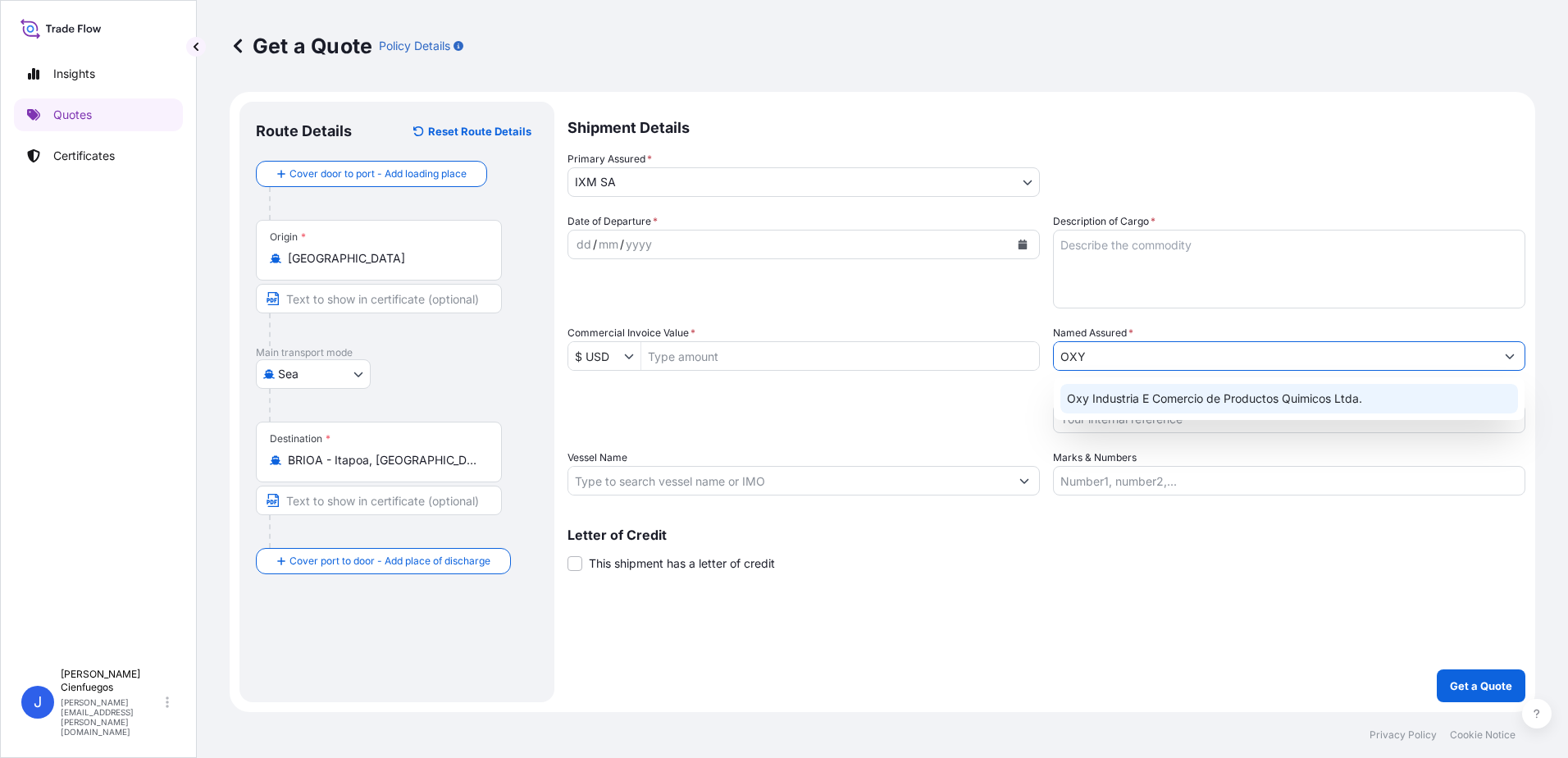
click at [1186, 400] on span "Oxy Industria E Comercio de Productos Quimicos Ltda." at bounding box center [1214, 398] width 295 height 16
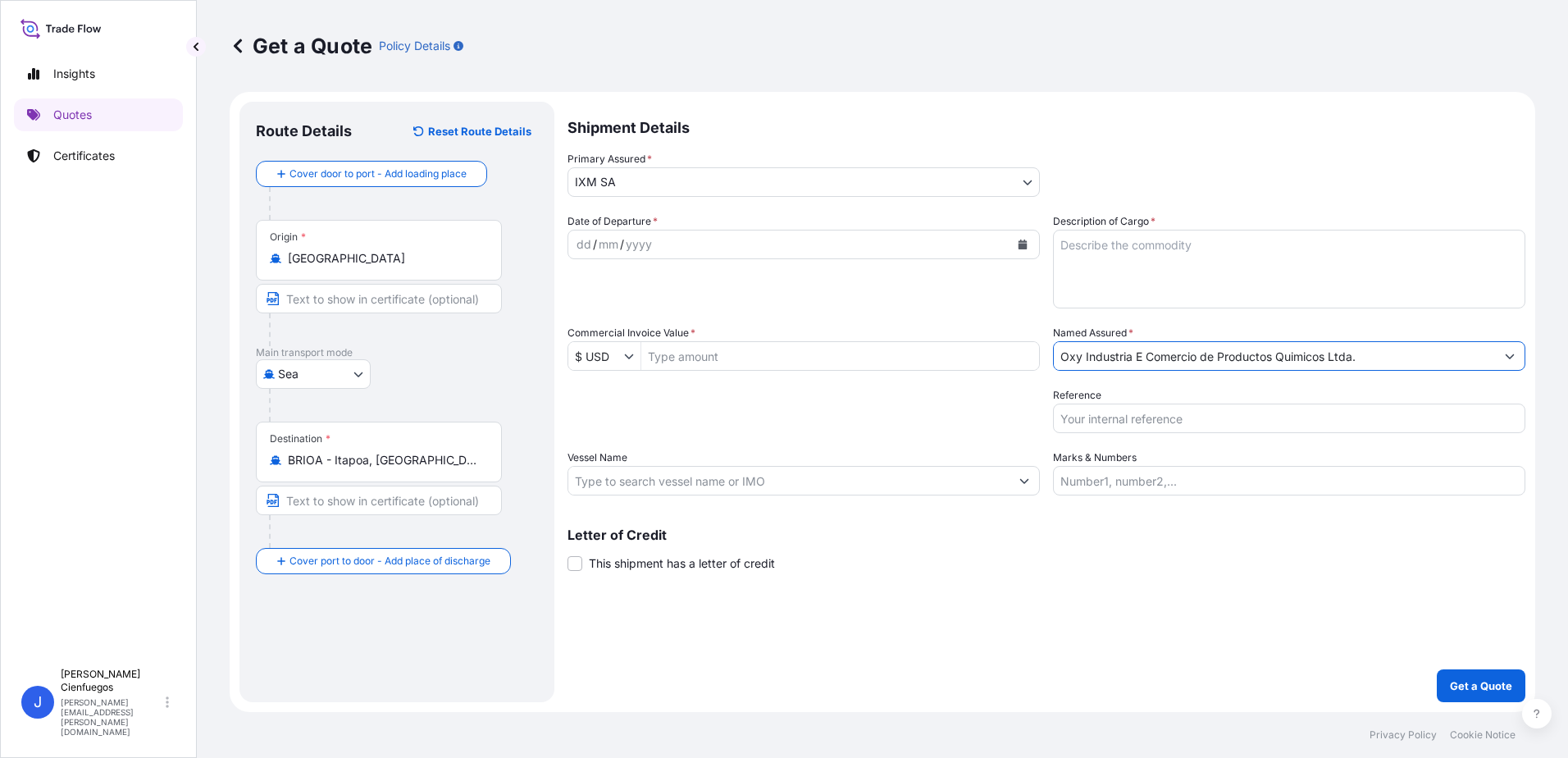
type input "Oxy Industria E Comercio de Productos Quimicos Ltda."
drag, startPoint x: 1242, startPoint y: 201, endPoint x: 1231, endPoint y: 236, distance: 36.7
click at [1242, 200] on div "Shipment Details Primary Assured * IXM SA IXM SA CMOC Limited IXM Trading LLC I…" at bounding box center [1046, 402] width 958 height 600
click at [1219, 261] on textarea "Description of Cargo *" at bounding box center [1289, 268] width 472 height 78
paste textarea "ZINC INGOTS SHG 99.995% min NCM 7901.11.11"
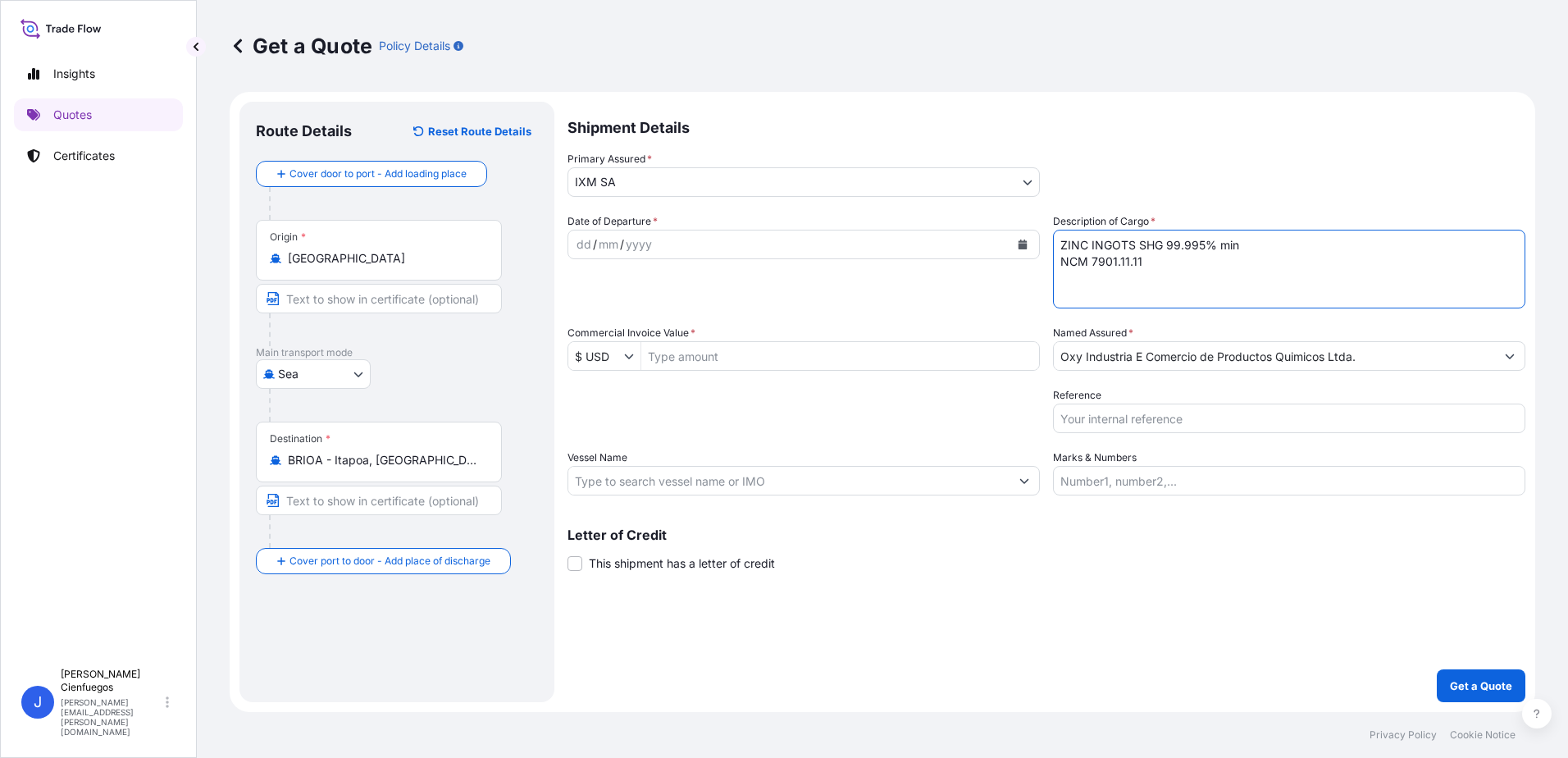
type textarea "ZINC INGOTS SHG 99.995% min NCM 7901.11.11"
click at [875, 357] on input "Commercial Invoice Value *" at bounding box center [840, 355] width 398 height 30
type input "795,220.67"
click at [1239, 417] on input "Reference" at bounding box center [1289, 418] width 472 height 30
click at [1182, 412] on input "Reference" at bounding box center [1289, 418] width 472 height 30
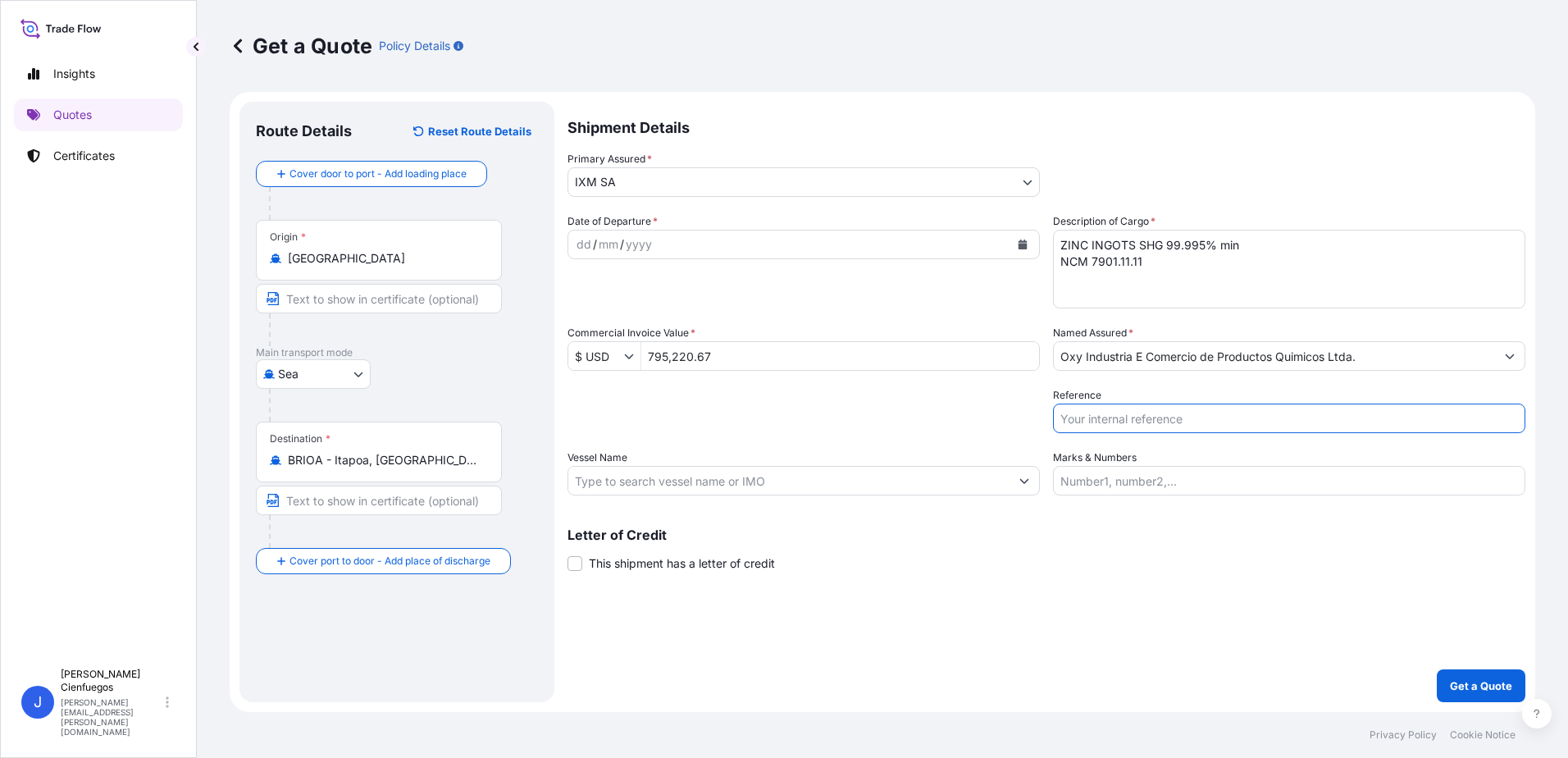
paste input "ZM10697"
paste input "MEDUUD481336"
type input "ZM10697/MEDUUD481336"
click at [1144, 474] on input "Marks & Numbers" at bounding box center [1289, 480] width 472 height 30
click at [1197, 475] on input "Marks & Numbers" at bounding box center [1289, 480] width 472 height 30
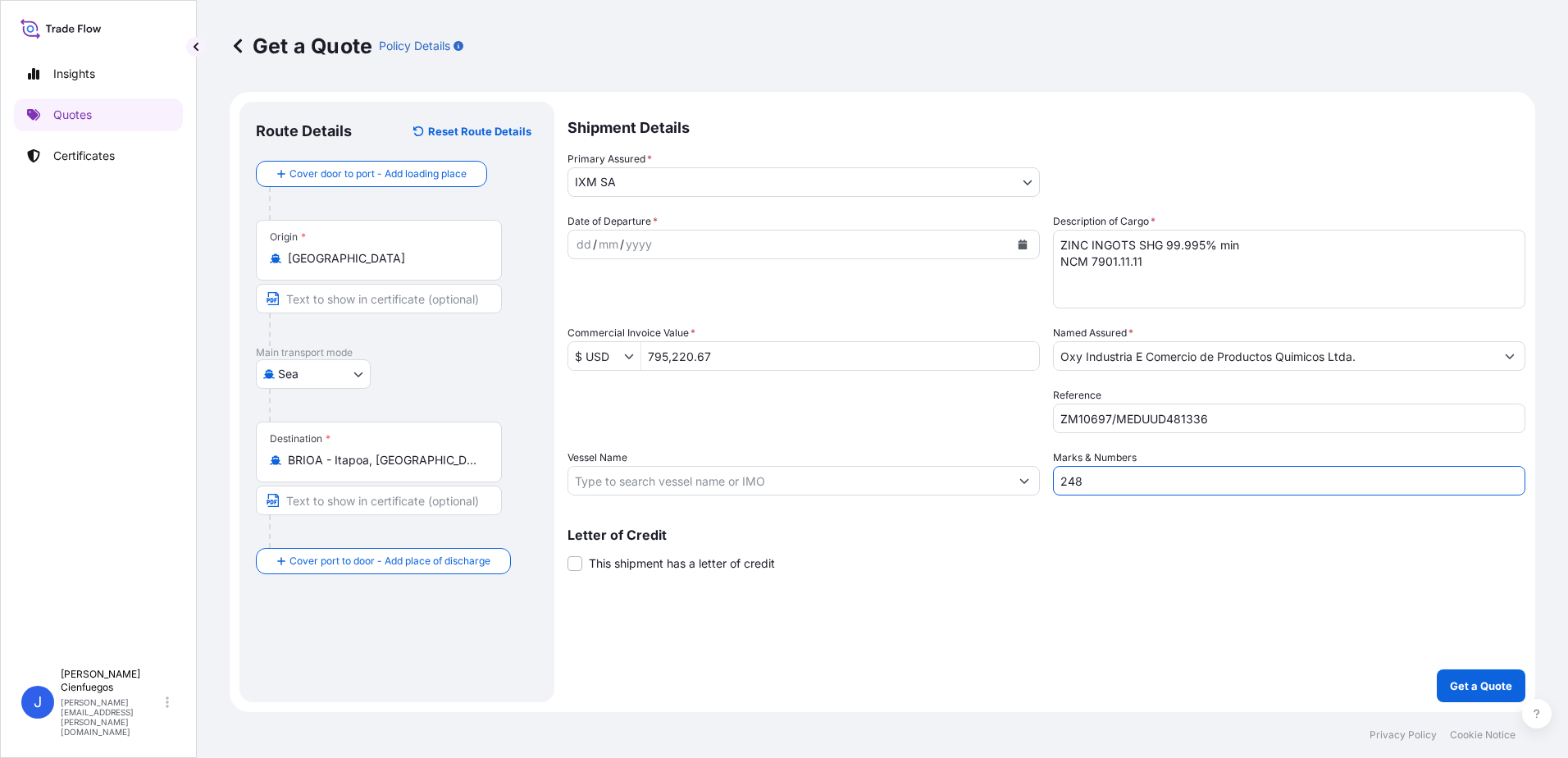
type input "248"
click at [655, 487] on input "Vessel Name" at bounding box center [789, 480] width 441 height 30
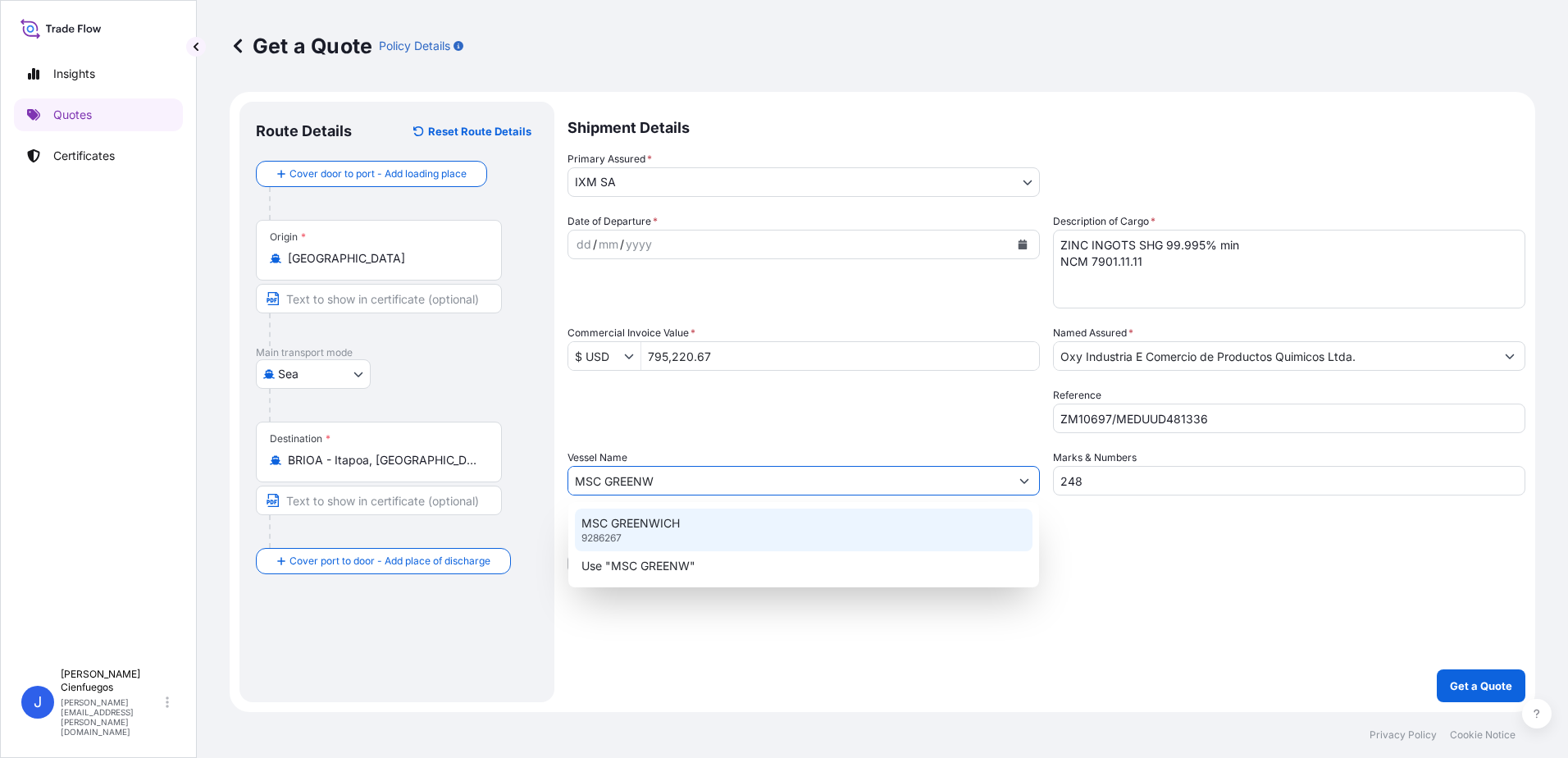
click at [669, 518] on p "MSC GREENWICH" at bounding box center [631, 523] width 99 height 16
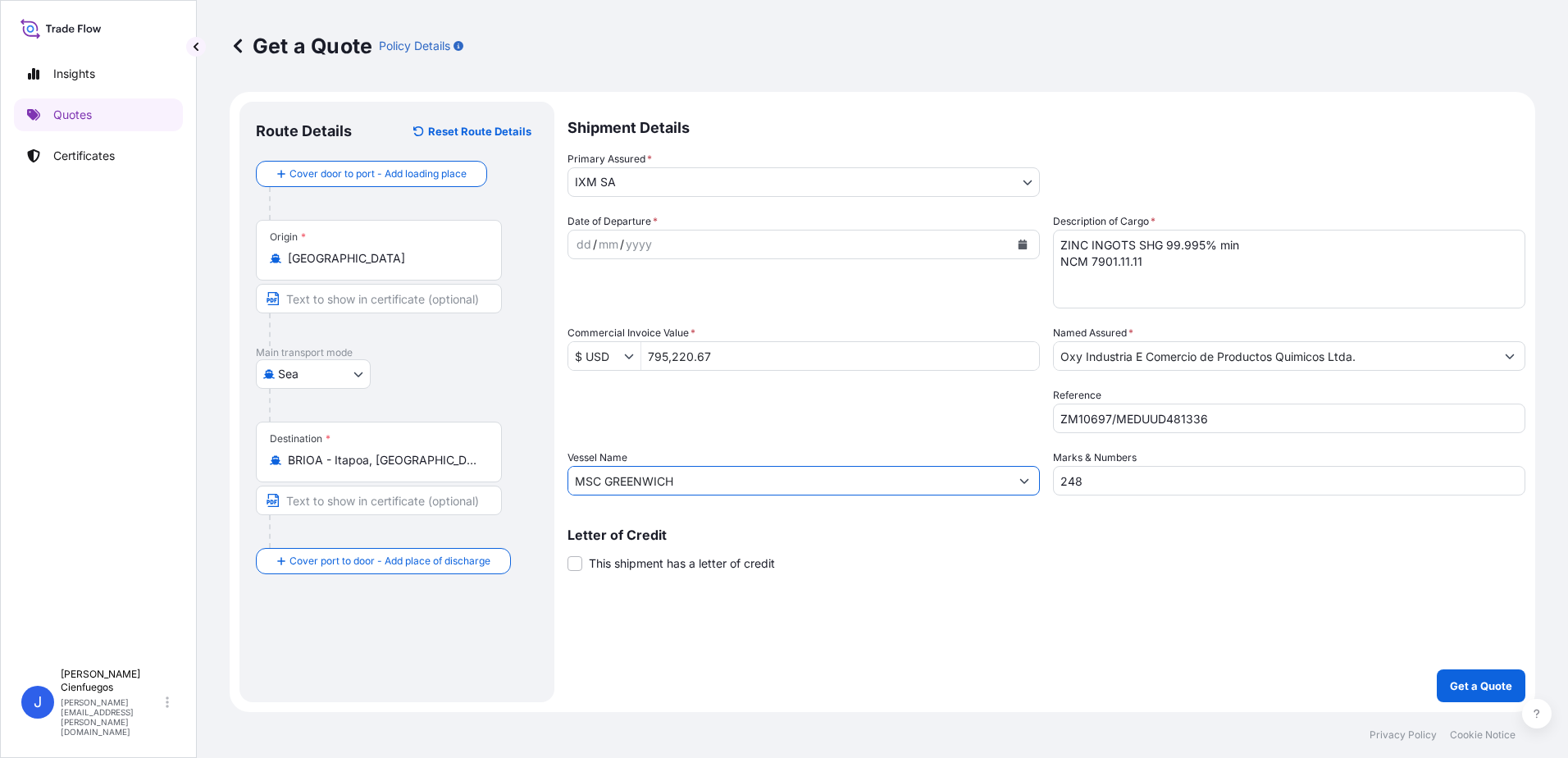
type input "MSC GREENWICH"
click at [1028, 244] on button "Calendar" at bounding box center [1022, 244] width 26 height 26
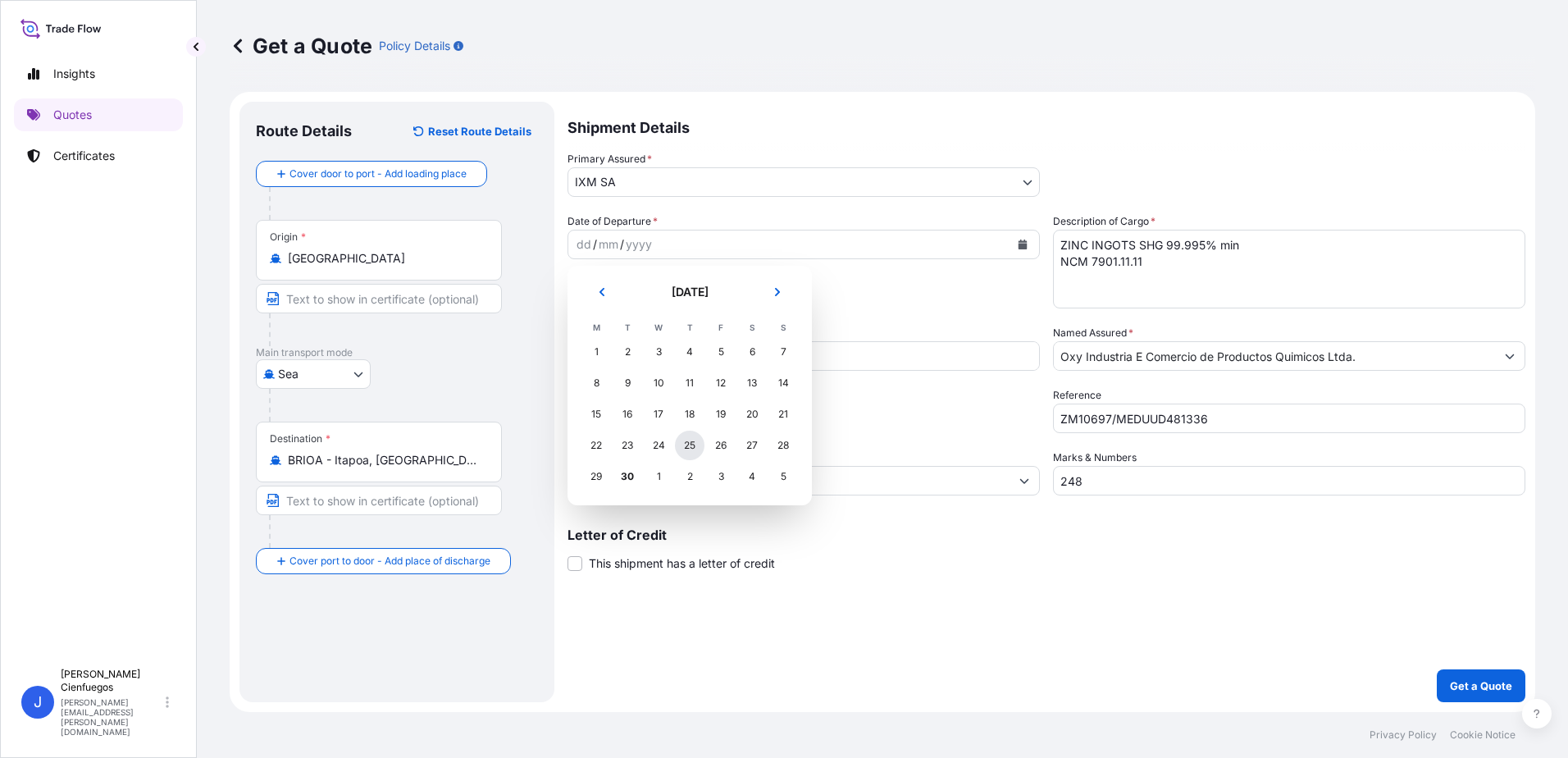
click at [683, 445] on div "25" at bounding box center [689, 445] width 30 height 30
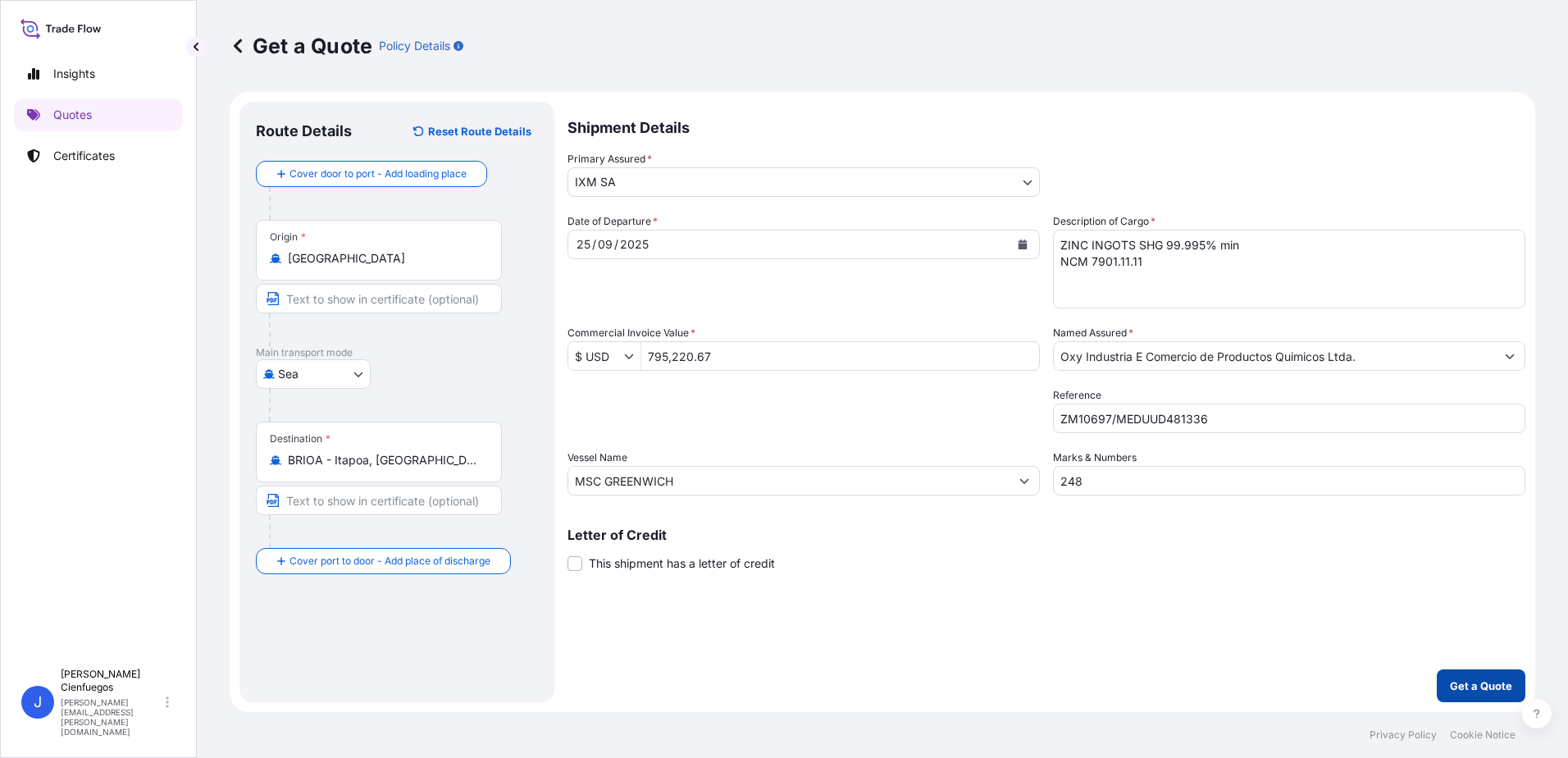
click at [1456, 684] on p "Get a Quote" at bounding box center [1481, 685] width 62 height 16
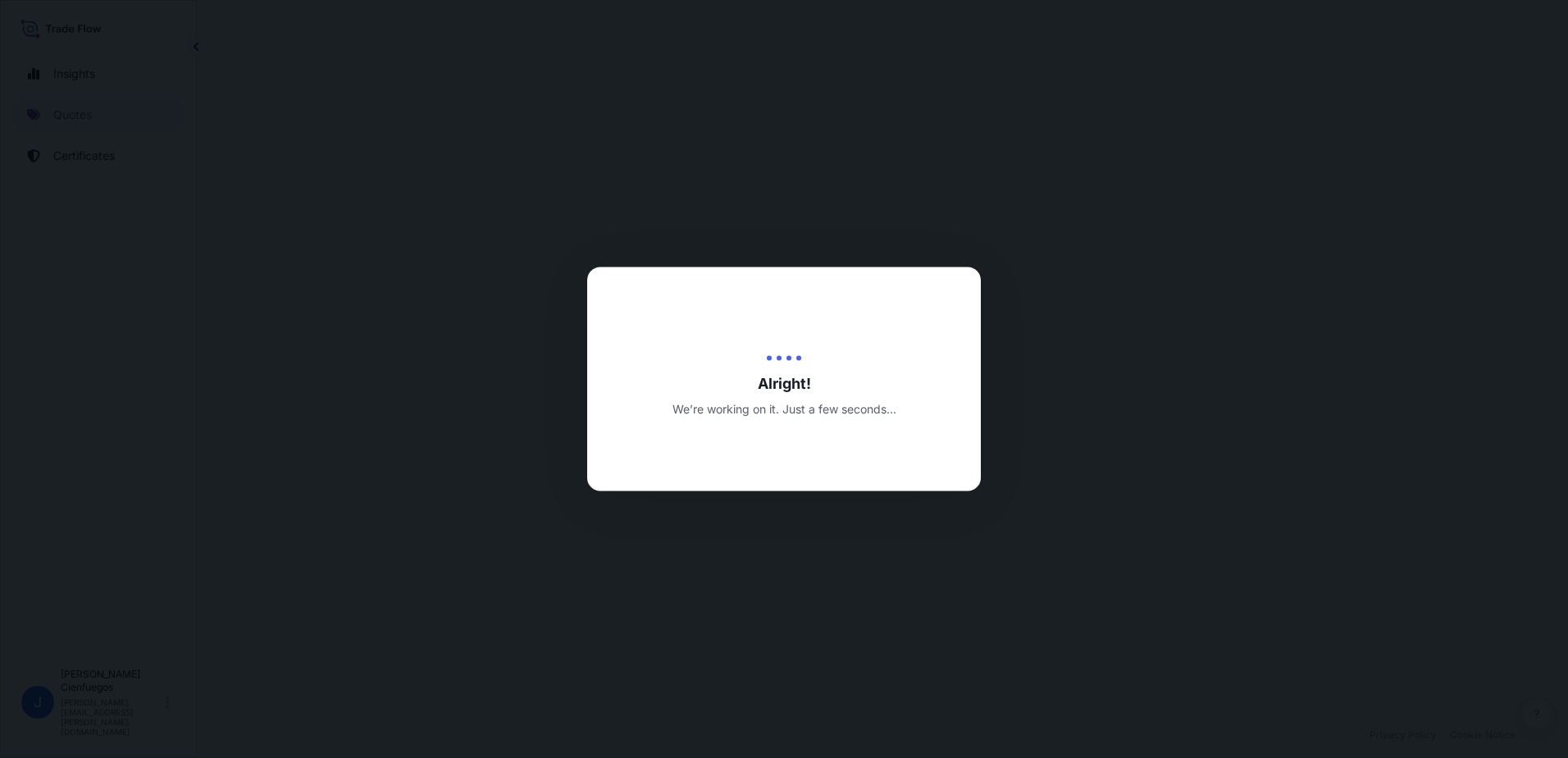
select select "Sea"
select select "31846"
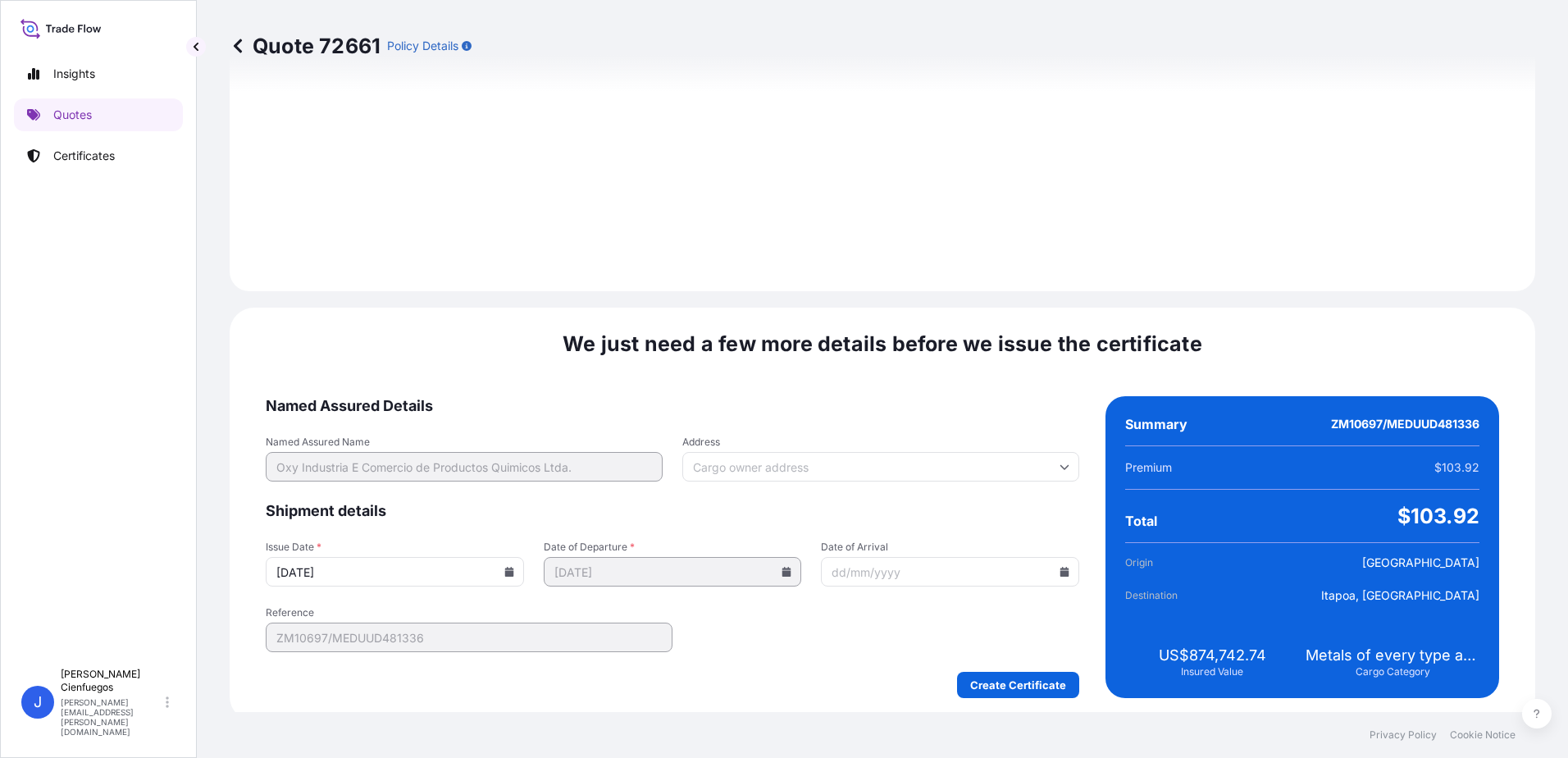
scroll to position [1711, 0]
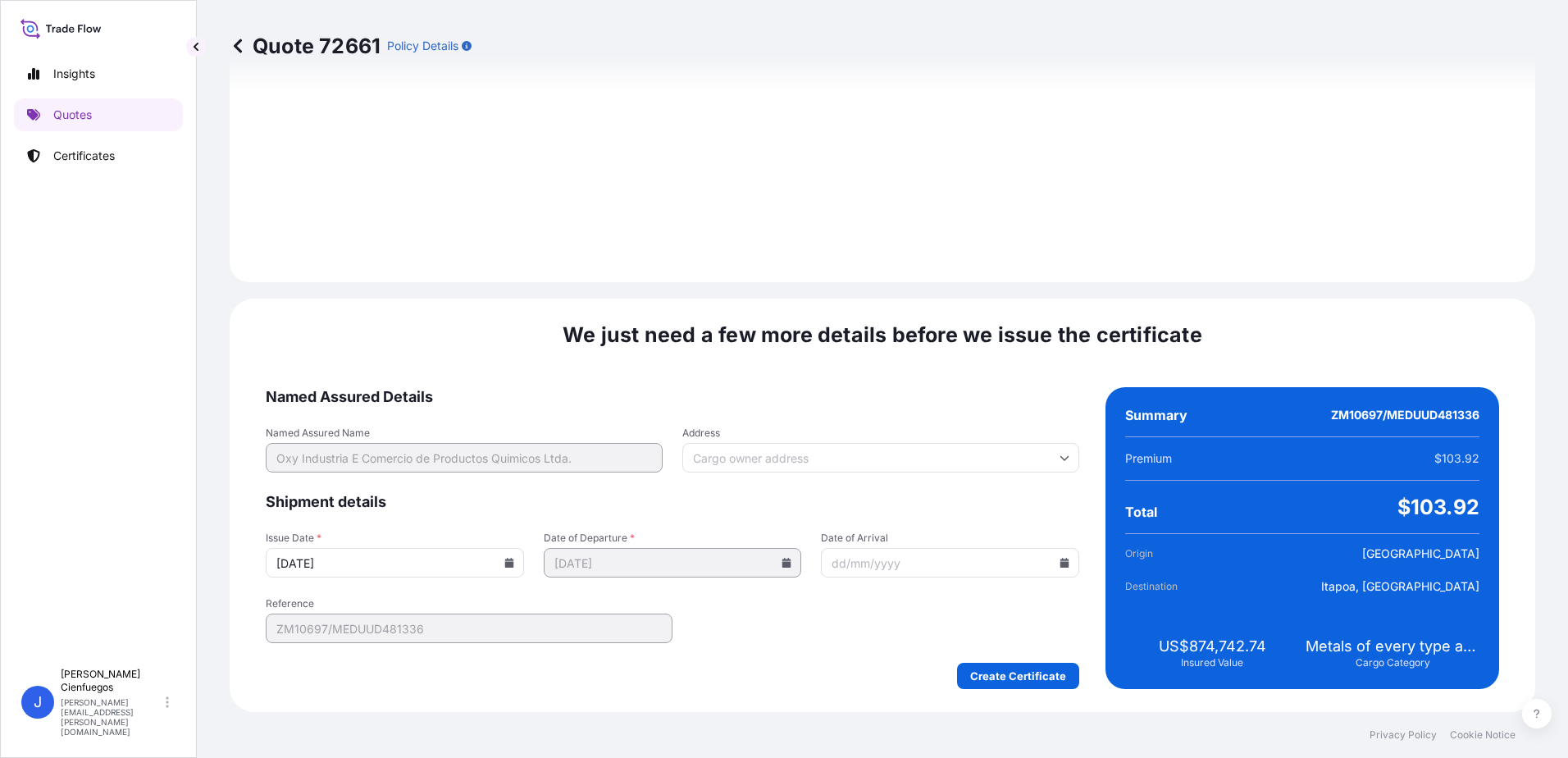
click at [1035, 690] on div "We just need a few more details before we issue the certificate Named Assured D…" at bounding box center [882, 504] width 1306 height 413
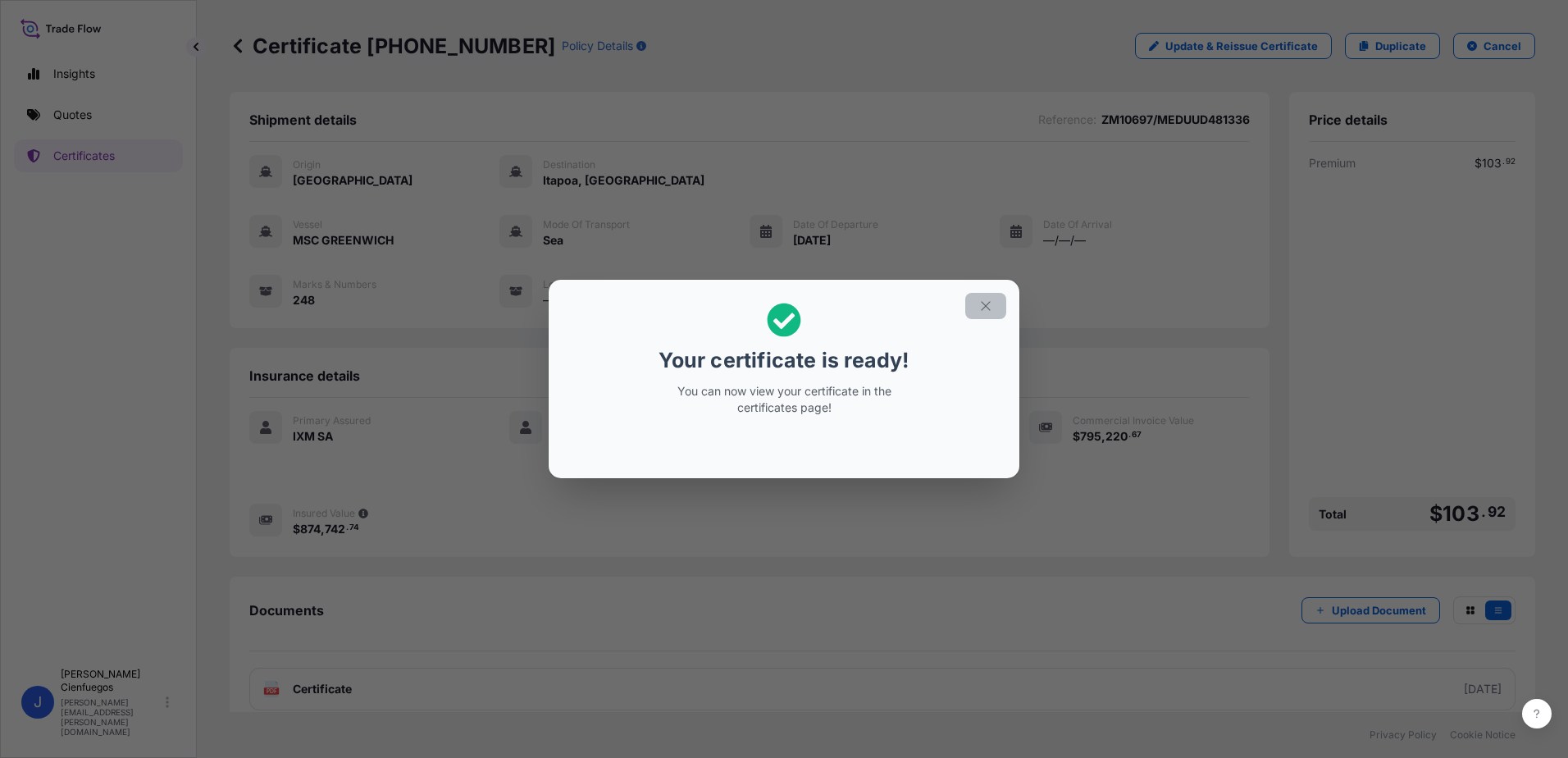
click at [986, 309] on icon "button" at bounding box center [985, 305] width 15 height 15
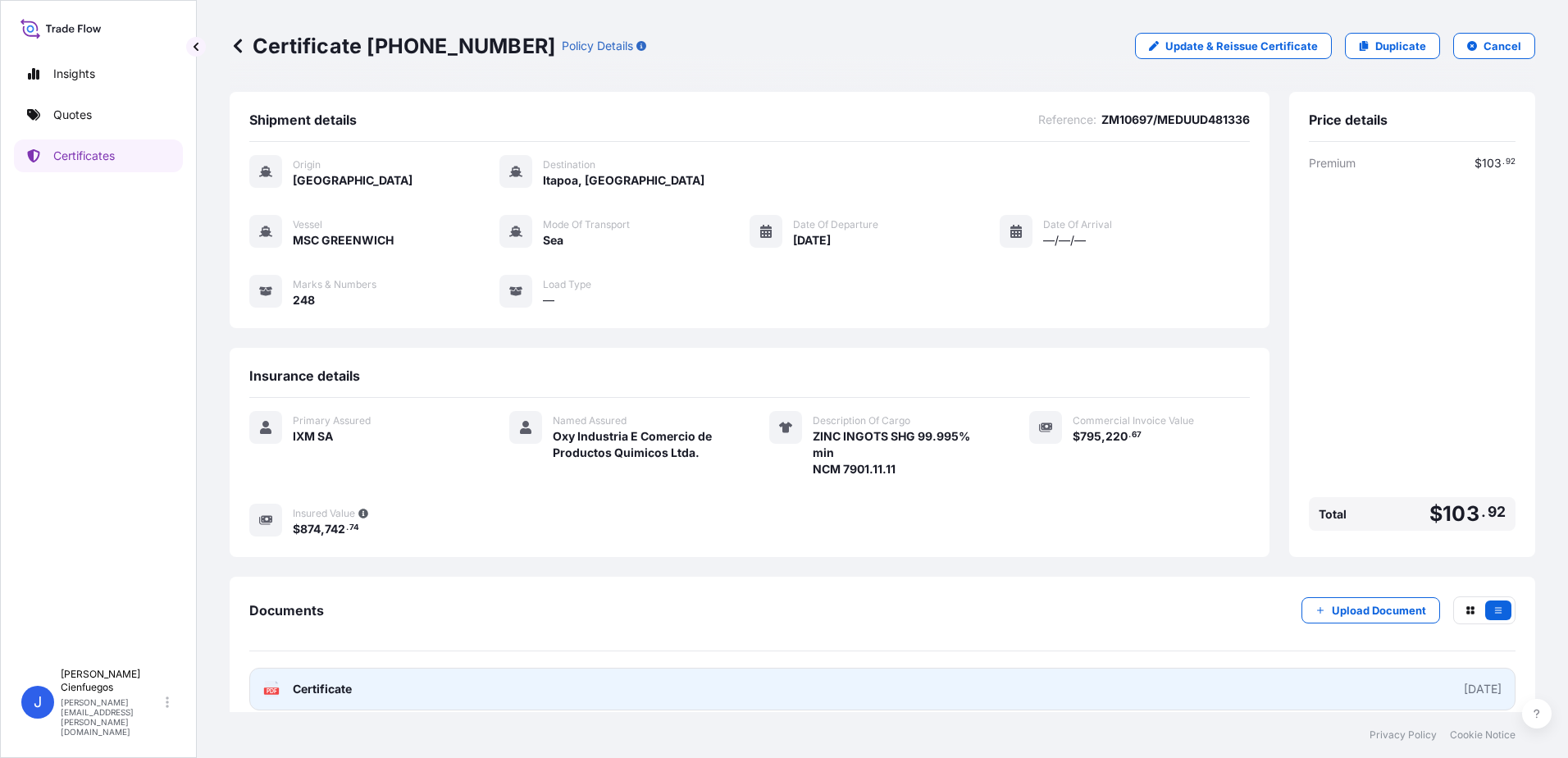
click at [1322, 685] on link "PDF Certificate [DATE]" at bounding box center [883, 689] width 1266 height 43
